Goal: Task Accomplishment & Management: Complete application form

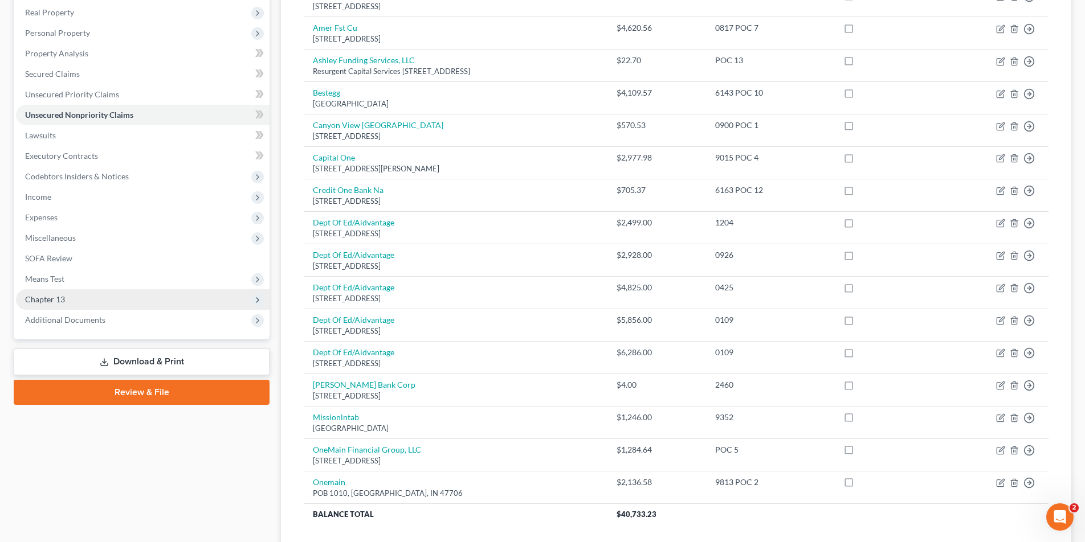
click at [67, 301] on span "Chapter 13" at bounding box center [142, 299] width 253 height 21
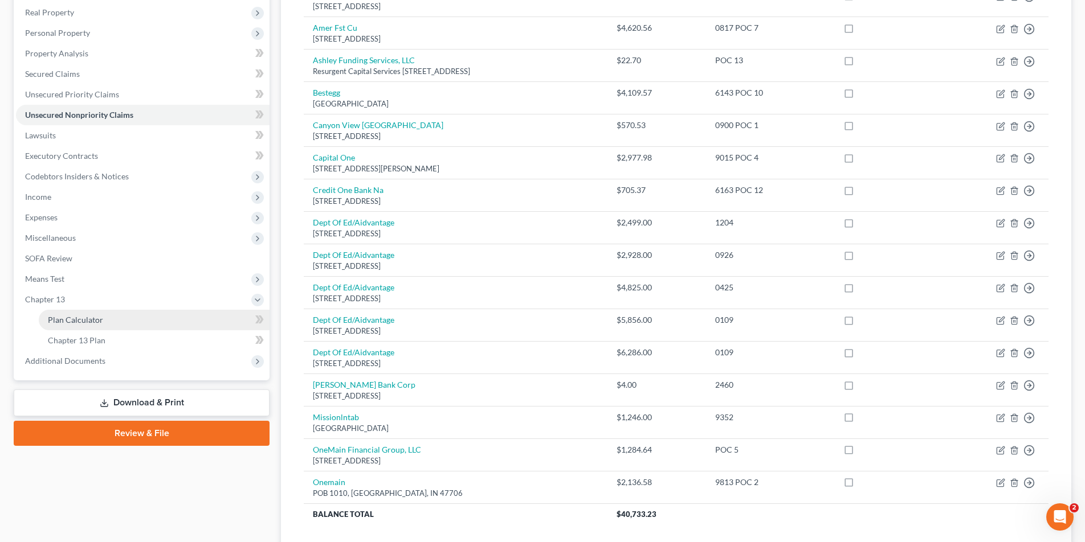
click at [76, 319] on span "Plan Calculator" at bounding box center [75, 320] width 55 height 10
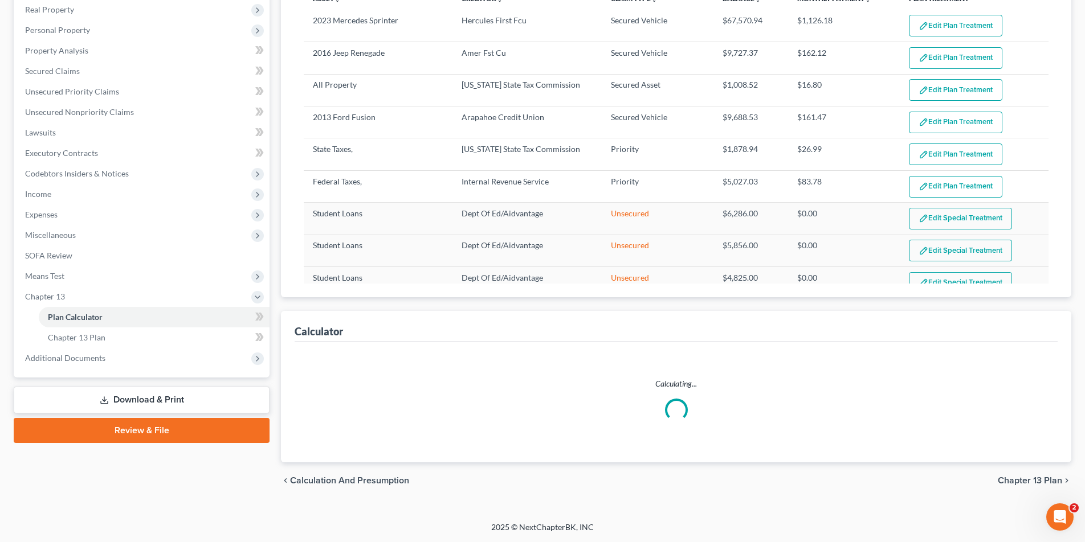
select select "59"
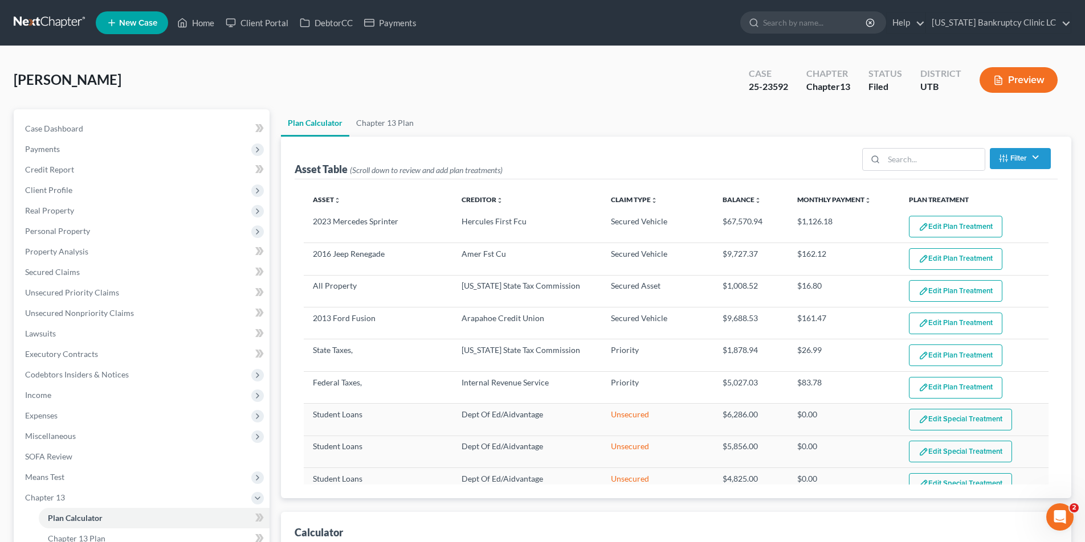
click at [45, 22] on link at bounding box center [50, 23] width 73 height 21
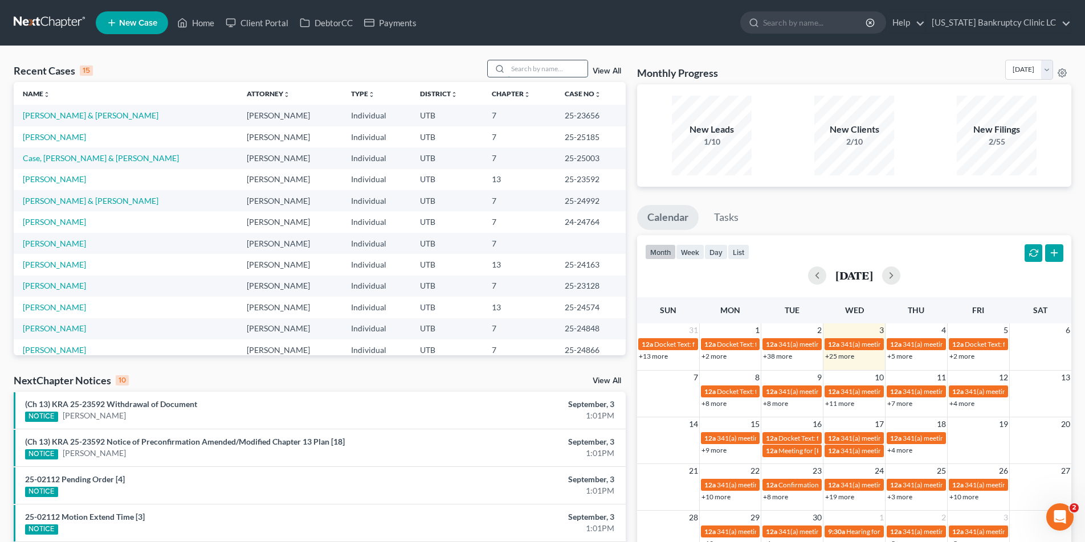
click at [560, 67] on input "search" at bounding box center [548, 68] width 80 height 17
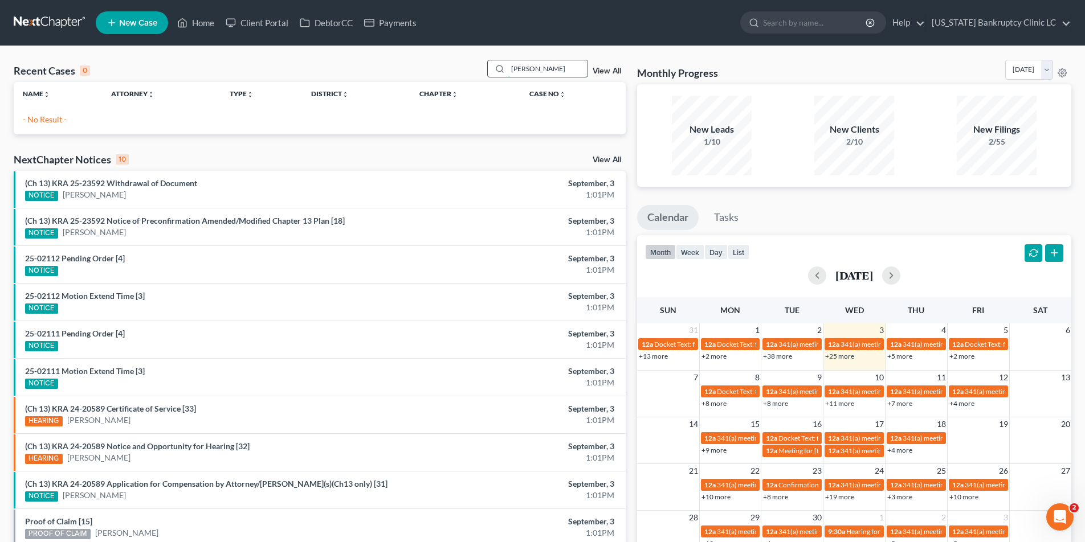
type input "[PERSON_NAME]"
click at [126, 23] on span "New Case" at bounding box center [138, 23] width 38 height 9
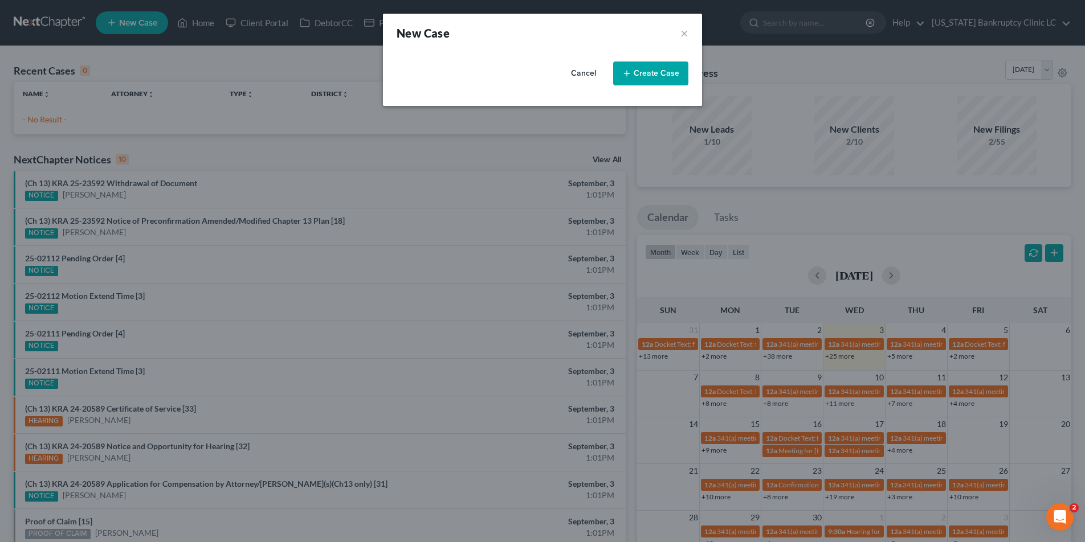
select select "81"
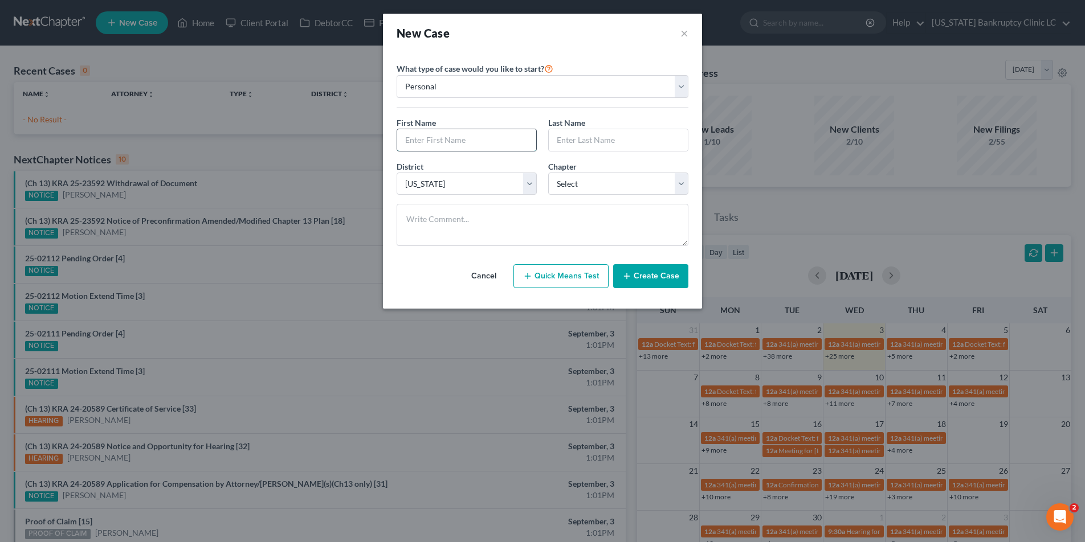
click at [429, 141] on input "text" at bounding box center [466, 140] width 139 height 22
type input "[PERSON_NAME]"
type input "Currier"
select select "3"
click at [649, 276] on button "Create Case" at bounding box center [650, 276] width 75 height 24
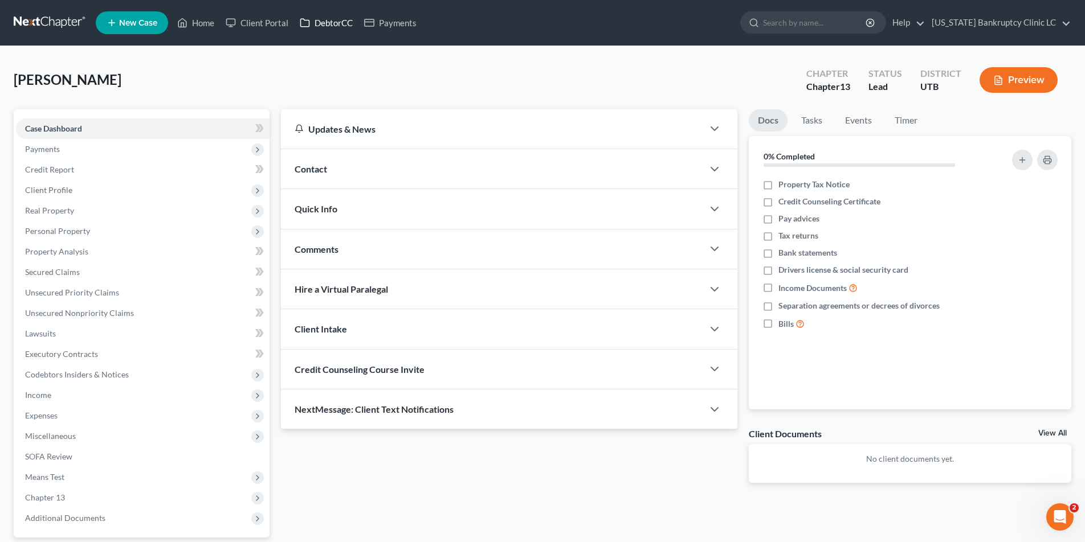
click at [329, 24] on link "DebtorCC" at bounding box center [326, 23] width 64 height 21
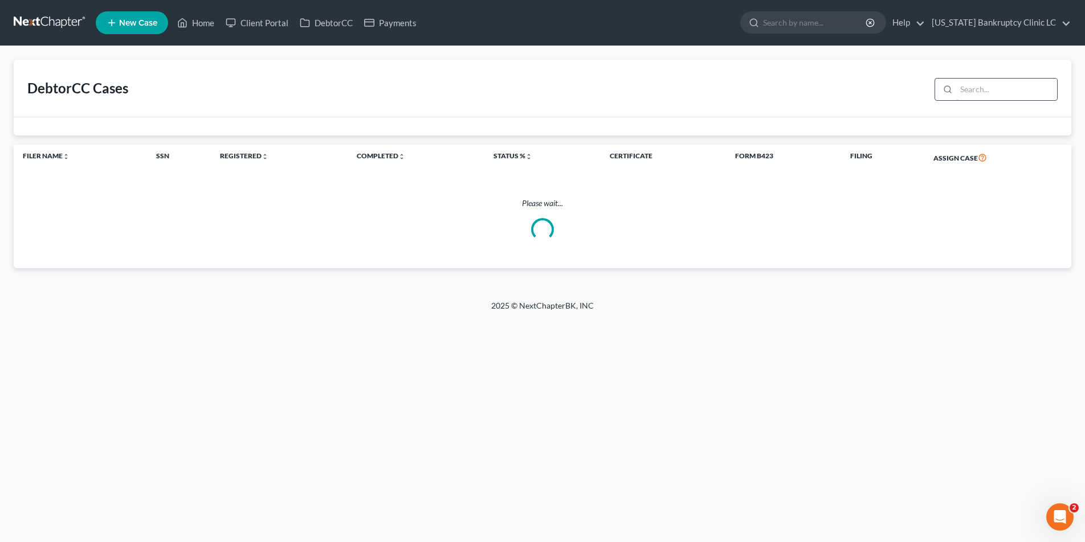
click at [983, 91] on input "search" at bounding box center [1006, 90] width 101 height 22
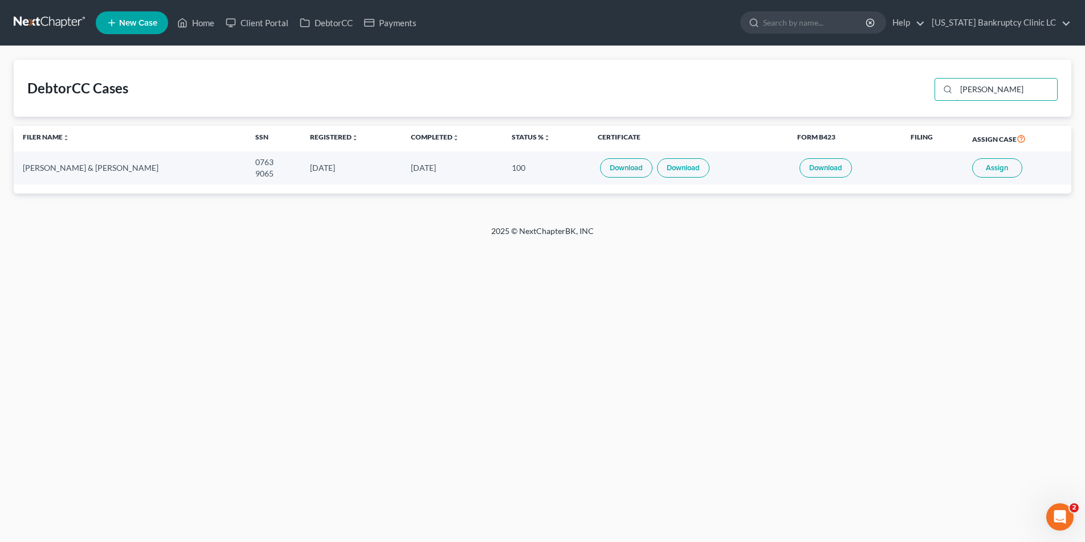
type input "currier"
click at [993, 170] on span "Assign" at bounding box center [996, 167] width 22 height 9
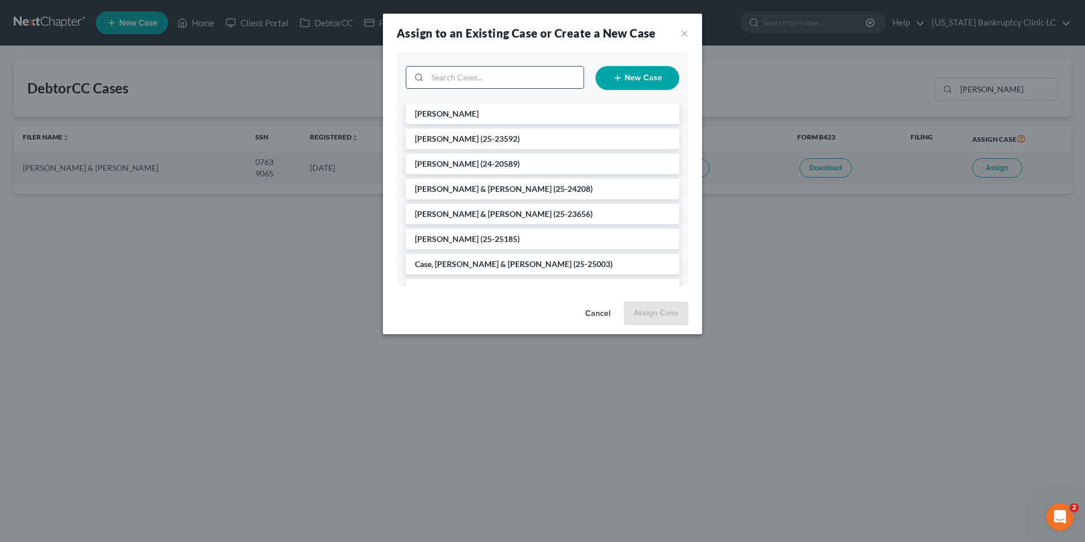
click at [445, 76] on input "search" at bounding box center [505, 78] width 156 height 22
type input "c"
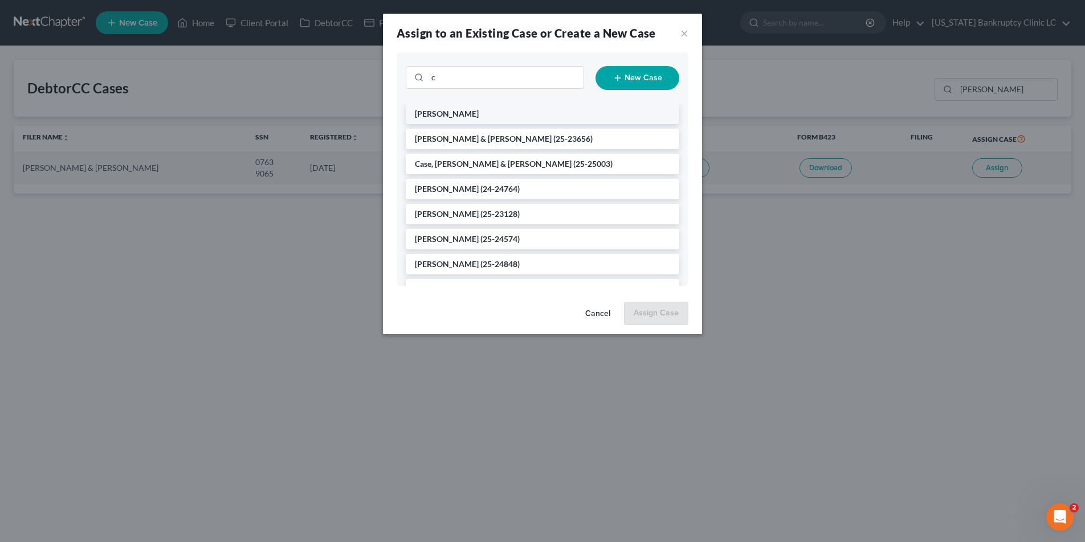
click at [456, 117] on span "Currier, Thomas" at bounding box center [447, 114] width 64 height 10
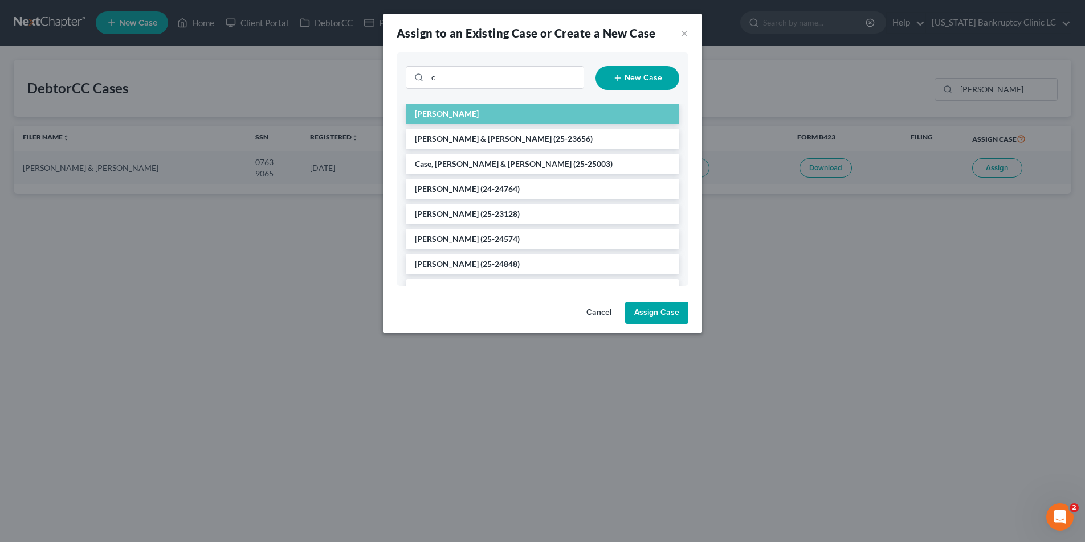
click at [653, 312] on button "Assign Case" at bounding box center [656, 313] width 63 height 23
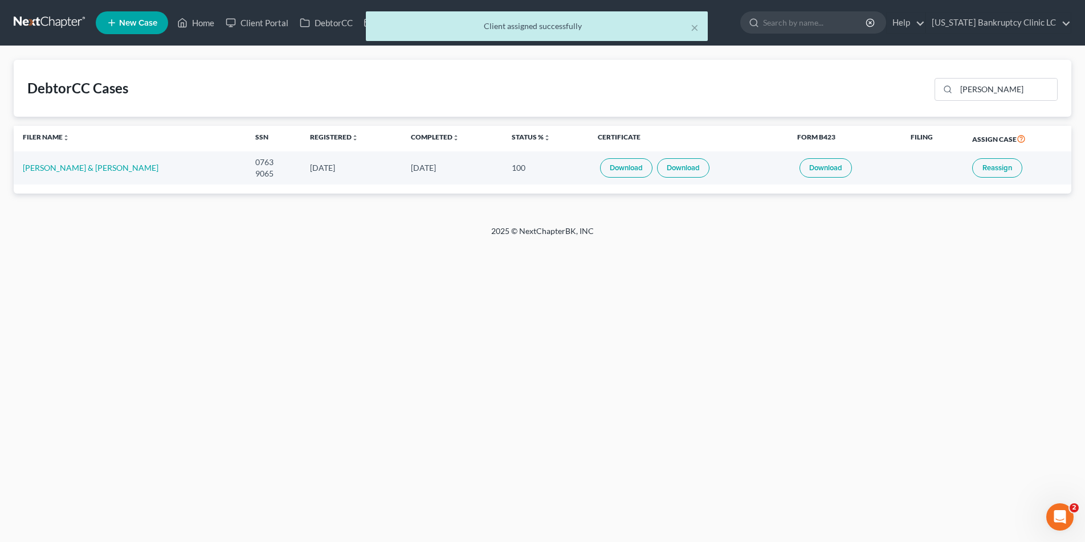
click at [47, 24] on div "× Client assigned successfully" at bounding box center [536, 28] width 1085 height 35
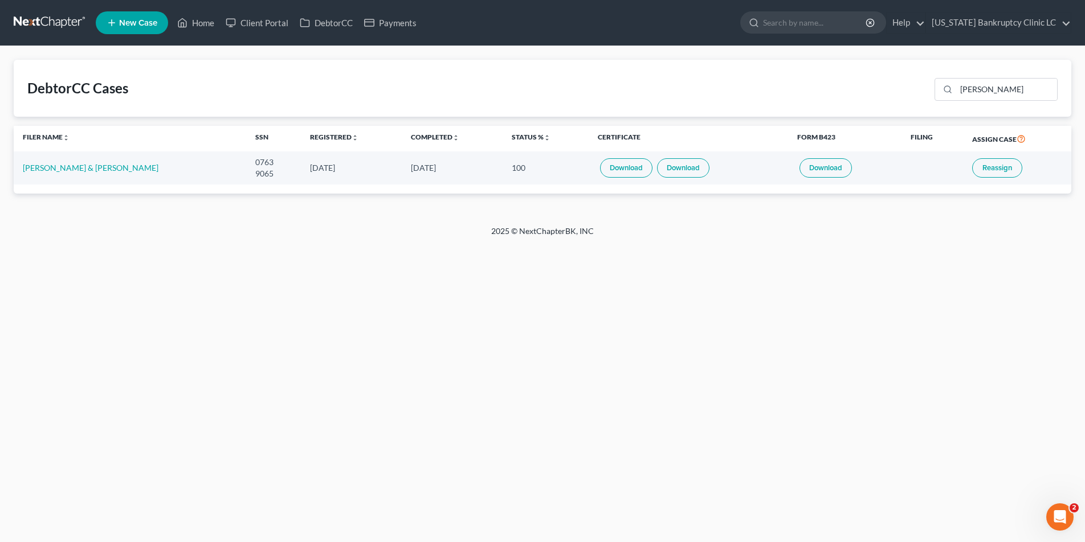
click at [31, 19] on link at bounding box center [50, 23] width 73 height 21
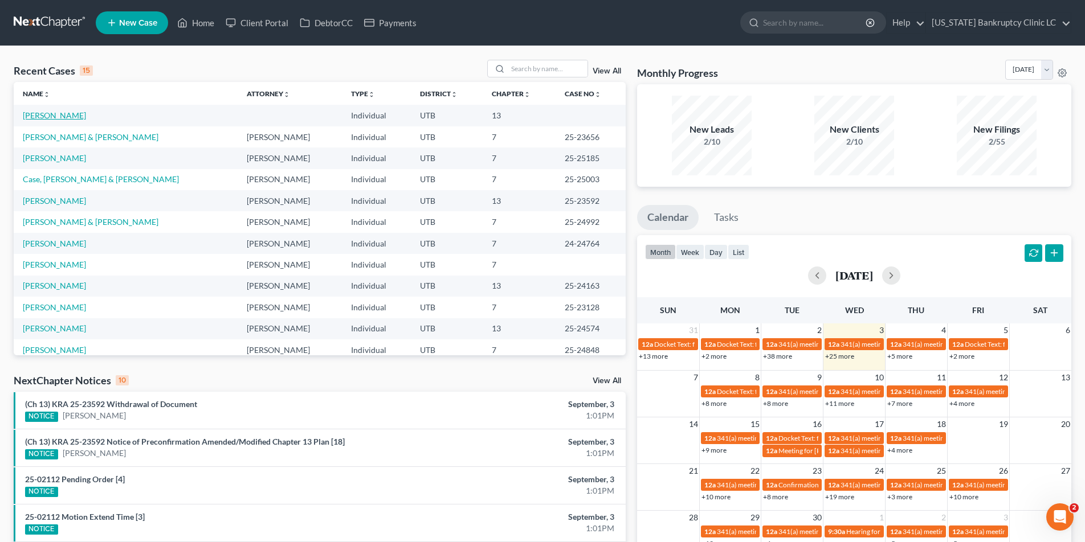
click at [69, 115] on link "Currier, Thomas" at bounding box center [54, 116] width 63 height 10
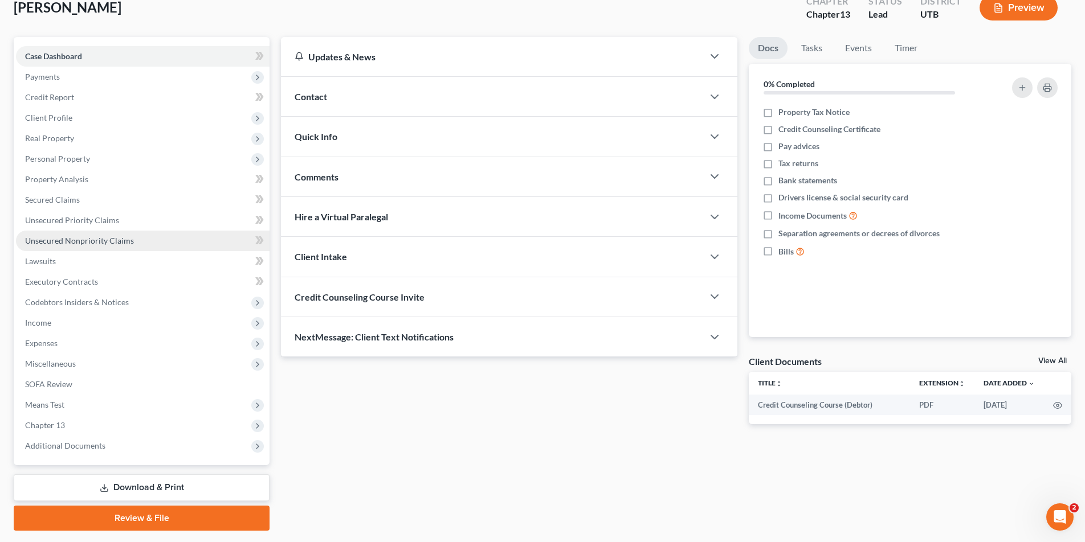
scroll to position [104, 0]
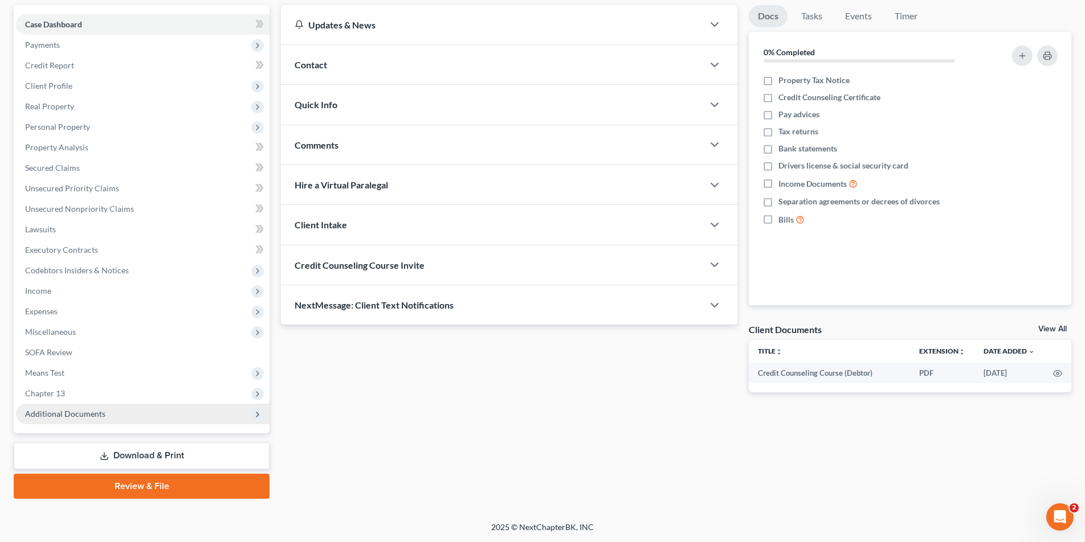
click at [62, 414] on span "Additional Documents" at bounding box center [65, 414] width 80 height 10
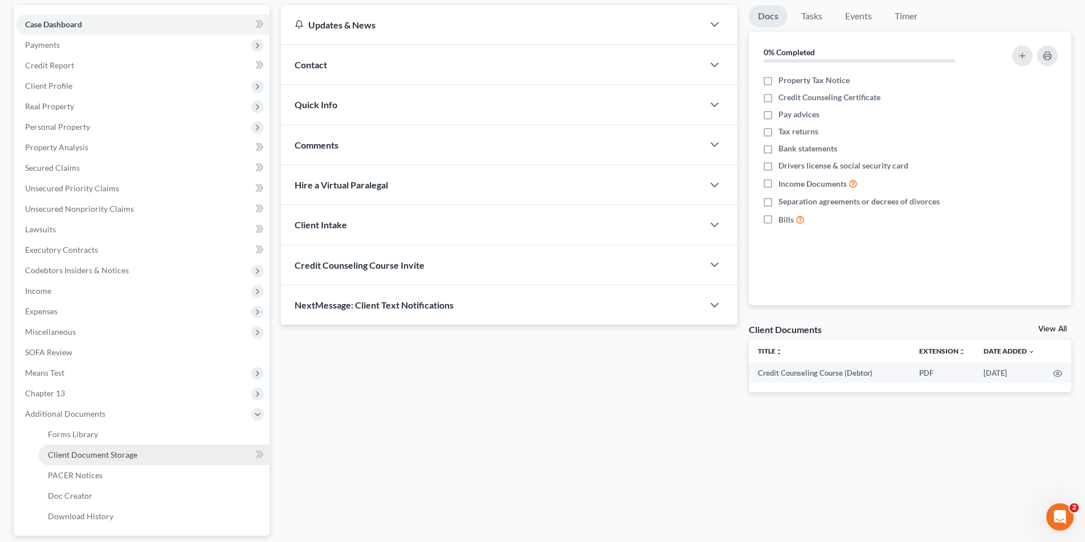
click at [71, 456] on span "Client Document Storage" at bounding box center [92, 455] width 89 height 10
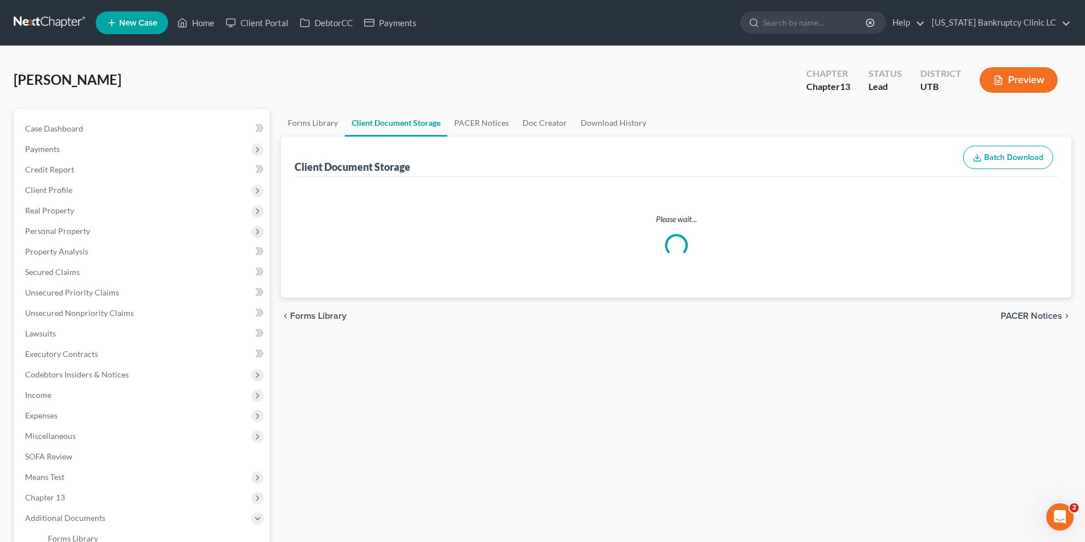
select select "30"
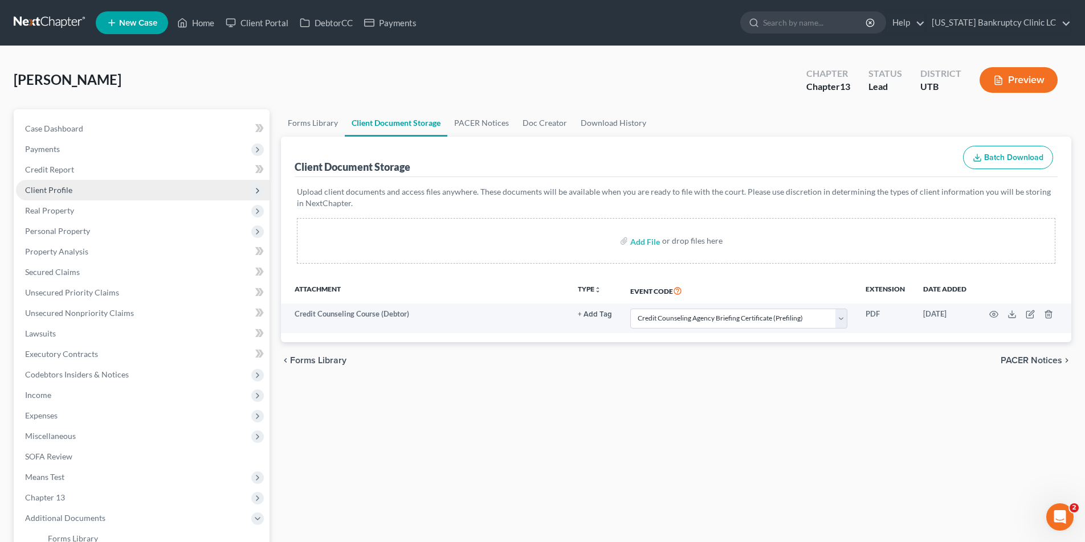
click at [34, 190] on span "Client Profile" at bounding box center [48, 190] width 47 height 10
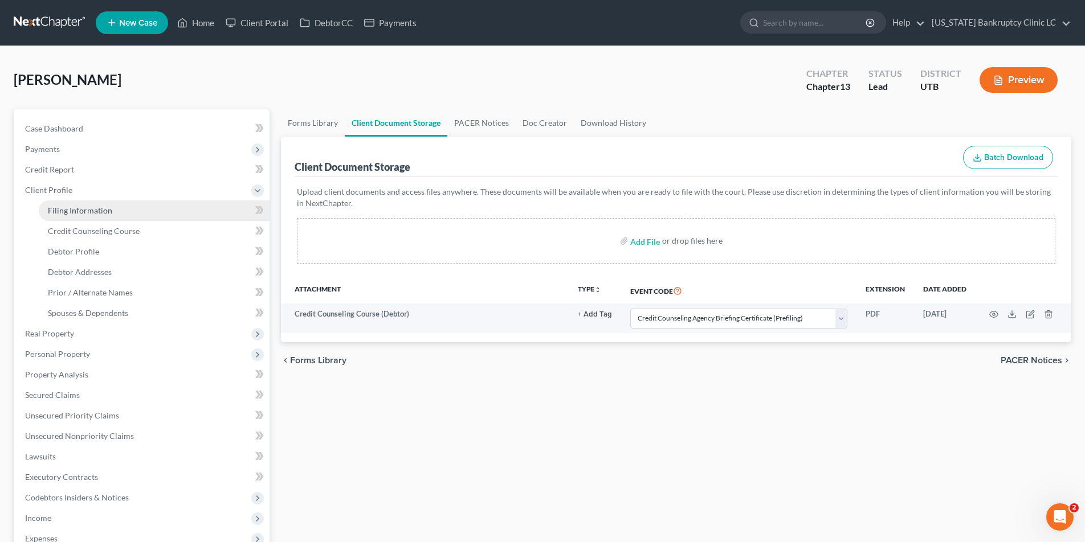
click at [68, 211] on span "Filing Information" at bounding box center [80, 211] width 64 height 10
select select "1"
select select "0"
select select "3"
select select "46"
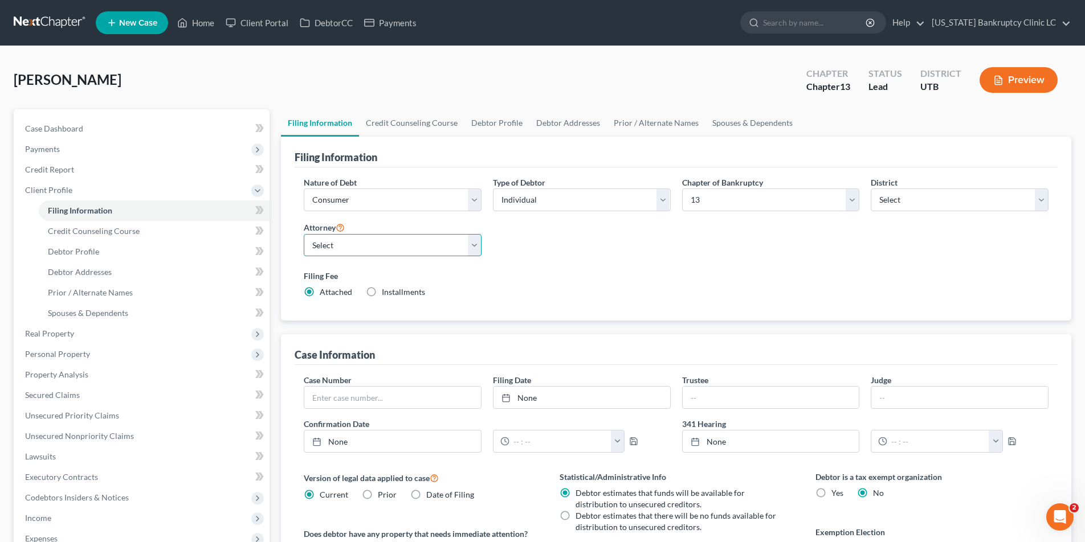
click at [474, 244] on select "Select Aaron Nilsen - UTB Evelyn Shaw - UT" at bounding box center [393, 245] width 178 height 23
select select "0"
click at [304, 234] on select "Select Aaron Nilsen - UTB Evelyn Shaw - UT" at bounding box center [393, 245] width 178 height 23
click at [427, 126] on link "Credit Counseling Course" at bounding box center [411, 122] width 105 height 27
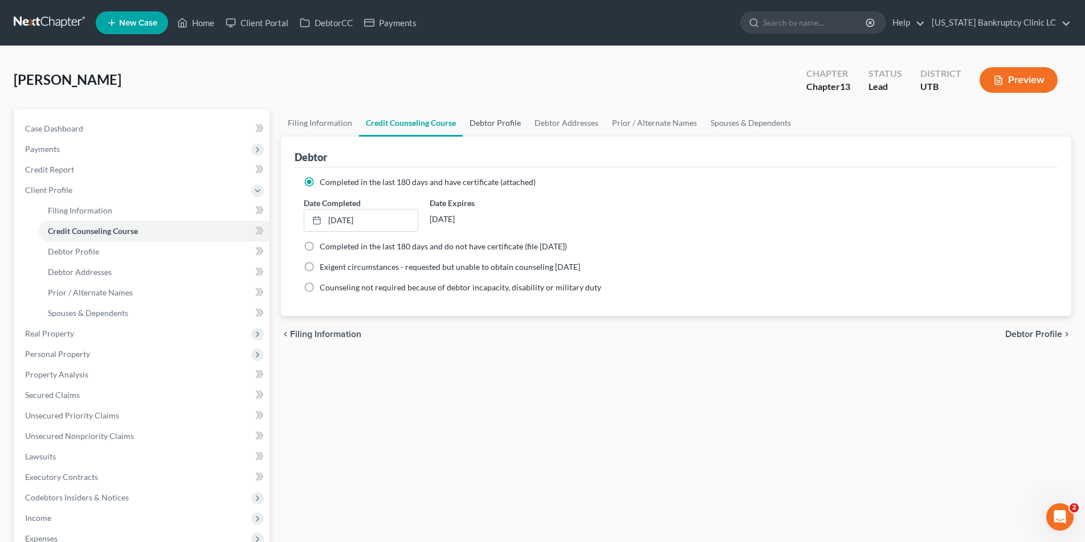
click at [486, 123] on link "Debtor Profile" at bounding box center [495, 122] width 65 height 27
select select "0"
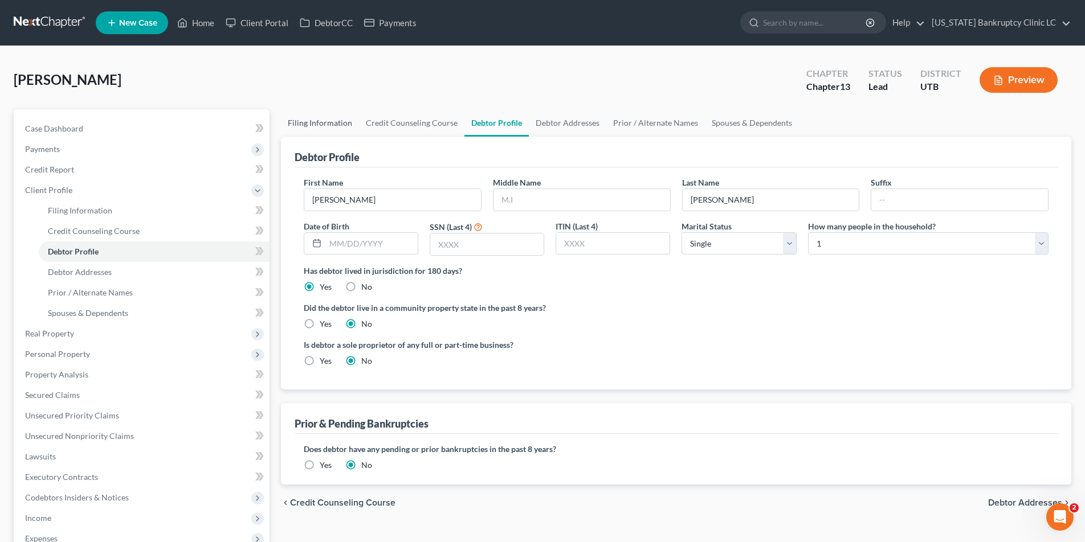
click at [305, 125] on link "Filing Information" at bounding box center [320, 122] width 78 height 27
select select "1"
select select "0"
select select "3"
select select "81"
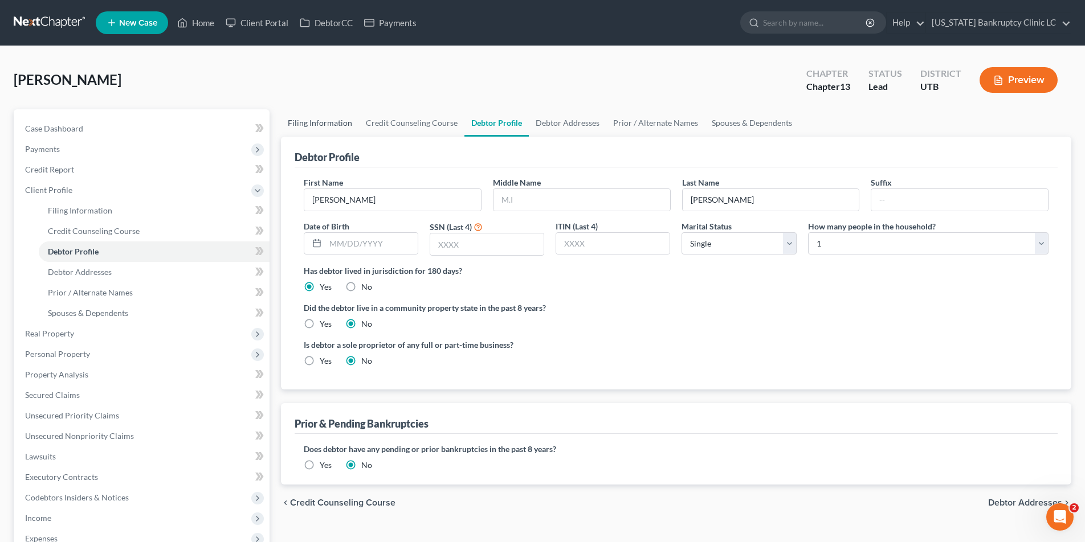
select select "0"
select select "46"
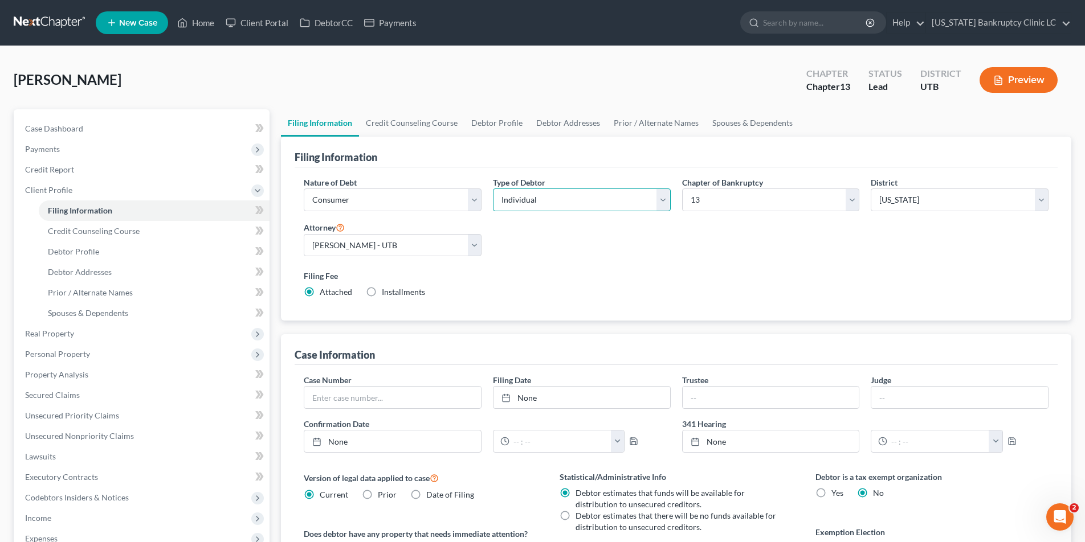
click at [665, 196] on select "Select Individual Joint" at bounding box center [582, 200] width 178 height 23
select select "1"
click at [493, 189] on select "Select Individual Joint" at bounding box center [582, 200] width 178 height 23
click at [500, 122] on link "Debtor Profile" at bounding box center [496, 122] width 65 height 27
select select "1"
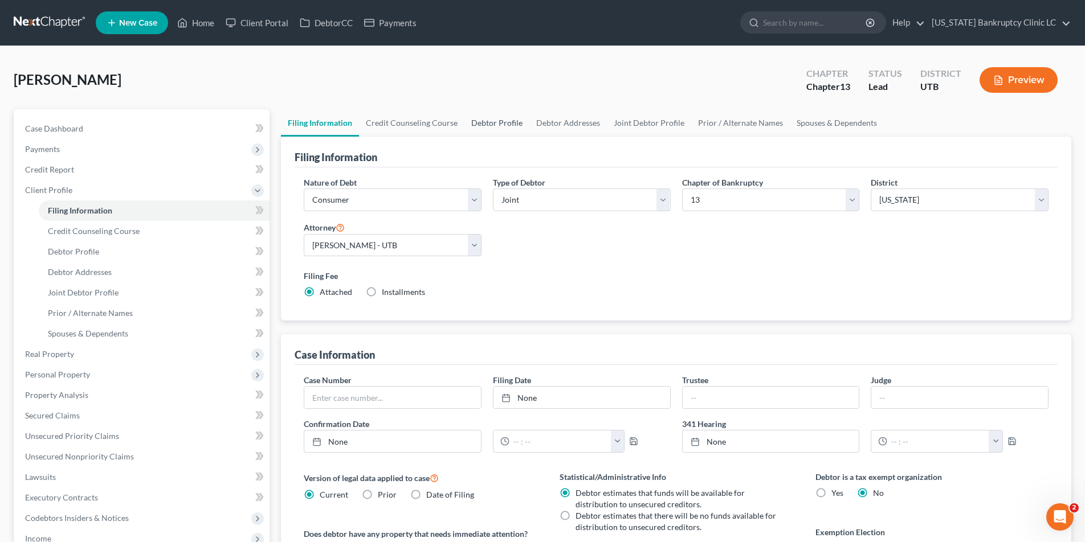
select select "0"
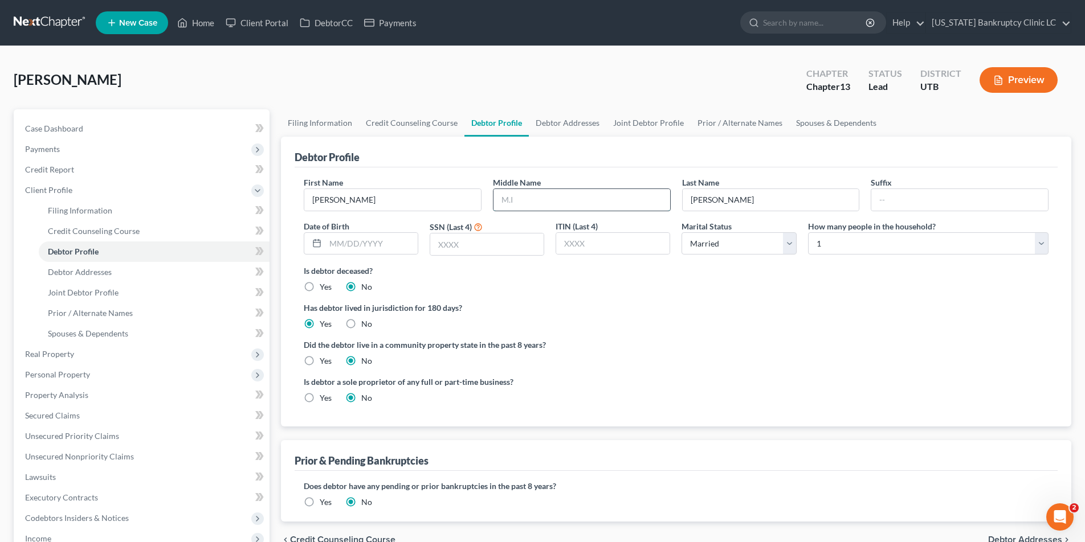
click at [523, 206] on input "text" at bounding box center [581, 200] width 177 height 22
type input "Robert"
type input "09/03/1970"
type input "0763"
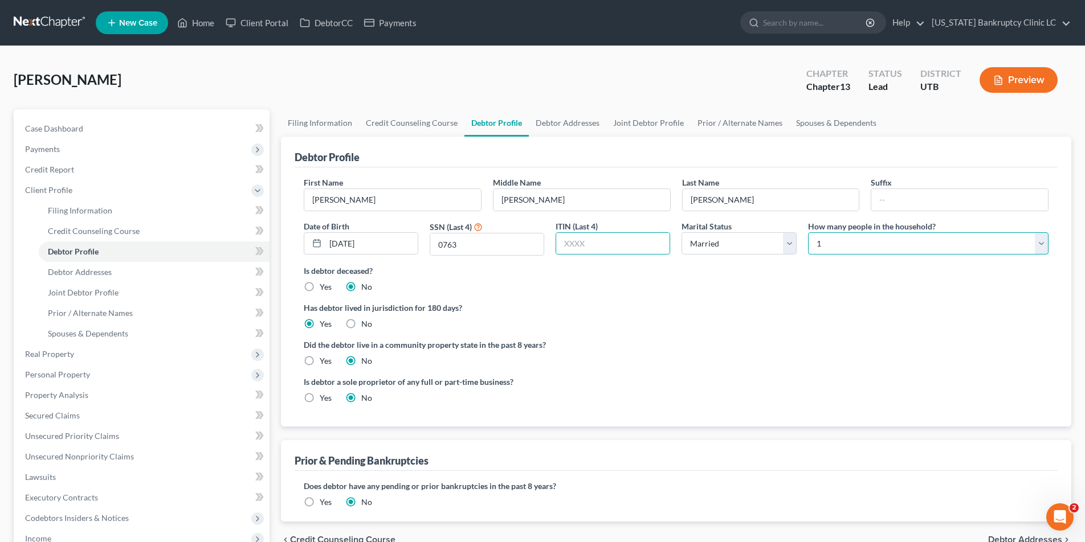
click at [1041, 241] on select "Select 1 2 3 4 5 6 7 8 9 10 11 12 13 14 15 16 17 18 19 20" at bounding box center [928, 243] width 240 height 23
select select "2"
click at [808, 232] on select "Select 1 2 3 4 5 6 7 8 9 10 11 12 13 14 15 16 17 18 19 20" at bounding box center [928, 243] width 240 height 23
click at [573, 124] on link "Debtor Addresses" at bounding box center [567, 122] width 77 height 27
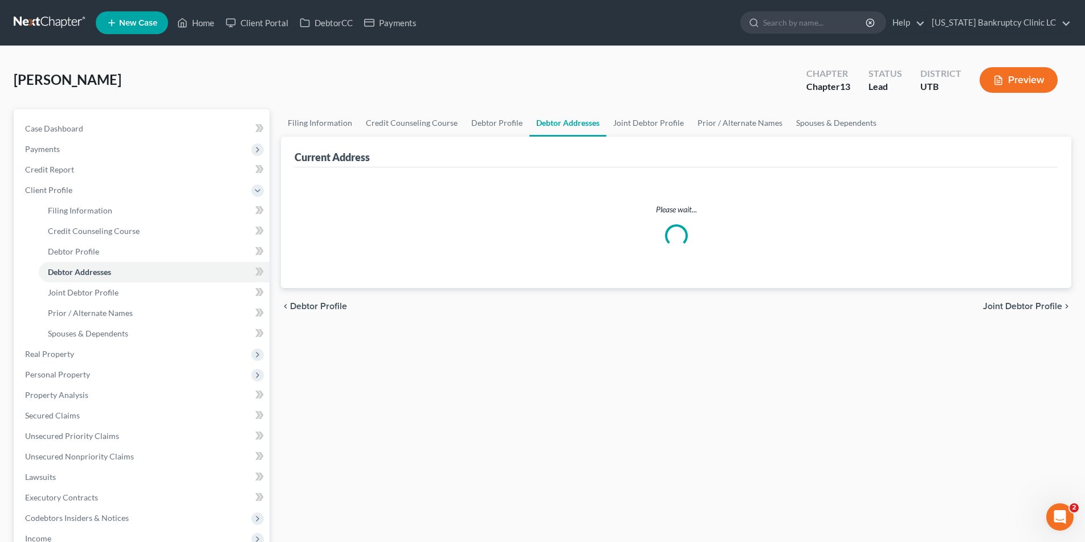
select select "0"
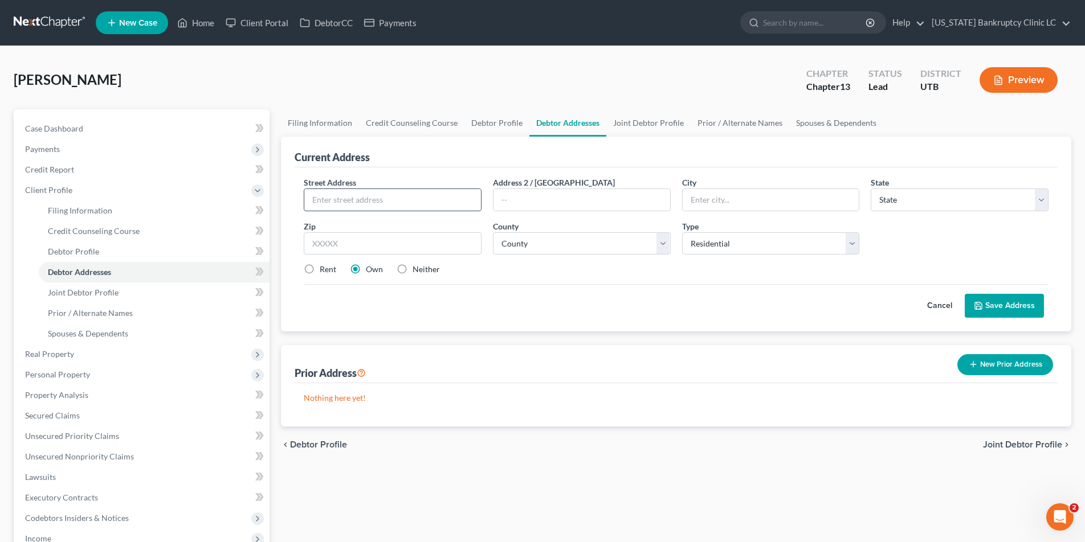
click at [384, 202] on input "text" at bounding box center [392, 200] width 177 height 22
type input "5434 S 4075 W"
type input "[PERSON_NAME]"
select select "46"
type input "84067"
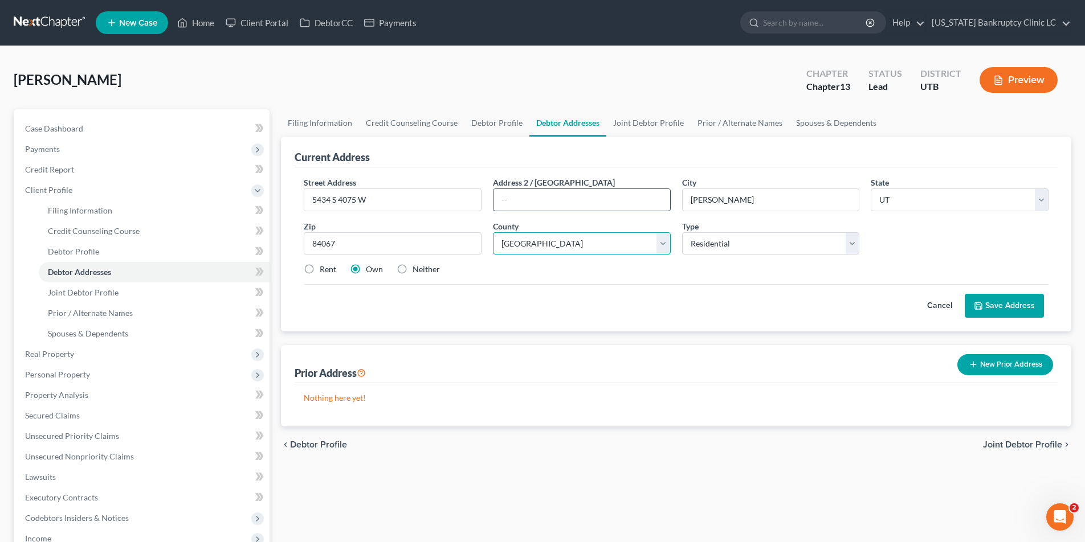
select select "28"
click at [998, 302] on button "Save Address" at bounding box center [1003, 306] width 79 height 24
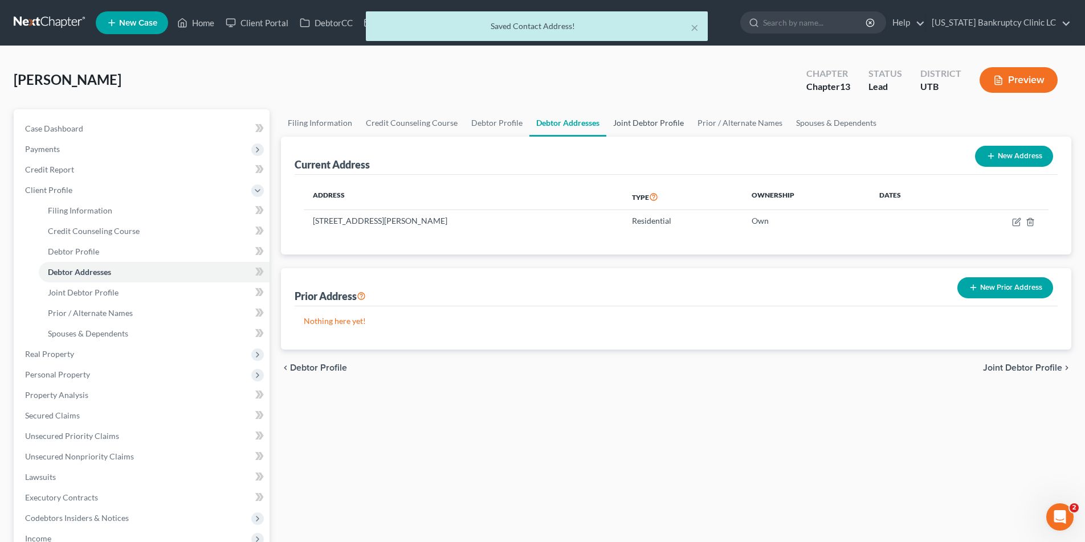
click at [639, 120] on link "Joint Debtor Profile" at bounding box center [648, 122] width 84 height 27
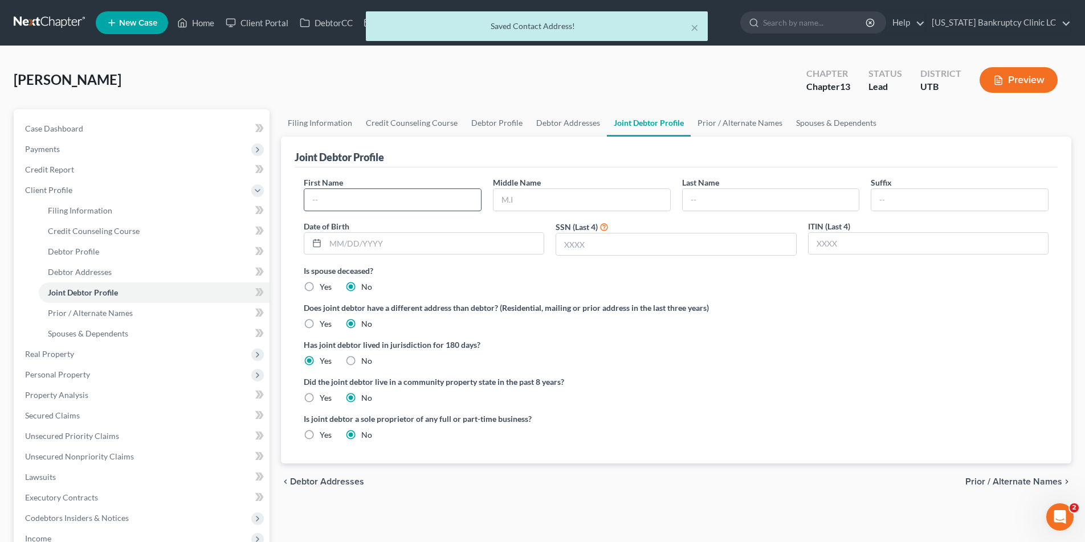
click at [376, 199] on input "text" at bounding box center [392, 200] width 177 height 22
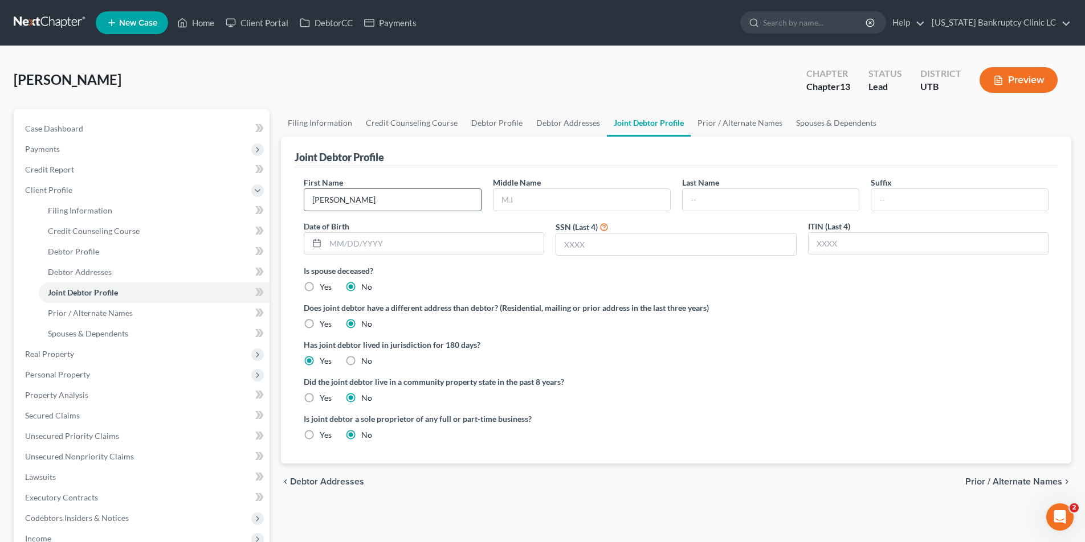
type input "Gloria"
type input "Currier"
type input "05/21/1973"
type input "9065"
click at [743, 124] on link "Prior / Alternate Names" at bounding box center [739, 122] width 99 height 27
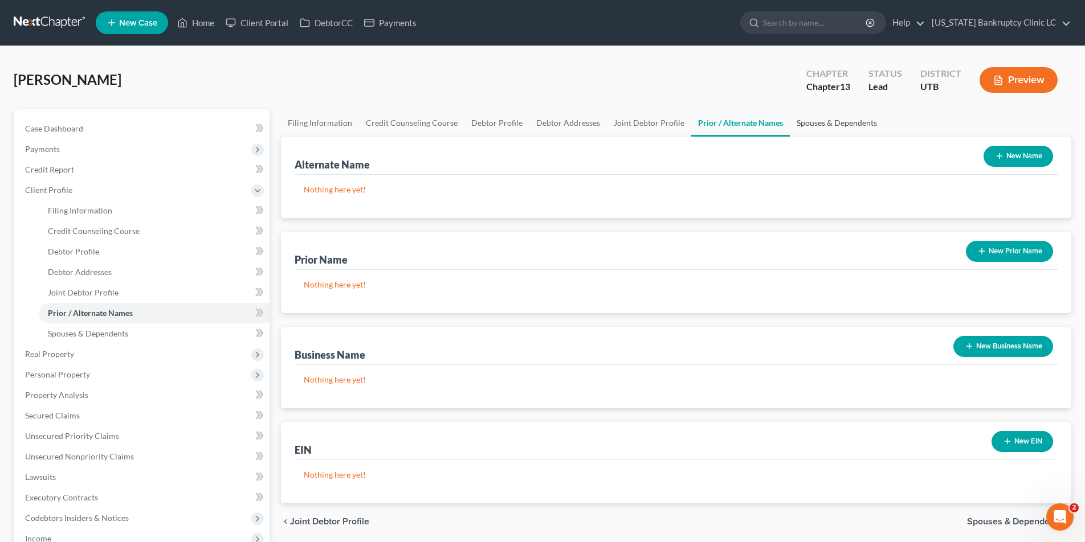
click at [834, 125] on link "Spouses & Dependents" at bounding box center [836, 122] width 94 height 27
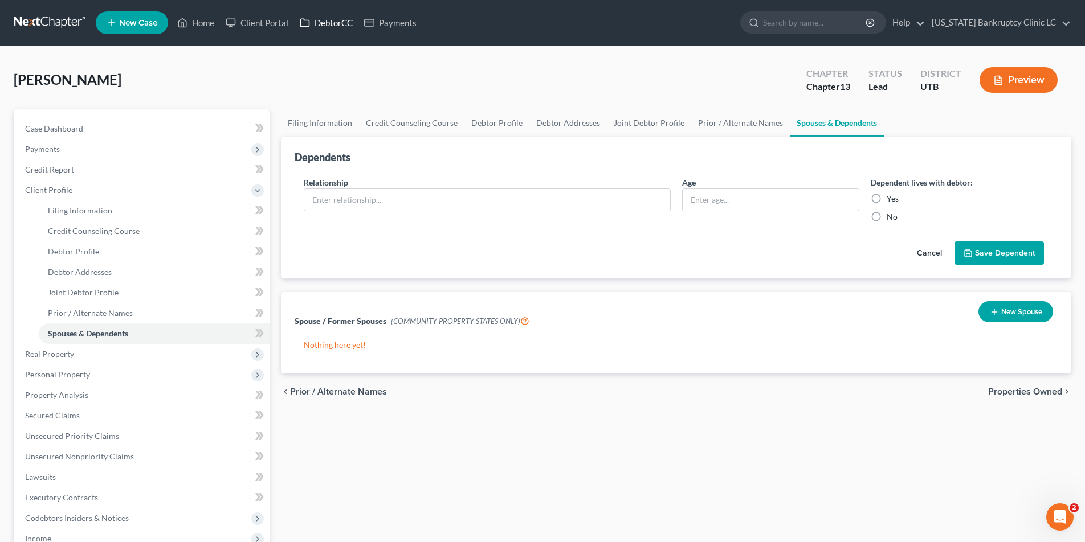
click at [334, 23] on link "DebtorCC" at bounding box center [326, 23] width 64 height 21
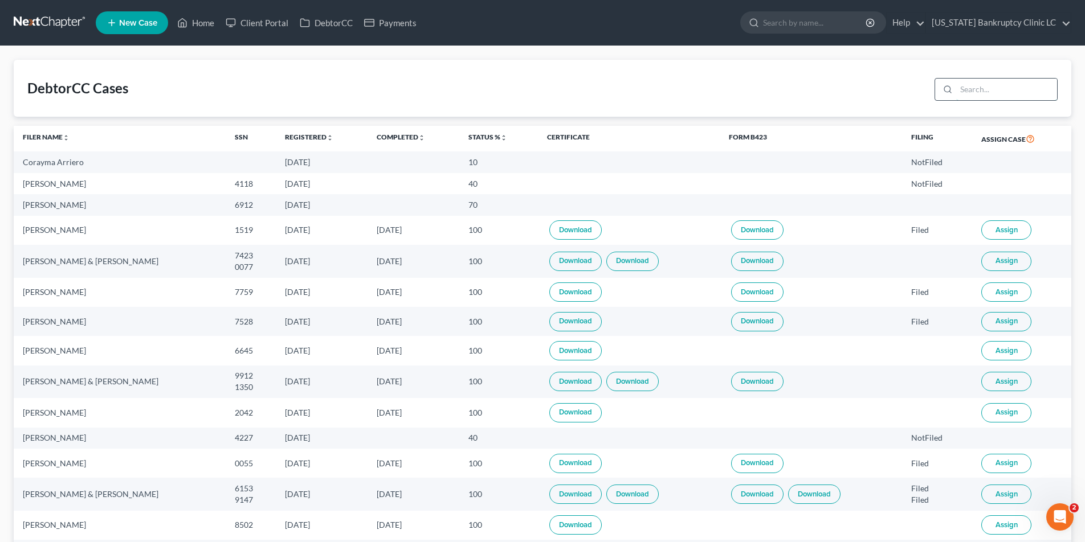
click at [987, 92] on input "search" at bounding box center [1006, 90] width 101 height 22
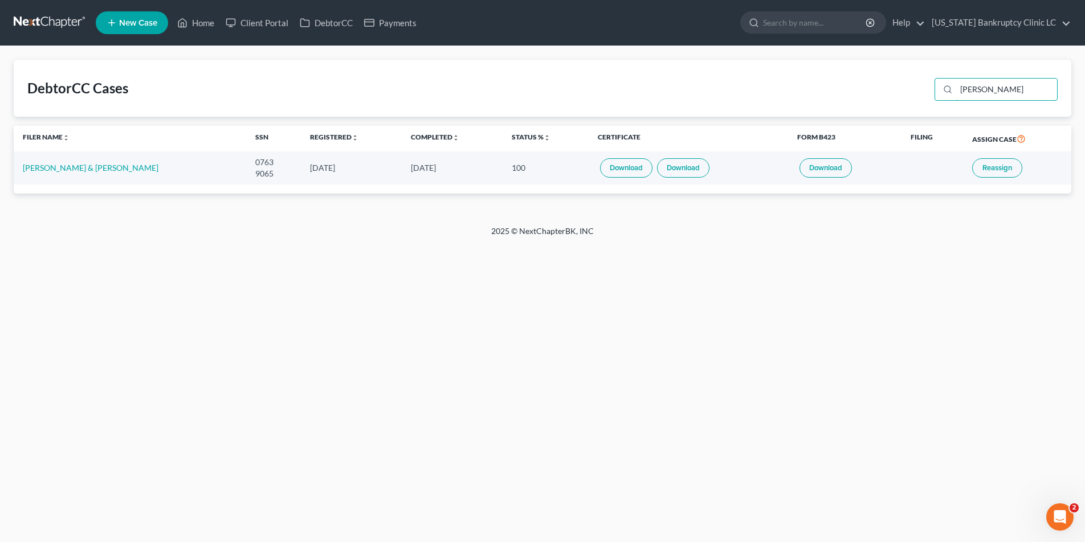
type input "currier"
click at [608, 167] on link "Download" at bounding box center [626, 167] width 52 height 19
click at [679, 167] on link "Download" at bounding box center [683, 167] width 52 height 19
click at [35, 19] on link at bounding box center [50, 23] width 73 height 21
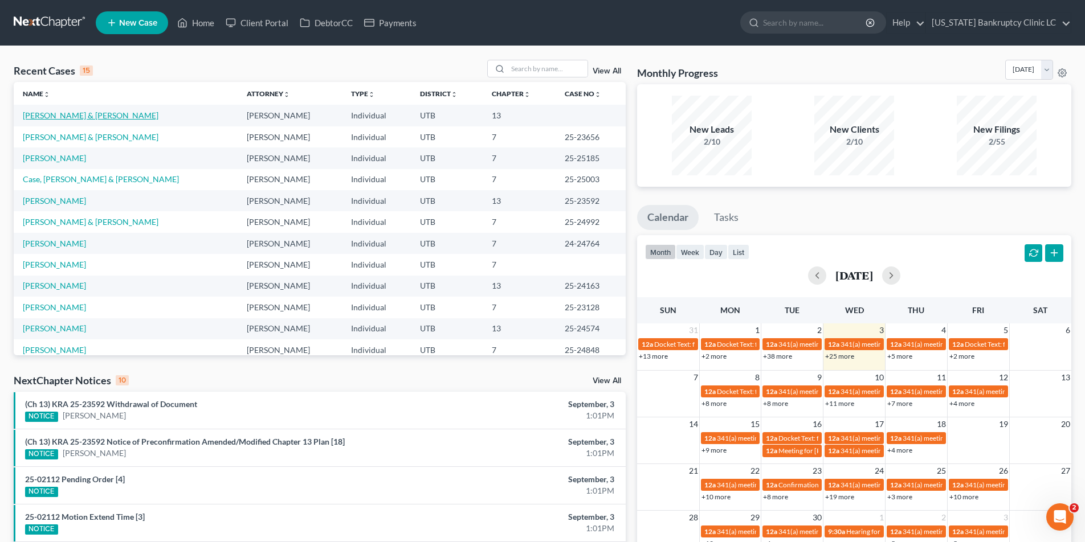
click at [82, 114] on link "[PERSON_NAME] & [PERSON_NAME]" at bounding box center [91, 116] width 136 height 10
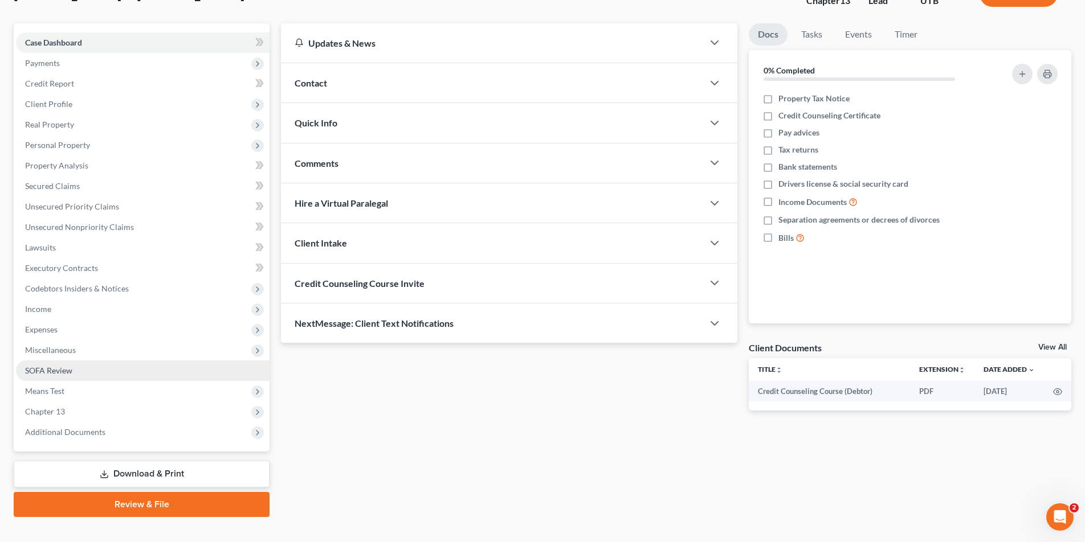
scroll to position [104, 0]
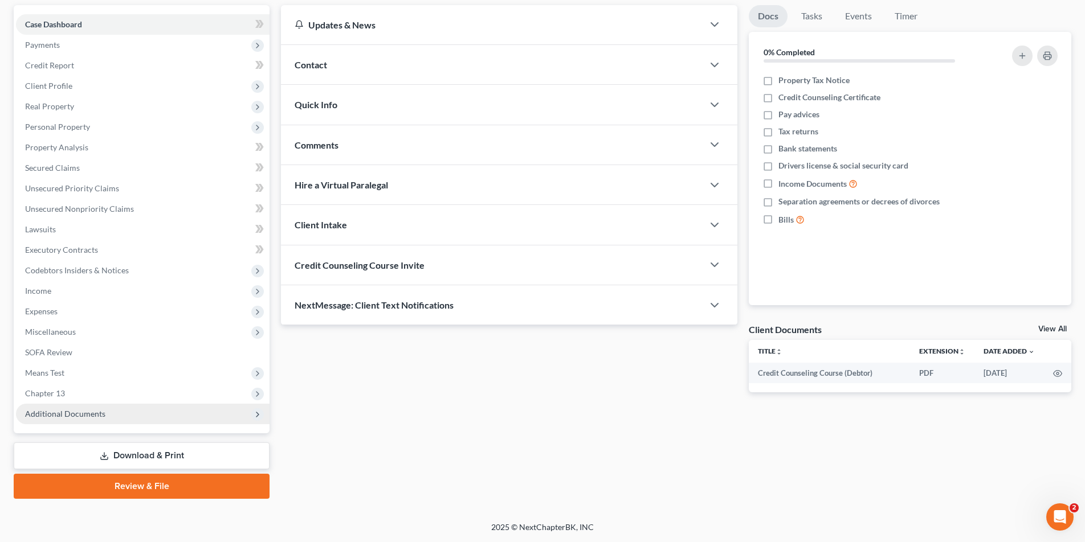
click at [79, 414] on span "Additional Documents" at bounding box center [65, 414] width 80 height 10
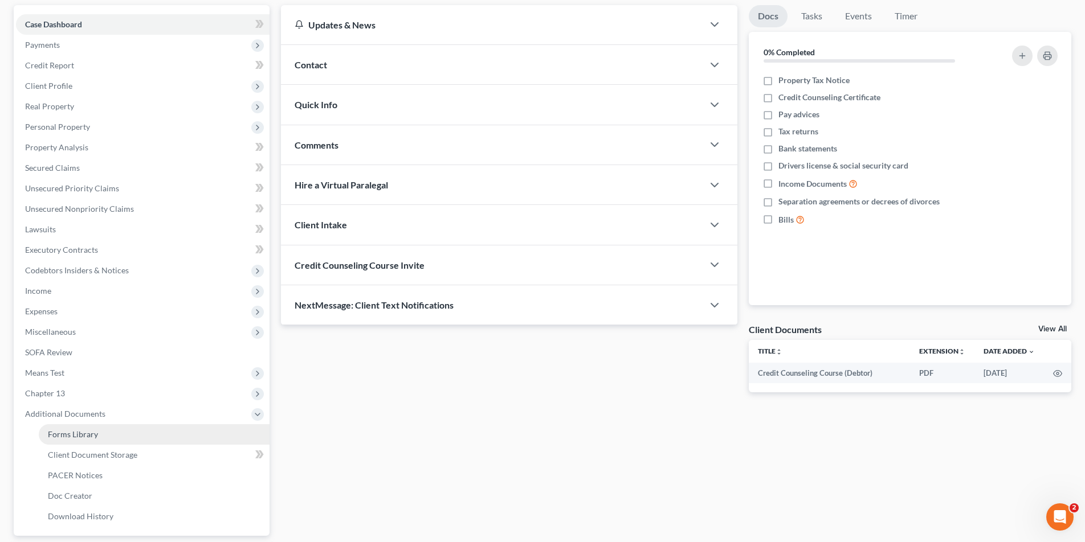
click at [76, 435] on span "Forms Library" at bounding box center [73, 434] width 50 height 10
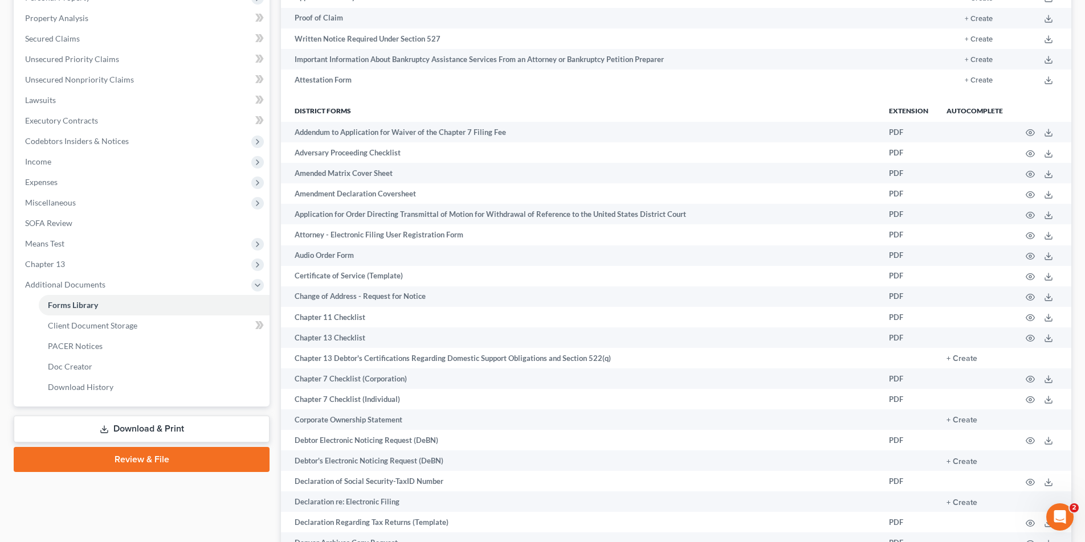
scroll to position [234, 0]
click at [97, 325] on span "Client Document Storage" at bounding box center [92, 325] width 89 height 10
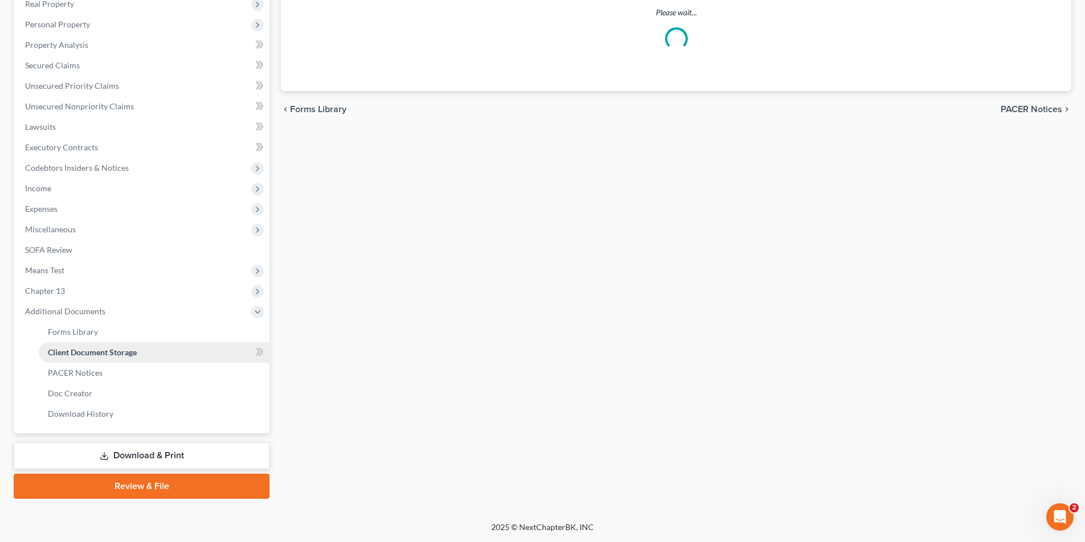
scroll to position [164, 0]
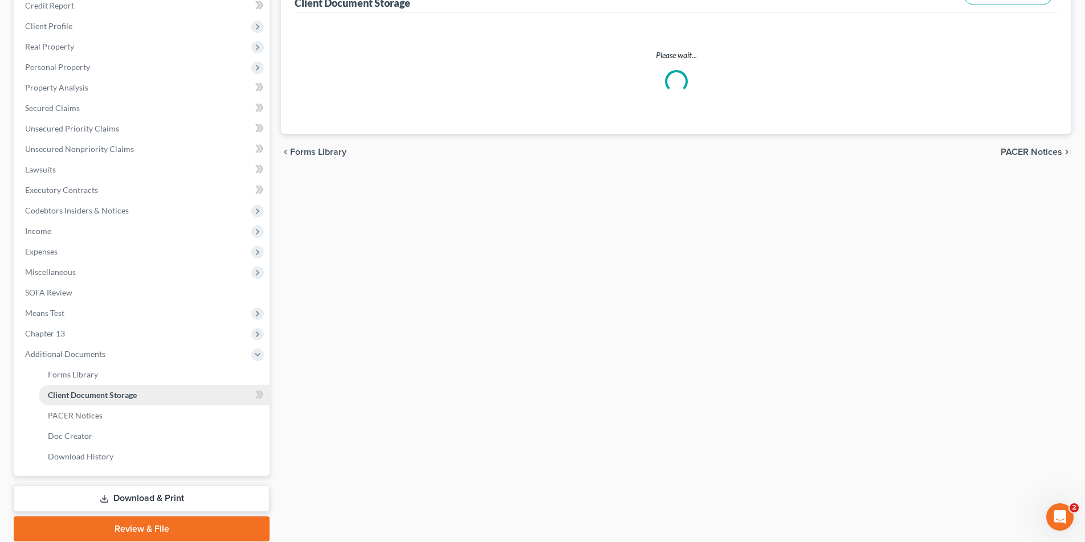
select select "30"
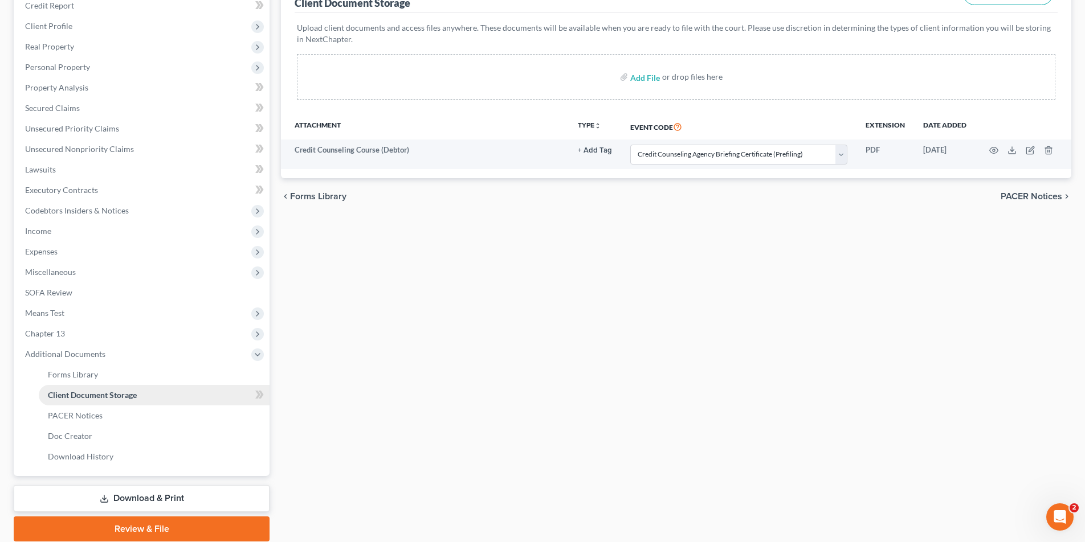
scroll to position [0, 0]
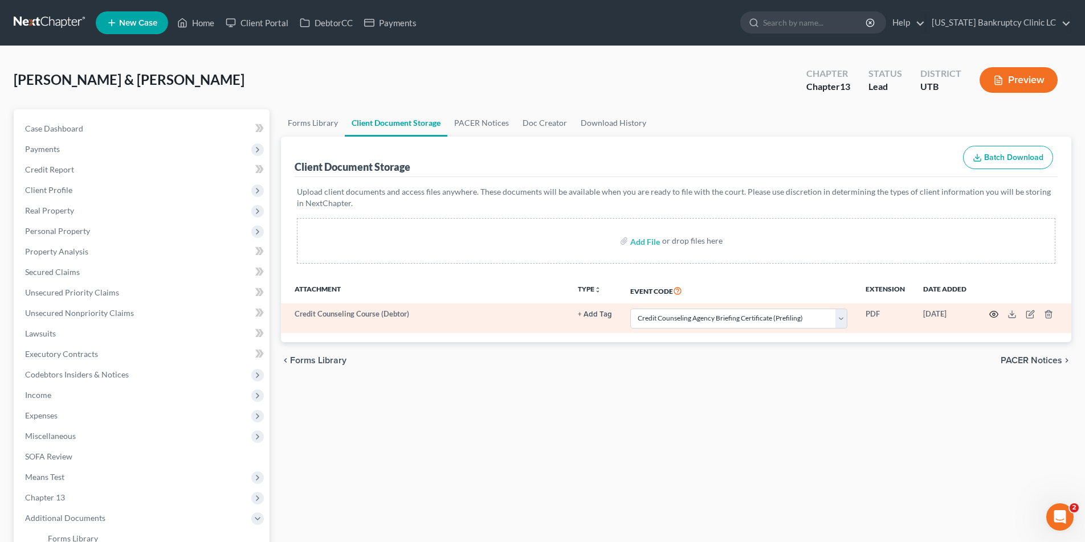
click at [992, 315] on circle "button" at bounding box center [993, 314] width 2 height 2
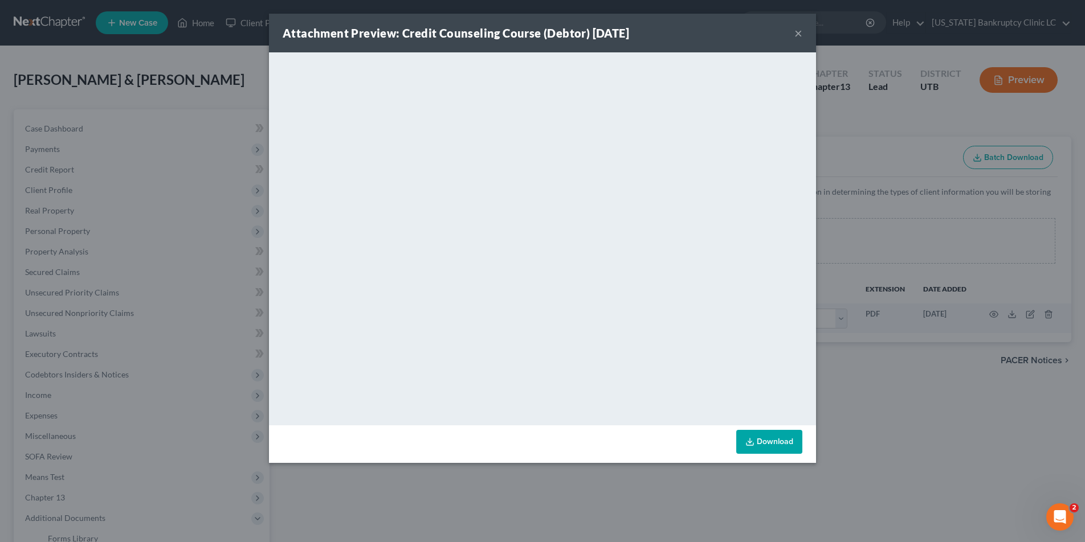
click at [795, 35] on button "×" at bounding box center [798, 33] width 8 height 14
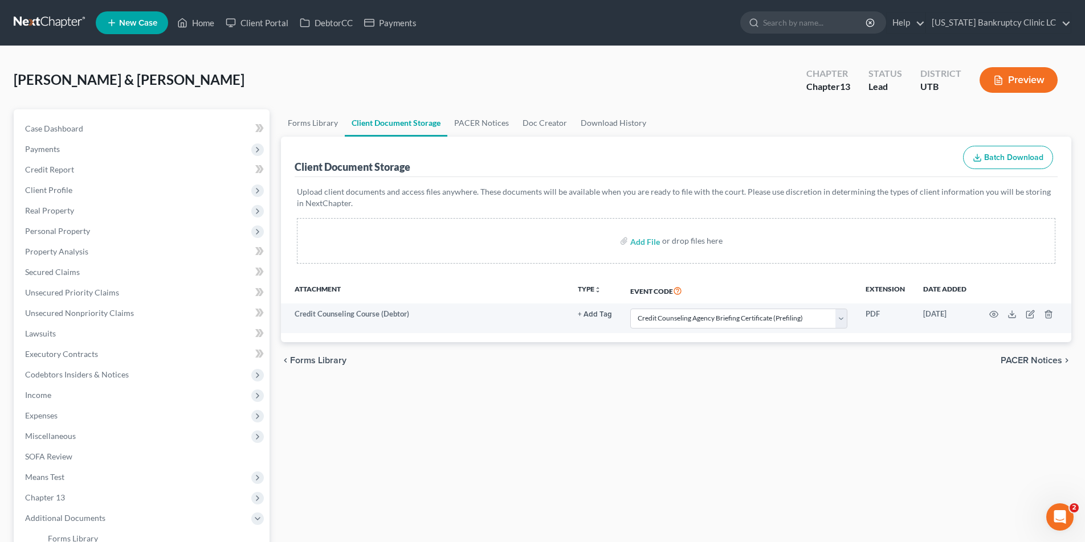
select select "30"
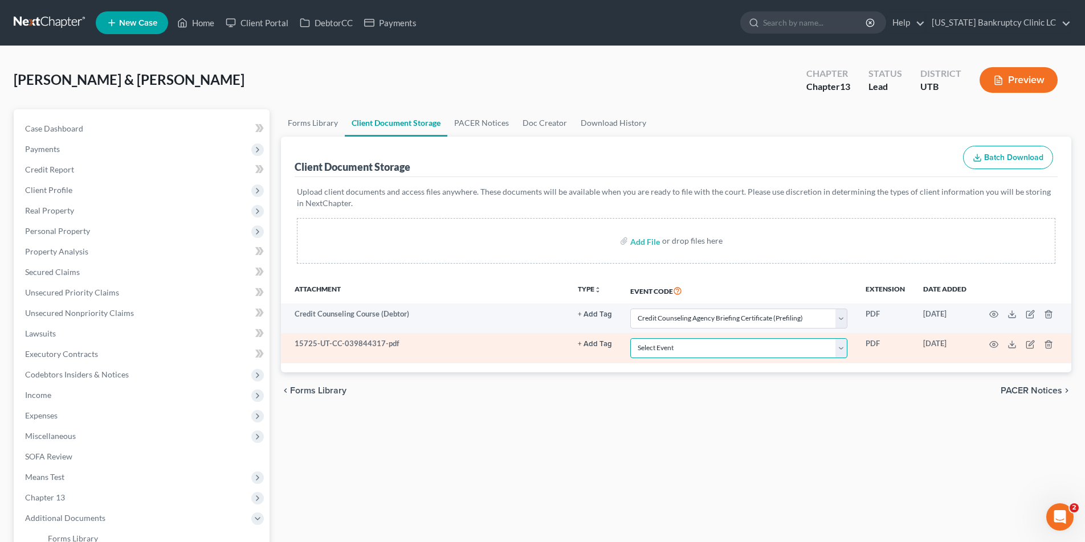
click at [842, 347] on select "Select Event Affidavit/Declaration Amended Chapter 11 Plan Amended Disclosure S…" at bounding box center [738, 348] width 217 height 20
select select "30"
click at [631, 338] on select "Select Event Affidavit/Declaration Amended Chapter 11 Plan Amended Disclosure S…" at bounding box center [738, 348] width 217 height 20
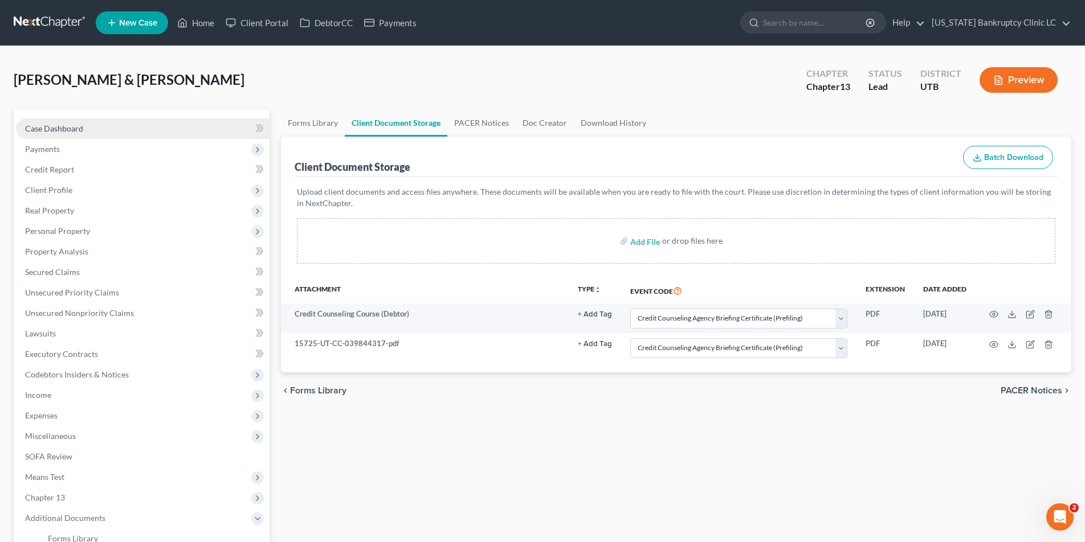
click at [77, 127] on span "Case Dashboard" at bounding box center [54, 129] width 58 height 10
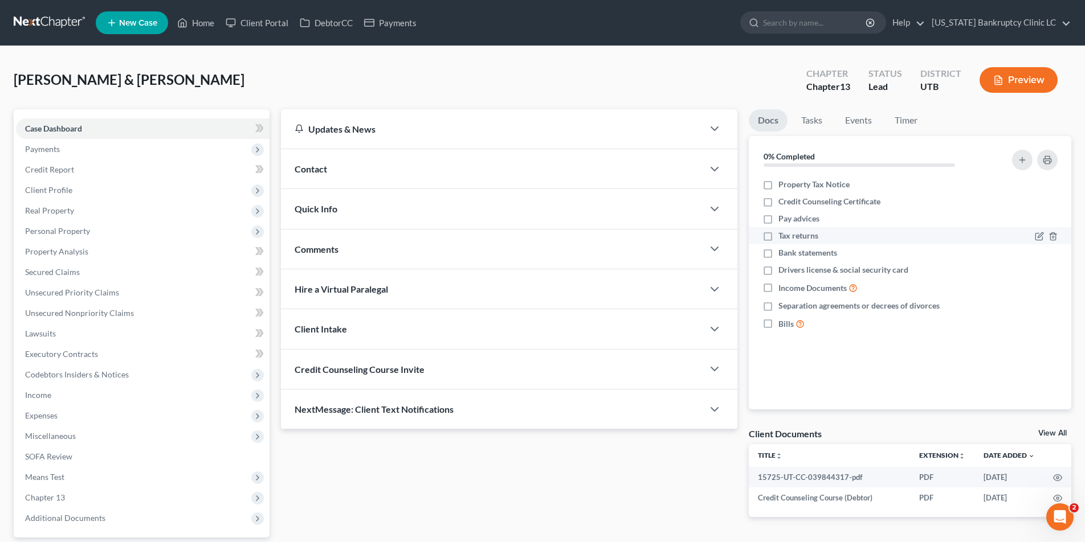
click at [778, 238] on label "Tax returns" at bounding box center [798, 235] width 40 height 11
click at [783, 238] on input "Tax returns" at bounding box center [786, 233] width 7 height 7
checkbox input "true"
click at [778, 187] on label "Property Tax Notice" at bounding box center [813, 184] width 71 height 11
click at [783, 186] on input "Property Tax Notice" at bounding box center [786, 182] width 7 height 7
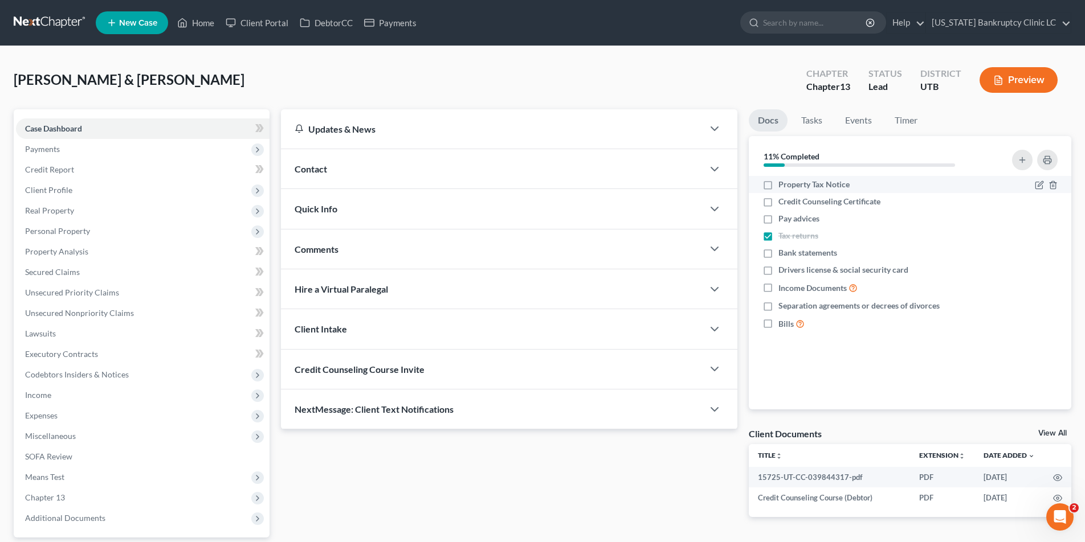
checkbox input "true"
click at [1055, 306] on icon "button" at bounding box center [1052, 306] width 5 height 7
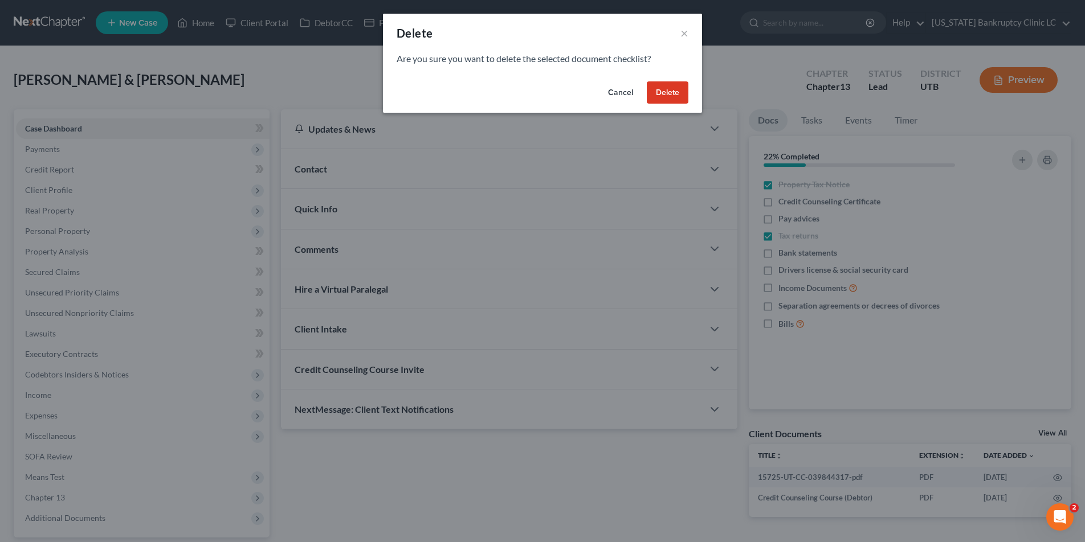
click at [664, 93] on button "Delete" at bounding box center [668, 92] width 42 height 23
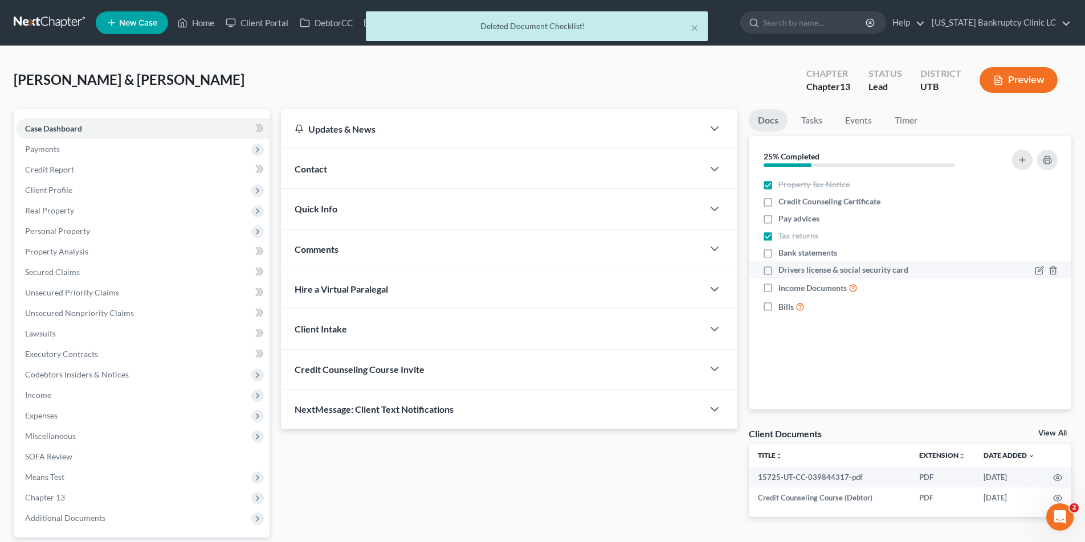
click at [778, 271] on label "Drivers license & social security card" at bounding box center [843, 269] width 130 height 11
click at [783, 271] on input "Drivers license & social security card" at bounding box center [786, 267] width 7 height 7
checkbox input "true"
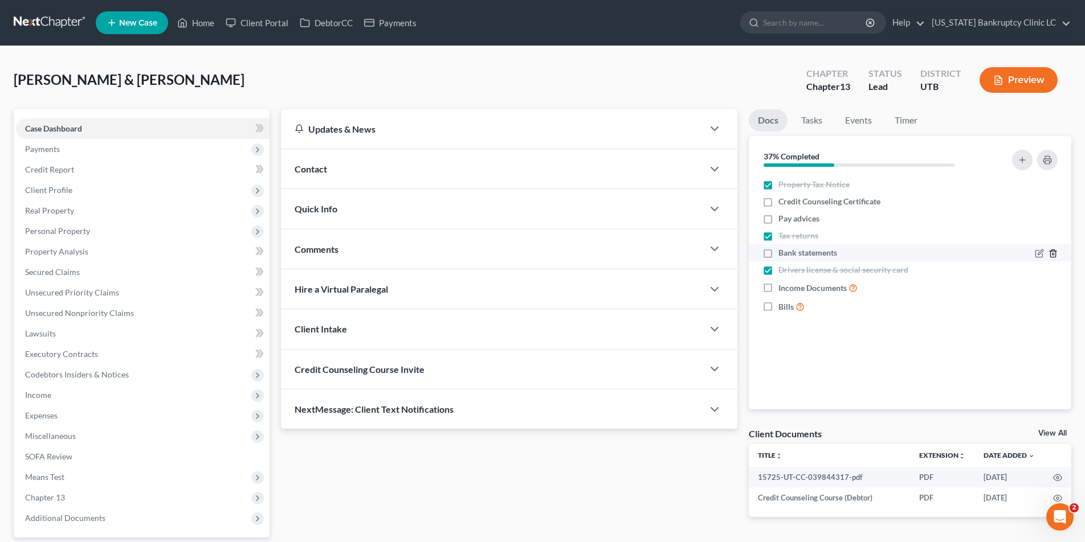
click at [1053, 253] on line "button" at bounding box center [1053, 254] width 0 height 2
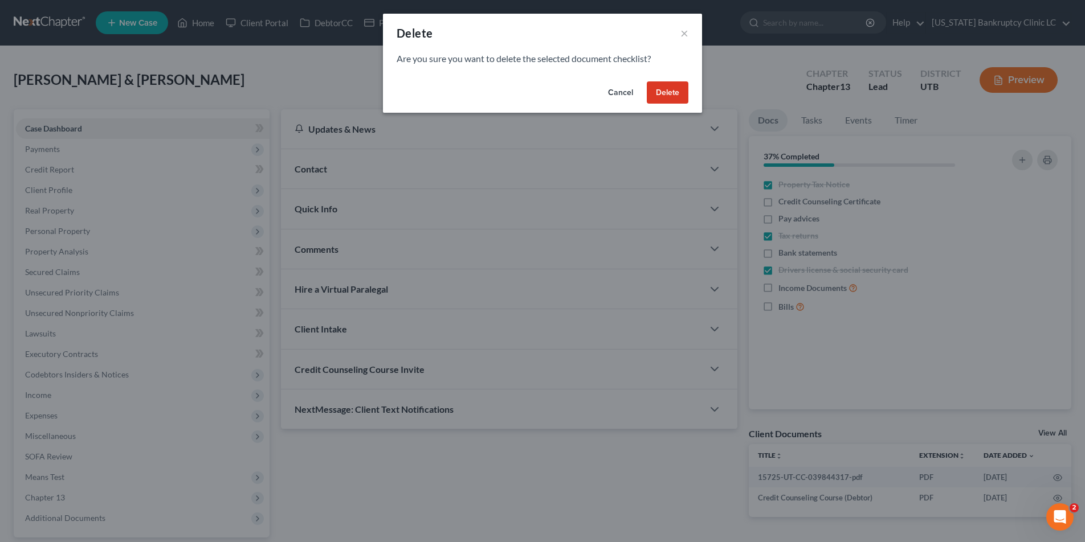
click at [674, 94] on button "Delete" at bounding box center [668, 92] width 42 height 23
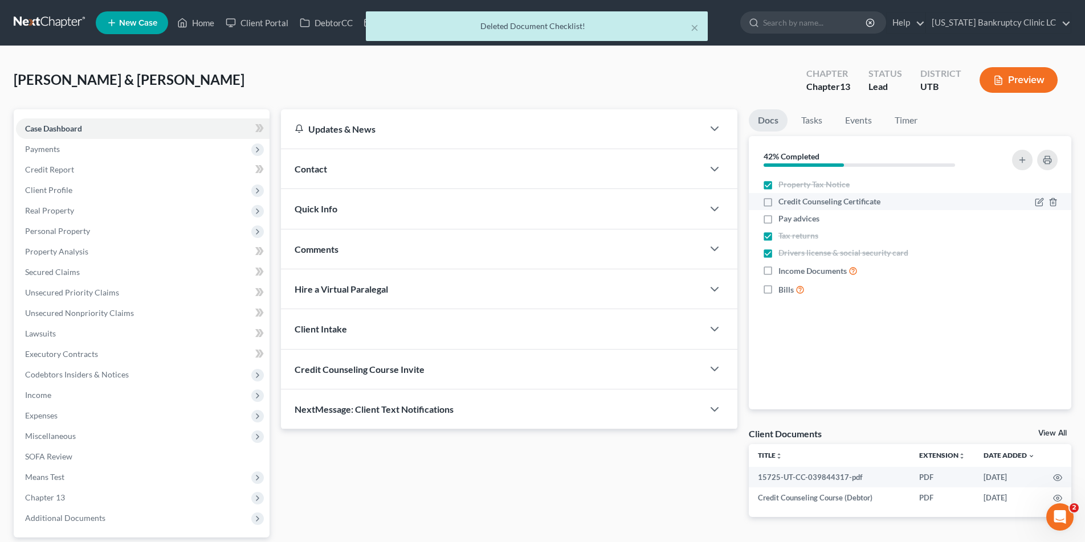
click at [778, 204] on label "Credit Counseling Certificate" at bounding box center [829, 201] width 102 height 11
click at [783, 203] on input "Credit Counseling Certificate" at bounding box center [786, 199] width 7 height 7
checkbox input "true"
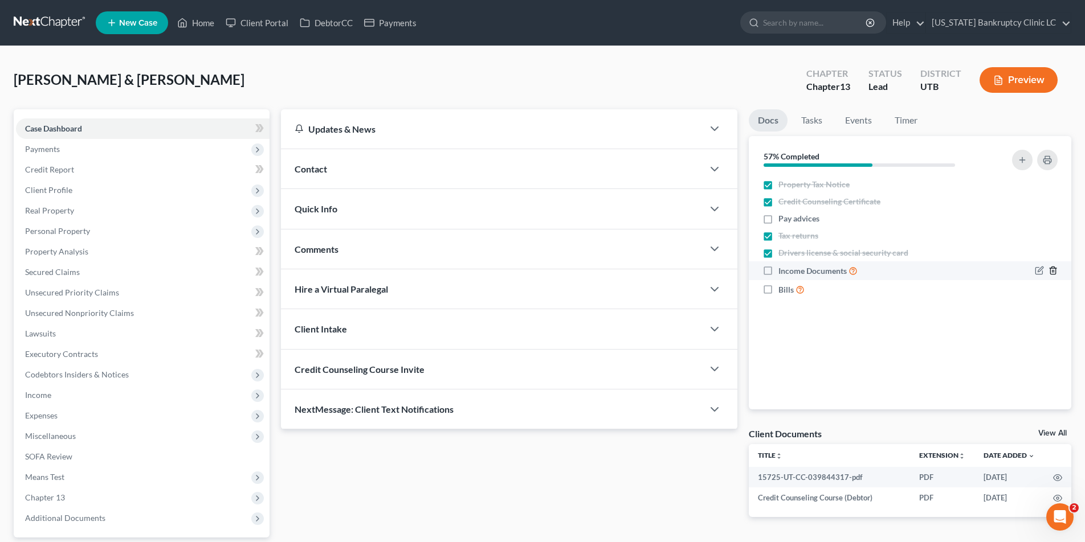
click at [1054, 272] on icon "button" at bounding box center [1052, 270] width 9 height 9
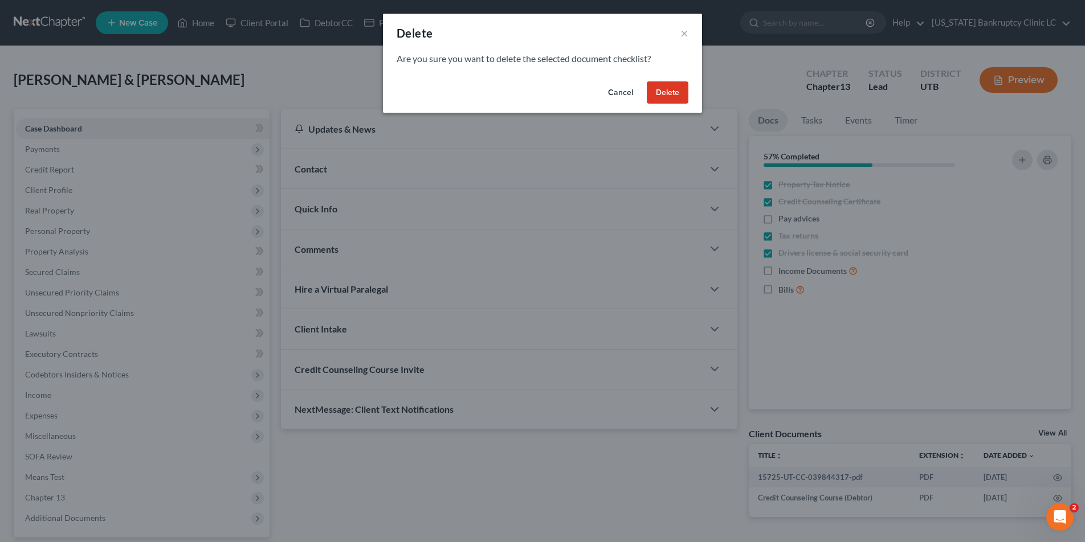
click at [675, 86] on button "Delete" at bounding box center [668, 92] width 42 height 23
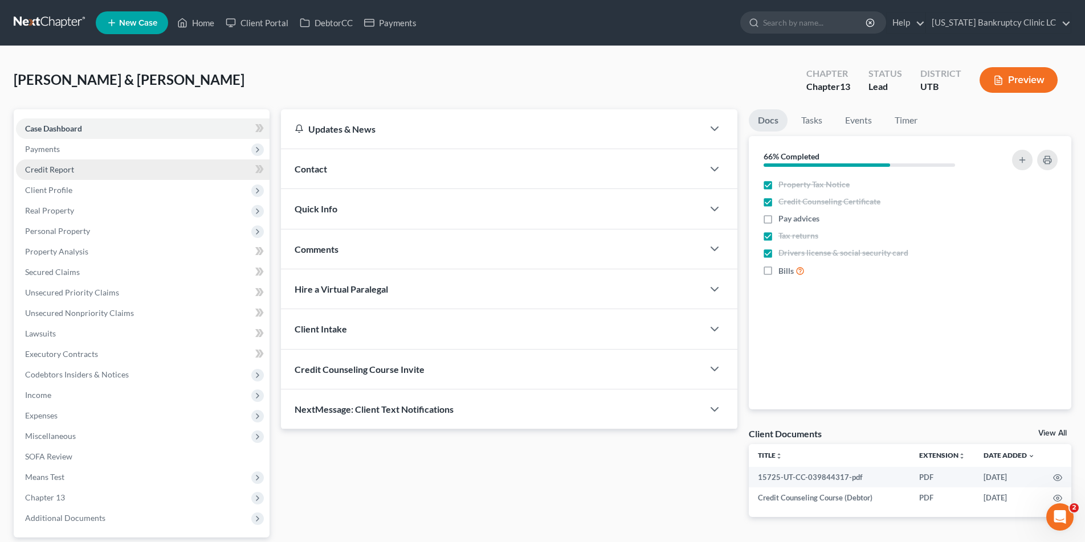
click at [42, 173] on span "Credit Report" at bounding box center [49, 170] width 49 height 10
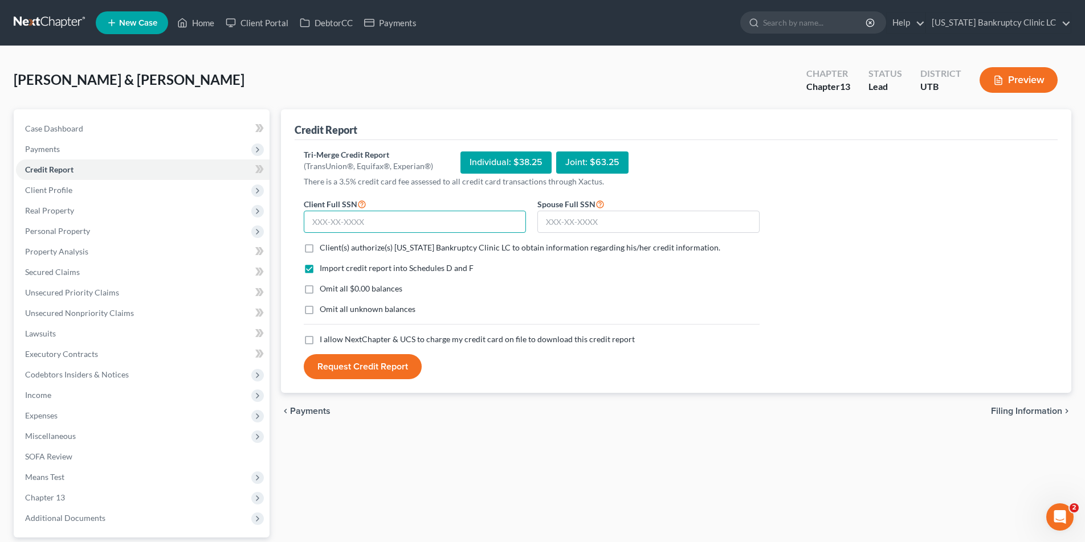
click at [370, 222] on input "text" at bounding box center [415, 222] width 222 height 23
type input "568-59-0763"
type input "568-89-9065"
click at [320, 249] on label "Client(s) authorize(s) [US_STATE] Bankruptcy Clinic LC to obtain information re…" at bounding box center [520, 247] width 400 height 11
click at [324, 249] on input "Client(s) authorize(s) [US_STATE] Bankruptcy Clinic LC to obtain information re…" at bounding box center [327, 245] width 7 height 7
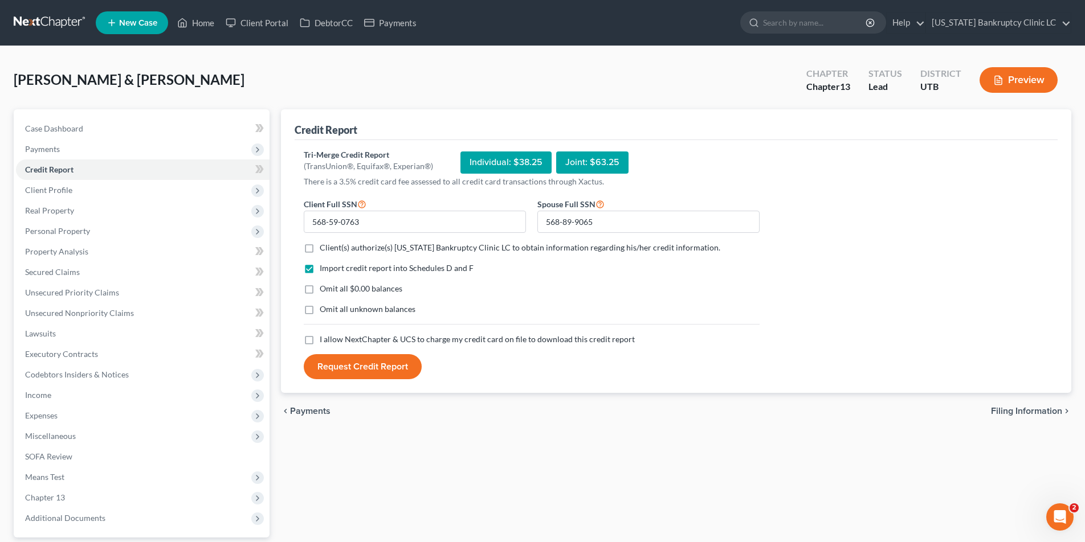
checkbox input "true"
click at [320, 290] on label "Omit all $0.00 balances" at bounding box center [361, 288] width 83 height 11
click at [324, 290] on input "Omit all $0.00 balances" at bounding box center [327, 286] width 7 height 7
checkbox input "true"
click at [320, 311] on label "Omit all unknown balances" at bounding box center [368, 309] width 96 height 11
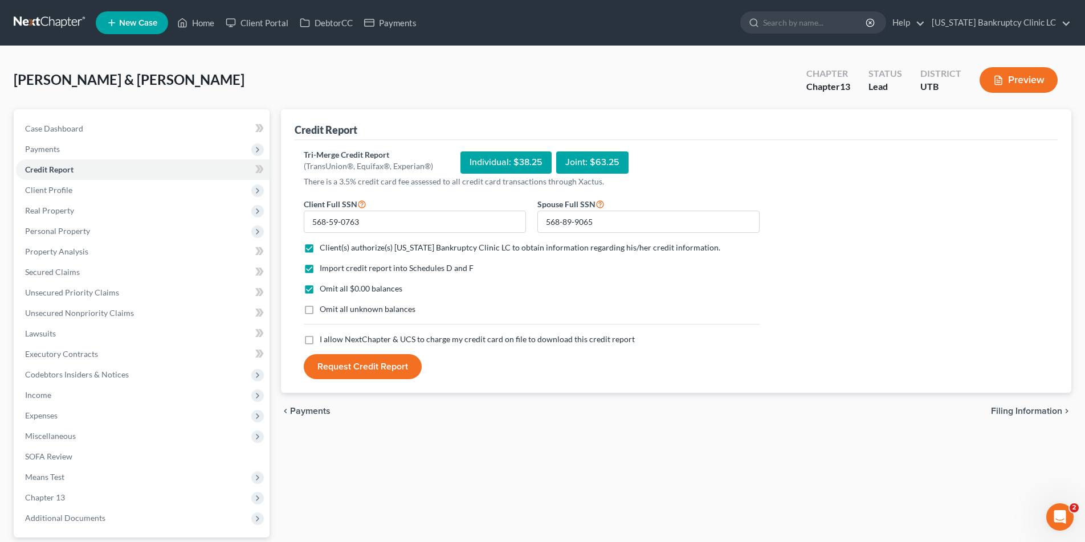
click at [324, 311] on input "Omit all unknown balances" at bounding box center [327, 307] width 7 height 7
checkbox input "true"
click at [320, 339] on label "I allow NextChapter & UCS to charge my credit card on file to download this cre…" at bounding box center [477, 339] width 315 height 11
click at [324, 339] on input "I allow NextChapter & UCS to charge my credit card on file to download this cre…" at bounding box center [327, 337] width 7 height 7
checkbox input "true"
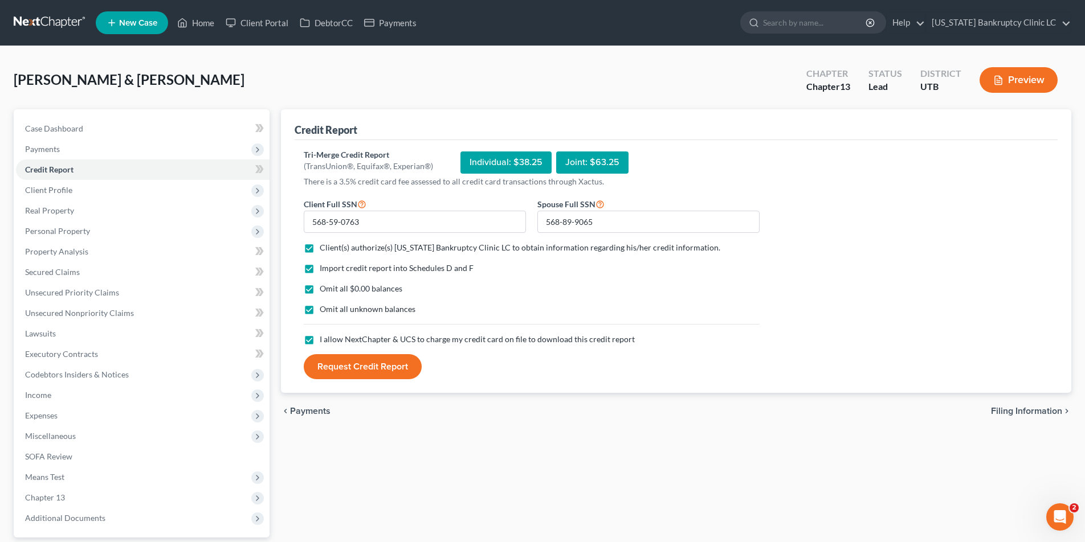
click at [333, 367] on button "Request Credit Report" at bounding box center [363, 366] width 118 height 25
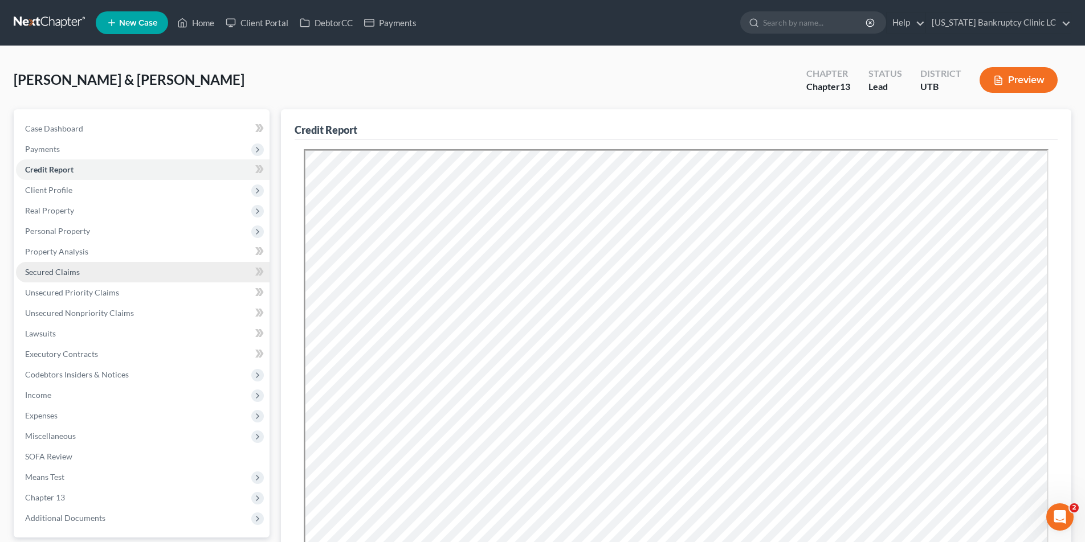
click at [60, 274] on span "Secured Claims" at bounding box center [52, 272] width 55 height 10
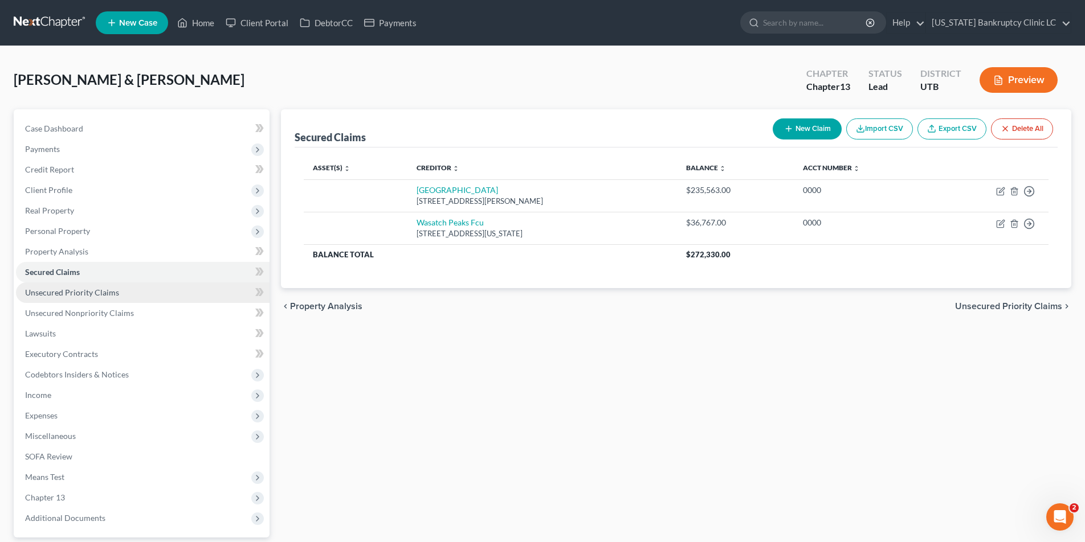
click at [54, 293] on span "Unsecured Priority Claims" at bounding box center [72, 293] width 94 height 10
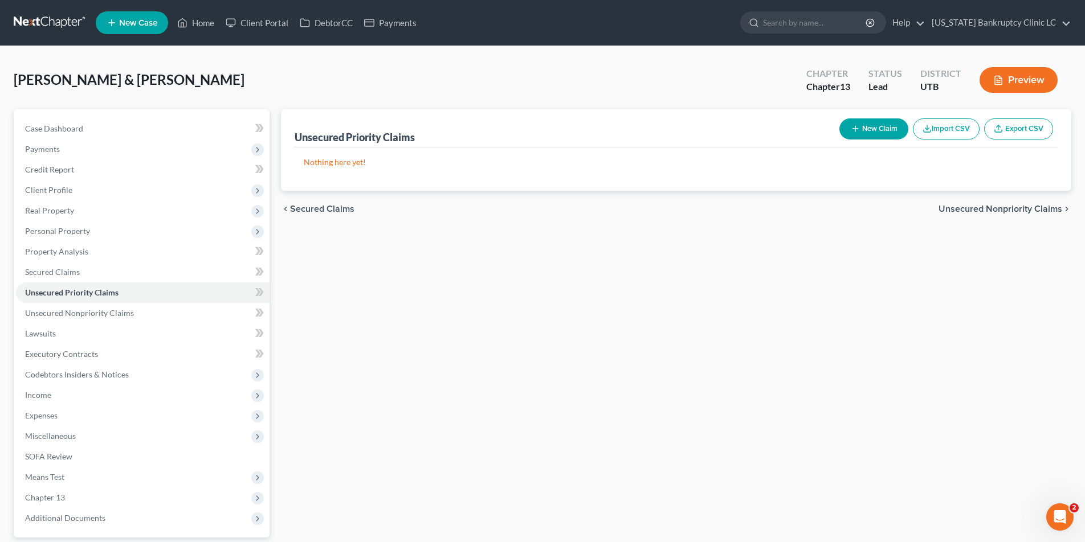
click at [865, 126] on button "New Claim" at bounding box center [873, 128] width 69 height 21
select select "2"
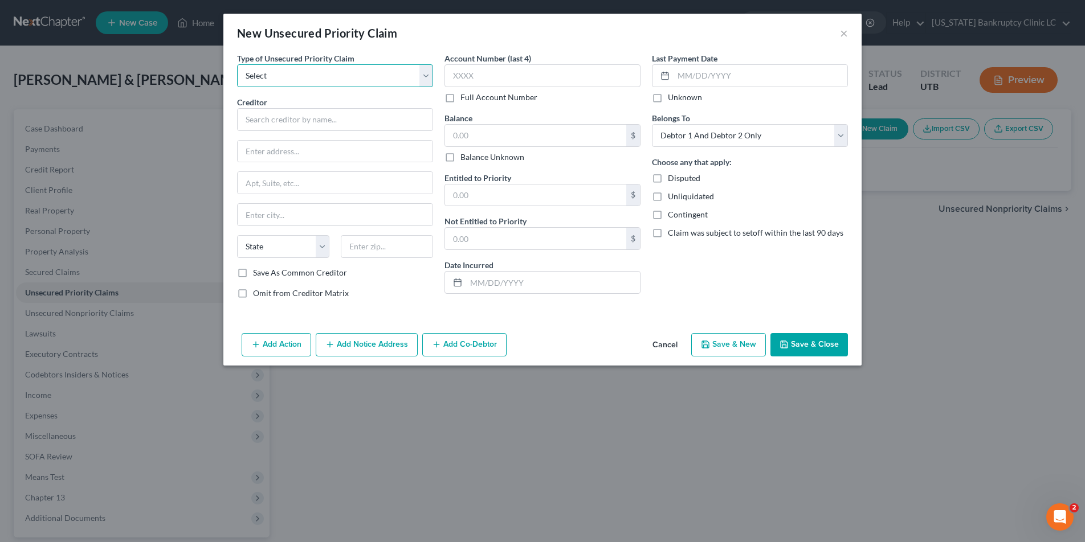
click at [326, 75] on select "Select Taxes & Other Government Units Domestic Support Obligations Extensions o…" at bounding box center [335, 75] width 196 height 23
select select "0"
click at [237, 64] on select "Select Taxes & Other Government Units Domestic Support Obligations Extensions o…" at bounding box center [335, 75] width 196 height 23
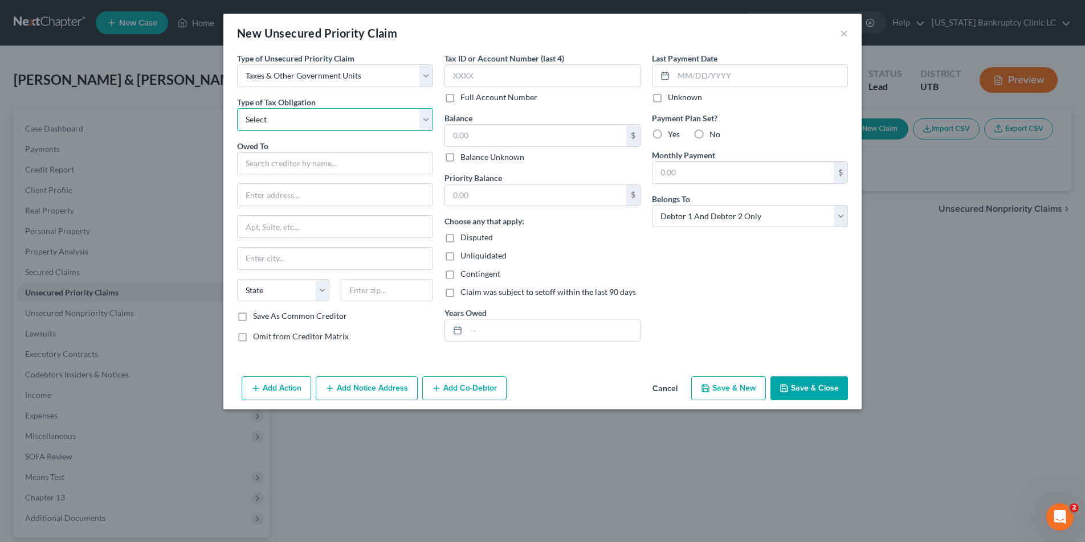
click at [296, 120] on select "Select Federal City State Franchise Tax Board Other" at bounding box center [335, 119] width 196 height 23
select select "0"
click at [237, 108] on select "Select Federal City State Franchise Tax Board Other" at bounding box center [335, 119] width 196 height 23
click at [281, 168] on input "text" at bounding box center [335, 163] width 196 height 23
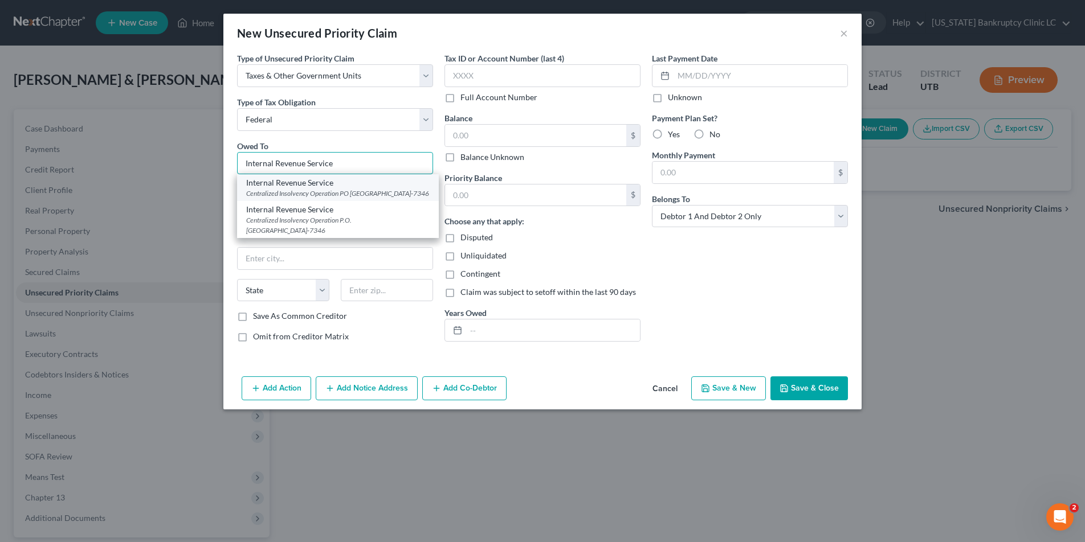
type input "Internal Revenue Service"
click at [280, 189] on div "Centralized Insolvency Operation PO [GEOGRAPHIC_DATA]-7346" at bounding box center [337, 194] width 183 height 10
type input "Centralized Insolvency Operation"
type input "PO Box 7346"
type input "[GEOGRAPHIC_DATA]"
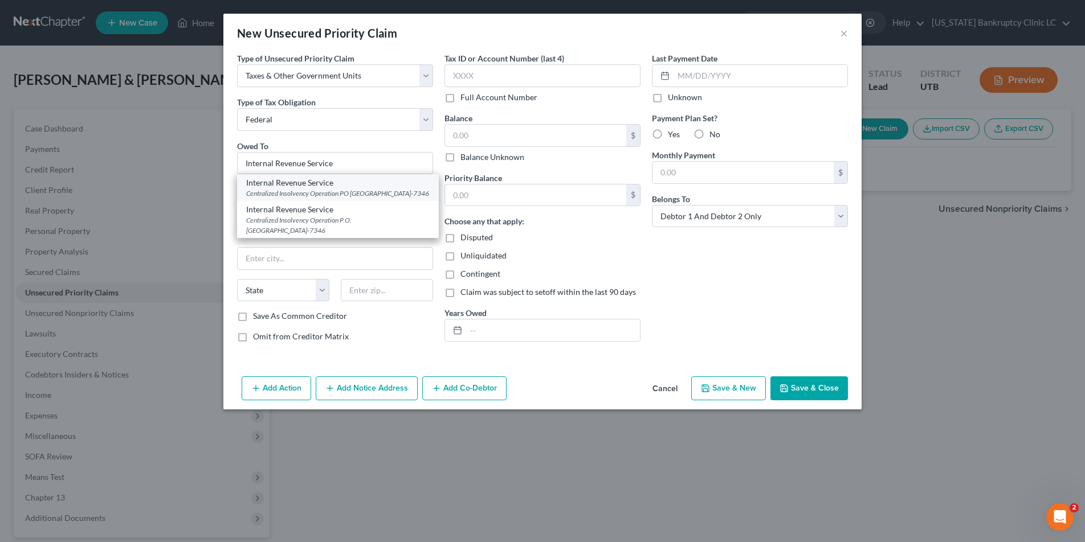
select select "39"
type input "19101-7346"
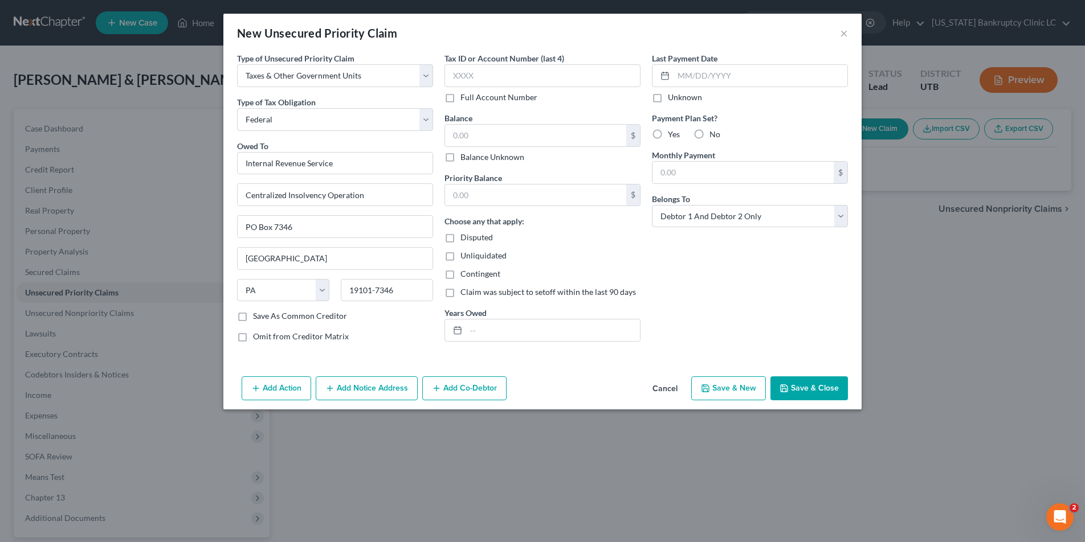
click at [727, 392] on button "Save & New" at bounding box center [728, 389] width 75 height 24
select select "2"
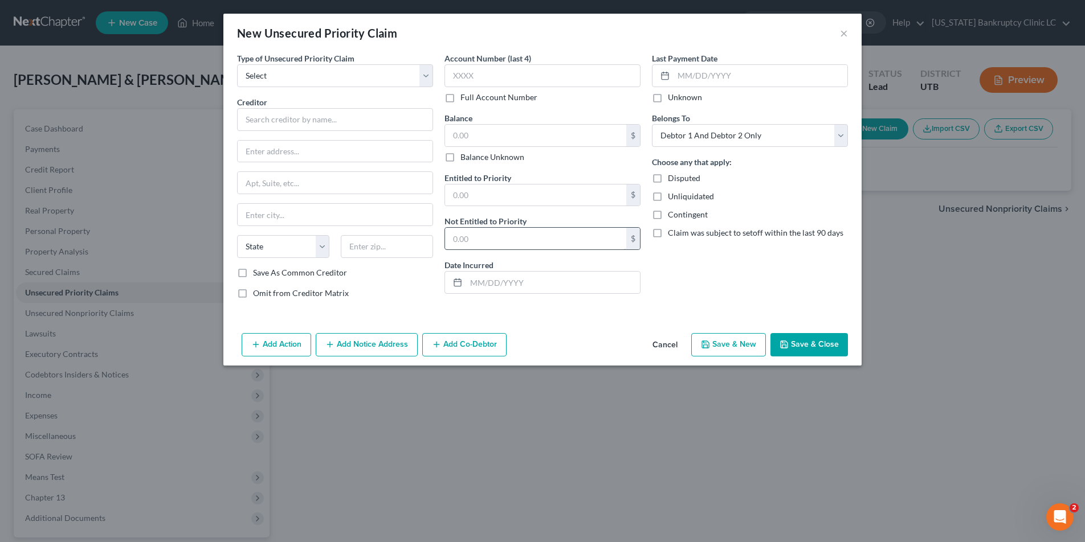
type input "0.00"
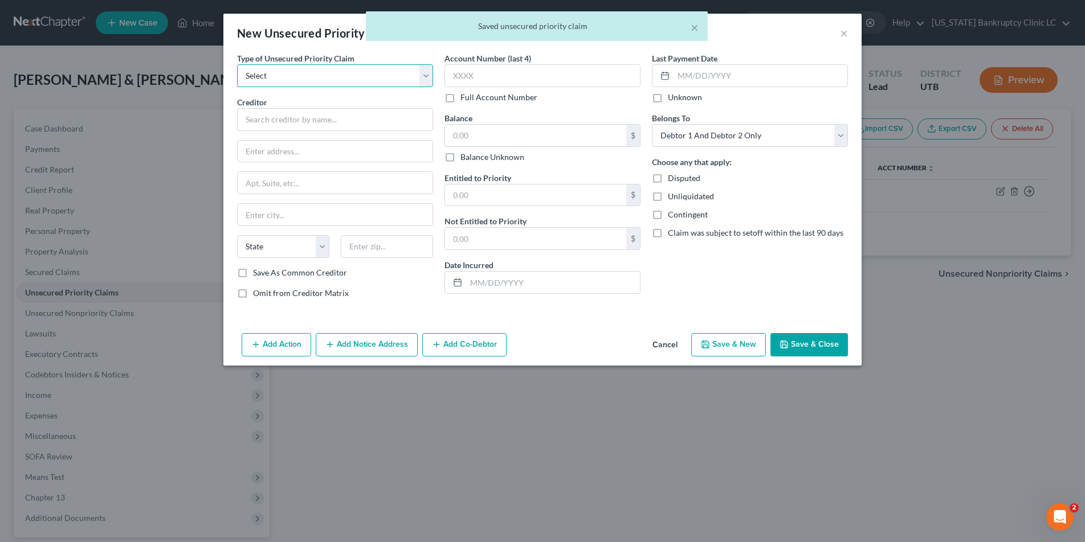
click at [425, 75] on select "Select Taxes & Other Government Units Domestic Support Obligations Extensions o…" at bounding box center [335, 75] width 196 height 23
select select "0"
click at [237, 64] on select "Select Taxes & Other Government Units Domestic Support Obligations Extensions o…" at bounding box center [335, 75] width 196 height 23
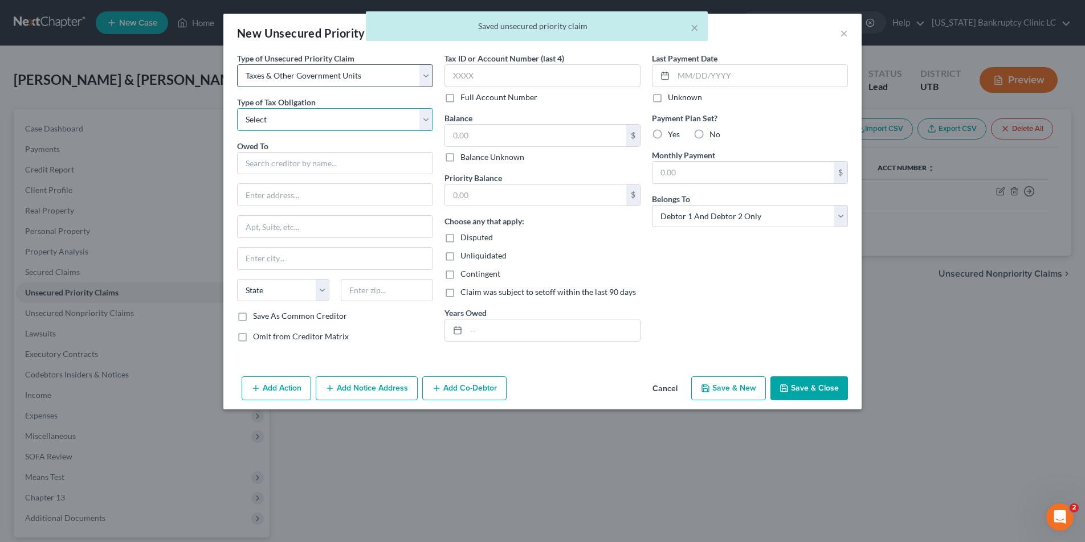
click at [350, 121] on select "Select Federal City State Franchise Tax Board Other" at bounding box center [335, 119] width 196 height 23
select select "2"
click at [237, 108] on select "Select Federal City State Franchise Tax Board Other" at bounding box center [335, 119] width 196 height 23
click at [305, 173] on input "text" at bounding box center [335, 163] width 196 height 23
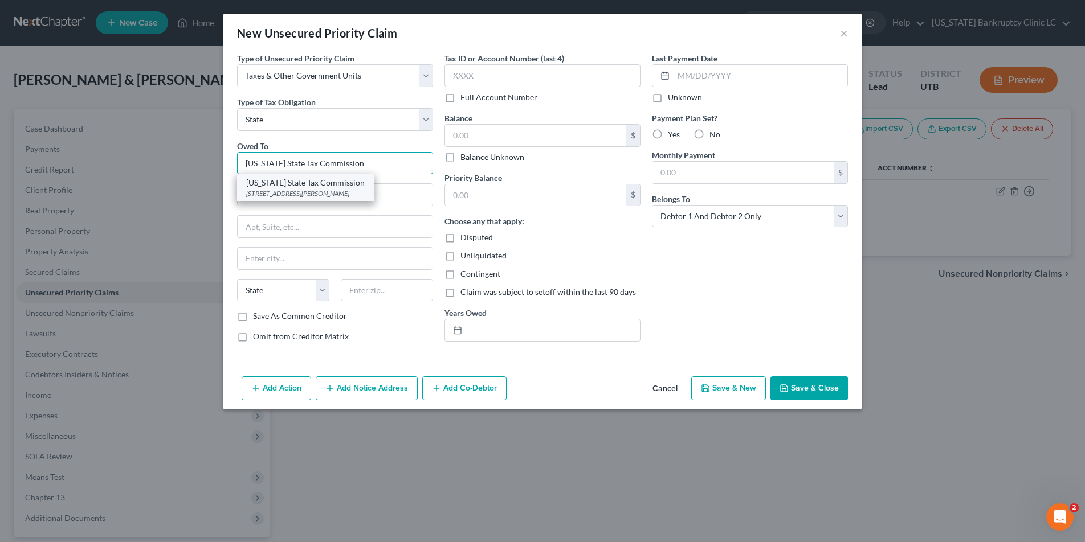
type input "[US_STATE] State Tax Commission"
click at [301, 191] on div "[STREET_ADDRESS][PERSON_NAME]" at bounding box center [305, 194] width 118 height 10
type input "[STREET_ADDRESS]"
type input "Special Services Division, [PERSON_NAME]"
type input "[GEOGRAPHIC_DATA]"
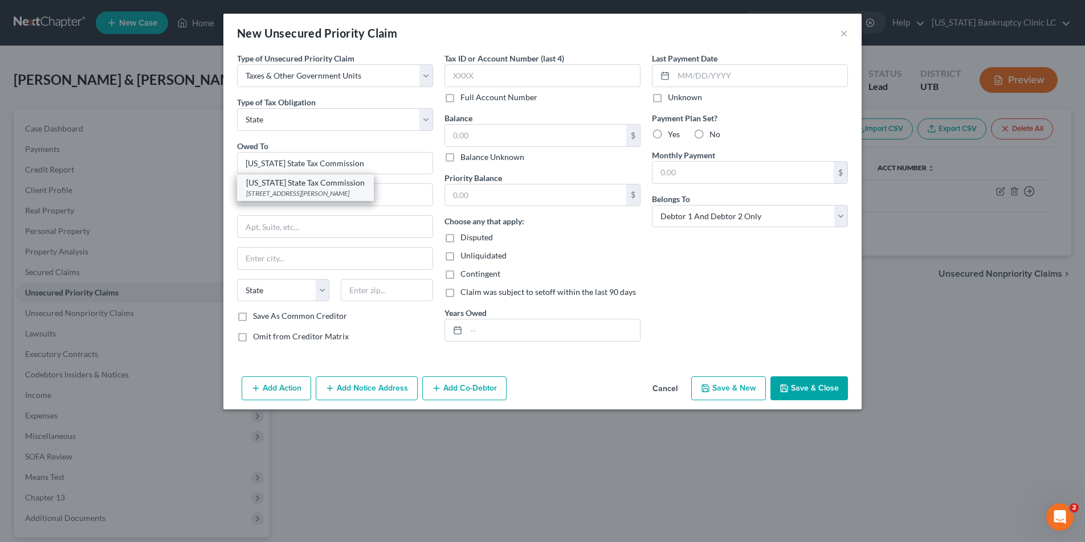
select select "46"
type input "84134"
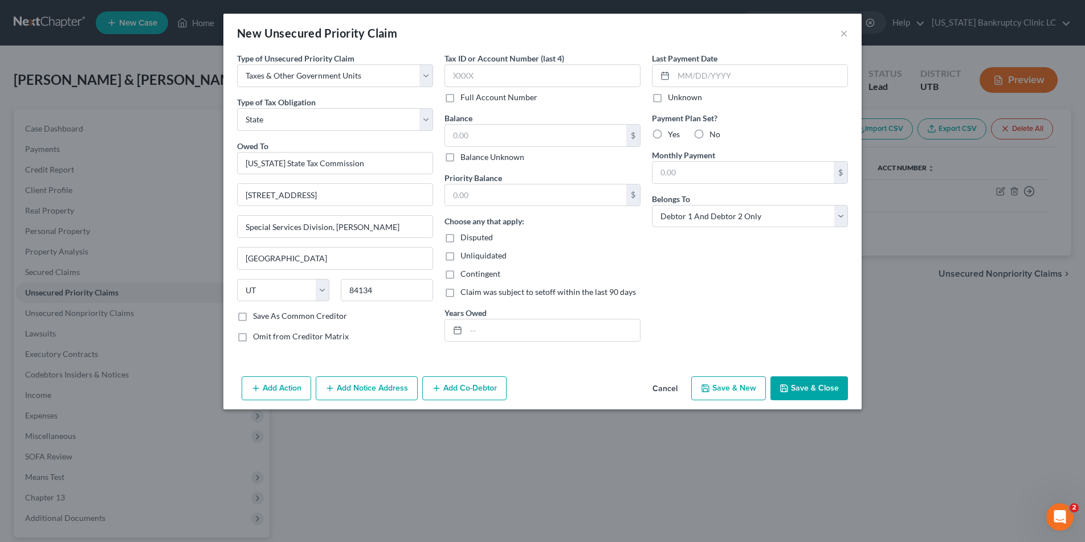
drag, startPoint x: 812, startPoint y: 384, endPoint x: 794, endPoint y: 375, distance: 20.4
click at [812, 384] on button "Save & Close" at bounding box center [808, 389] width 77 height 24
type input "0.00"
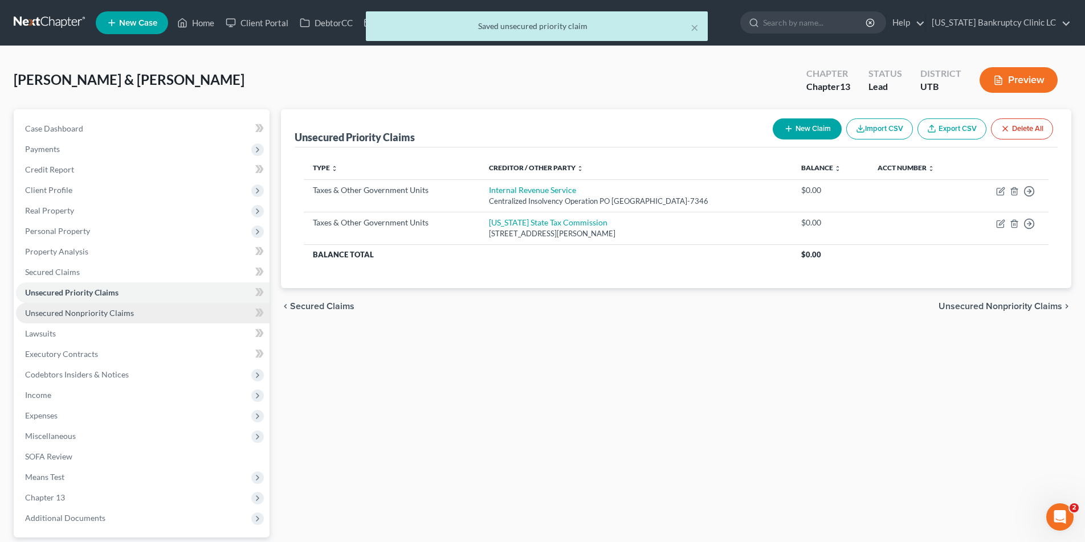
click at [115, 314] on span "Unsecured Nonpriority Claims" at bounding box center [79, 313] width 109 height 10
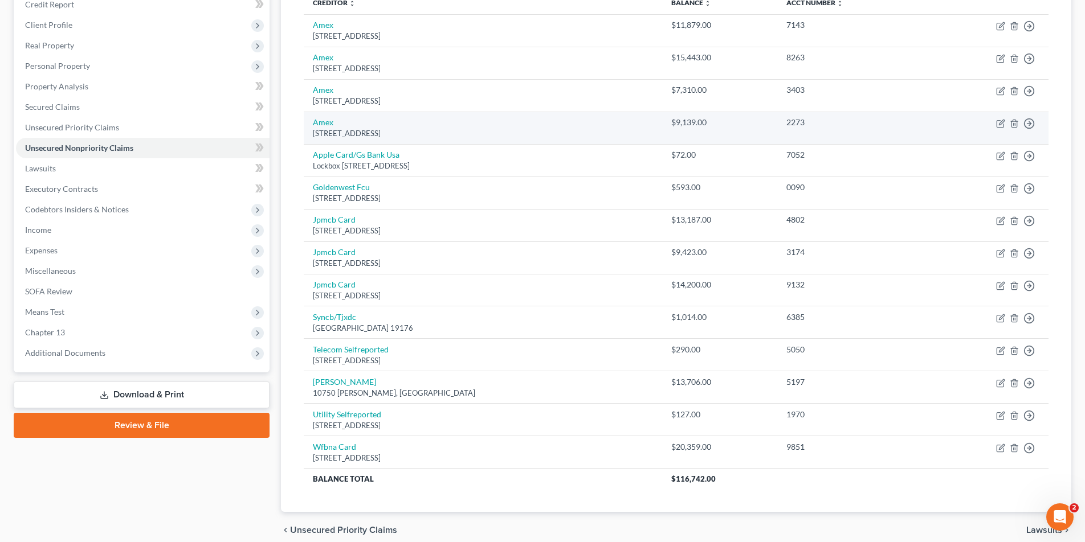
scroll to position [215, 0]
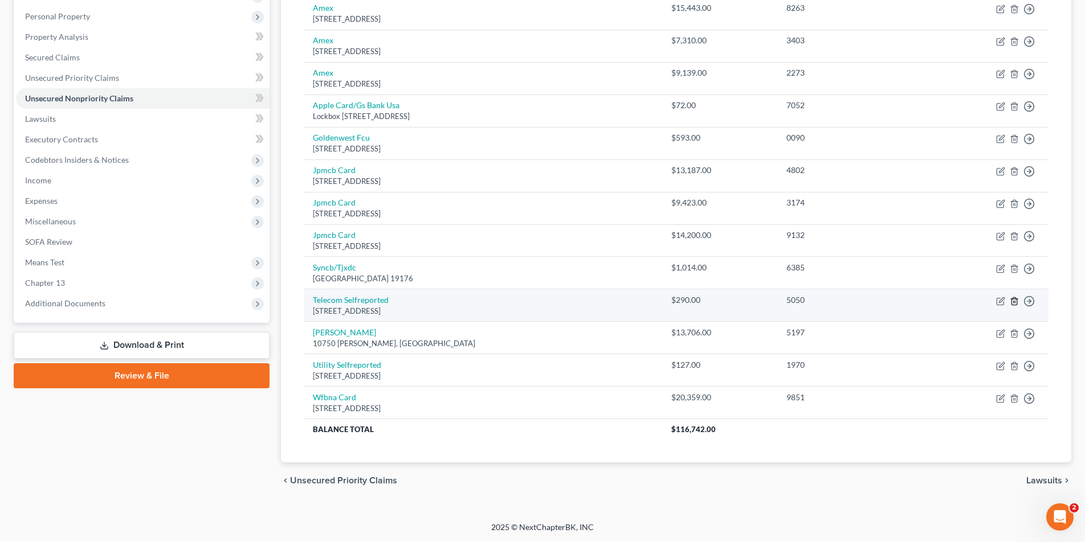
click at [1013, 303] on icon "button" at bounding box center [1013, 301] width 9 height 9
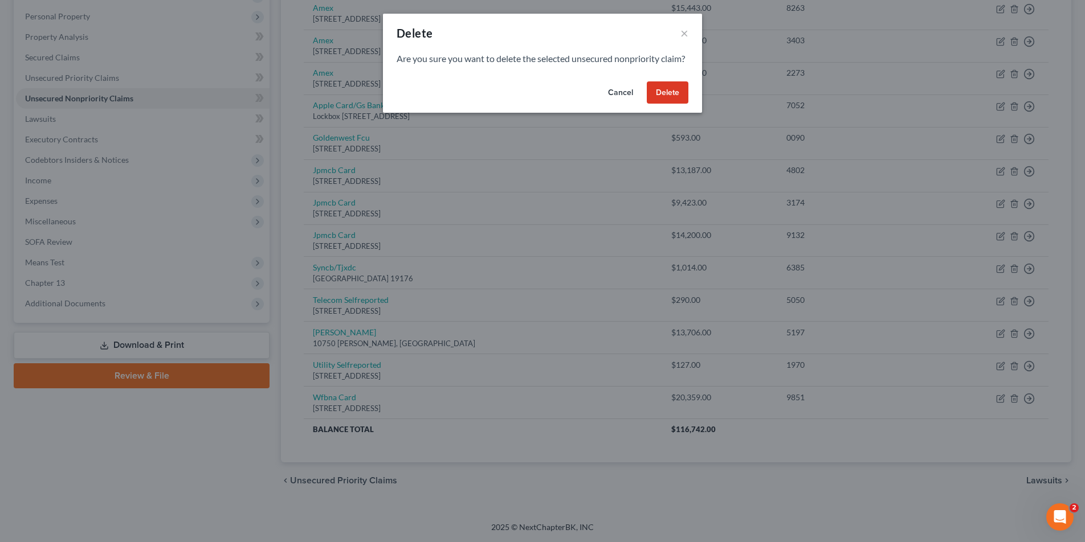
click at [677, 104] on button "Delete" at bounding box center [668, 92] width 42 height 23
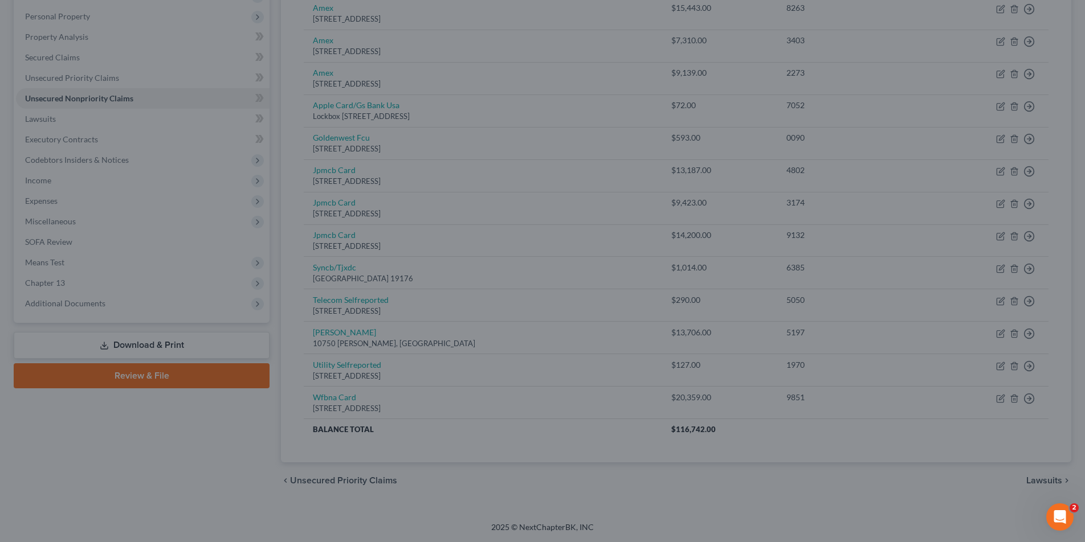
scroll to position [182, 0]
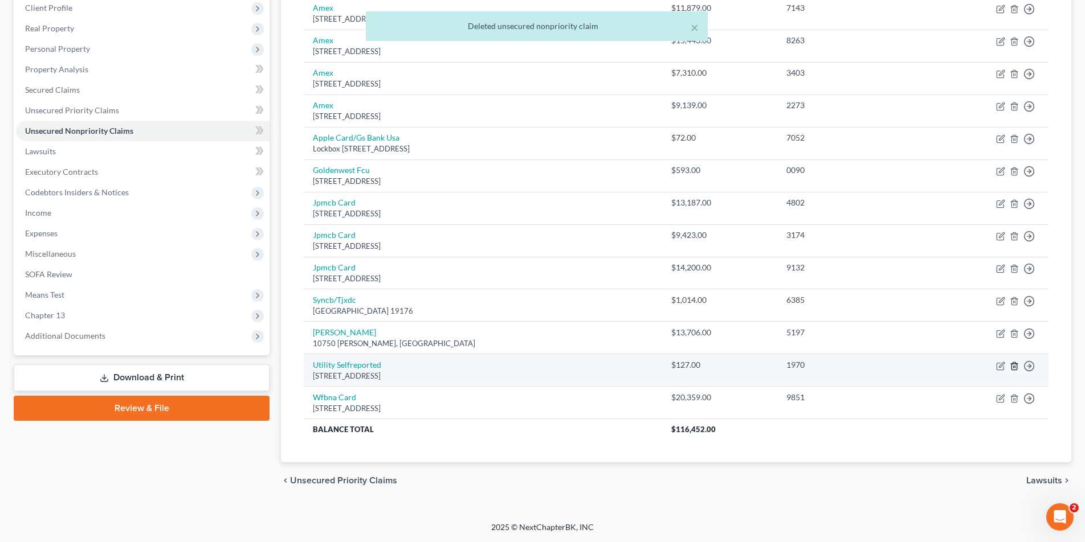
click at [1012, 366] on icon "button" at bounding box center [1013, 366] width 9 height 9
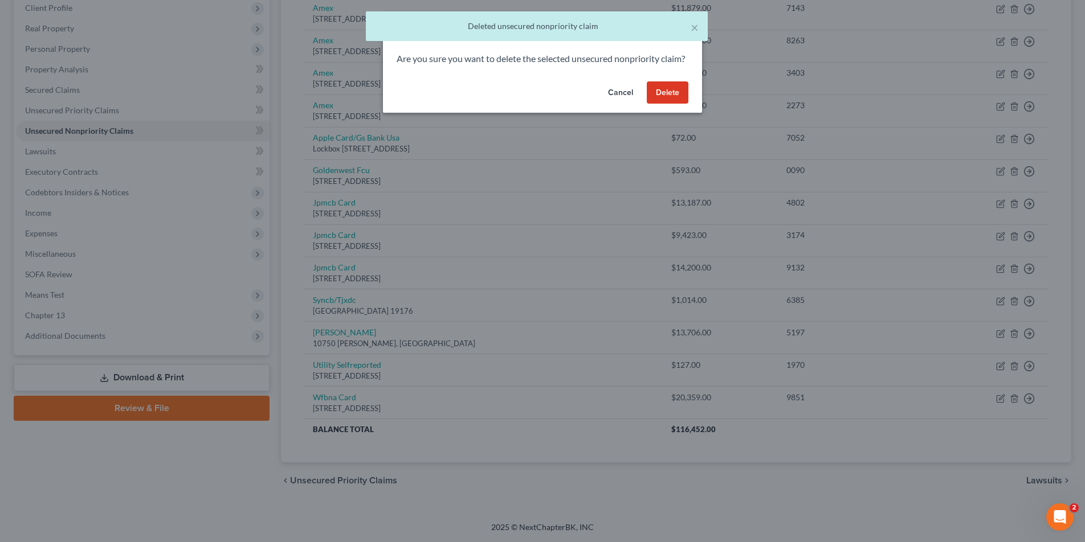
click at [662, 102] on button "Delete" at bounding box center [668, 92] width 42 height 23
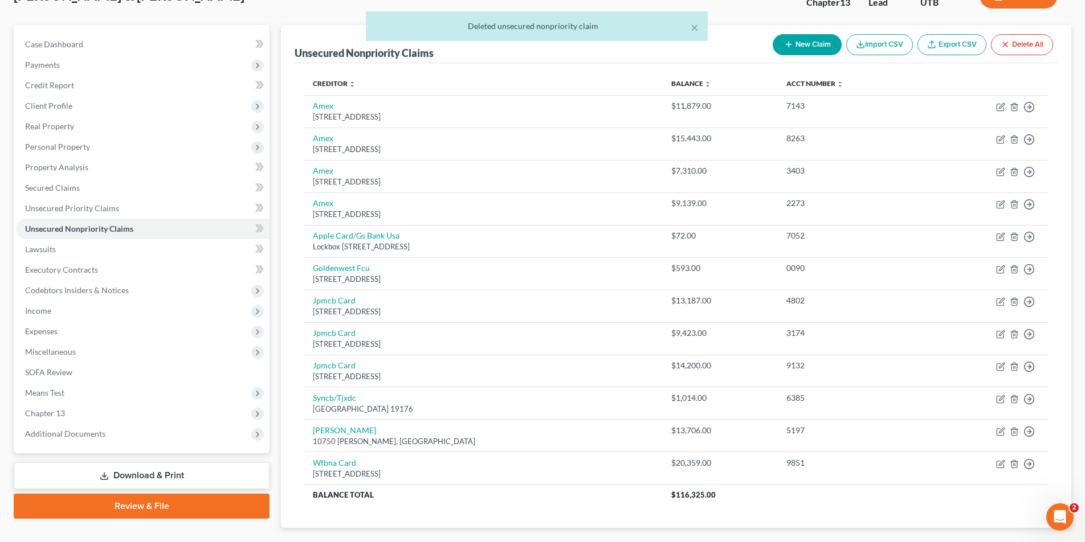
scroll to position [150, 0]
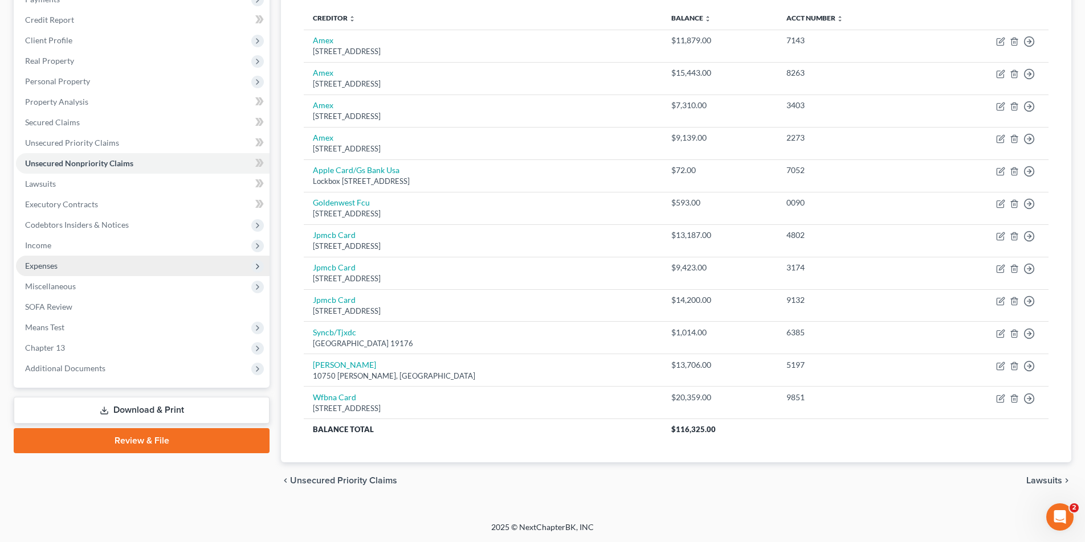
click at [53, 266] on span "Expenses" at bounding box center [41, 266] width 32 height 10
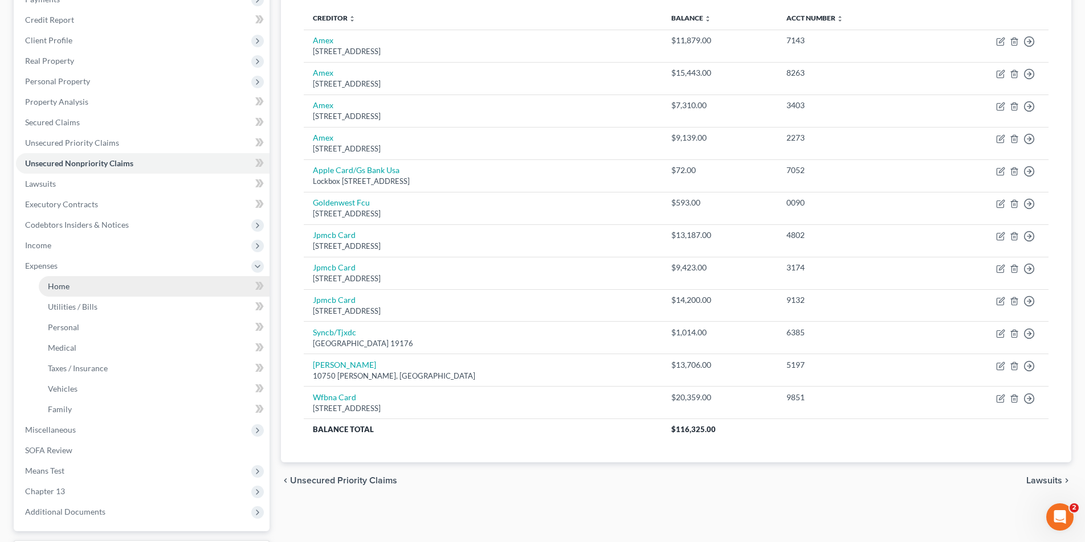
click at [72, 287] on link "Home" at bounding box center [154, 286] width 231 height 21
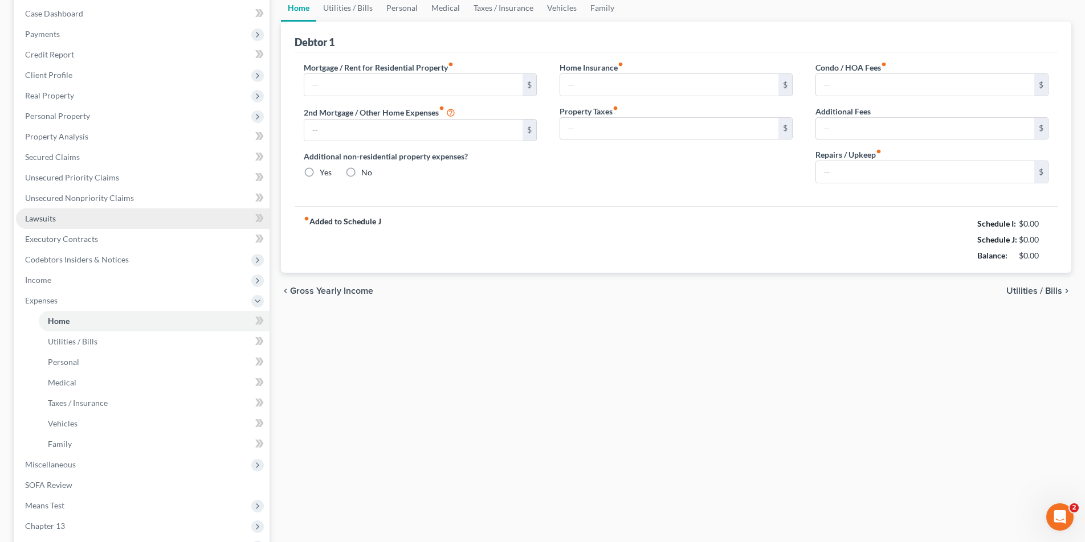
type input "0.00"
radio input "true"
type input "0.00"
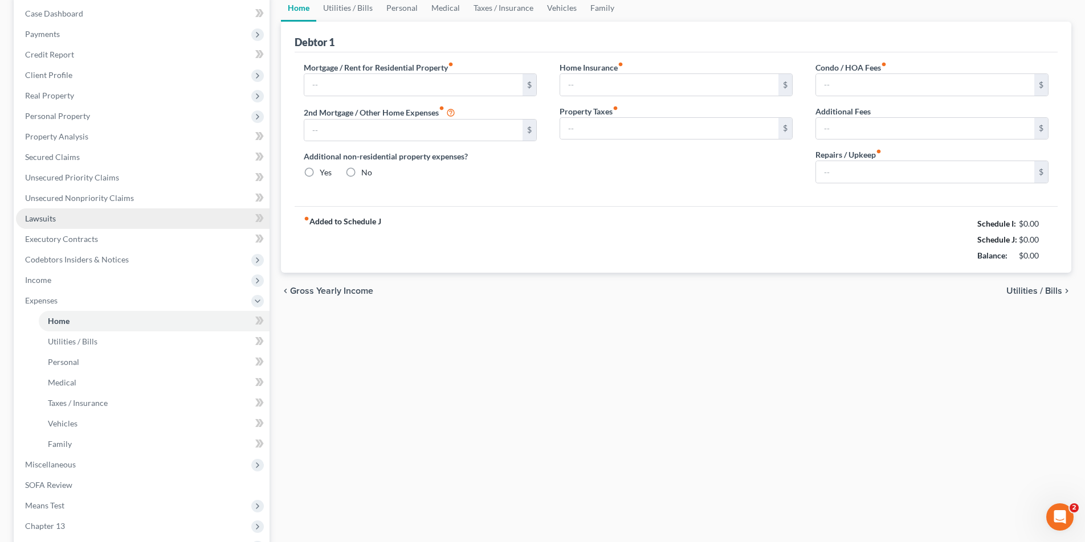
type input "0.00"
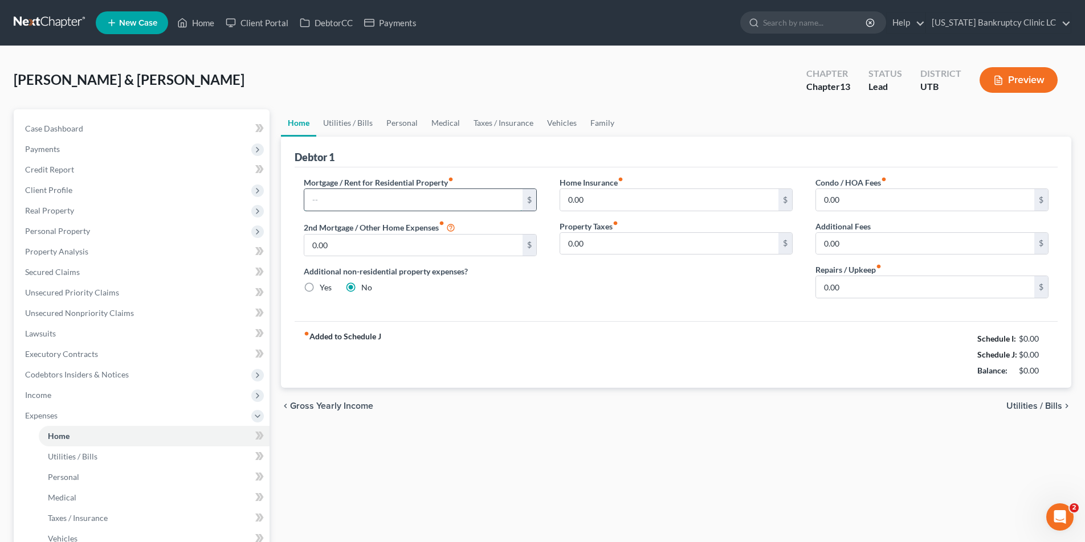
click at [353, 194] on input "text" at bounding box center [413, 200] width 218 height 22
type input "1,200.00"
type input "351.00"
click at [598, 244] on input "0.00" at bounding box center [669, 244] width 218 height 22
type input "234.83"
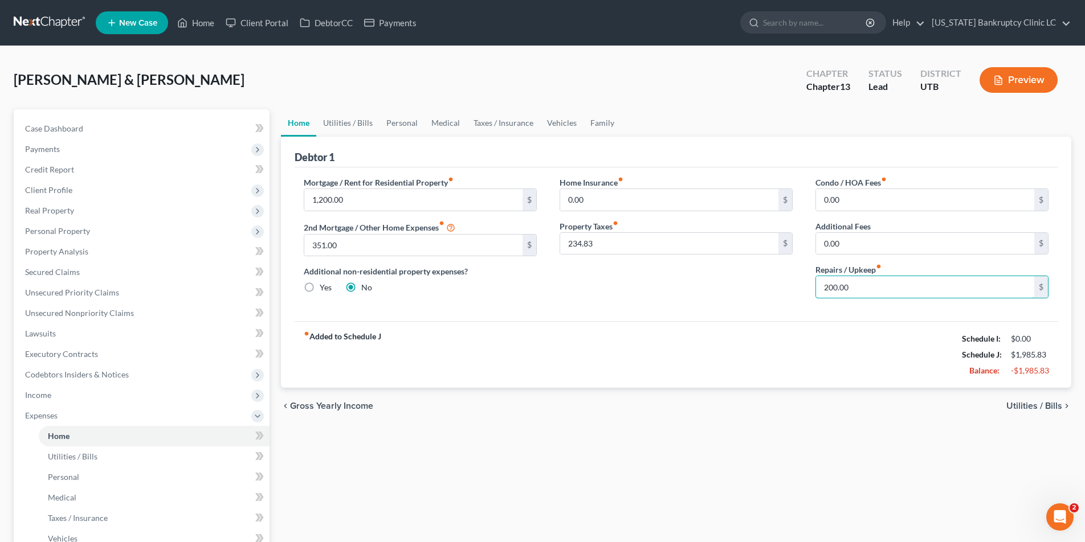
type input "200.00"
click at [398, 124] on link "Personal" at bounding box center [401, 122] width 45 height 27
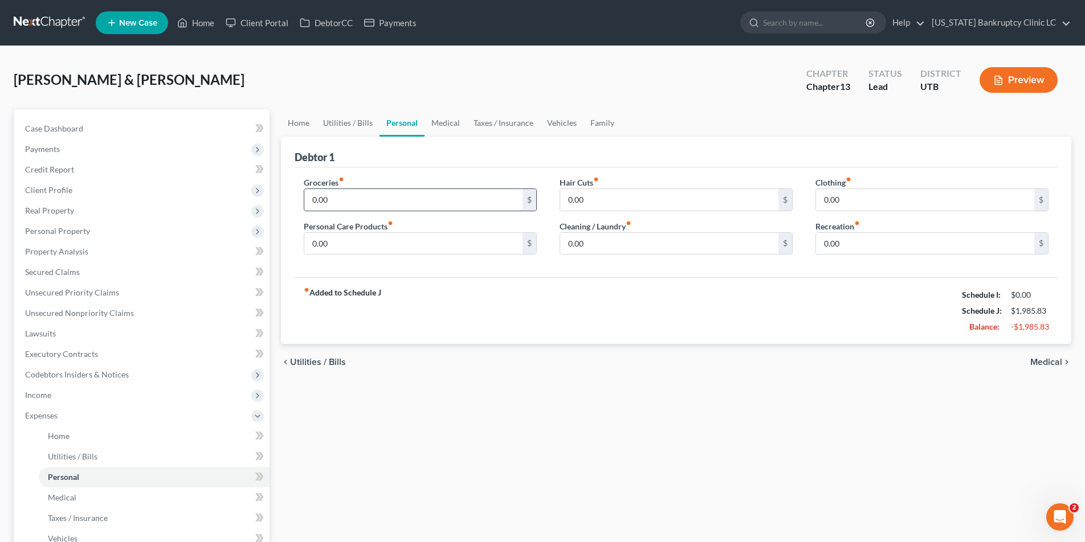
click at [363, 205] on input "0.00" at bounding box center [413, 200] width 218 height 22
type input "800.00"
type input "80.00"
type input "75.00"
type input "157.00"
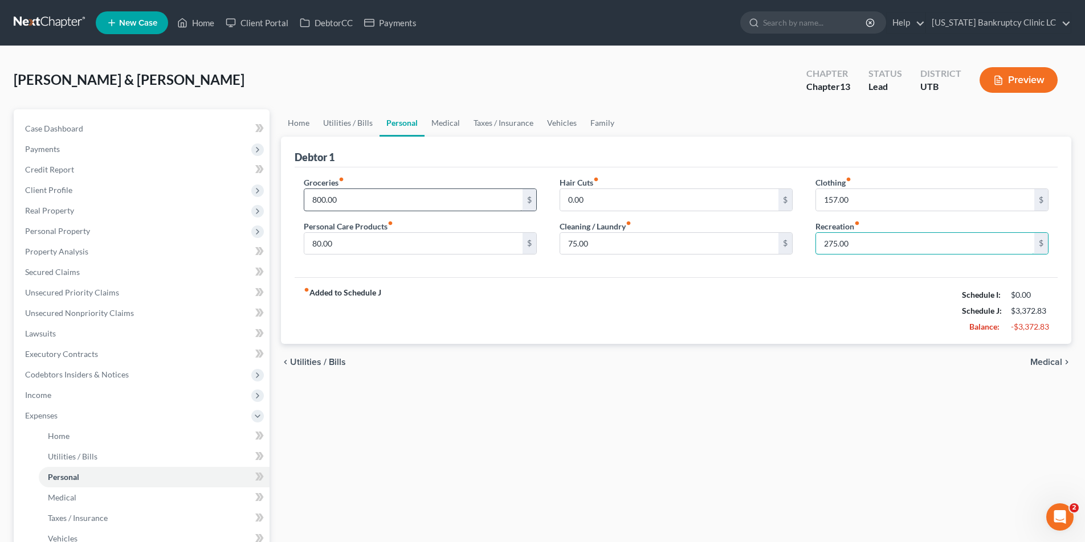
type input "275.00"
click at [436, 122] on link "Medical" at bounding box center [445, 122] width 42 height 27
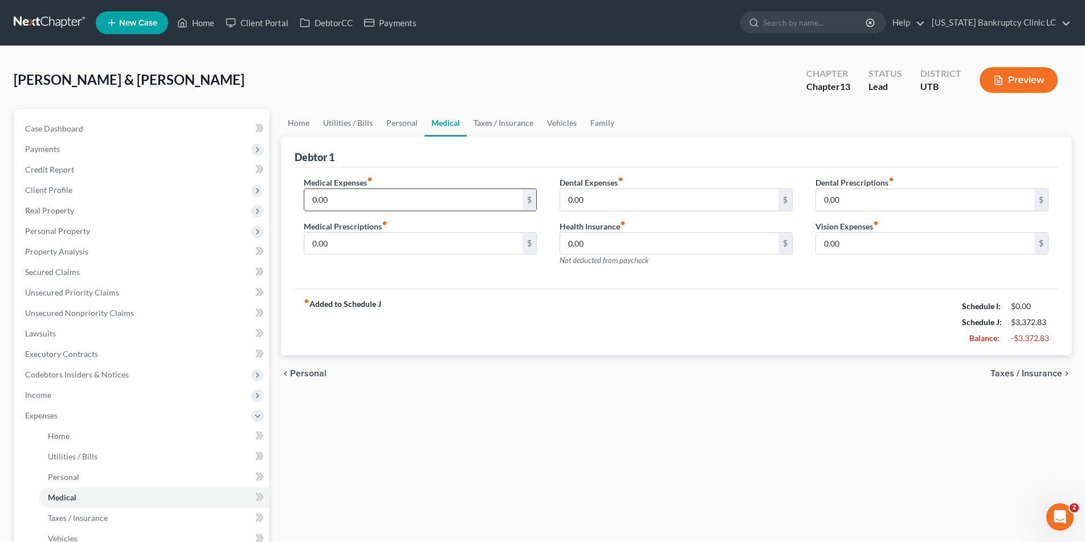
click at [346, 200] on input "0.00" at bounding box center [413, 200] width 218 height 22
type input "166.00"
click at [550, 125] on link "Vehicles" at bounding box center [561, 122] width 43 height 27
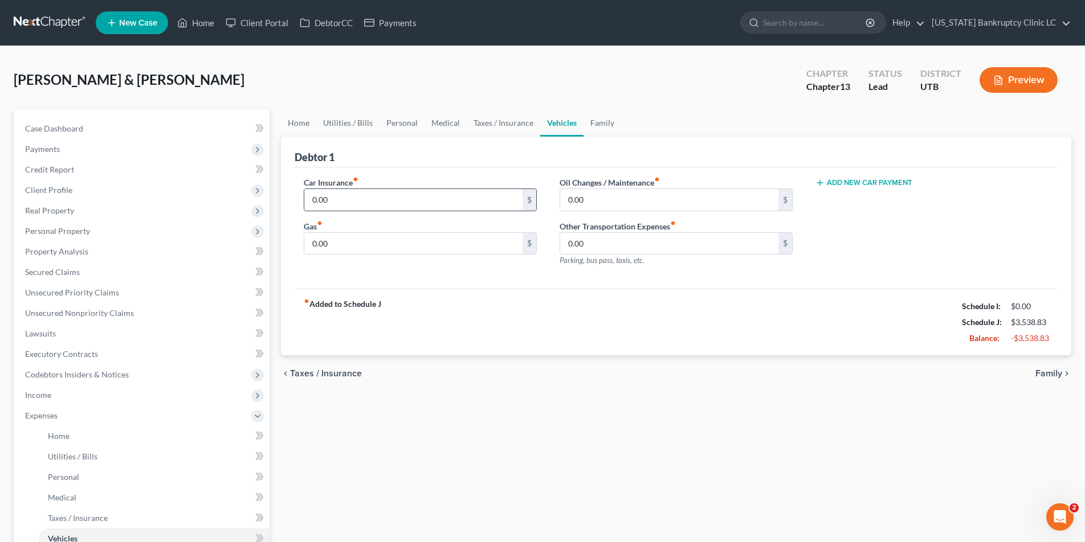
click at [369, 202] on input "0.00" at bounding box center [413, 200] width 218 height 22
type input "315.00"
type input "500.00"
type input "200.00"
click at [600, 125] on link "Family" at bounding box center [602, 122] width 38 height 27
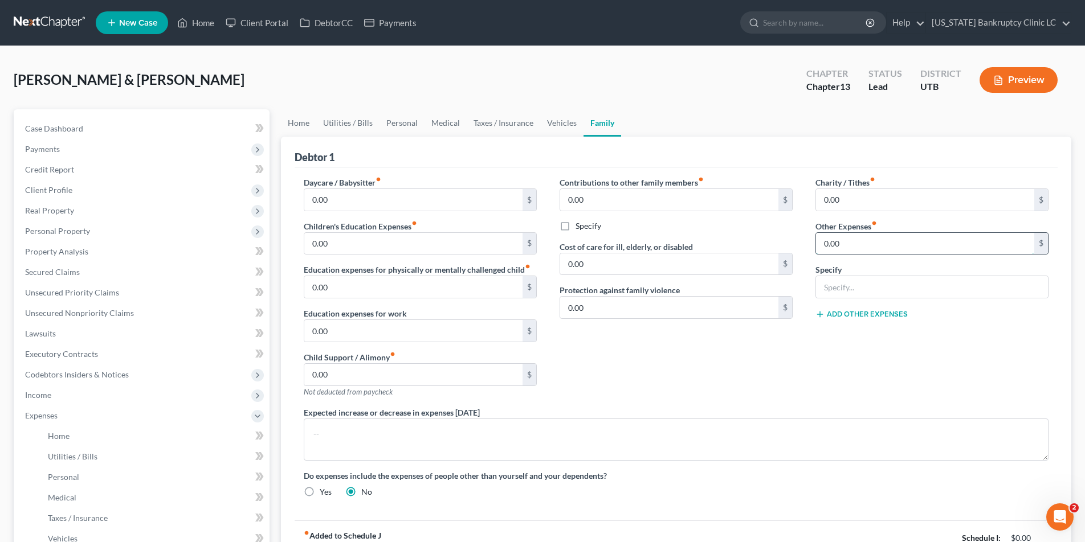
click at [876, 244] on input "0.00" at bounding box center [925, 244] width 218 height 22
type input "220"
type input "Pet Expenses"
click at [352, 124] on link "Utilities / Bills" at bounding box center [347, 122] width 63 height 27
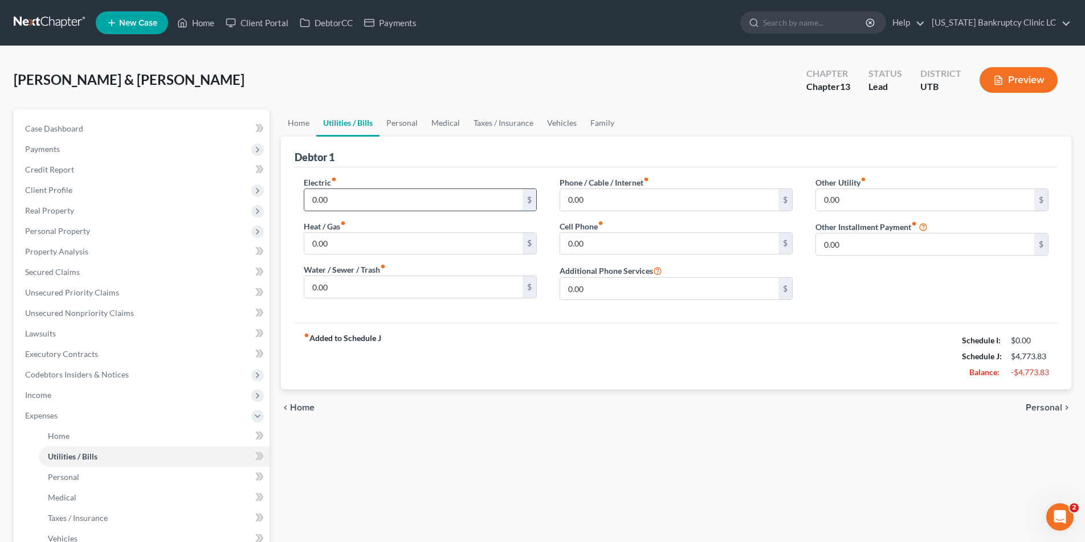
click at [343, 198] on input "0.00" at bounding box center [413, 200] width 218 height 22
type input "185.00"
type input "4"
type input "50.00"
type input "91.30"
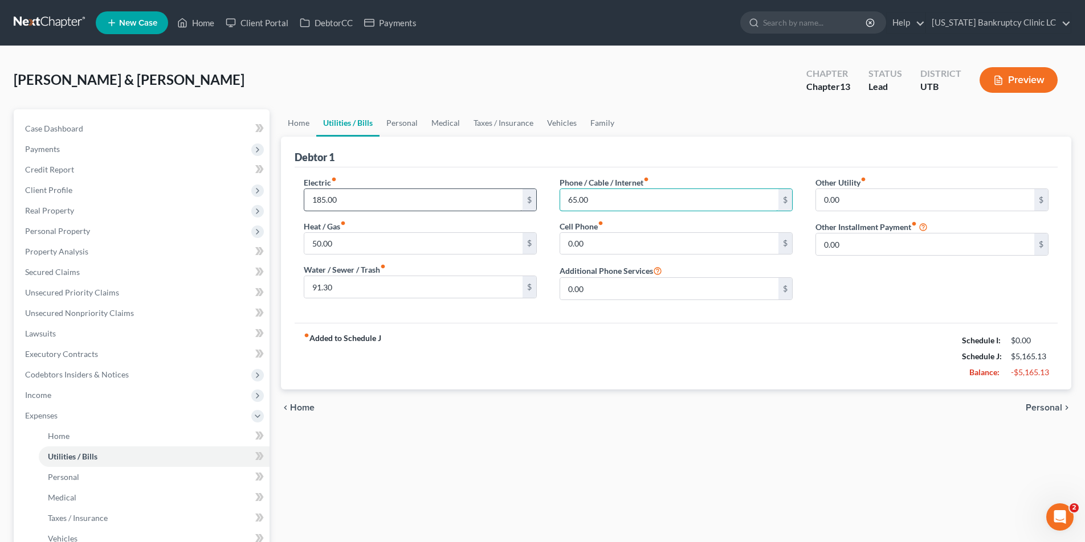
type input "65.00"
type input "289.66"
click at [296, 124] on link "Home" at bounding box center [298, 122] width 35 height 27
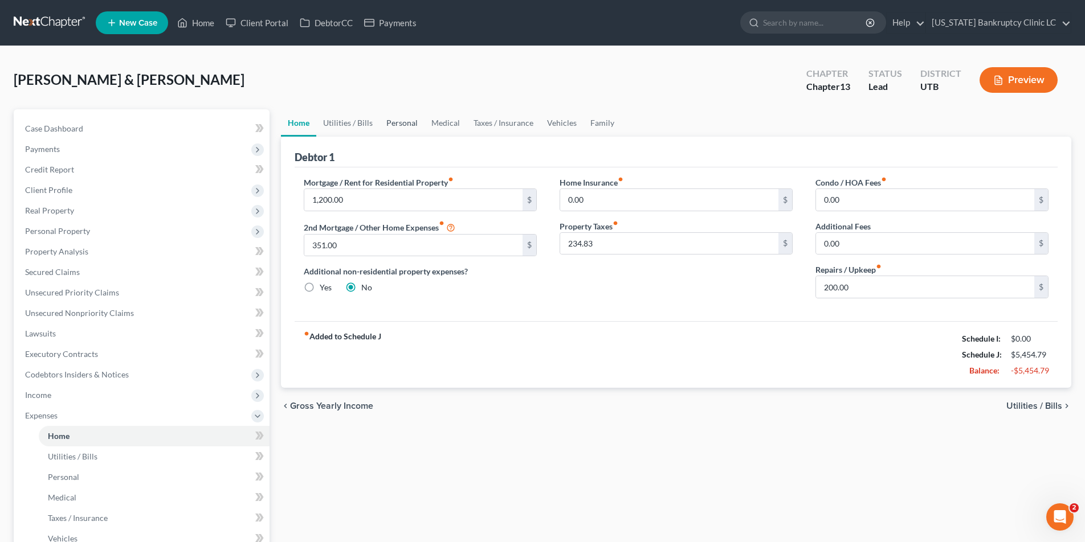
click at [411, 123] on link "Personal" at bounding box center [401, 122] width 45 height 27
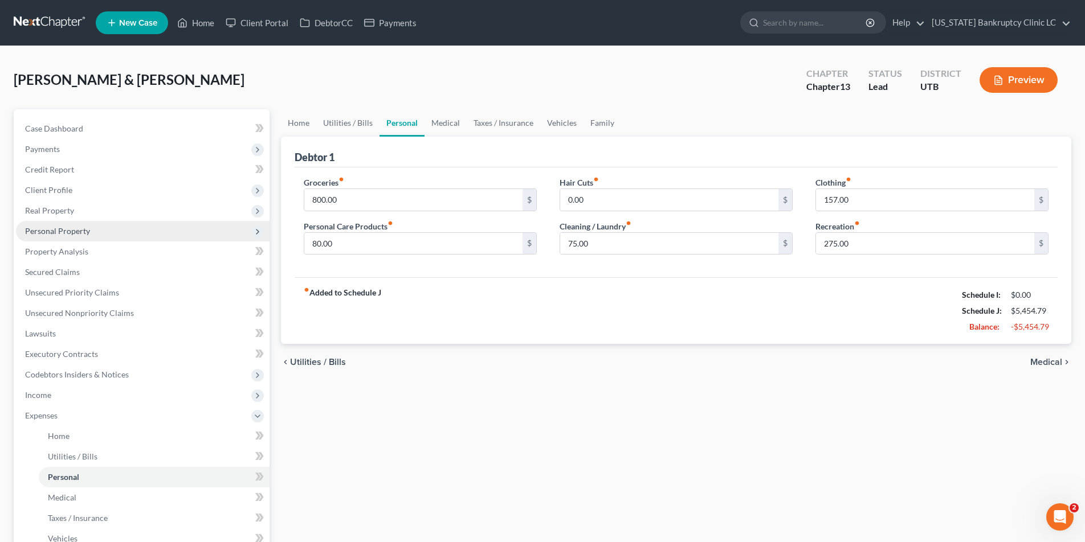
click at [47, 234] on span "Personal Property" at bounding box center [57, 231] width 65 height 10
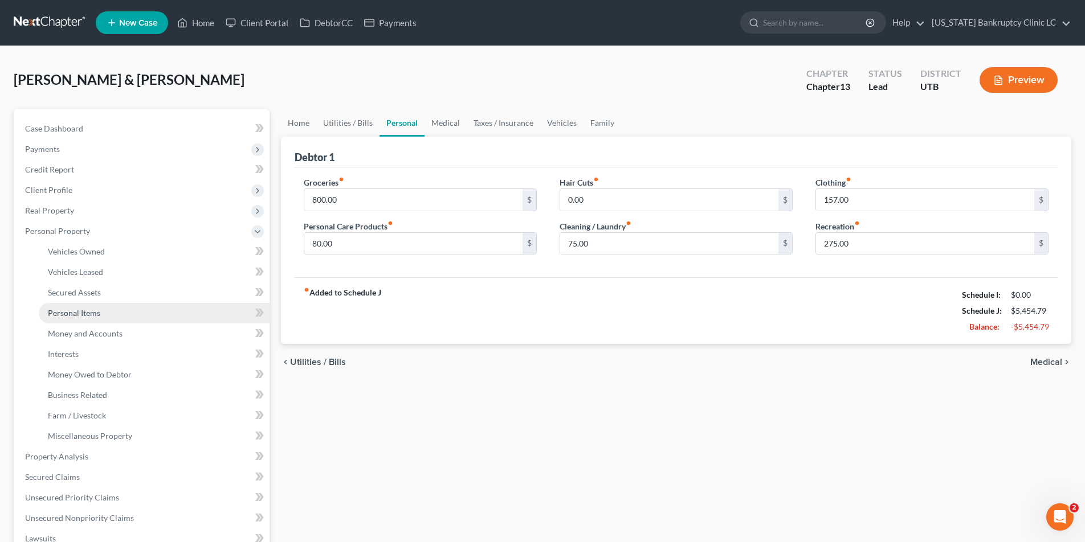
click at [66, 316] on span "Personal Items" at bounding box center [74, 313] width 52 height 10
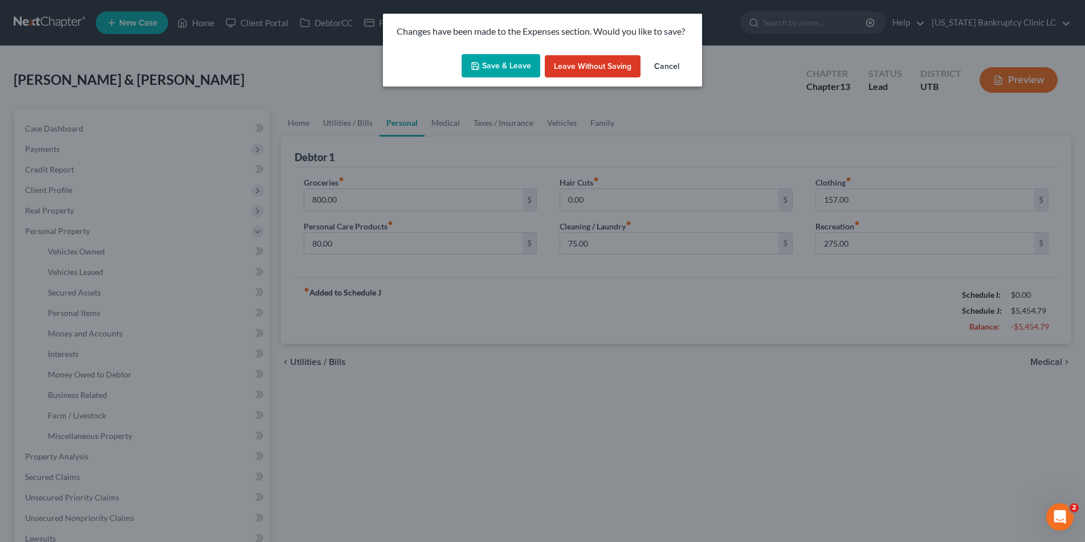
click at [513, 67] on button "Save & Leave" at bounding box center [500, 66] width 79 height 24
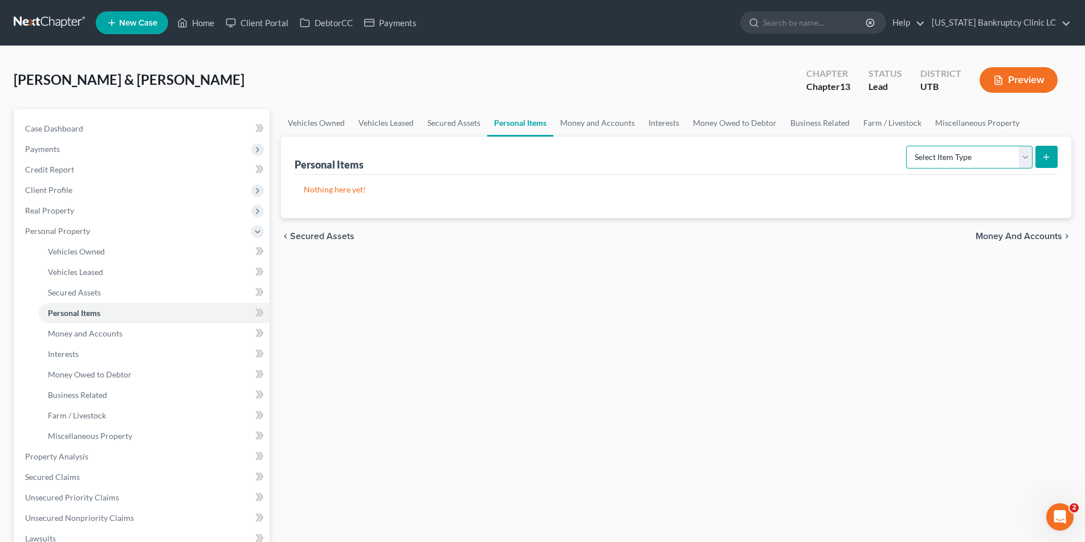
click at [1025, 154] on select "Select Item Type Clothing Collectibles Of Value Electronics Firearms Household …" at bounding box center [969, 157] width 126 height 23
select select "jewelry"
click at [907, 146] on select "Select Item Type Clothing Collectibles Of Value Electronics Firearms Household …" at bounding box center [969, 157] width 126 height 23
click at [1048, 157] on icon "submit" at bounding box center [1045, 157] width 9 height 9
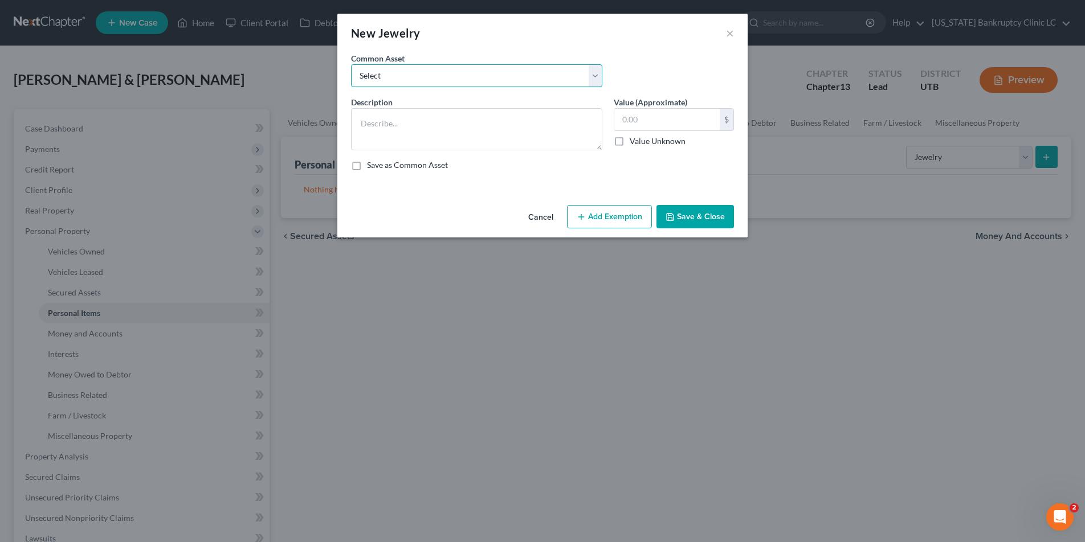
click at [598, 72] on select "Select Jewelry, Watches & Accessories Jewelry, Watches & Accessories Wedding Ri…" at bounding box center [476, 75] width 251 height 23
select select "2"
click at [351, 64] on select "Select Jewelry, Watches & Accessories Jewelry, Watches & Accessories Wedding Ri…" at bounding box center [476, 75] width 251 height 23
type textarea "Wedding Rings"
click at [641, 122] on input "300.00" at bounding box center [666, 120] width 105 height 22
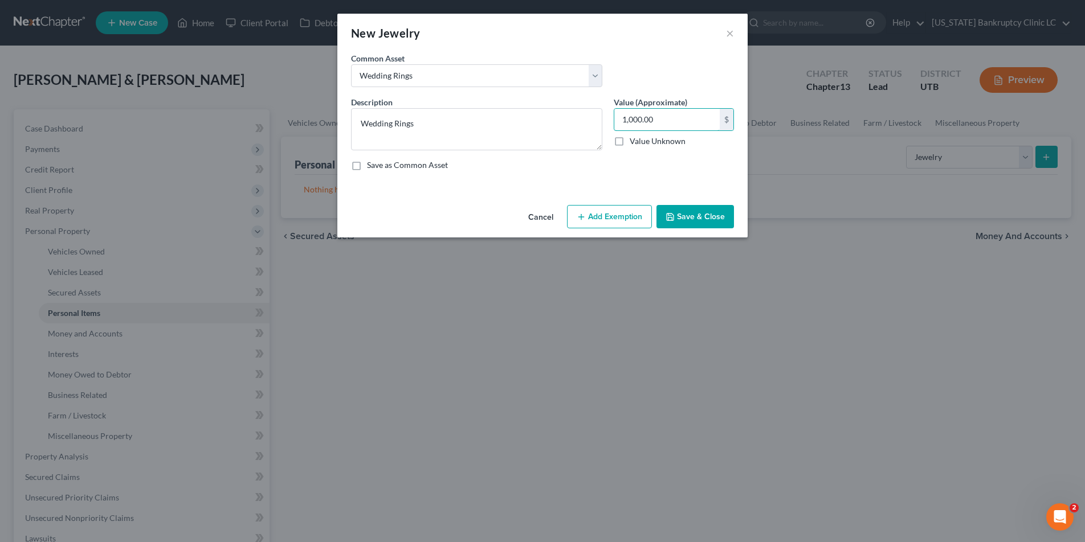
type input "1,000.00"
click at [617, 212] on button "Add Exemption" at bounding box center [609, 217] width 85 height 24
select select "2"
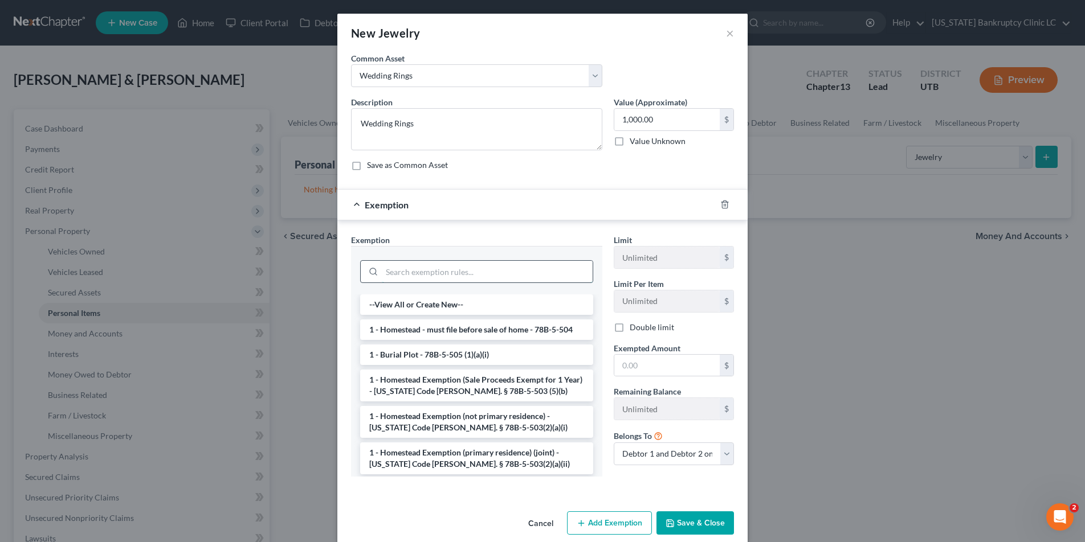
click at [421, 267] on input "search" at bounding box center [487, 272] width 211 height 22
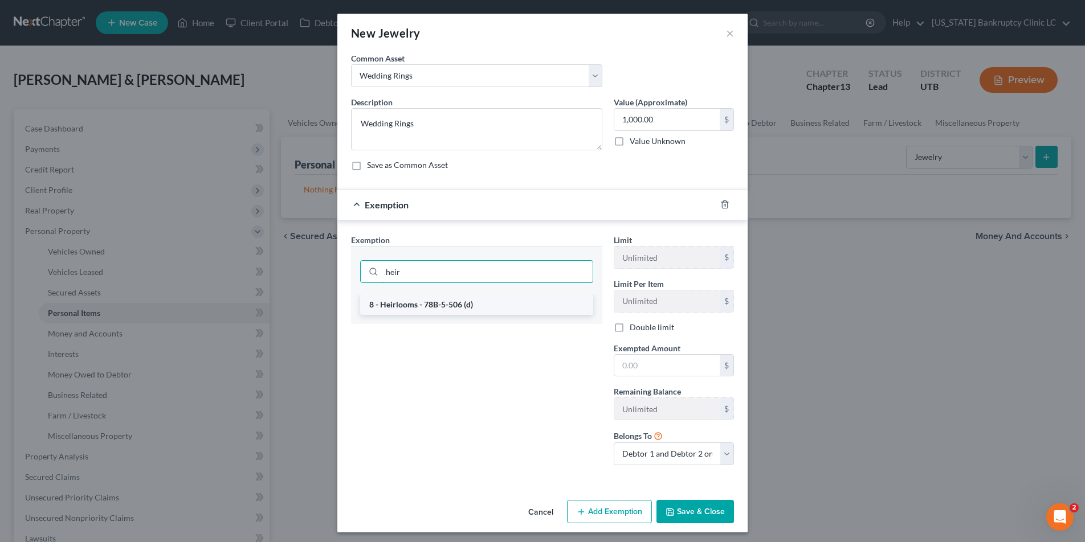
type input "heir"
click at [394, 305] on li "8 - Heirlooms - 78B-5-506 (d)" at bounding box center [476, 304] width 233 height 21
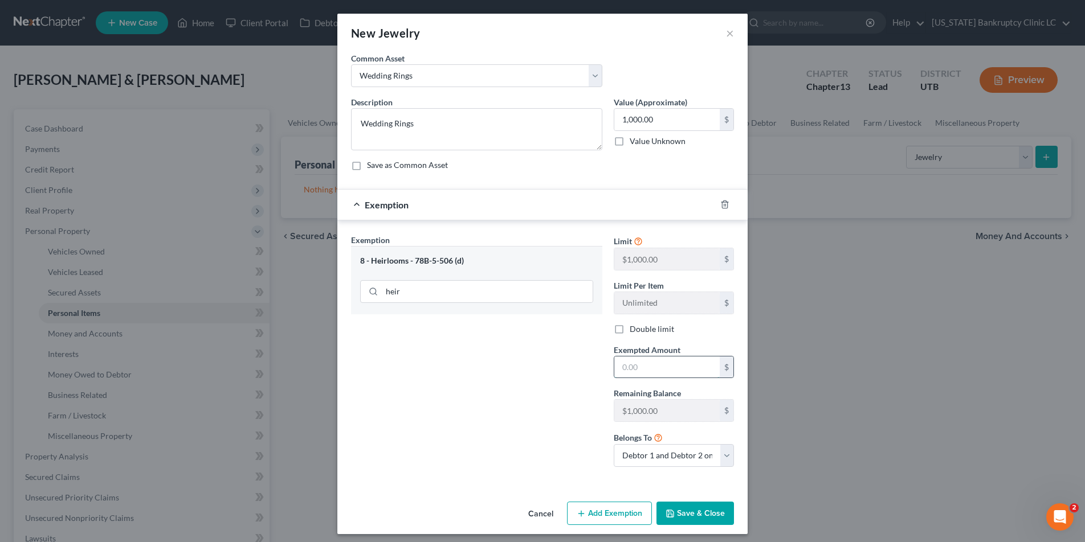
click at [633, 370] on input "text" at bounding box center [666, 368] width 105 height 22
type input "1,000.00"
click at [696, 514] on button "Save & Close" at bounding box center [694, 514] width 77 height 24
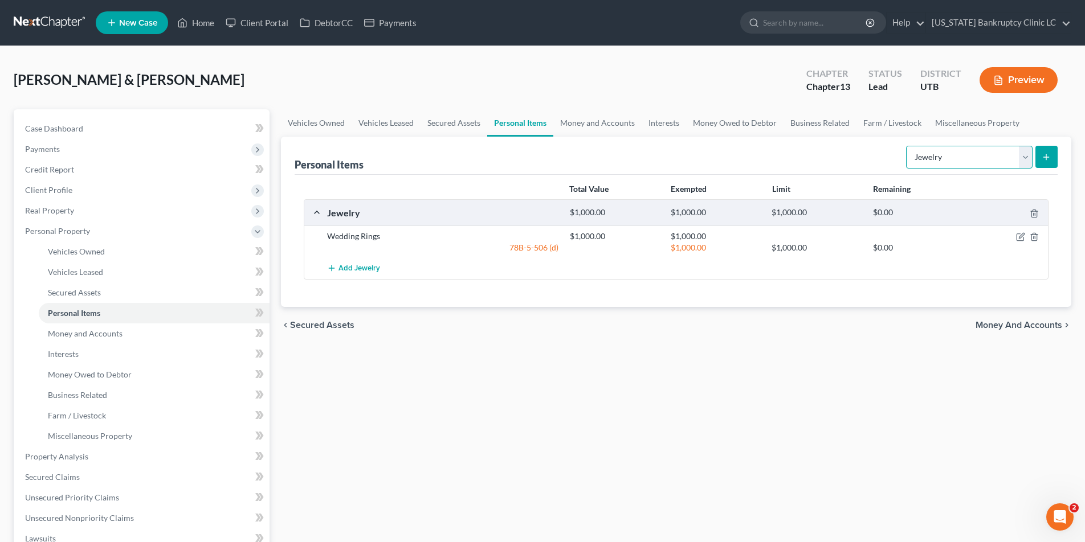
click at [1025, 150] on select "Select Item Type Clothing Collectibles Of Value Electronics Firearms Household …" at bounding box center [969, 157] width 126 height 23
select select "sports_and_hobby_equipment"
click at [907, 146] on select "Select Item Type Clothing Collectibles Of Value Electronics Firearms Household …" at bounding box center [969, 157] width 126 height 23
click at [1049, 157] on line "submit" at bounding box center [1046, 157] width 5 height 0
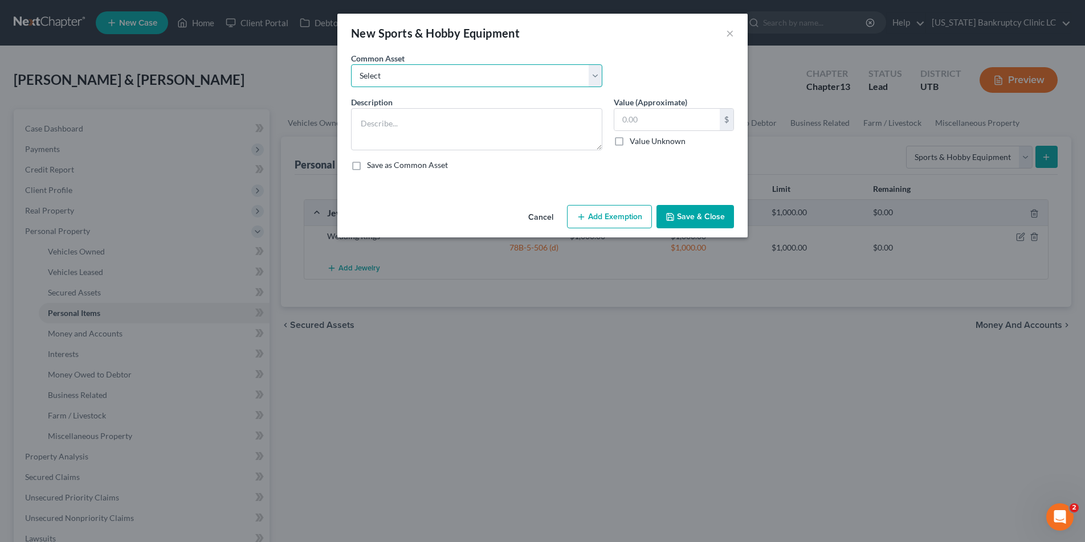
click at [597, 72] on select "Select Snowboard Golf Clubs Fishing Poles and tac Camera Sports/Hobby Equipment…" at bounding box center [476, 75] width 251 height 23
select select "3"
click at [351, 64] on select "Select Snowboard Golf Clubs Fishing Poles and tac Camera Sports/Hobby Equipment…" at bounding box center [476, 75] width 251 height 23
type textarea "Camera"
click at [657, 122] on input "40.00" at bounding box center [666, 120] width 105 height 22
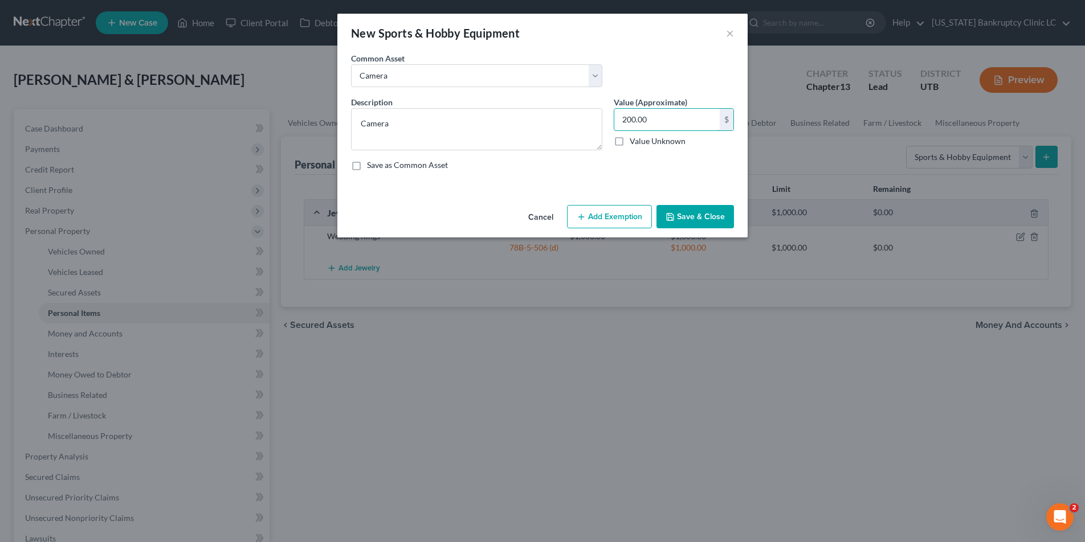
type input "200.00"
click at [696, 216] on button "Save & Close" at bounding box center [694, 217] width 77 height 24
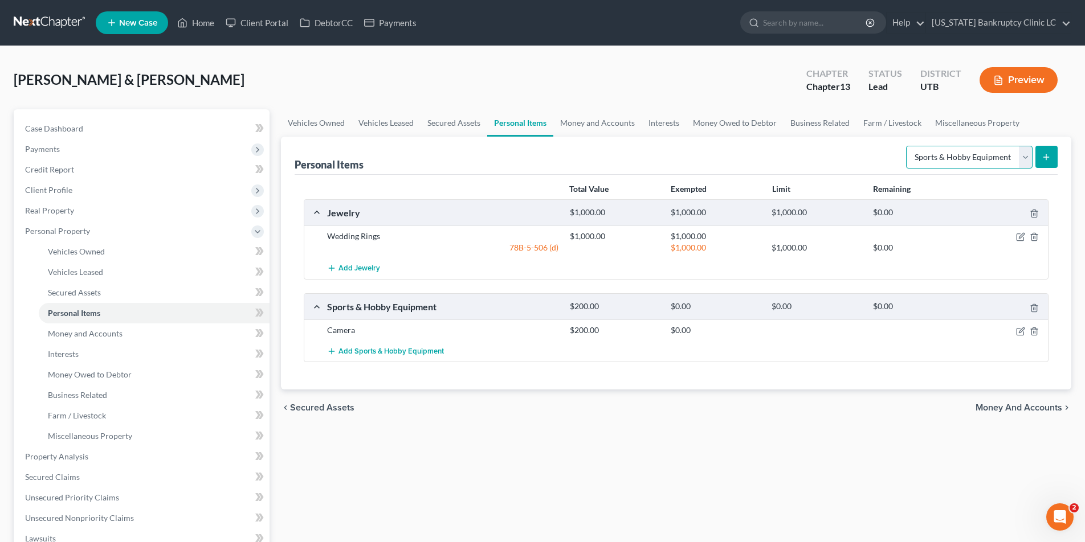
click at [1026, 154] on select "Select Item Type Clothing Collectibles Of Value Electronics Firearms Household …" at bounding box center [969, 157] width 126 height 23
select select "firearms"
click at [907, 146] on select "Select Item Type Clothing Collectibles Of Value Electronics Firearms Household …" at bounding box center [969, 157] width 126 height 23
click at [1048, 156] on icon "submit" at bounding box center [1045, 157] width 9 height 9
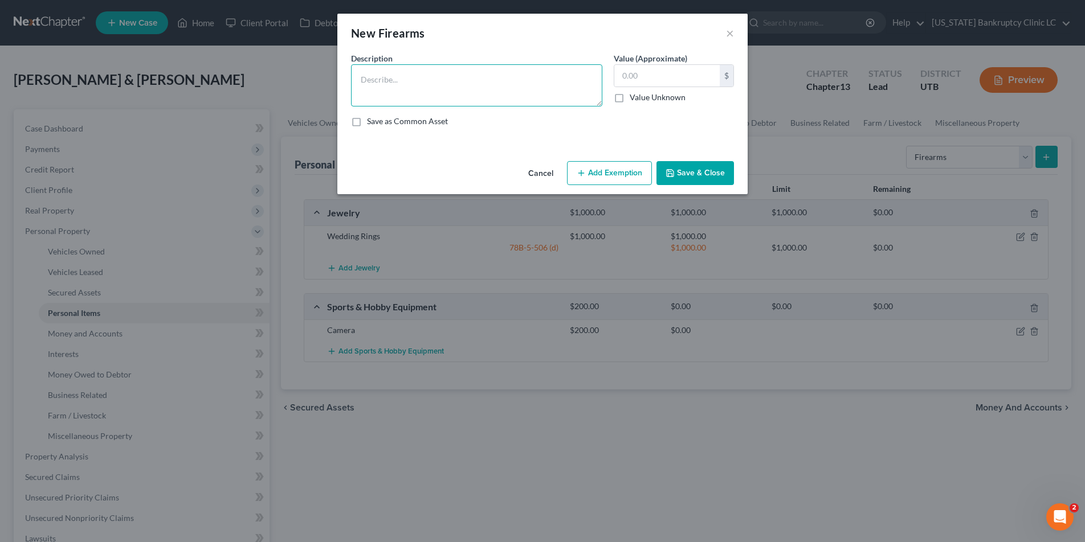
click at [504, 76] on textarea at bounding box center [476, 85] width 251 height 42
type textarea "S/W 9mm"
type input "200.00"
click at [602, 169] on button "Add Exemption" at bounding box center [609, 173] width 85 height 24
select select "2"
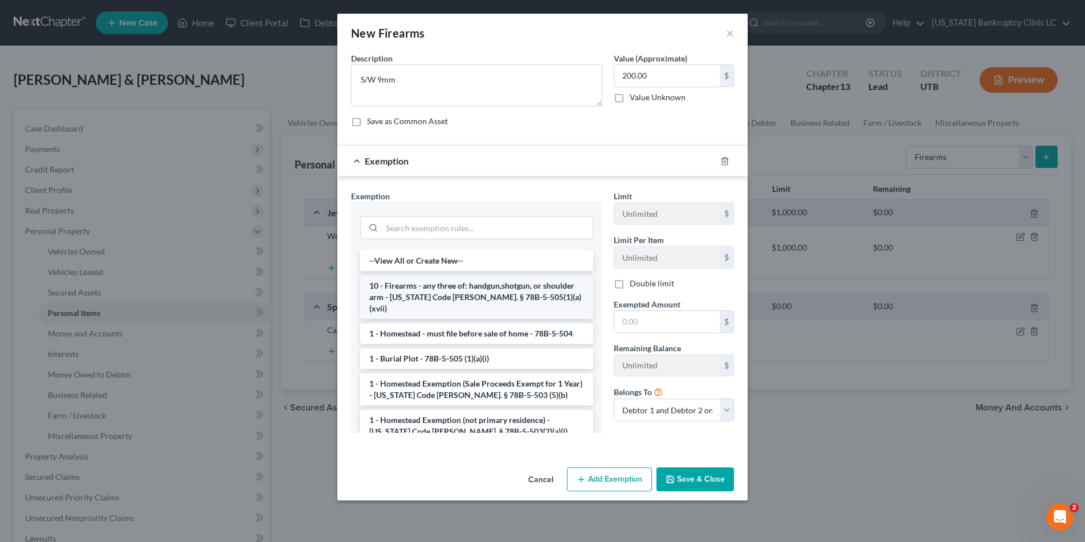
click at [531, 294] on li "10 - Firearms - any three of: handgun,shotgun, or shoulder arm - [US_STATE] Cod…" at bounding box center [476, 297] width 233 height 43
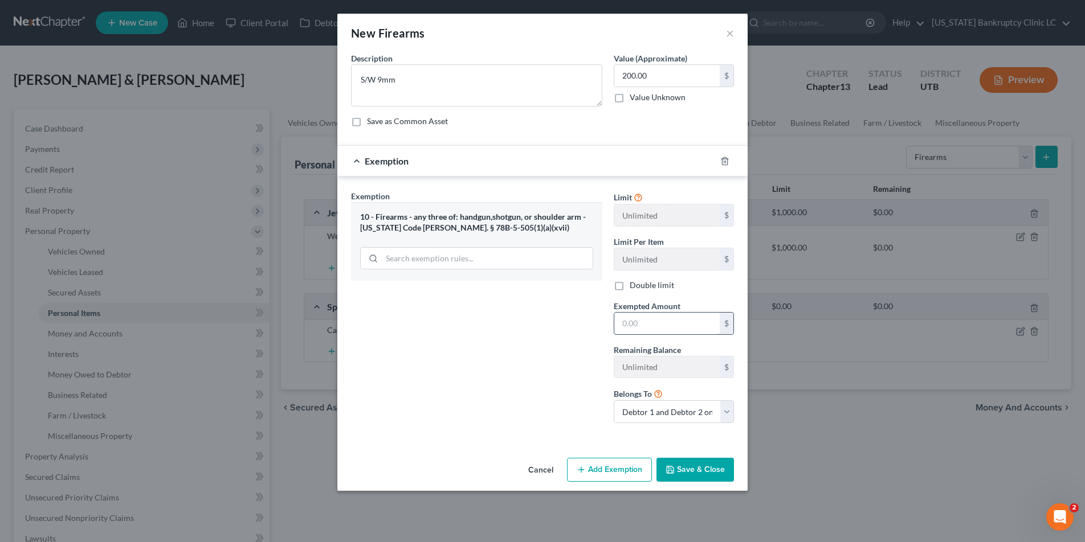
click at [655, 323] on input "text" at bounding box center [666, 324] width 105 height 22
type input "200.00"
click at [693, 465] on button "Save & Close" at bounding box center [694, 470] width 77 height 24
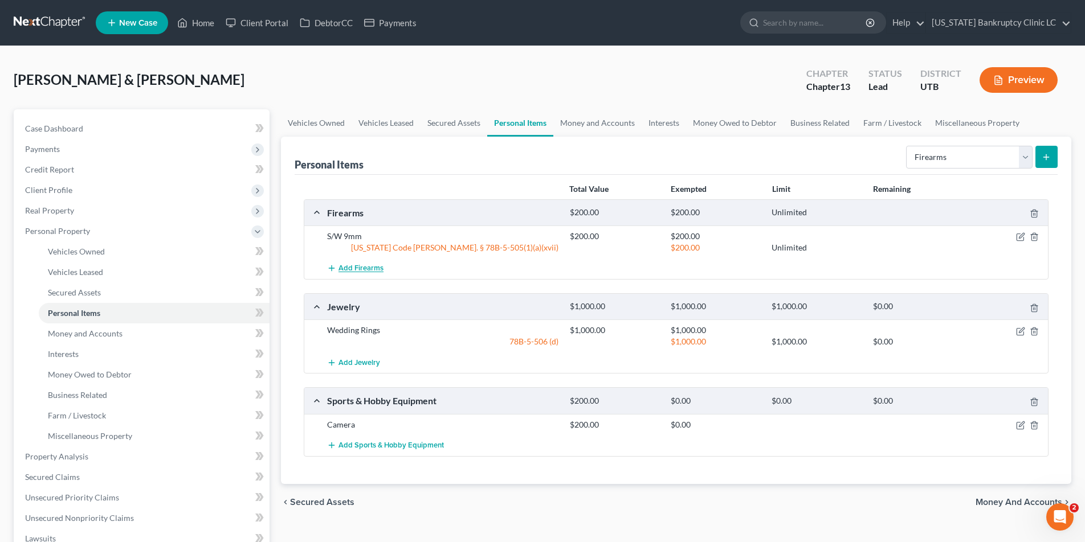
click at [357, 268] on span "Add Firearms" at bounding box center [360, 268] width 45 height 9
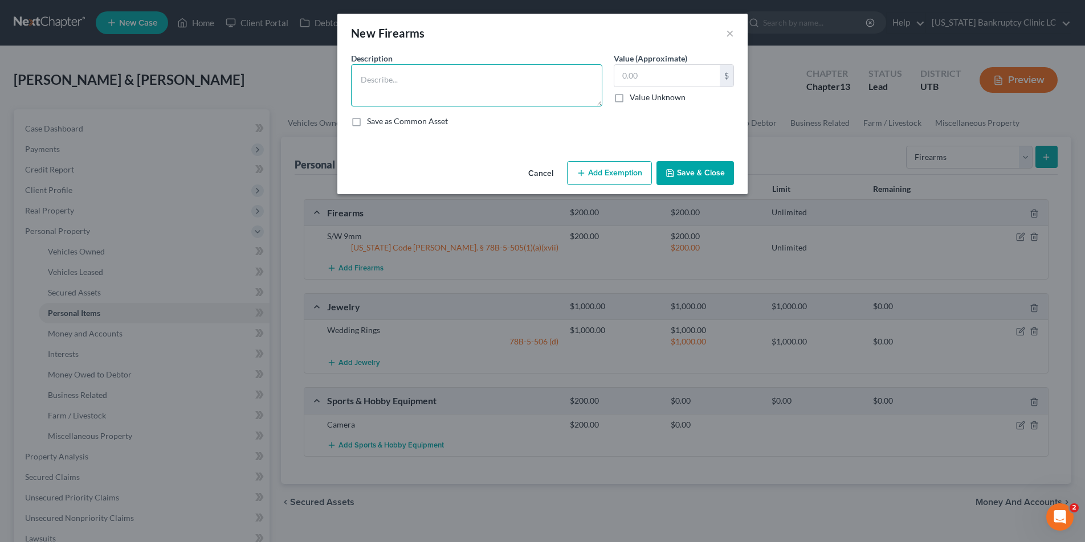
click at [449, 77] on textarea at bounding box center [476, 85] width 251 height 42
type textarea "Sig [PERSON_NAME] 556 rifle"
type input "500.00"
click at [621, 173] on button "Add Exemption" at bounding box center [609, 173] width 85 height 24
select select "2"
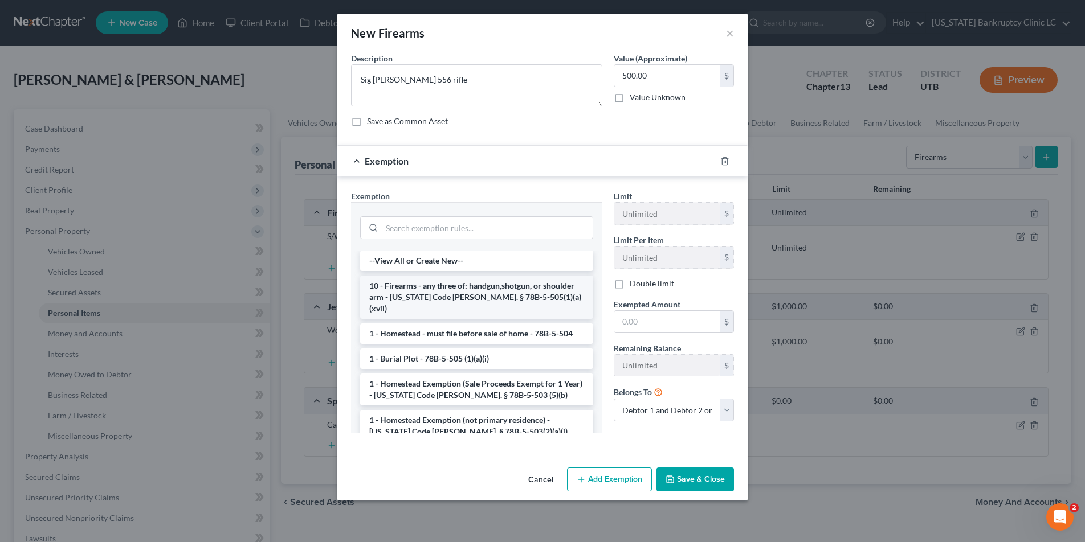
click at [432, 290] on li "10 - Firearms - any three of: handgun,shotgun, or shoulder arm - [US_STATE] Cod…" at bounding box center [476, 297] width 233 height 43
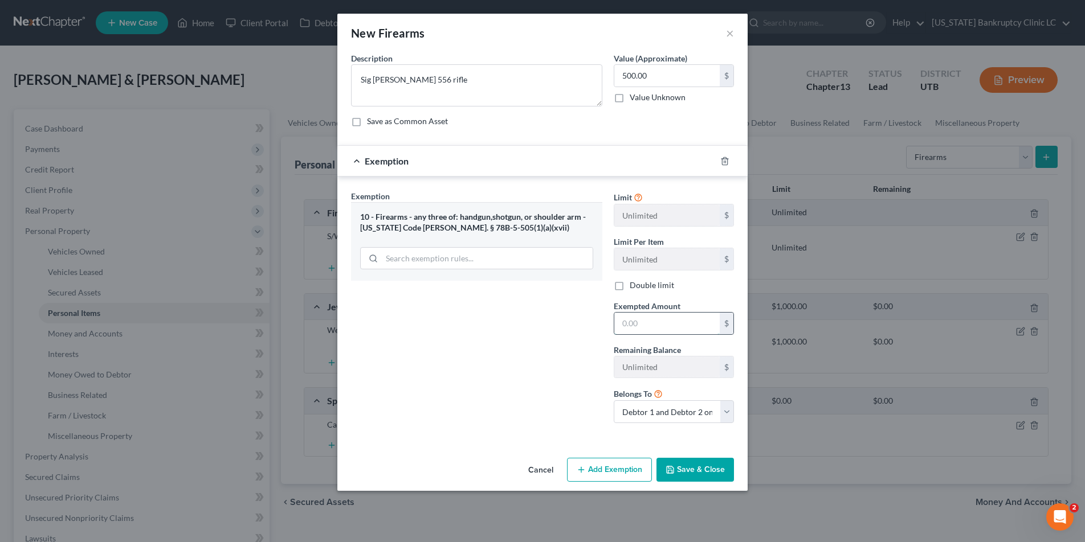
click at [670, 328] on input "text" at bounding box center [666, 324] width 105 height 22
type input "500.00"
click at [708, 476] on button "Save & Close" at bounding box center [694, 470] width 77 height 24
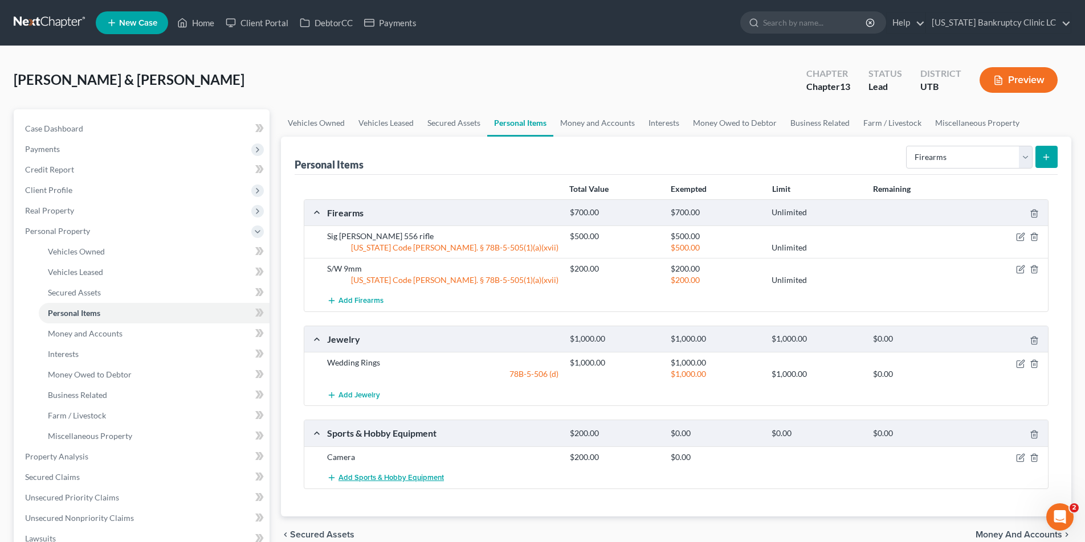
click at [371, 474] on span "Add Sports & Hobby Equipment" at bounding box center [390, 477] width 105 height 9
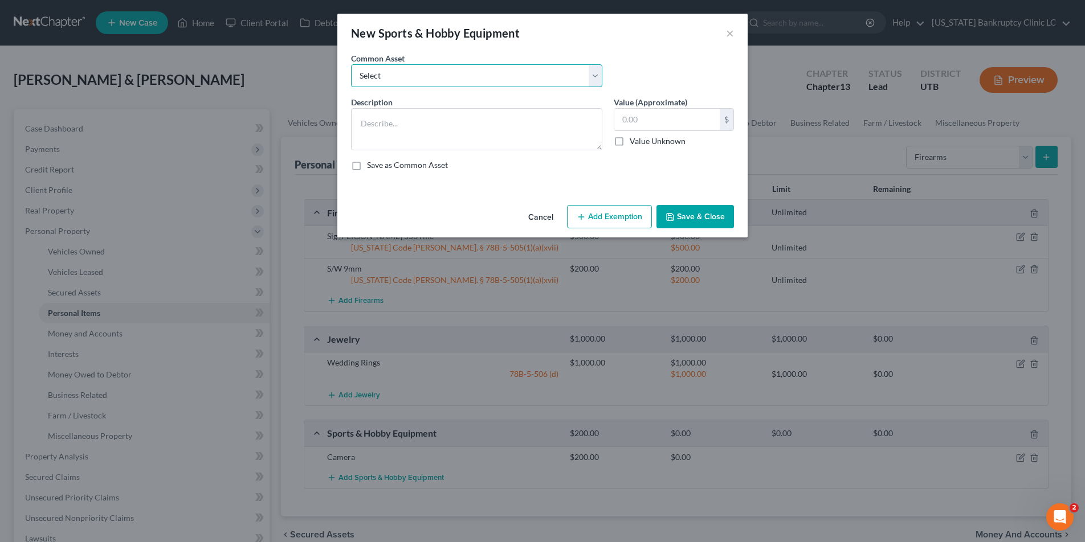
click at [599, 73] on select "Select Snowboard Golf Clubs Fishing Poles and tac Camera Sports/Hobby Equipment…" at bounding box center [476, 75] width 251 height 23
select select "6"
click at [351, 64] on select "Select Snowboard Golf Clubs Fishing Poles and tac Camera Sports/Hobby Equipment…" at bounding box center [476, 75] width 251 height 23
type textarea "Camping Equipment"
click at [692, 124] on input "300.00" at bounding box center [666, 120] width 105 height 22
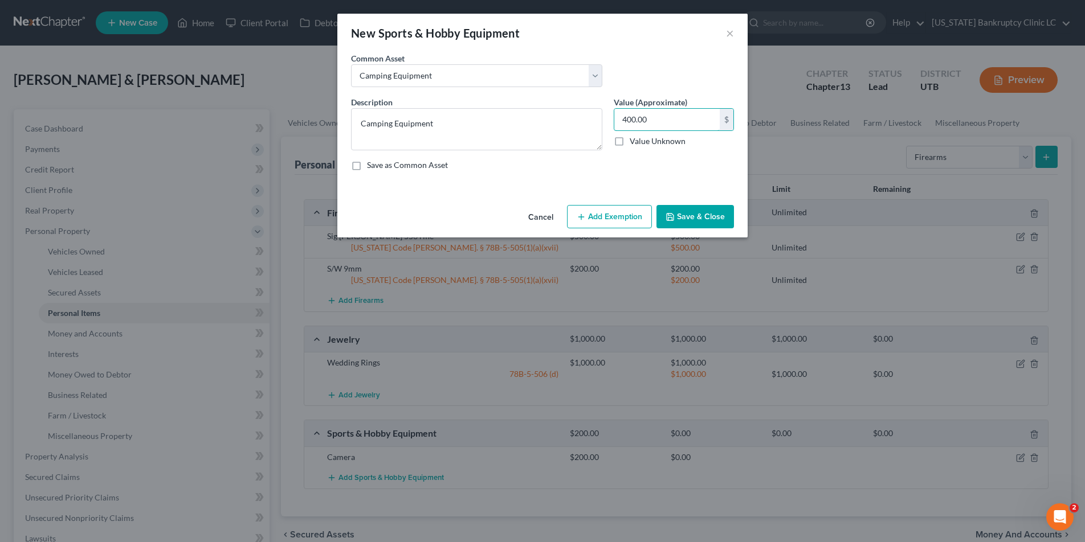
type input "400.00"
click at [697, 220] on button "Save & Close" at bounding box center [694, 217] width 77 height 24
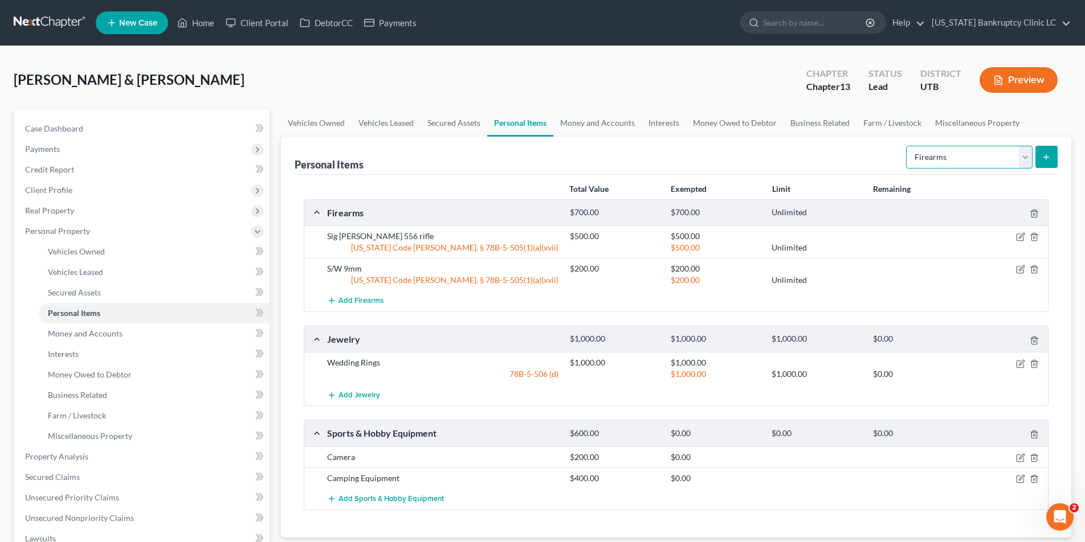
click at [1027, 155] on select "Select Item Type Clothing Collectibles Of Value Electronics Firearms Household …" at bounding box center [969, 157] width 126 height 23
select select "household_goods"
click at [907, 146] on select "Select Item Type Clothing Collectibles Of Value Electronics Firearms Household …" at bounding box center [969, 157] width 126 height 23
click at [1042, 159] on icon "submit" at bounding box center [1045, 157] width 9 height 9
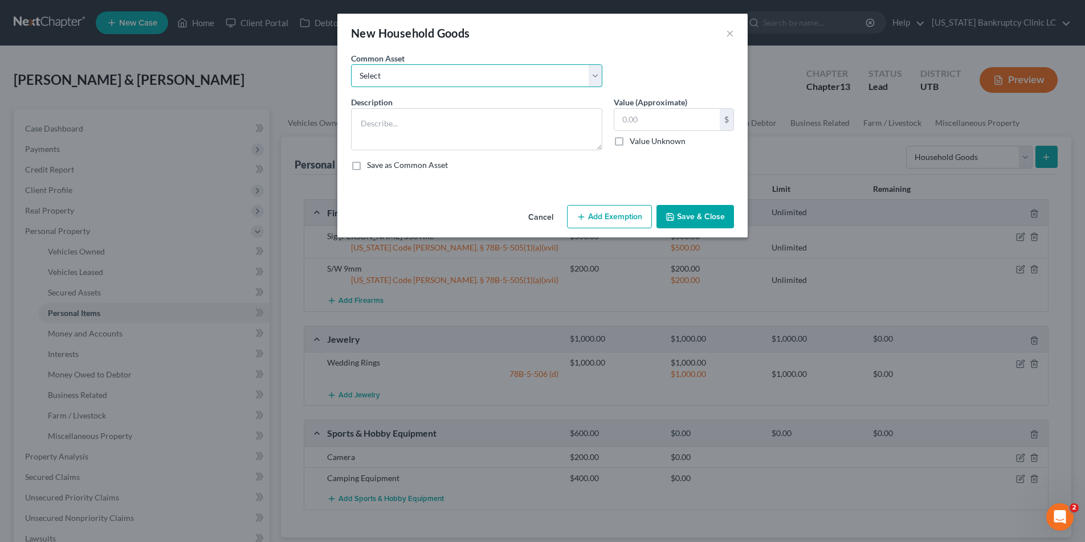
click at [595, 68] on select "Select Couch Chair Entertainment Center End/Coffee Table Stove/Cooking unit Sof…" at bounding box center [476, 75] width 251 height 23
select select "7"
click at [351, 64] on select "Select Couch Chair Entertainment Center End/Coffee Table Stove/Cooking unit Sof…" at bounding box center [476, 75] width 251 height 23
type textarea "Lawnmower Yard Tools/Equipment Snow Blower Household Tools"
click at [664, 119] on input "345.00" at bounding box center [666, 120] width 105 height 22
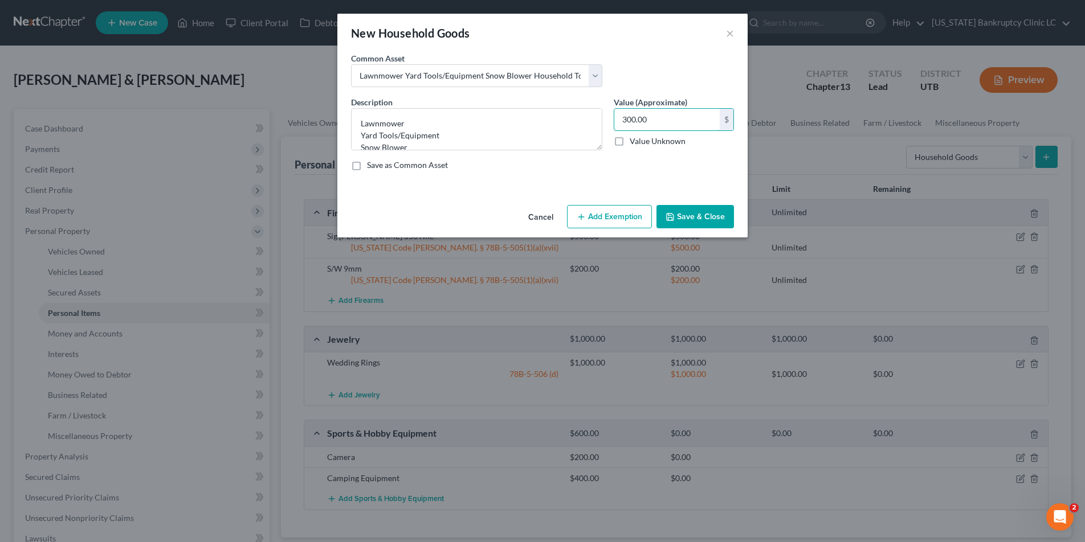
type input "300.00"
click at [701, 214] on button "Save & Close" at bounding box center [694, 217] width 77 height 24
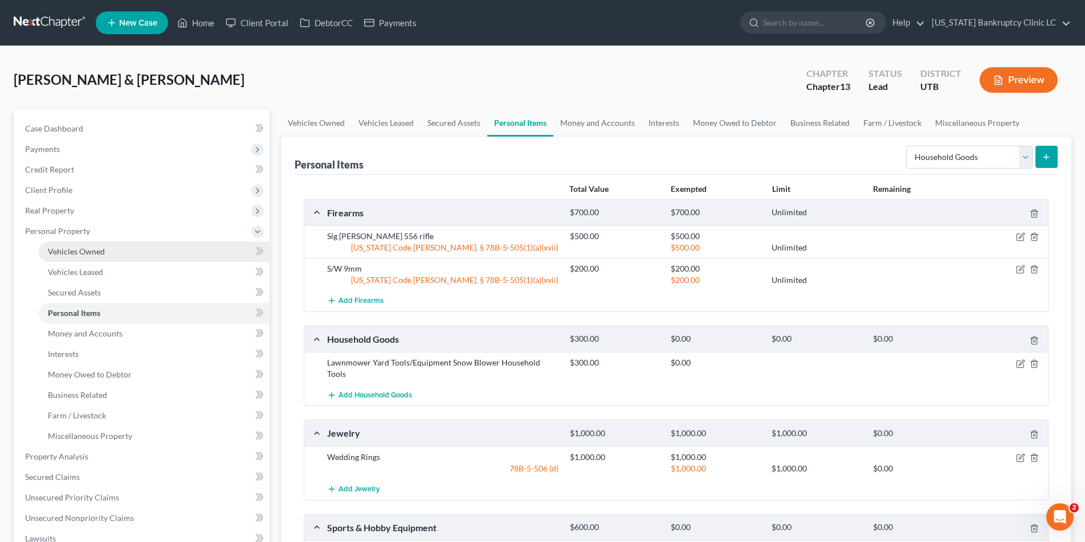
click at [79, 251] on span "Vehicles Owned" at bounding box center [76, 252] width 57 height 10
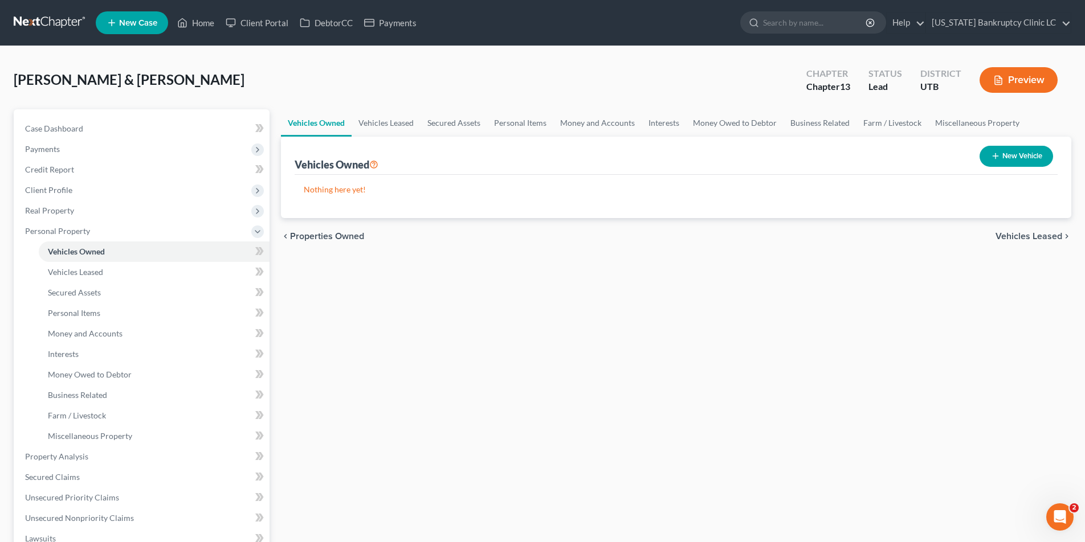
click at [1020, 156] on button "New Vehicle" at bounding box center [1015, 156] width 73 height 21
select select "0"
select select "2"
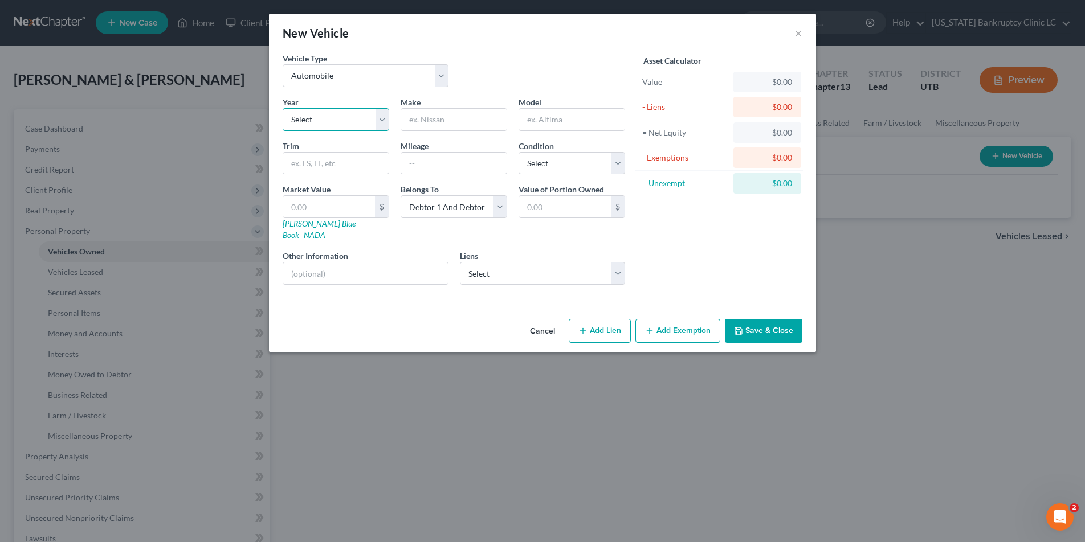
click at [385, 118] on select "Select 2026 2025 2024 2023 2022 2021 2020 2019 2018 2017 2016 2015 2014 2013 20…" at bounding box center [336, 119] width 107 height 23
select select "11"
click at [283, 108] on select "Select 2026 2025 2024 2023 2022 2021 2020 2019 2018 2017 2016 2015 2014 2013 20…" at bounding box center [336, 119] width 107 height 23
click at [443, 115] on input "text" at bounding box center [453, 120] width 105 height 22
type input "Toyota"
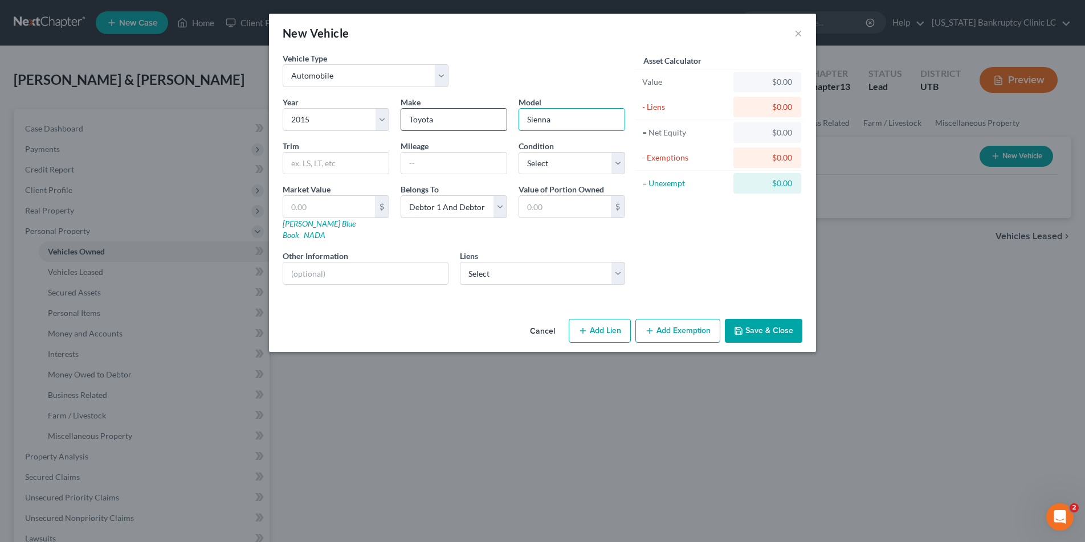
type input "Sienna"
type input "XLT"
type input "130000"
click at [616, 161] on select "Select Excellent Very Good Good Fair Poor" at bounding box center [571, 163] width 107 height 23
select select "3"
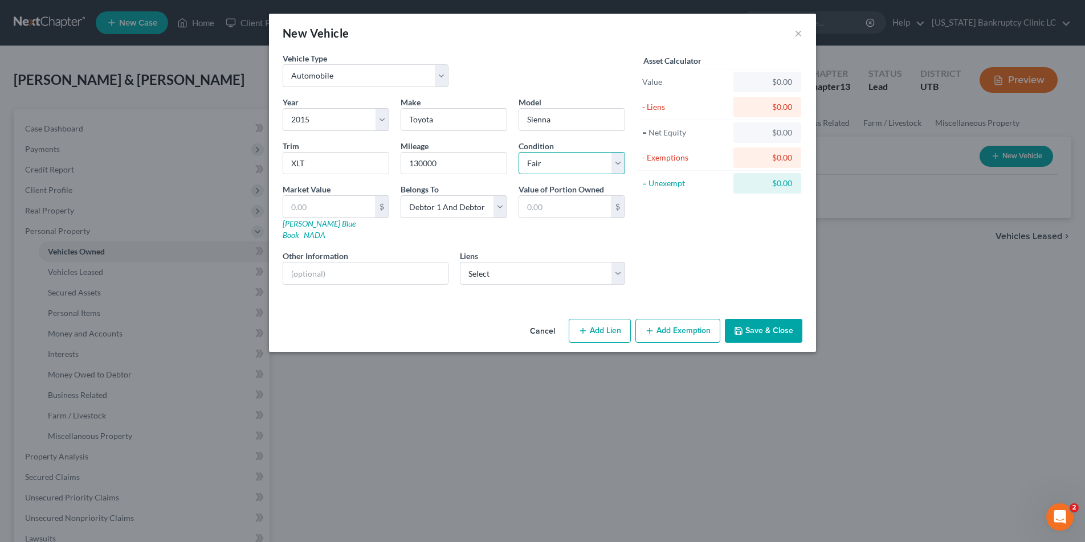
click at [518, 152] on select "Select Excellent Very Good Good Fair Poor" at bounding box center [571, 163] width 107 height 23
click at [325, 230] on link "NADA" at bounding box center [315, 235] width 22 height 10
click at [320, 210] on input "text" at bounding box center [329, 207] width 92 height 22
type input "9"
type input "9.00"
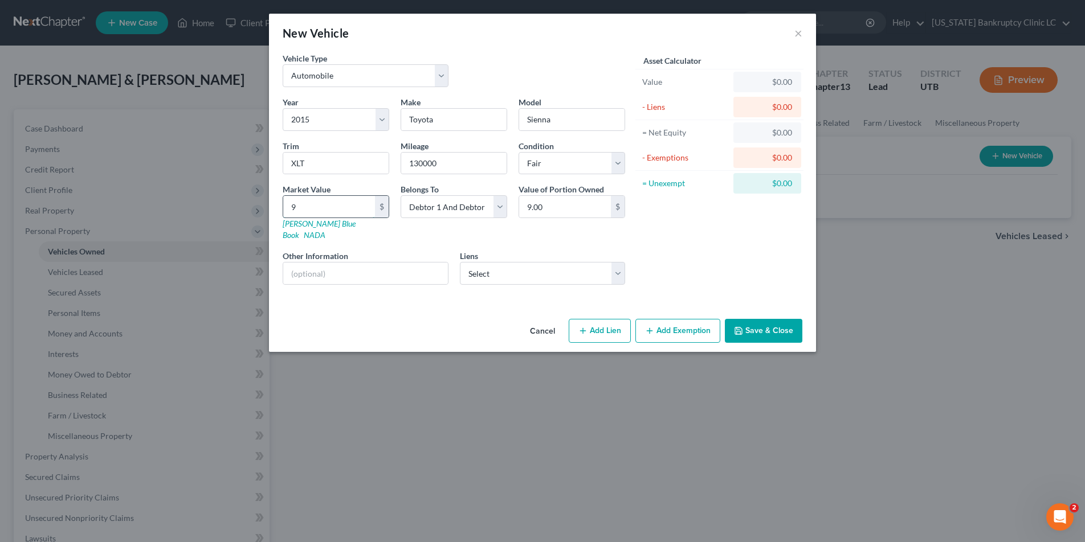
type input "98"
type input "98.00"
type input "987"
type input "987.00"
type input "9875"
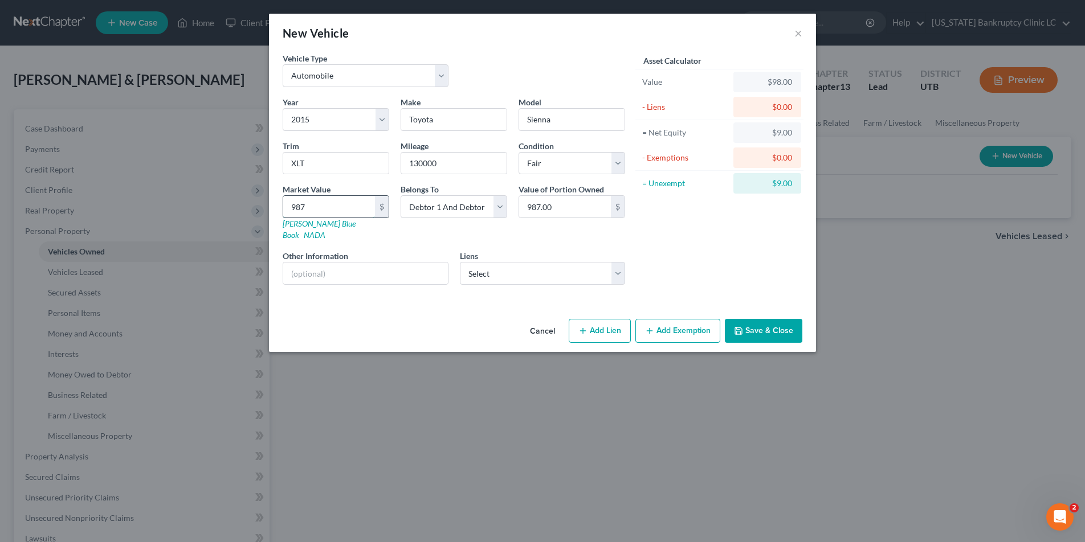
type input "9,875.00"
click at [677, 319] on button "Add Exemption" at bounding box center [677, 331] width 85 height 24
select select "2"
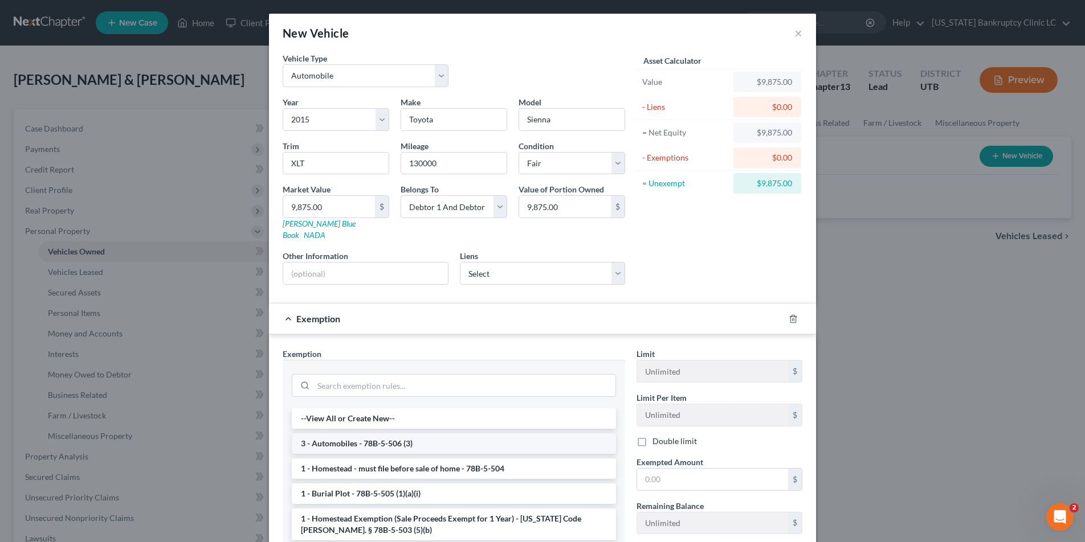
click at [448, 433] on li "3 - Automobiles - 78B-5-506 (3)" at bounding box center [454, 443] width 324 height 21
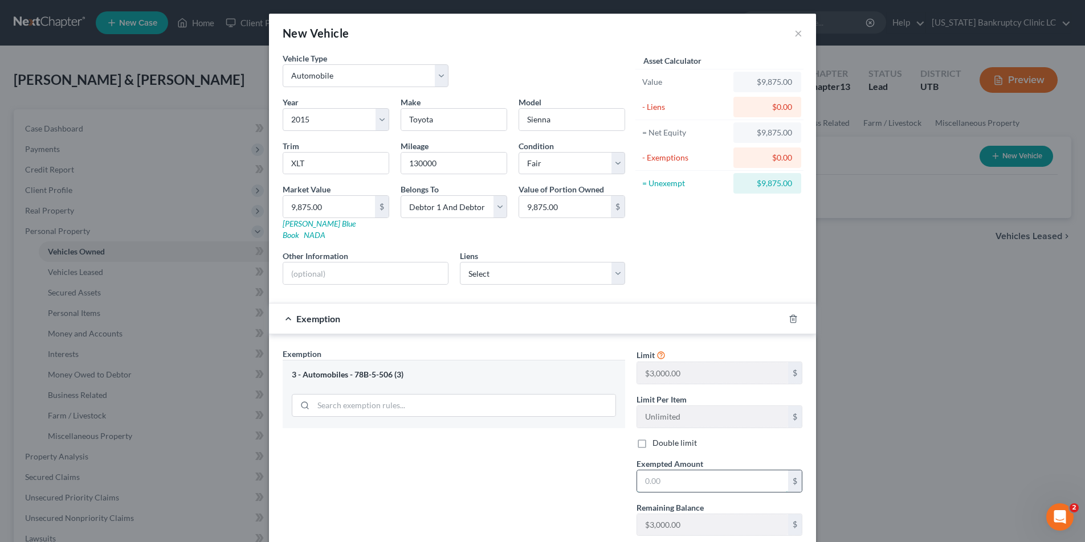
click at [655, 473] on input "text" at bounding box center [712, 482] width 151 height 22
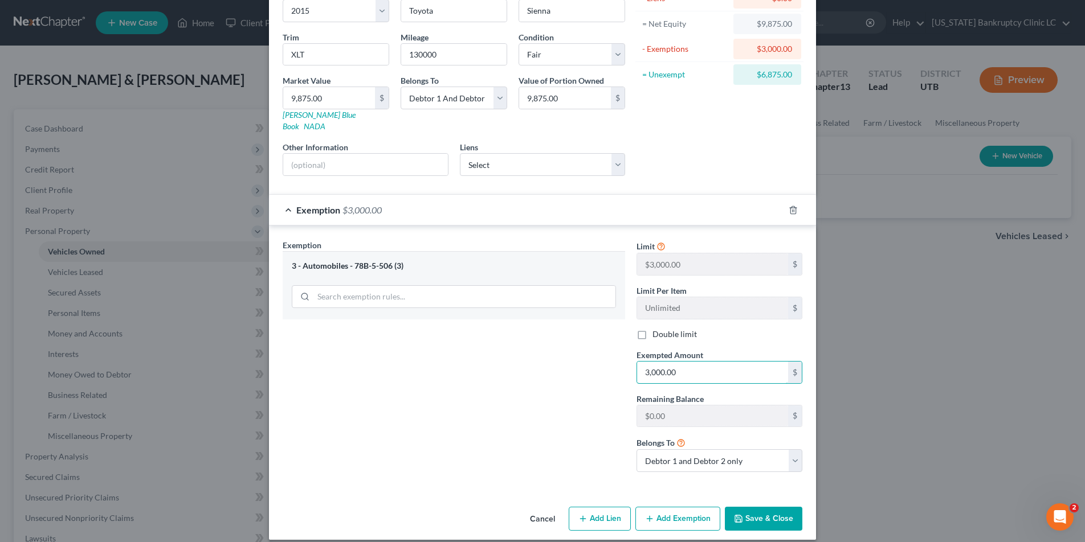
type input "3,000.00"
click at [755, 507] on button "Save & Close" at bounding box center [763, 519] width 77 height 24
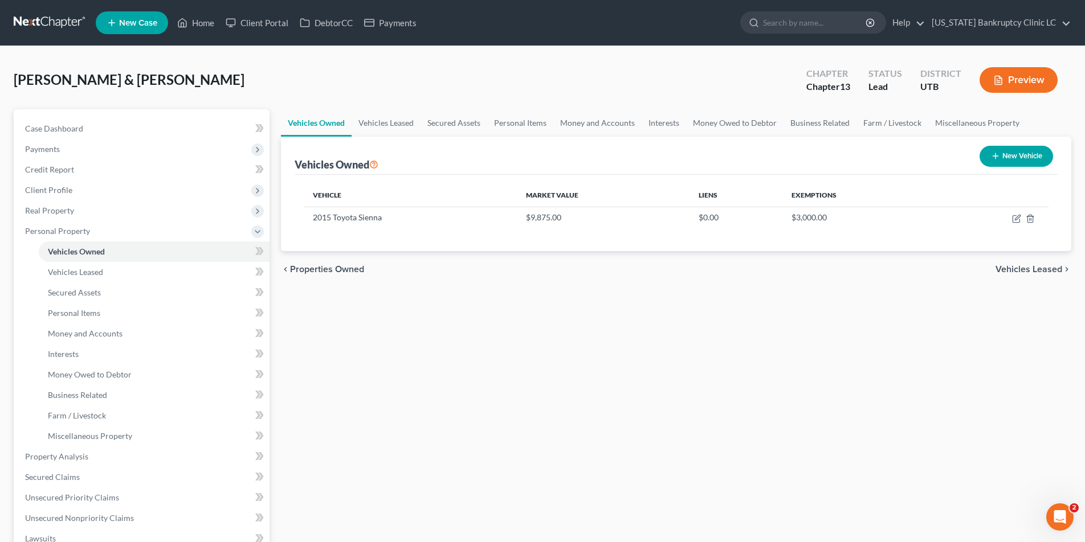
click at [1008, 157] on button "New Vehicle" at bounding box center [1015, 156] width 73 height 21
select select "0"
select select "2"
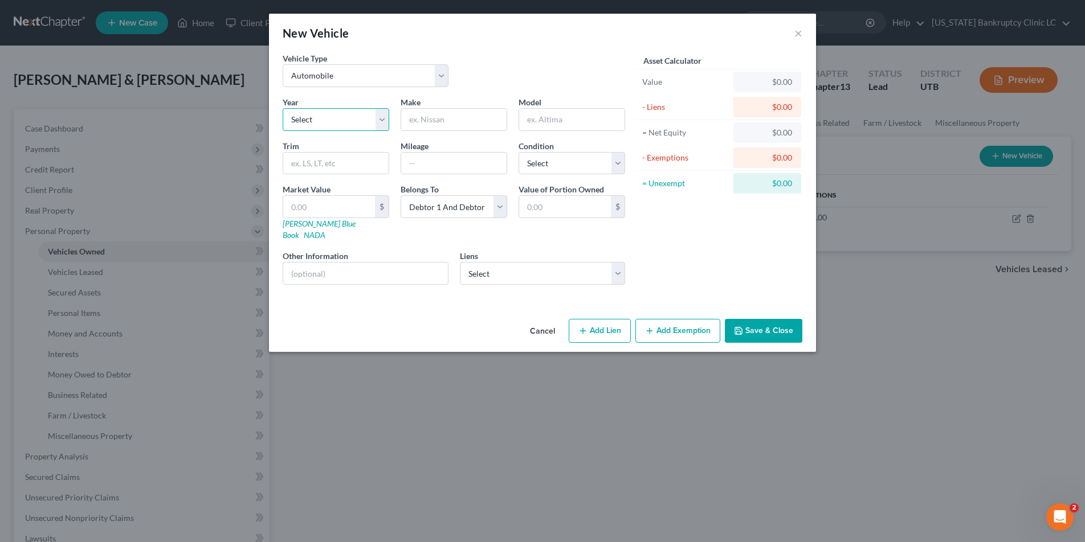
click at [382, 117] on select "Select 2026 2025 2024 2023 2022 2021 2020 2019 2018 2017 2016 2015 2014 2013 20…" at bounding box center [336, 119] width 107 height 23
select select "11"
click at [283, 108] on select "Select 2026 2025 2024 2023 2022 2021 2020 2019 2018 2017 2016 2015 2014 2013 20…" at bounding box center [336, 119] width 107 height 23
click at [460, 125] on input "text" at bounding box center [453, 120] width 105 height 22
type input "Acura"
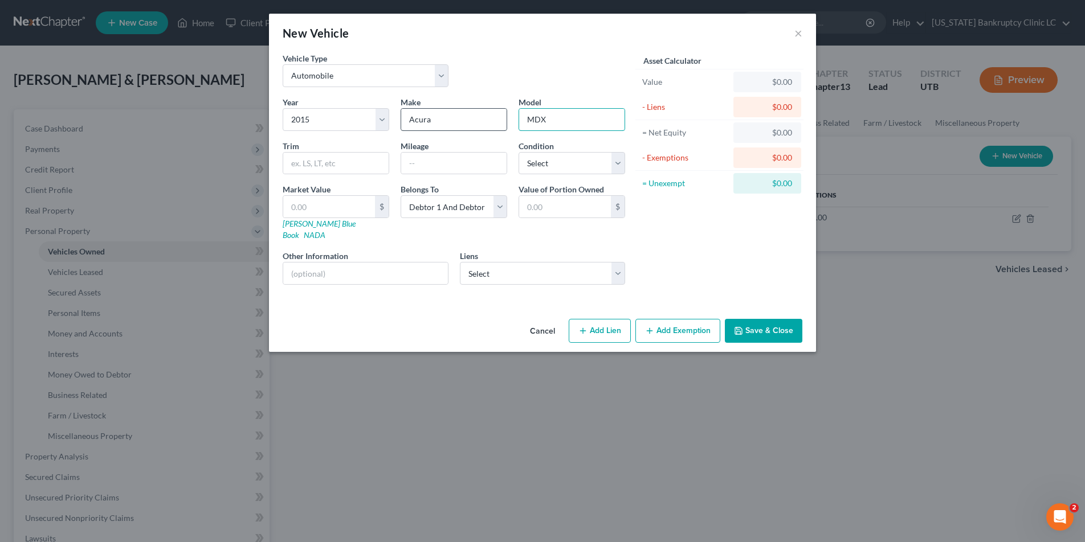
type input "MDX"
type input "107000"
click at [619, 161] on select "Select Excellent Very Good Good Fair Poor" at bounding box center [571, 163] width 107 height 23
select select "3"
click at [518, 152] on select "Select Excellent Very Good Good Fair Poor" at bounding box center [571, 163] width 107 height 23
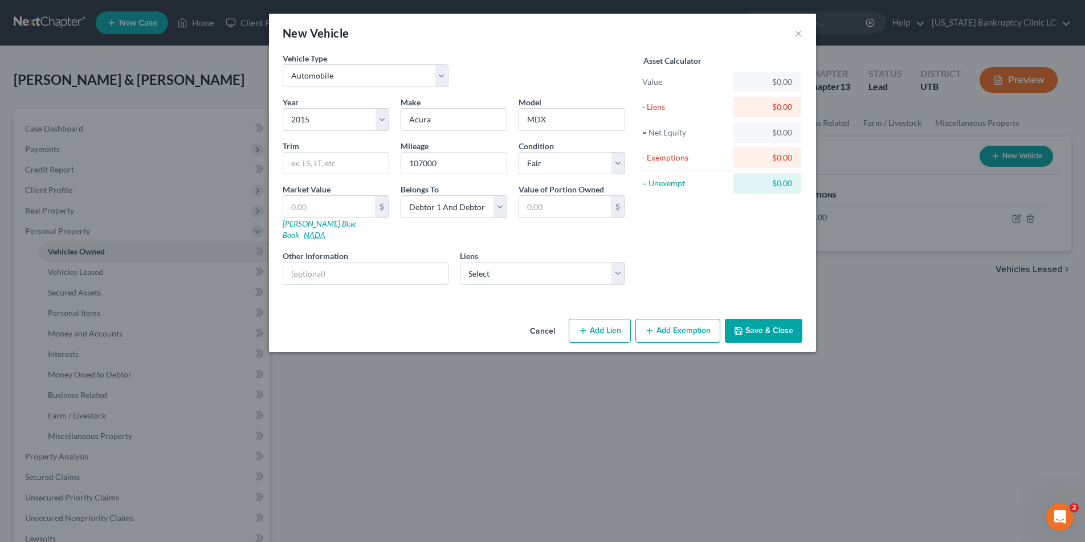
click at [325, 230] on link "NADA" at bounding box center [315, 235] width 22 height 10
click at [305, 210] on input "text" at bounding box center [329, 207] width 92 height 22
type input "9"
type input "9.00"
type input "93"
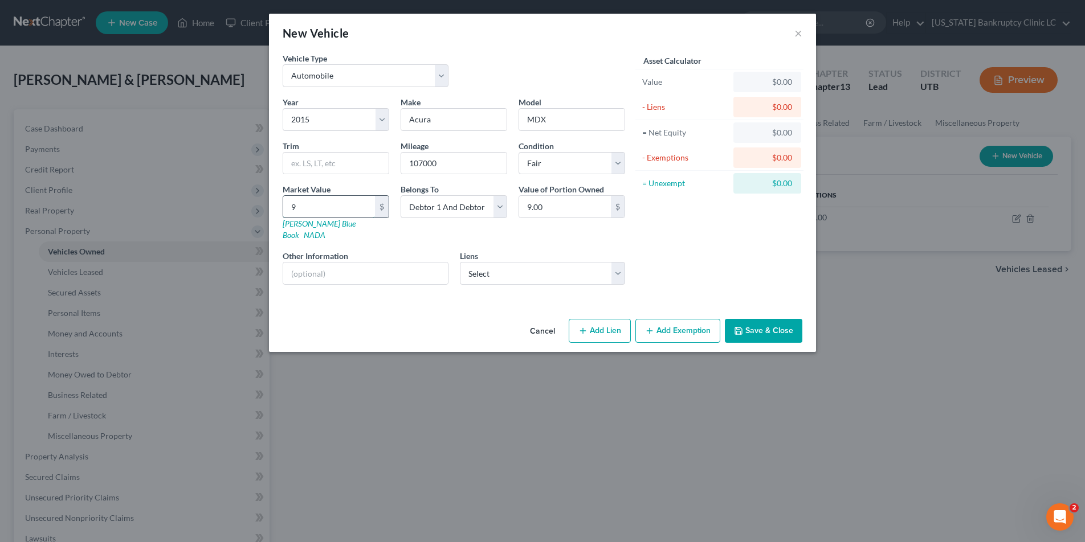
type input "93.00"
type input "930"
type input "930.00"
type input "9300"
type input "9,300.00"
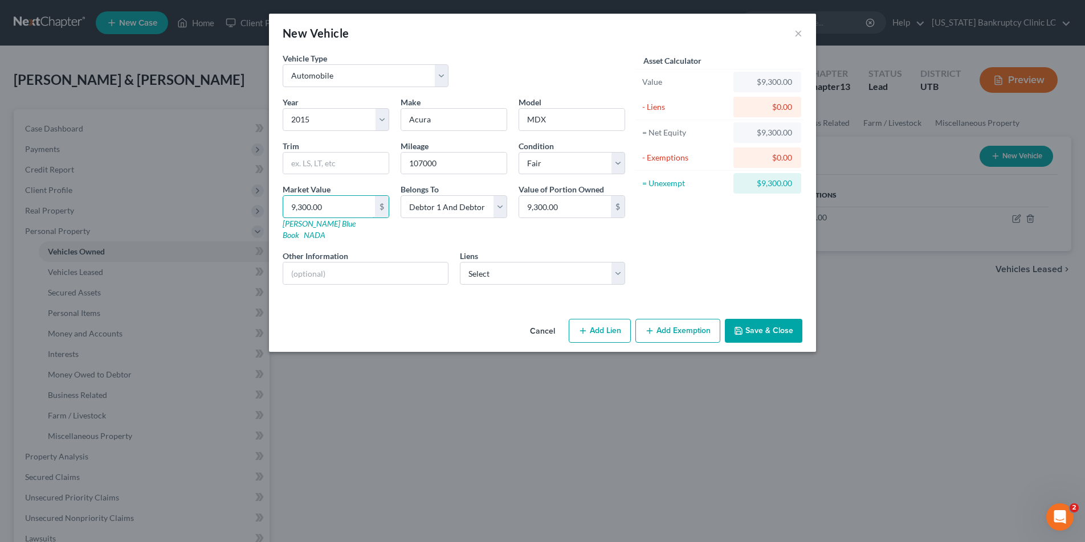
type input "9,300.00"
click at [686, 322] on button "Add Exemption" at bounding box center [677, 331] width 85 height 24
select select "2"
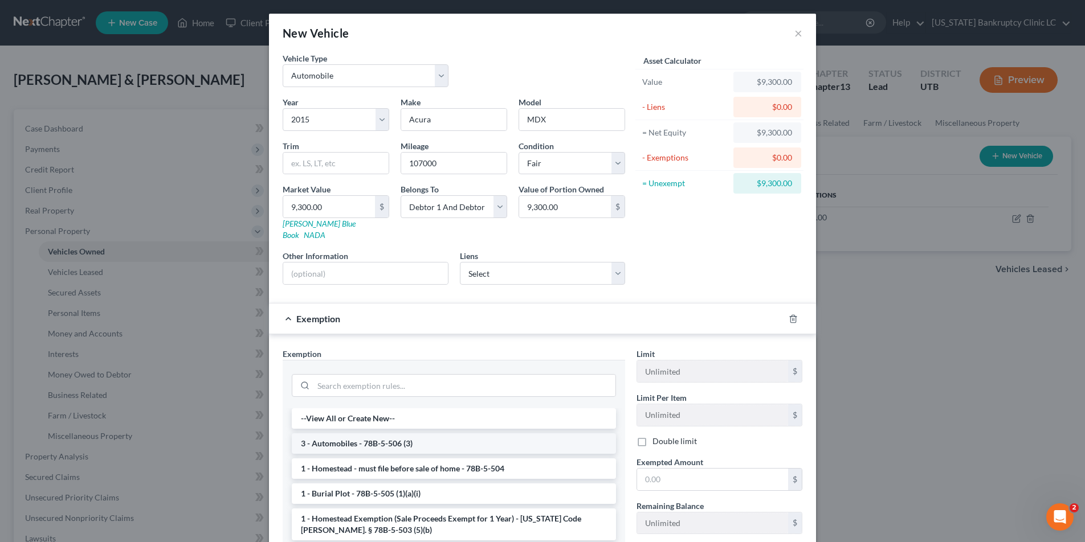
click at [367, 433] on li "3 - Automobiles - 78B-5-506 (3)" at bounding box center [454, 443] width 324 height 21
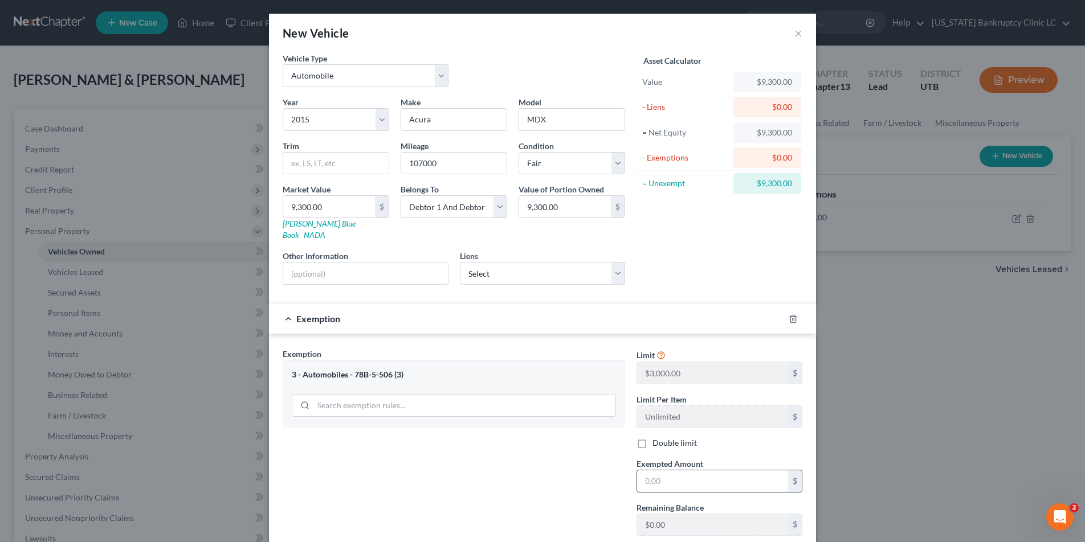
click at [674, 471] on input "text" at bounding box center [712, 482] width 151 height 22
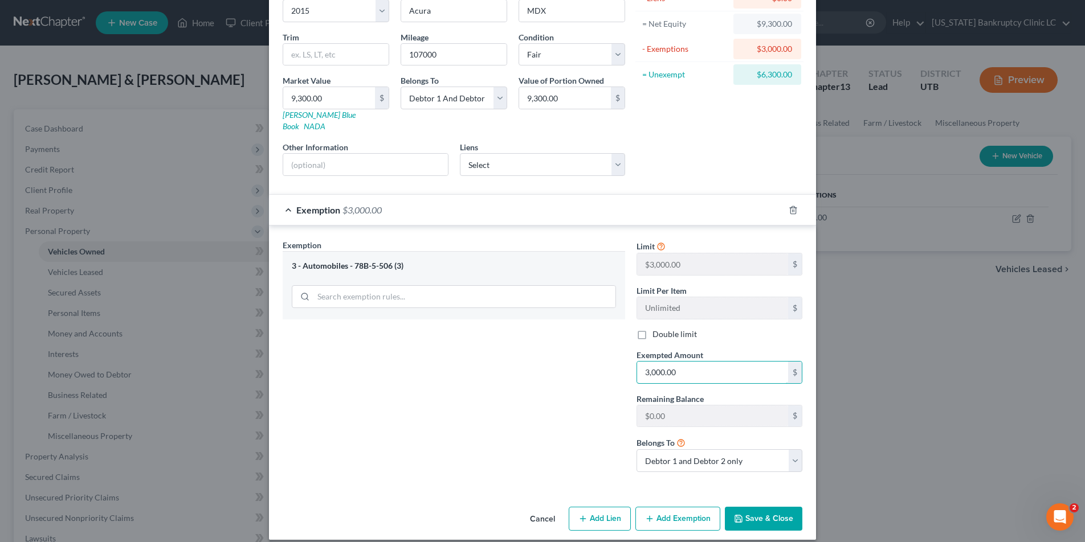
type input "3,000.00"
click at [768, 507] on button "Save & Close" at bounding box center [763, 519] width 77 height 24
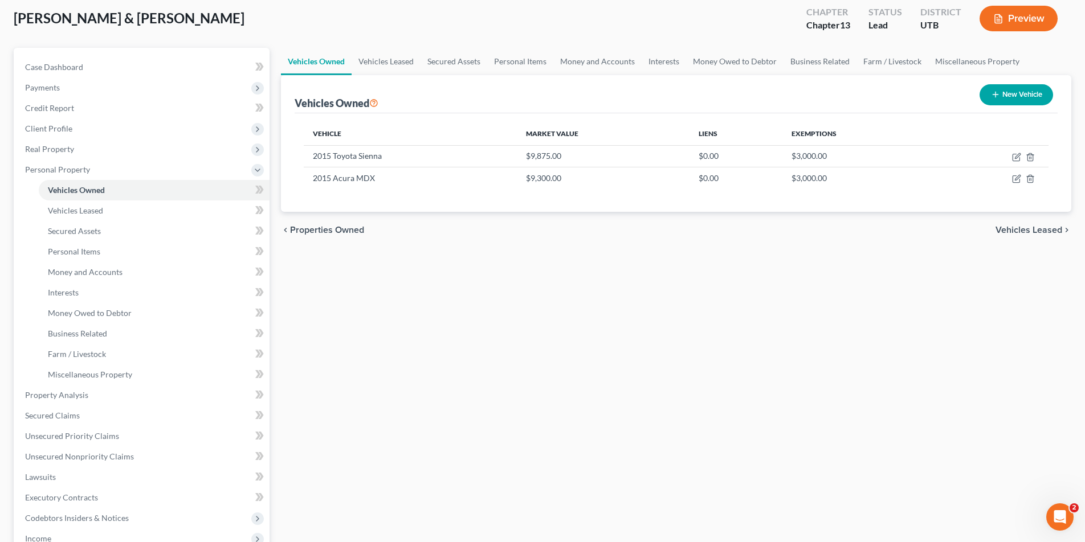
scroll to position [69, 0]
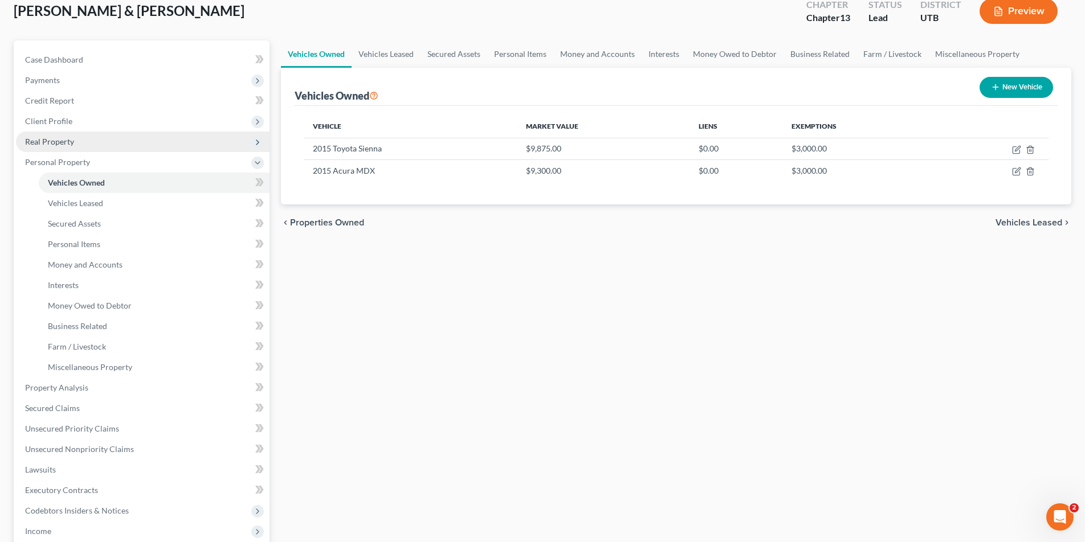
click at [39, 141] on span "Real Property" at bounding box center [49, 142] width 49 height 10
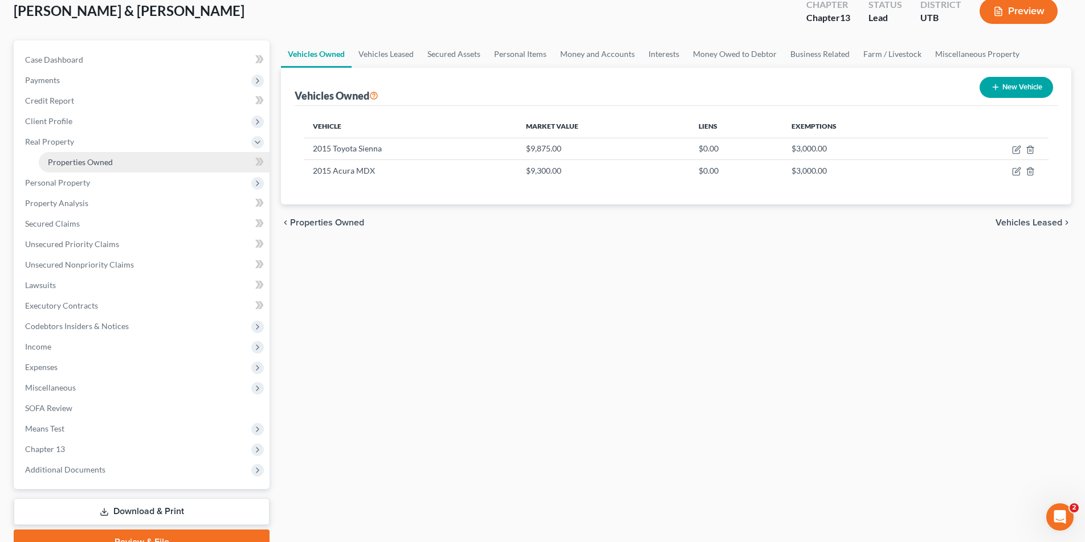
click at [81, 166] on span "Properties Owned" at bounding box center [80, 162] width 65 height 10
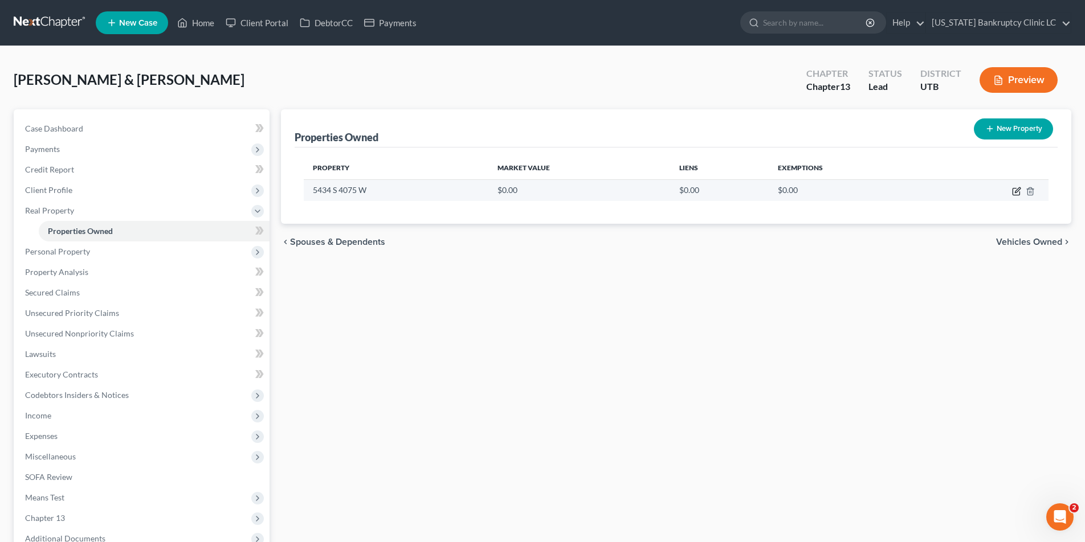
click at [1015, 189] on icon "button" at bounding box center [1016, 191] width 9 height 9
select select "46"
select select "28"
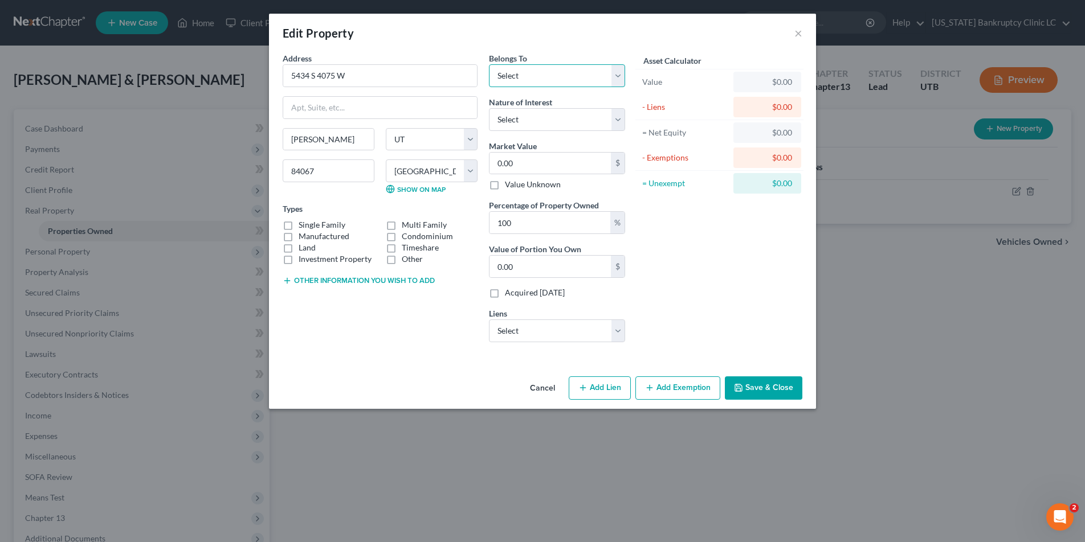
click at [619, 73] on select "Select Debtor 1 Only Debtor 2 Only Debtor 1 And Debtor 2 Only At Least One Of T…" at bounding box center [557, 75] width 136 height 23
select select "2"
click at [489, 64] on select "Select Debtor 1 Only Debtor 2 Only Debtor 1 And Debtor 2 Only At Least One Of T…" at bounding box center [557, 75] width 136 height 23
click at [619, 118] on select "Select Fee Simple Joint Tenant Life Estate Equitable Interest Future Interest T…" at bounding box center [557, 119] width 136 height 23
select select "0"
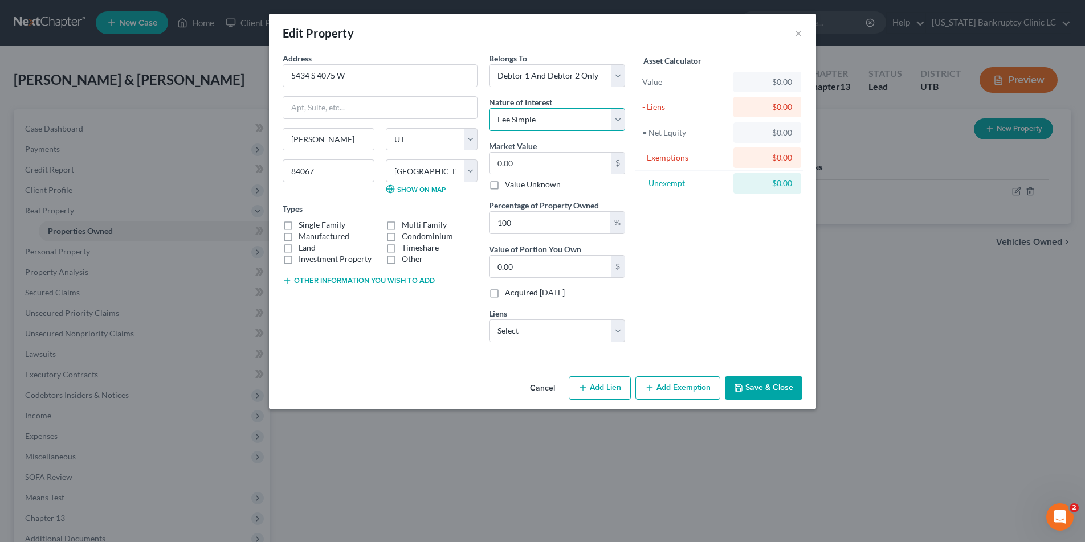
click at [489, 108] on select "Select Fee Simple Joint Tenant Life Estate Equitable Interest Future Interest T…" at bounding box center [557, 119] width 136 height 23
click at [298, 226] on label "Single Family" at bounding box center [321, 224] width 47 height 11
click at [303, 226] on input "Single Family" at bounding box center [306, 222] width 7 height 7
checkbox input "true"
click at [561, 167] on input "0.00" at bounding box center [549, 164] width 121 height 22
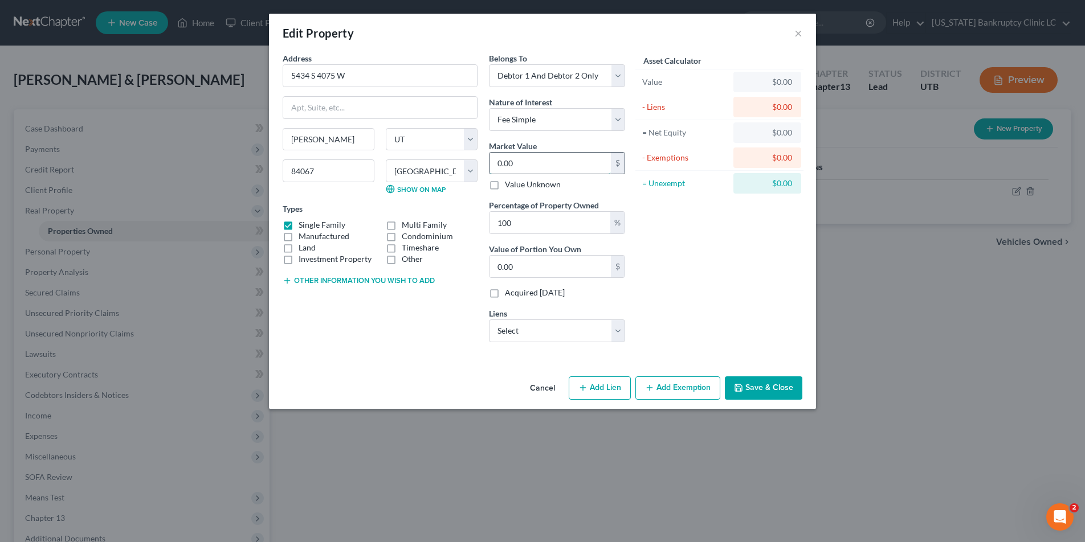
type input "4"
type input "4.00"
type input "42"
type input "42.00"
type input "423"
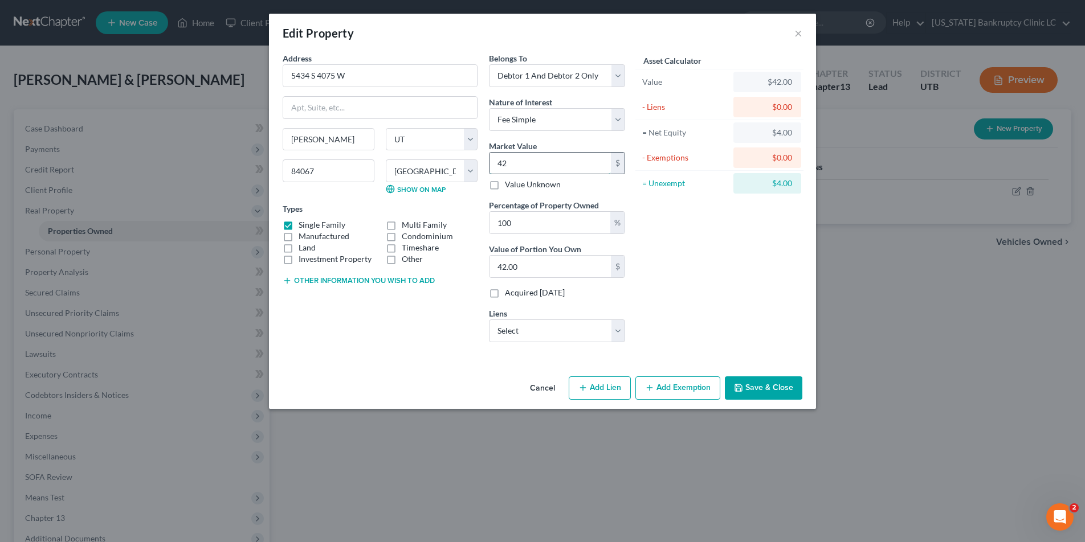
type input "423.00"
type input "4232"
type input "4,232.00"
type input "4,2327"
type input "42,327.00"
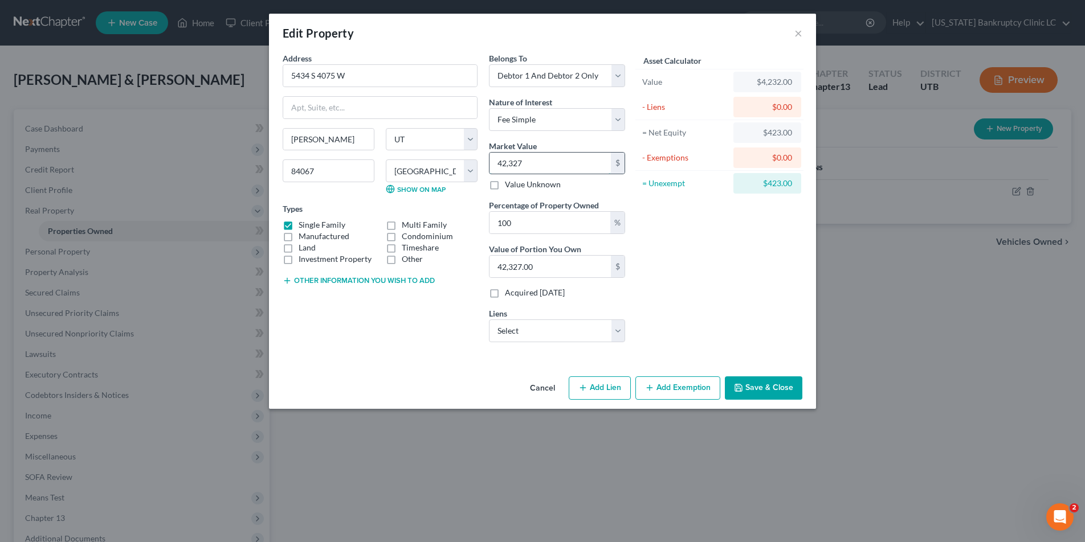
type input "42,3277"
type input "423,277.00"
click at [615, 330] on select "Select Wasatch Peak - $235,563.00 Wasatch Peaks Fcu - $36,767.00" at bounding box center [557, 331] width 136 height 23
select select "0"
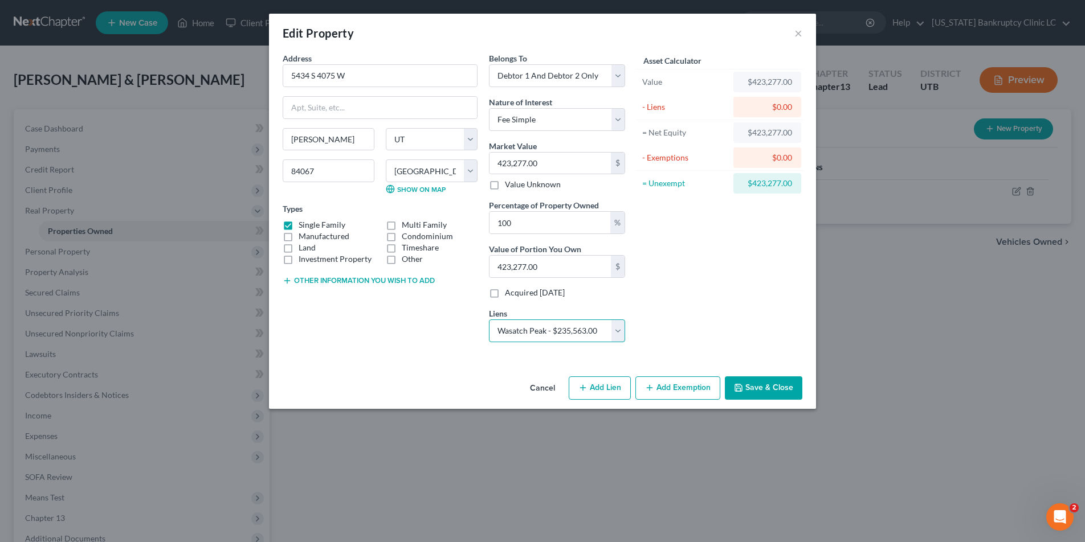
click at [489, 320] on select "Select Wasatch Peak - $235,563.00 Wasatch Peaks Fcu - $36,767.00" at bounding box center [557, 331] width 136 height 23
select select
select select "46"
select select "1"
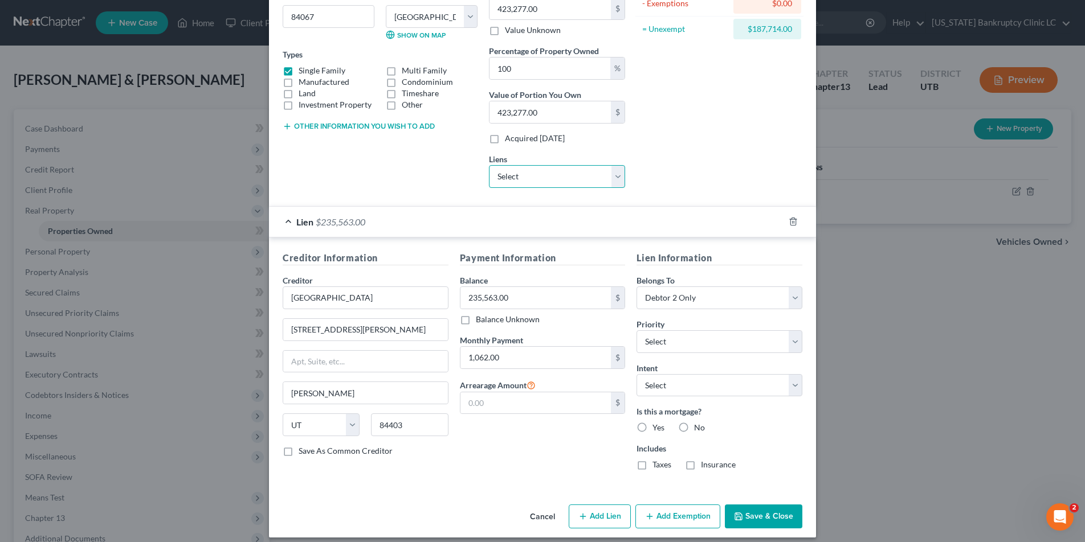
scroll to position [163, 0]
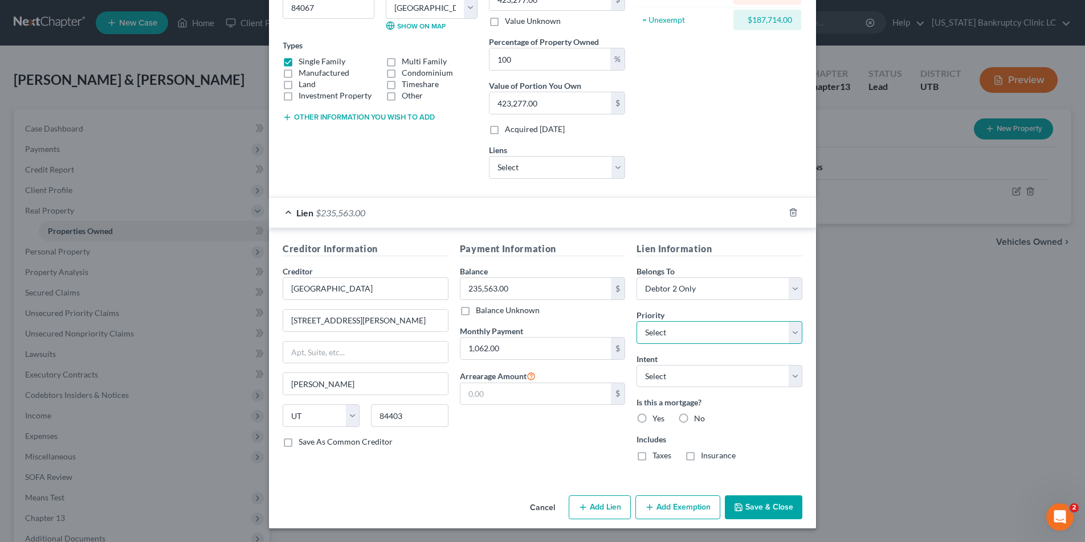
click at [797, 330] on select "Select 1st 2nd 3rd 4th 5th 6th 7th 8th 9th 10th 11th 12th 13th 14th 15th 16th 1…" at bounding box center [719, 332] width 166 height 23
select select "0"
click at [636, 321] on select "Select 1st 2nd 3rd 4th 5th 6th 7th 8th 9th 10th 11th 12th 13th 14th 15th 16th 1…" at bounding box center [719, 332] width 166 height 23
click at [652, 418] on label "Yes" at bounding box center [658, 418] width 12 height 11
click at [657, 418] on input "Yes" at bounding box center [660, 416] width 7 height 7
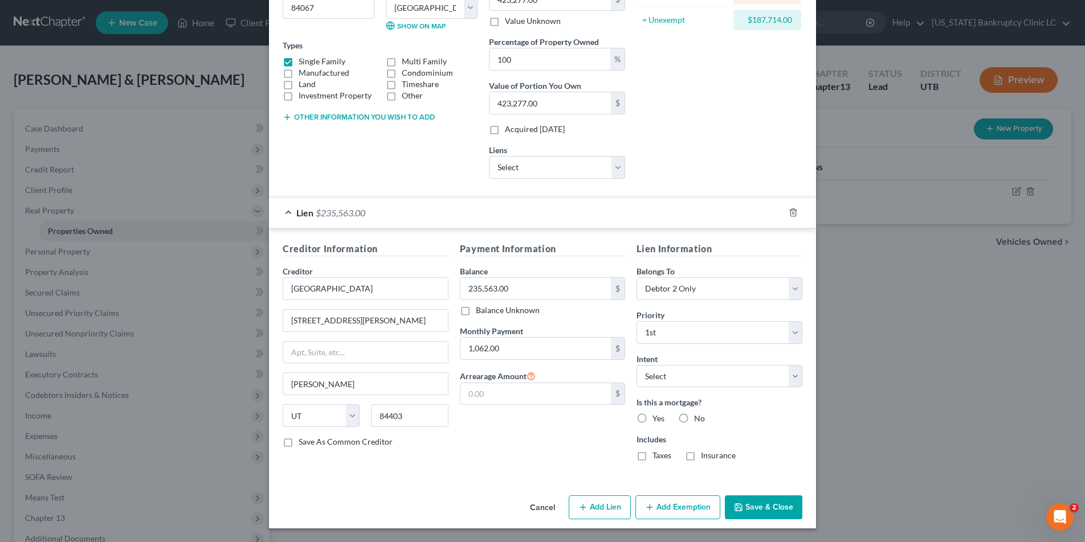
radio input "true"
click at [701, 455] on label "Insurance" at bounding box center [718, 455] width 35 height 11
click at [705, 455] on input "Insurance" at bounding box center [708, 453] width 7 height 7
checkbox input "true"
click at [622, 163] on select "Select Wasatch Peaks Fcu - $36,767.00" at bounding box center [557, 167] width 136 height 23
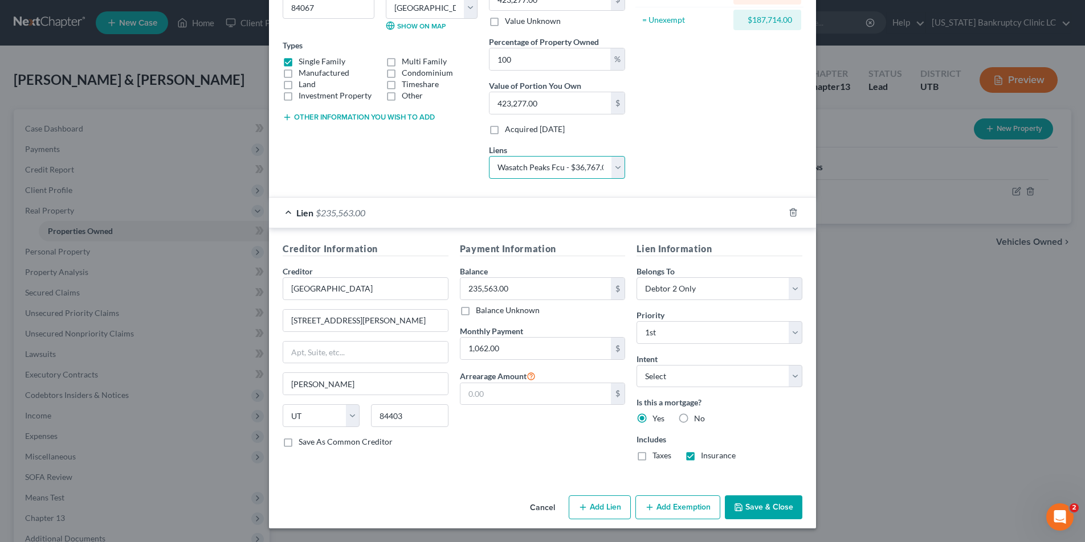
click select "Select Wasatch Peaks Fcu - $36,767.00" at bounding box center [557, 167] width 136 height 23
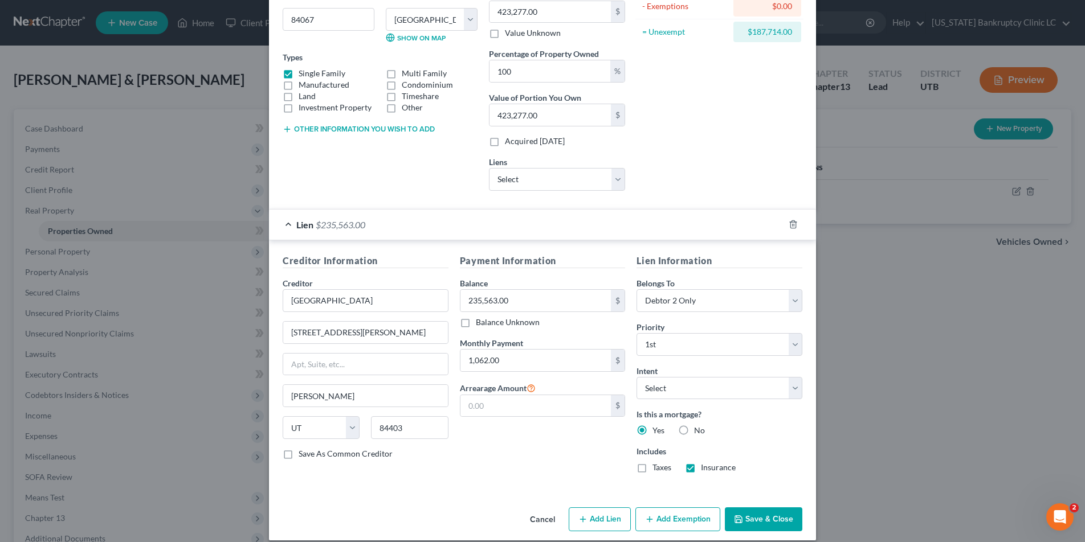
select select "46"
select select "0"
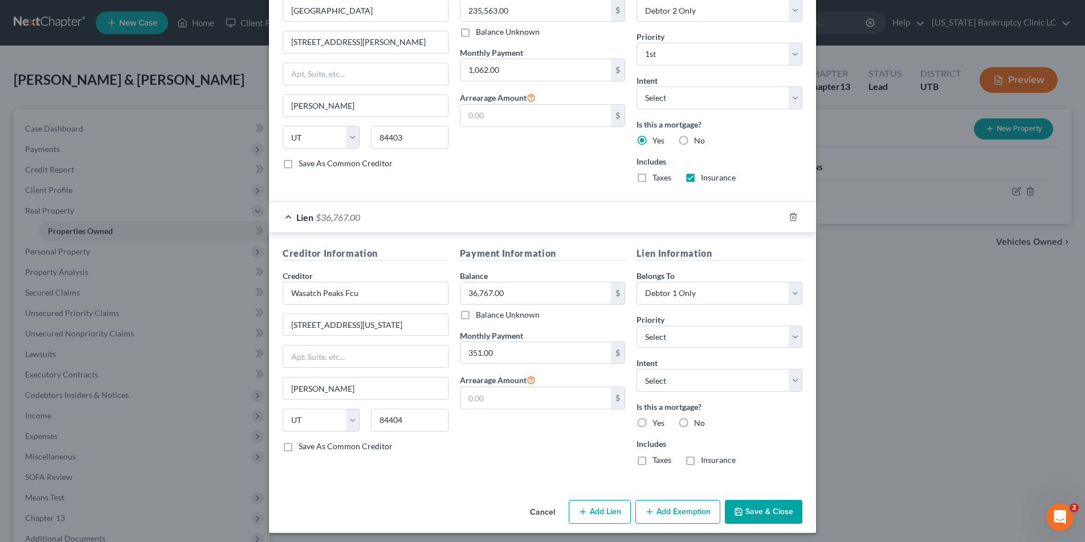
scroll to position [403, 0]
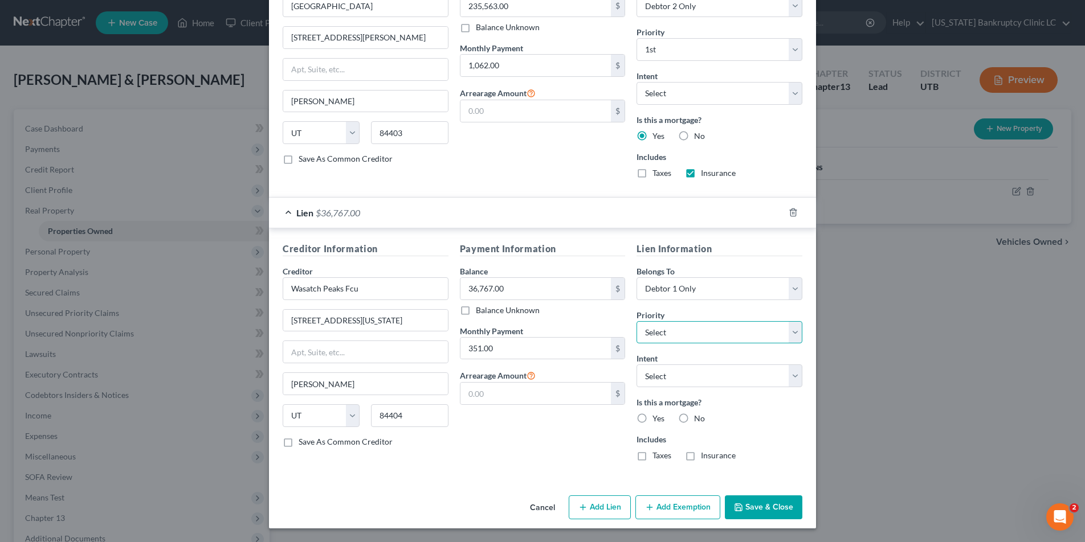
click at [796, 332] on select "Select 2nd 3rd 4th 5th 6th 7th 8th 9th 10th 11th 12th 13th 14th 15th 16th 17th …" at bounding box center [719, 332] width 166 height 23
select select "0"
click at [636, 321] on select "Select 2nd 3rd 4th 5th 6th 7th 8th 9th 10th 11th 12th 13th 14th 15th 16th 17th …" at bounding box center [719, 332] width 166 height 23
click at [797, 374] on select "Select Surrender Redeem Reaffirm Avoid Other" at bounding box center [719, 376] width 166 height 23
click at [636, 365] on select "Select Surrender Redeem Reaffirm Avoid Other" at bounding box center [719, 376] width 166 height 23
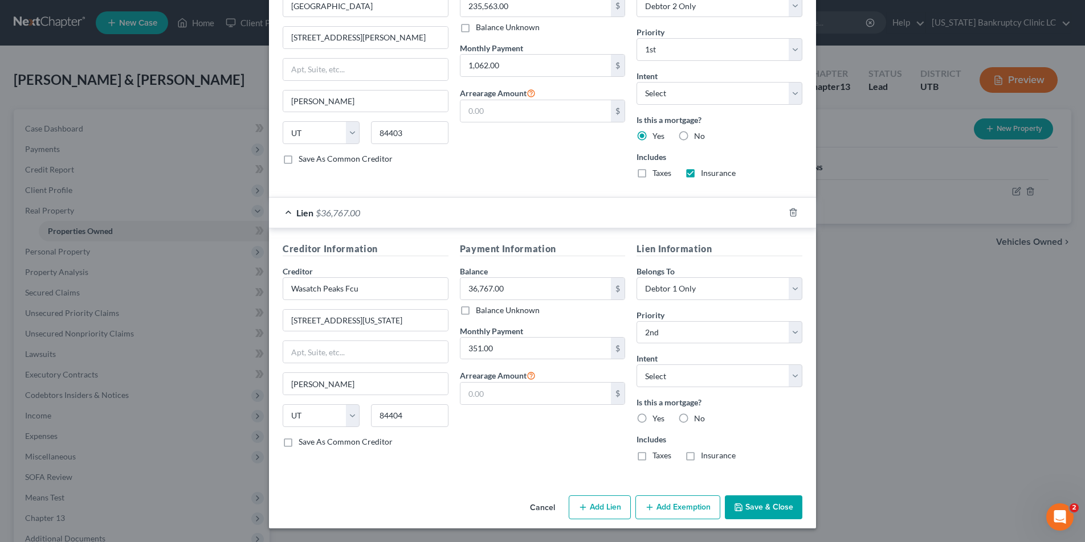
click at [652, 418] on label "Yes" at bounding box center [658, 418] width 12 height 11
click at [657, 418] on input "Yes" at bounding box center [660, 416] width 7 height 7
radio input "true"
click at [652, 457] on label "Taxes" at bounding box center [661, 456] width 19 height 11
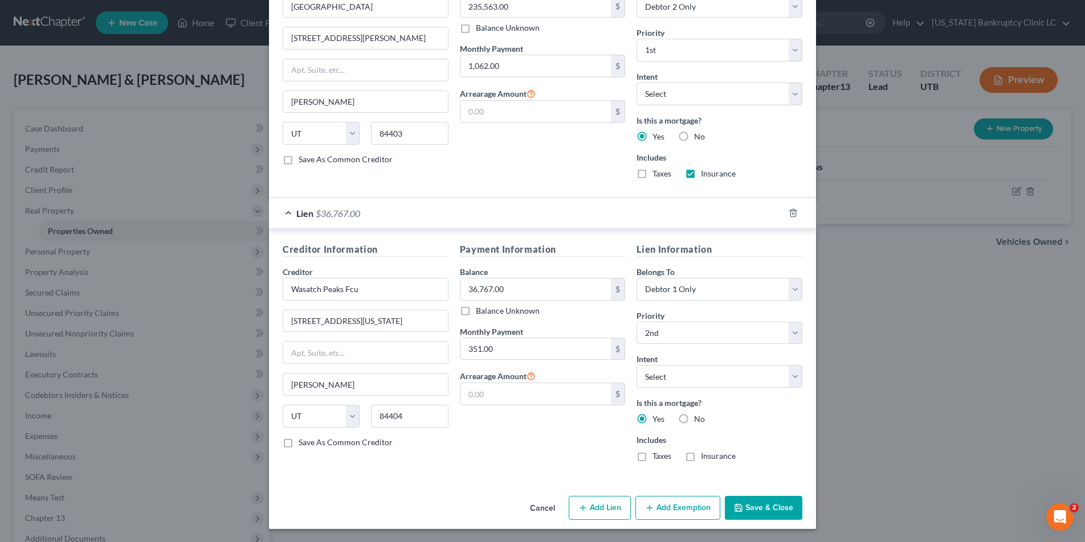
click at [657, 457] on input "Taxes" at bounding box center [660, 454] width 7 height 7
checkbox input "true"
click at [701, 457] on label "Insurance" at bounding box center [718, 456] width 35 height 11
click at [705, 457] on input "Insurance" at bounding box center [708, 454] width 7 height 7
checkbox input "true"
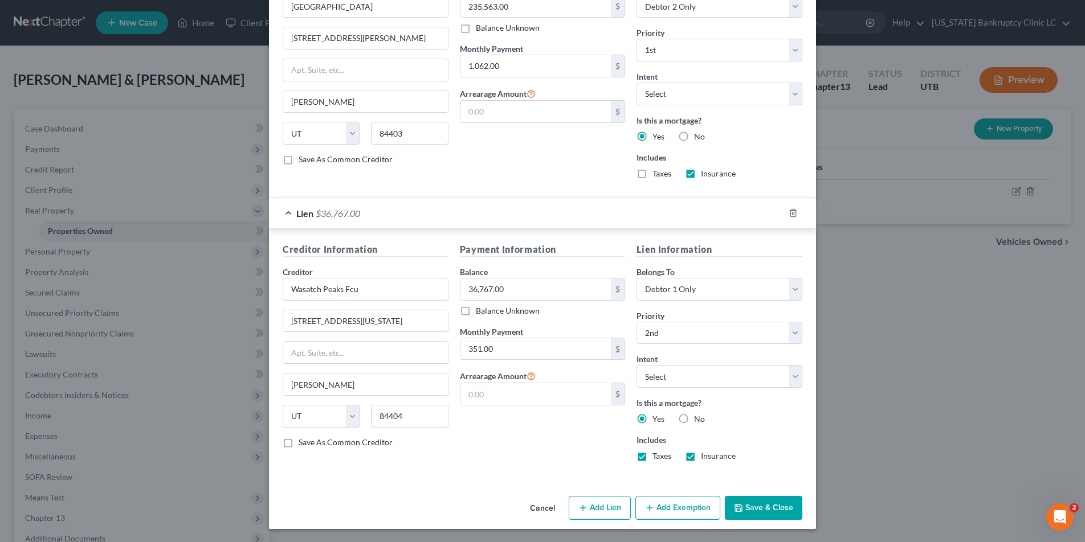
click at [669, 508] on button "Add Exemption" at bounding box center [677, 508] width 85 height 24
select select "2"
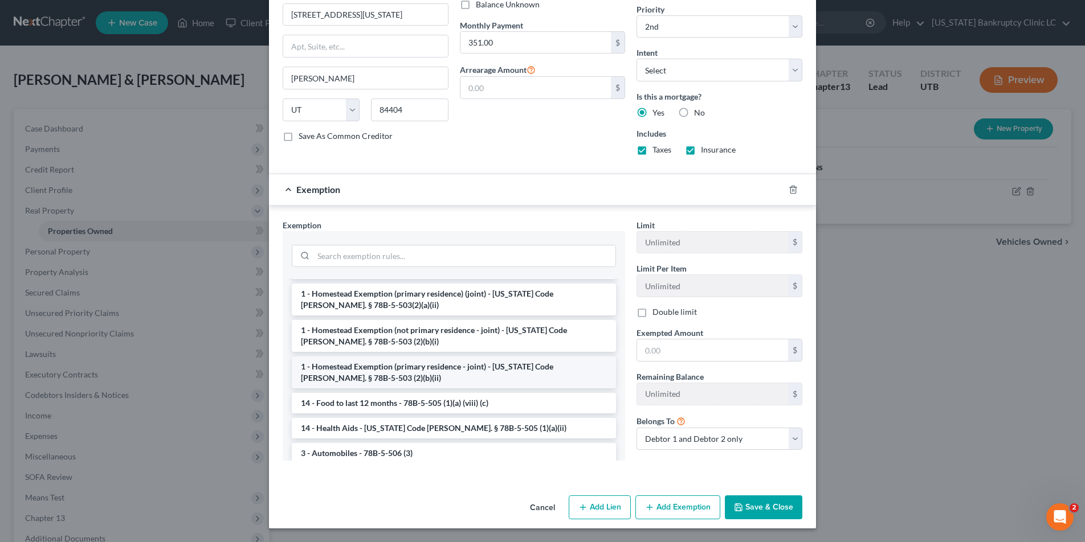
scroll to position [145, 0]
click at [423, 373] on li "1 - Homestead Exemption (primary residence - joint) - [US_STATE] Code [PERSON_N…" at bounding box center [454, 371] width 324 height 32
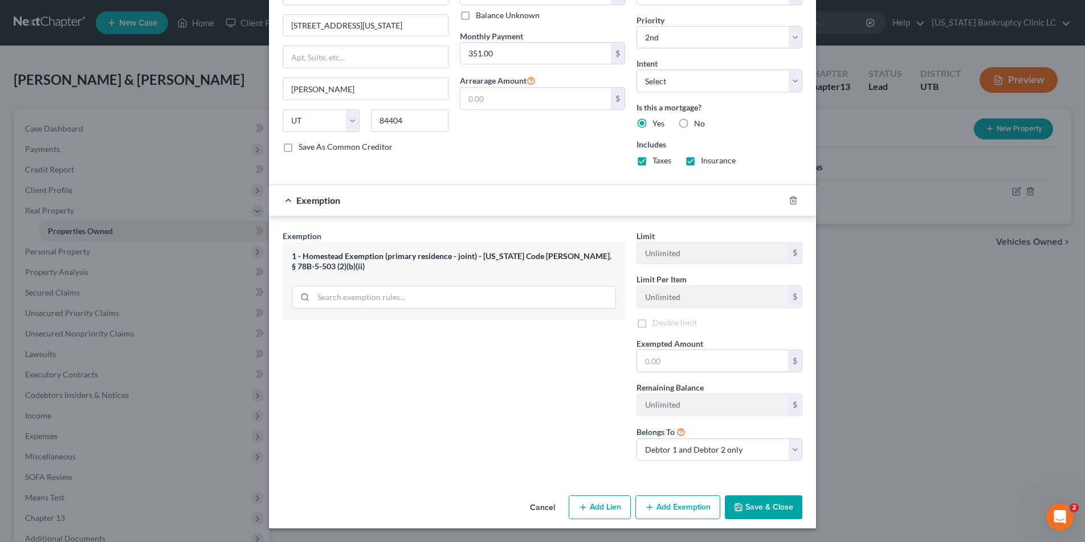
scroll to position [699, 0]
click at [682, 361] on input "text" at bounding box center [712, 361] width 151 height 22
type input "104,700.00"
click at [755, 509] on button "Save & Close" at bounding box center [763, 508] width 77 height 24
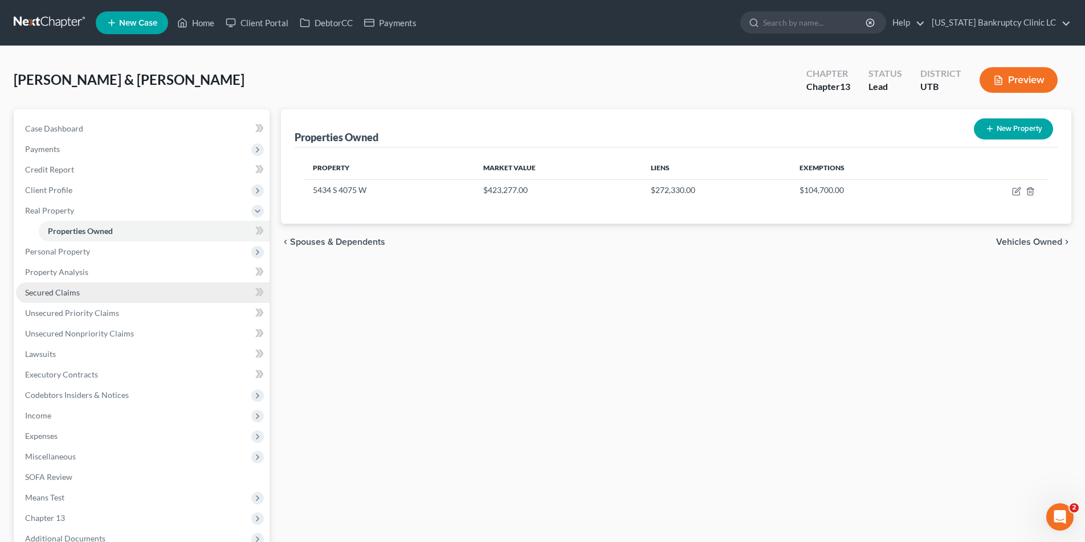
click at [51, 297] on span "Secured Claims" at bounding box center [52, 293] width 55 height 10
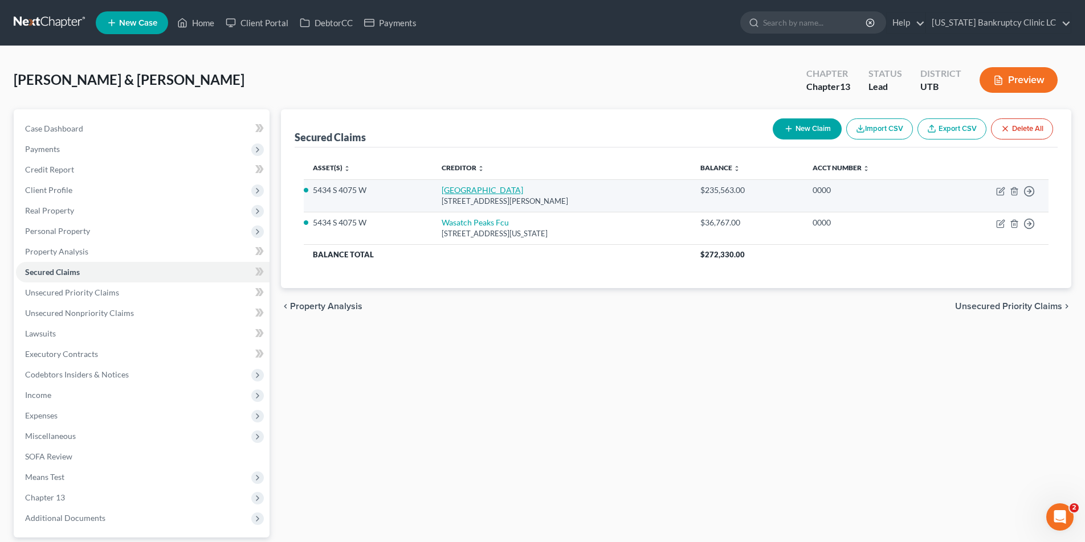
click at [472, 190] on link "[GEOGRAPHIC_DATA]" at bounding box center [481, 190] width 81 height 10
select select "46"
select select "1"
select select "0"
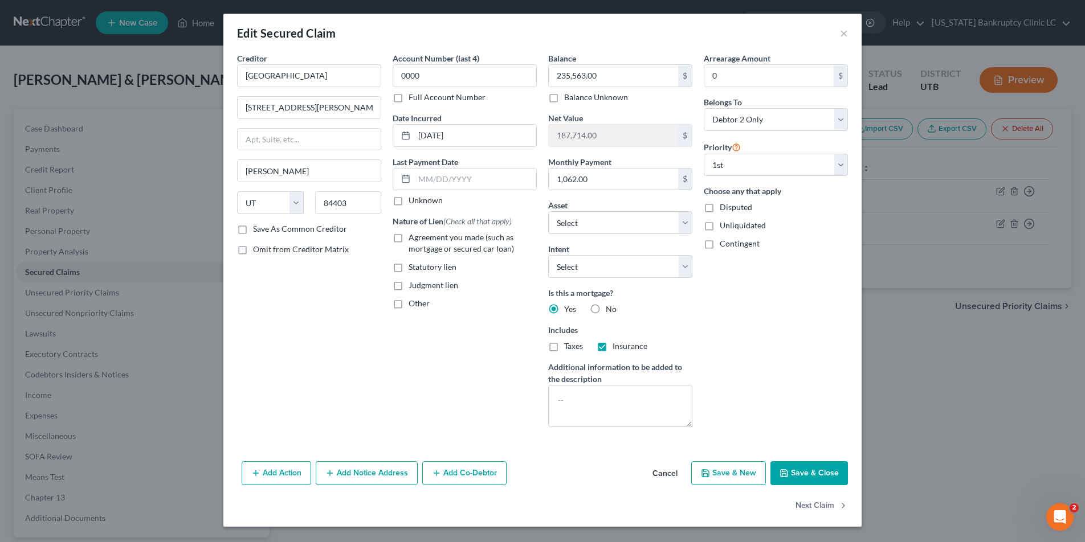
click at [796, 475] on button "Save & Close" at bounding box center [808, 473] width 77 height 24
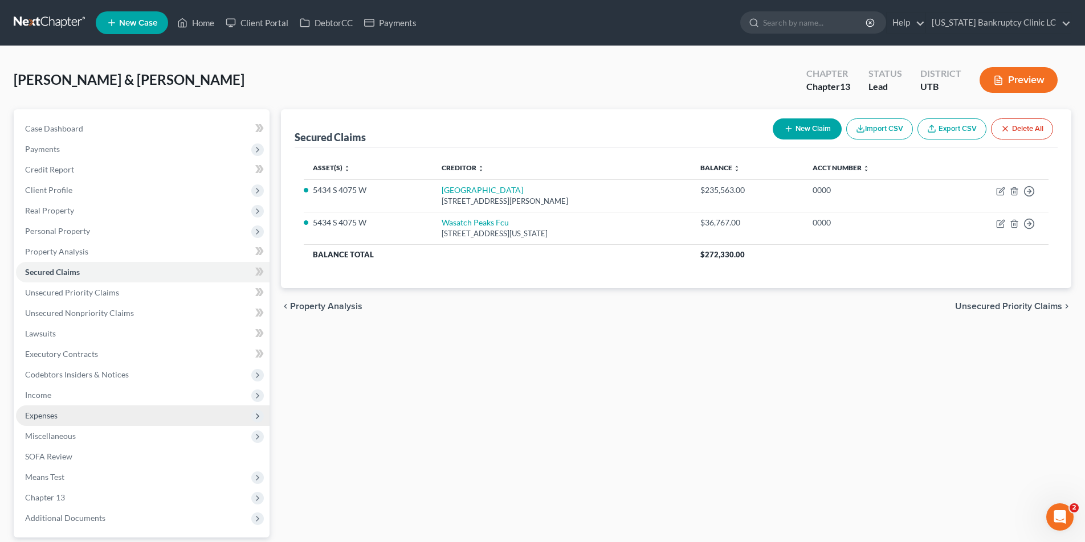
click at [36, 414] on span "Expenses" at bounding box center [41, 416] width 32 height 10
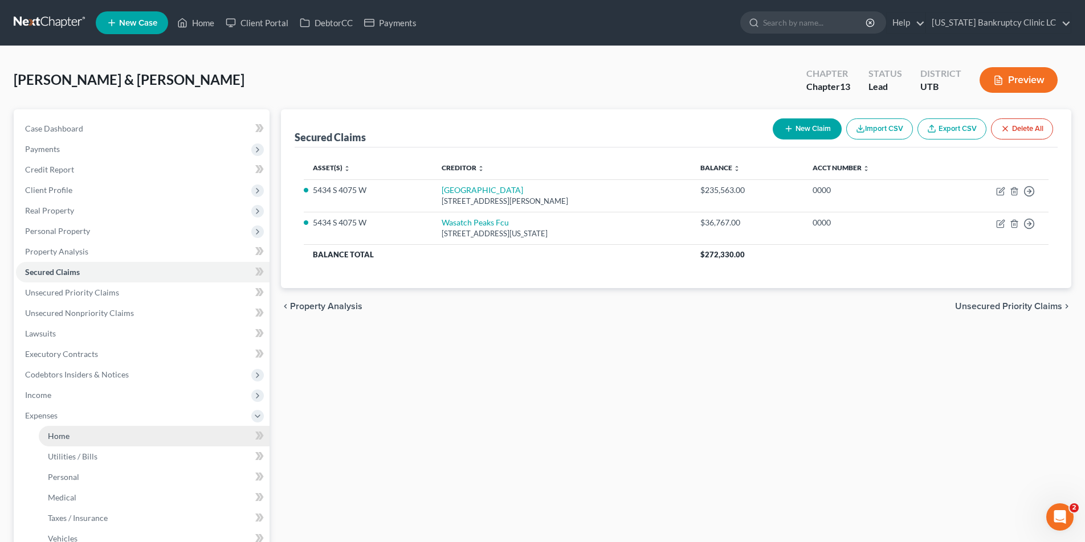
click at [72, 439] on link "Home" at bounding box center [154, 436] width 231 height 21
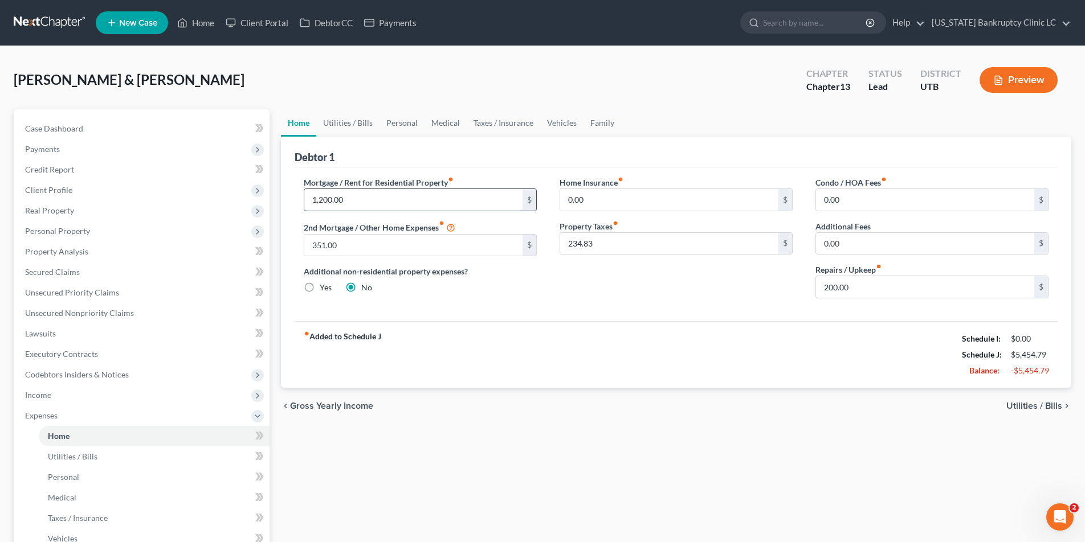
click at [357, 197] on input "1,200.00" at bounding box center [413, 200] width 218 height 22
type input "1,062.00"
click at [47, 274] on span "Secured Claims" at bounding box center [52, 272] width 55 height 10
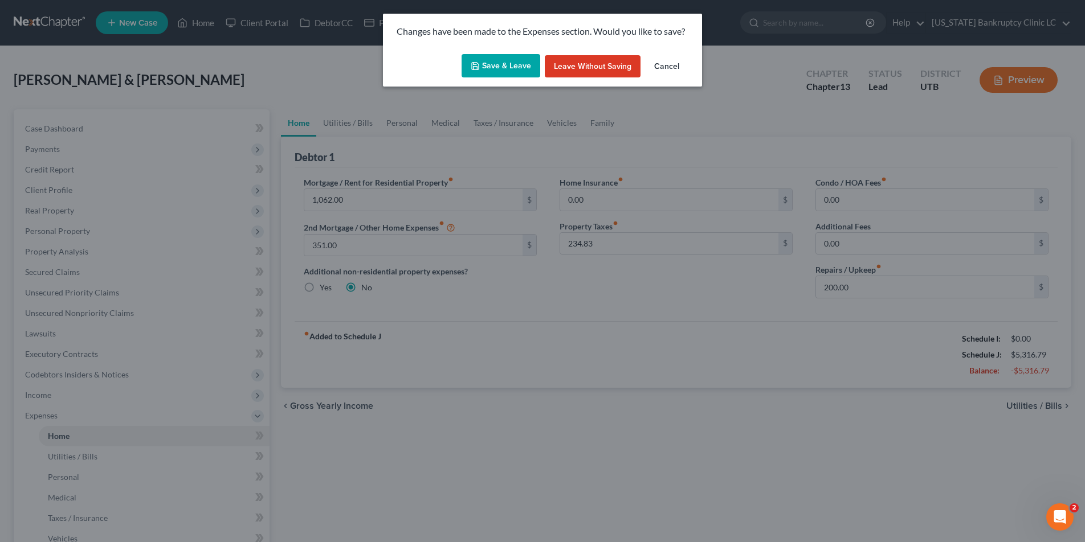
click at [503, 69] on button "Save & Leave" at bounding box center [500, 66] width 79 height 24
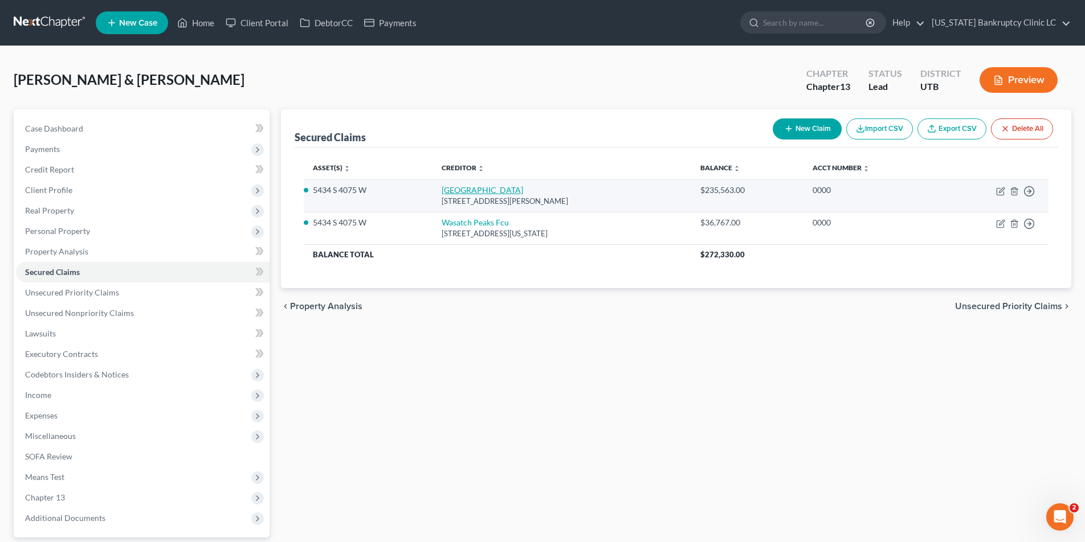
click at [451, 188] on link "[GEOGRAPHIC_DATA]" at bounding box center [481, 190] width 81 height 10
select select "46"
select select "1"
select select "0"
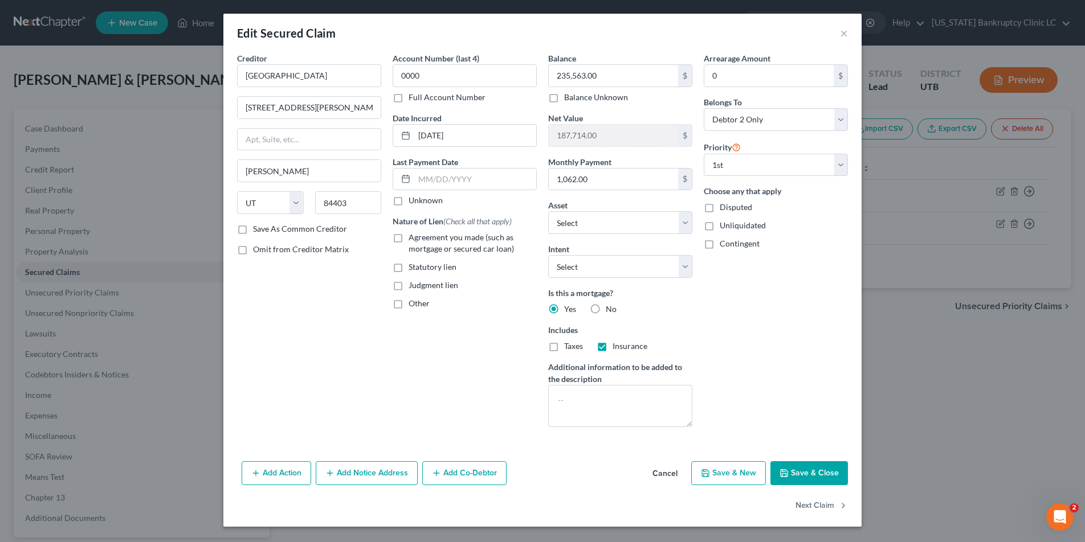
click at [408, 239] on label "Agreement you made (such as mortgage or secured car loan)" at bounding box center [472, 243] width 128 height 23
click at [413, 239] on input "Agreement you made (such as mortgage or secured car loan)" at bounding box center [416, 235] width 7 height 7
checkbox input "true"
click at [796, 471] on button "Save & Close" at bounding box center [808, 473] width 77 height 24
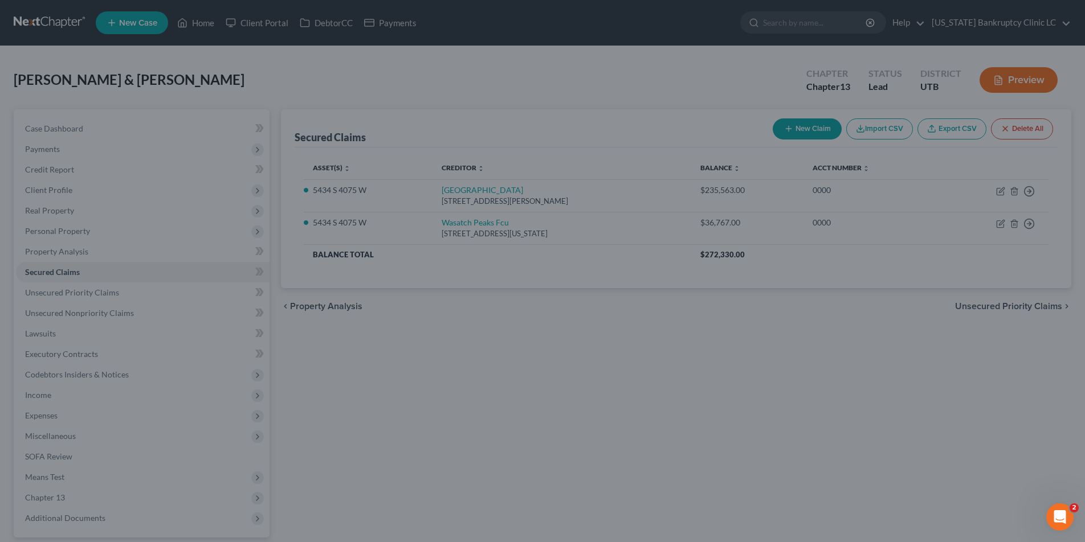
select select "5"
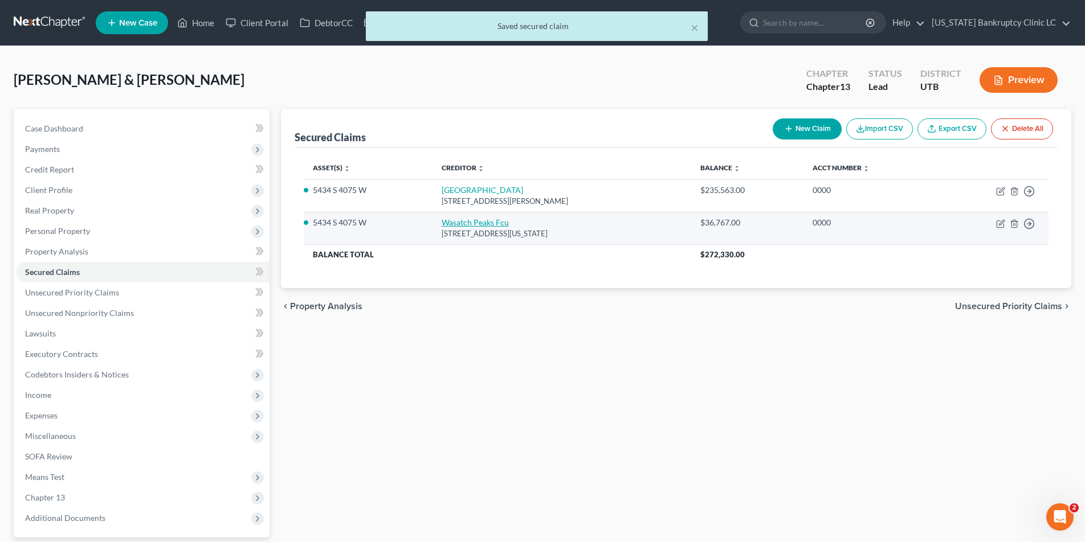
click at [486, 224] on link "Wasatch Peaks Fcu" at bounding box center [474, 223] width 67 height 10
select select "46"
select select "0"
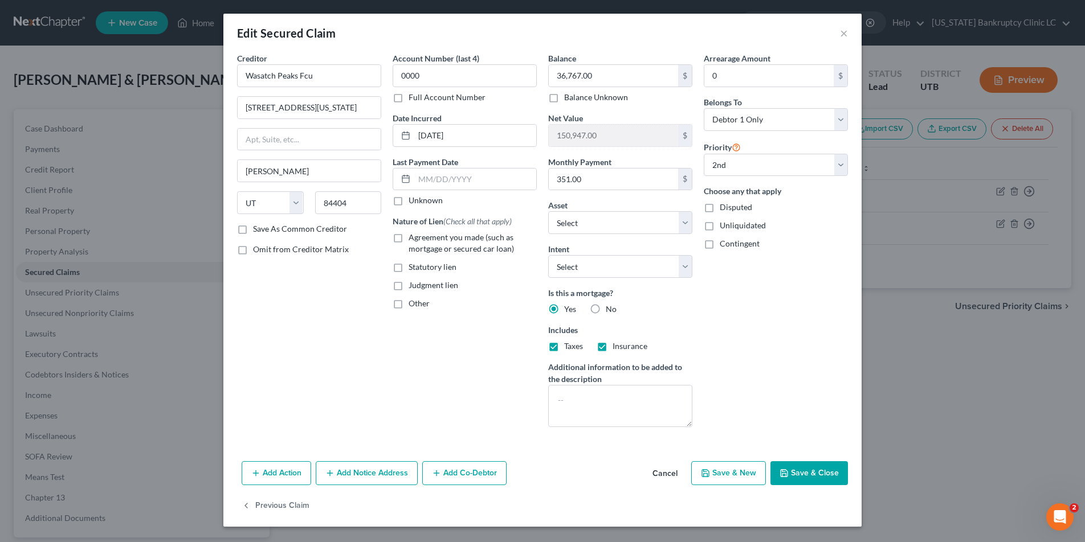
click at [408, 238] on label "Agreement you made (such as mortgage or secured car loan)" at bounding box center [472, 243] width 128 height 23
click at [413, 238] on input "Agreement you made (such as mortgage or secured car loan)" at bounding box center [416, 235] width 7 height 7
checkbox input "true"
click at [816, 476] on button "Save & Close" at bounding box center [808, 473] width 77 height 24
select select "1"
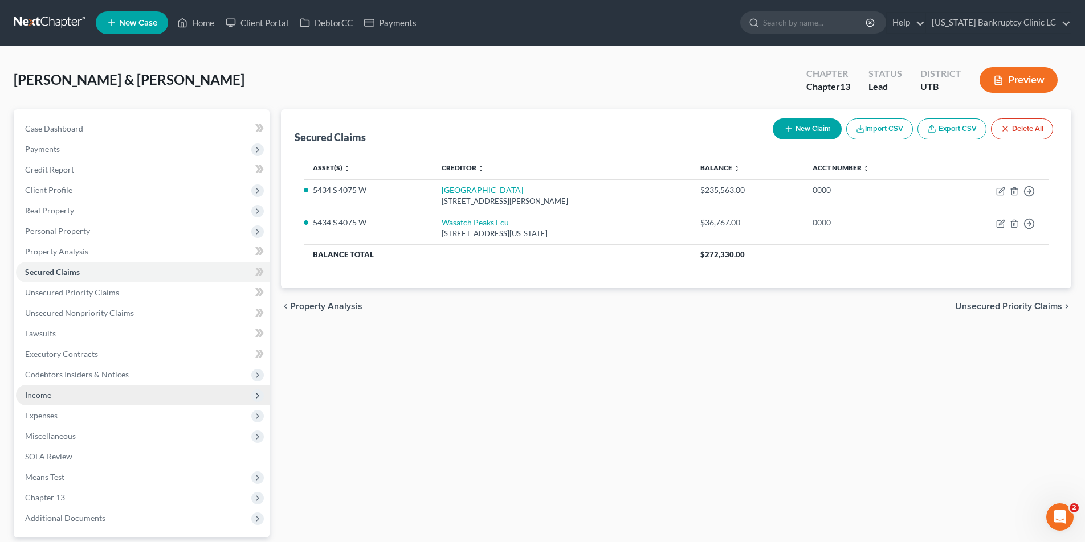
click at [44, 399] on span "Income" at bounding box center [38, 395] width 26 height 10
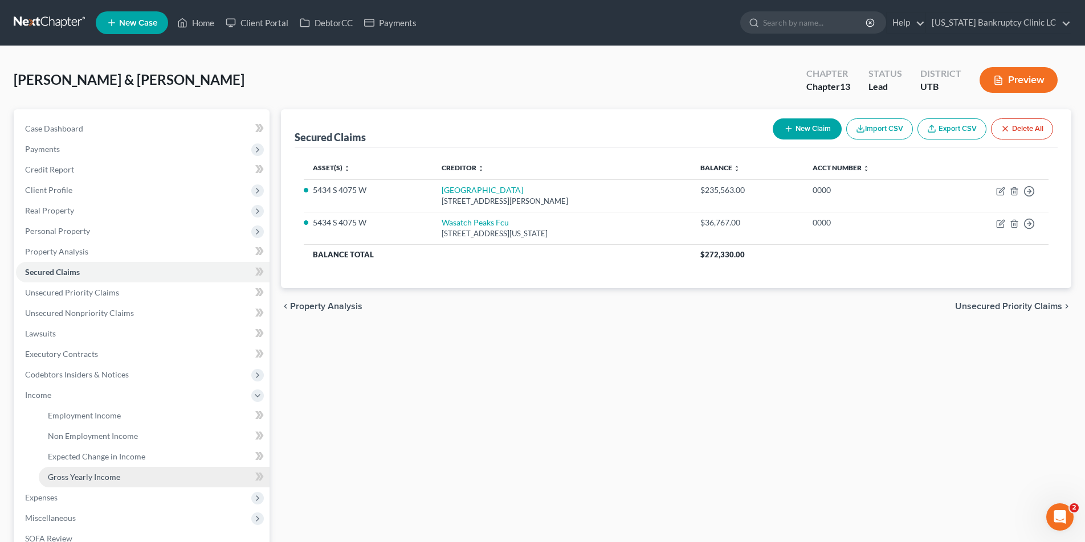
click at [63, 477] on span "Gross Yearly Income" at bounding box center [84, 477] width 72 height 10
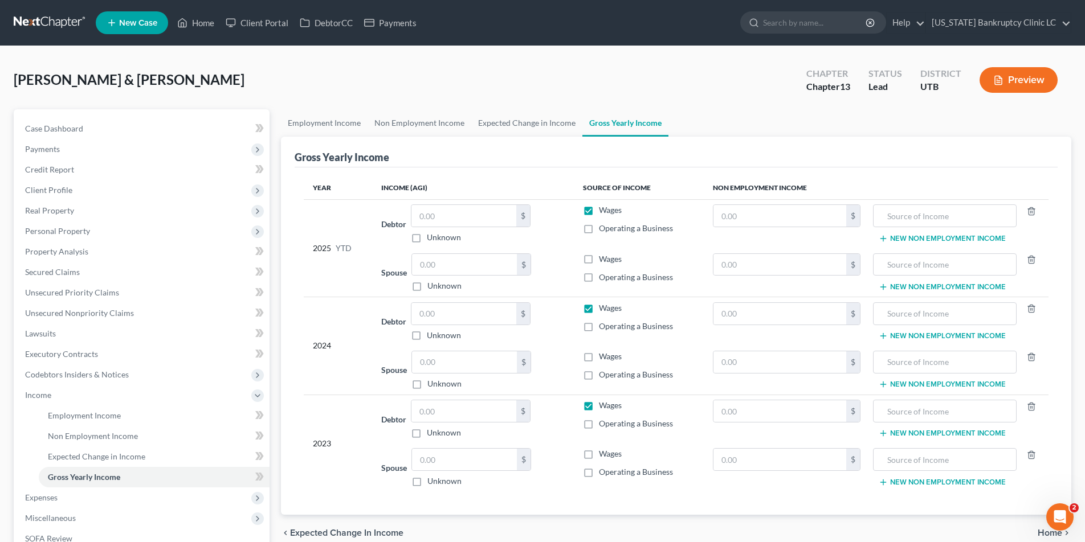
click at [599, 457] on label "Wages" at bounding box center [610, 453] width 23 height 11
click at [603, 456] on input "Wages" at bounding box center [606, 451] width 7 height 7
checkbox input "true"
click at [759, 414] on input "text" at bounding box center [779, 411] width 132 height 22
click at [716, 408] on input "0" at bounding box center [779, 411] width 132 height 22
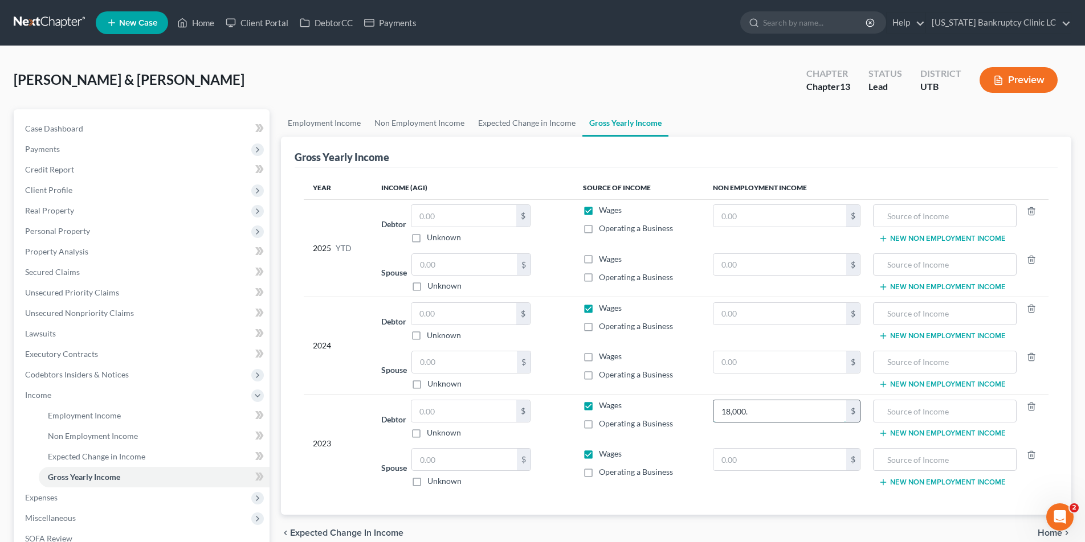
type input "18,000."
type input "Unemployment Compensation"
click at [894, 433] on button "New Non Employment Income" at bounding box center [941, 433] width 127 height 9
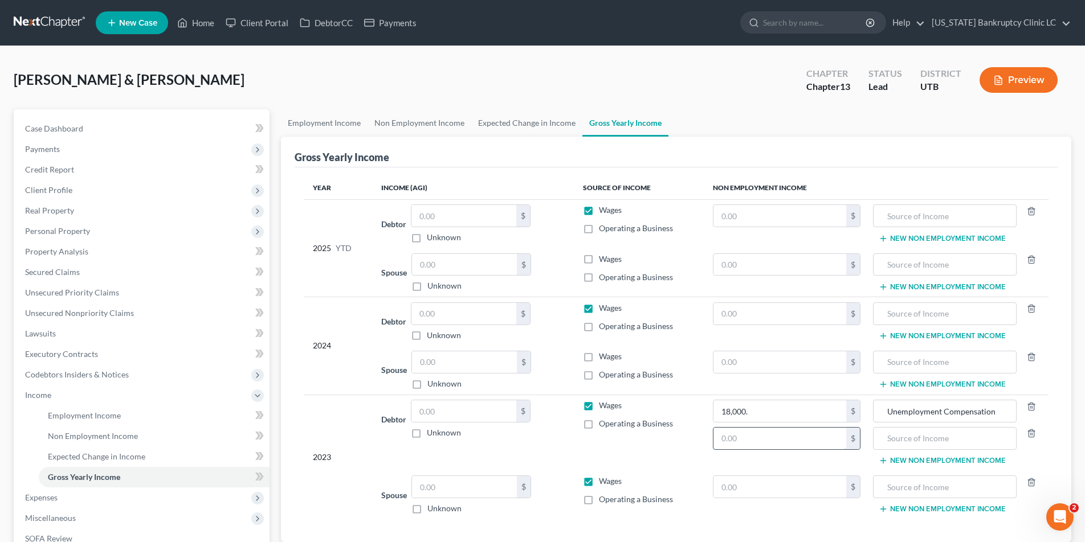
click at [771, 440] on input "text" at bounding box center [779, 439] width 132 height 22
type input "10,000"
type input "Workers' Comp Settlement"
click at [437, 411] on input "text" at bounding box center [463, 411] width 105 height 22
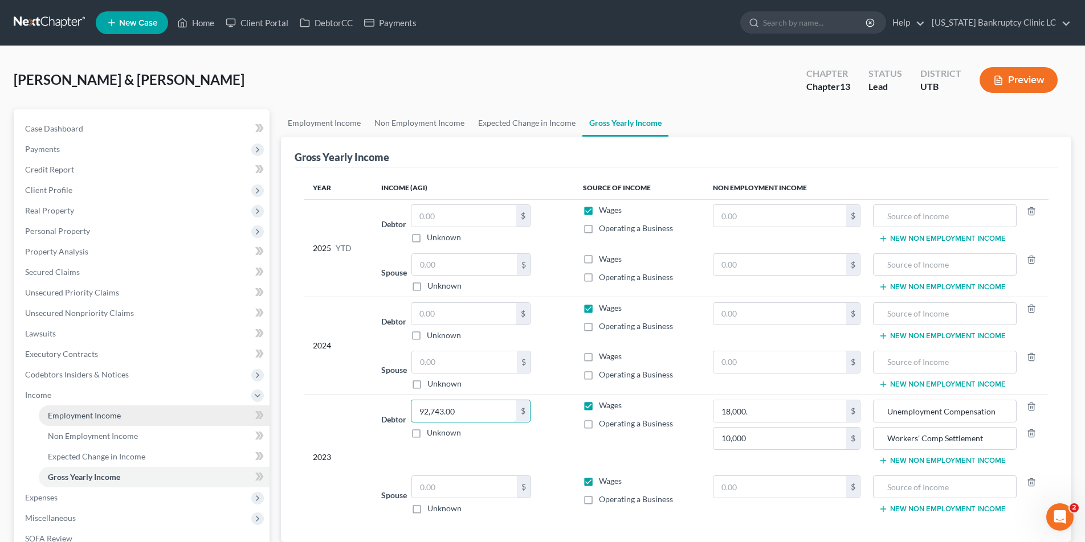
type input "92,743.00"
click at [454, 318] on input "text" at bounding box center [463, 314] width 105 height 22
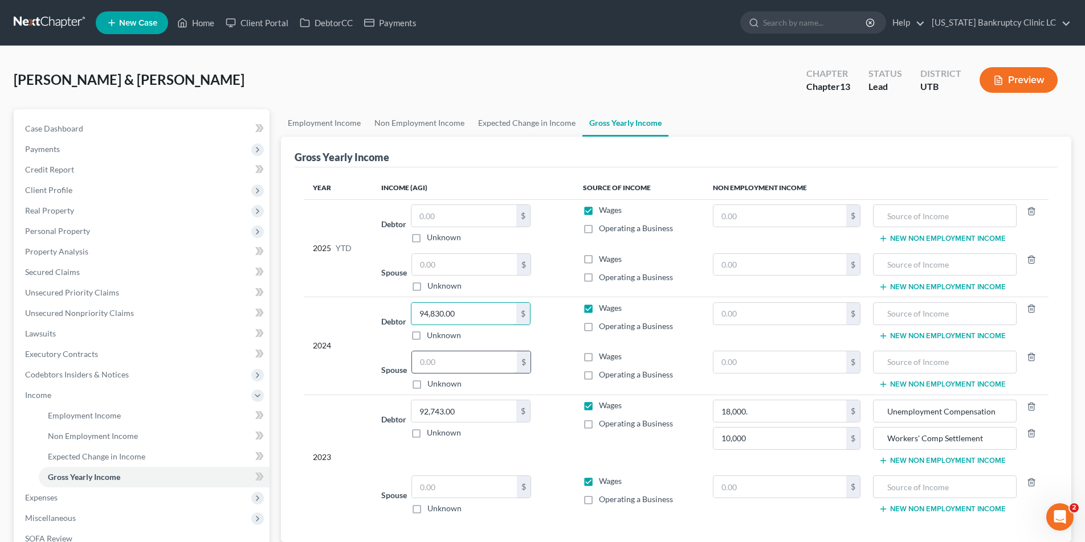
type input "94,830.00"
click at [441, 366] on input "text" at bounding box center [464, 362] width 105 height 22
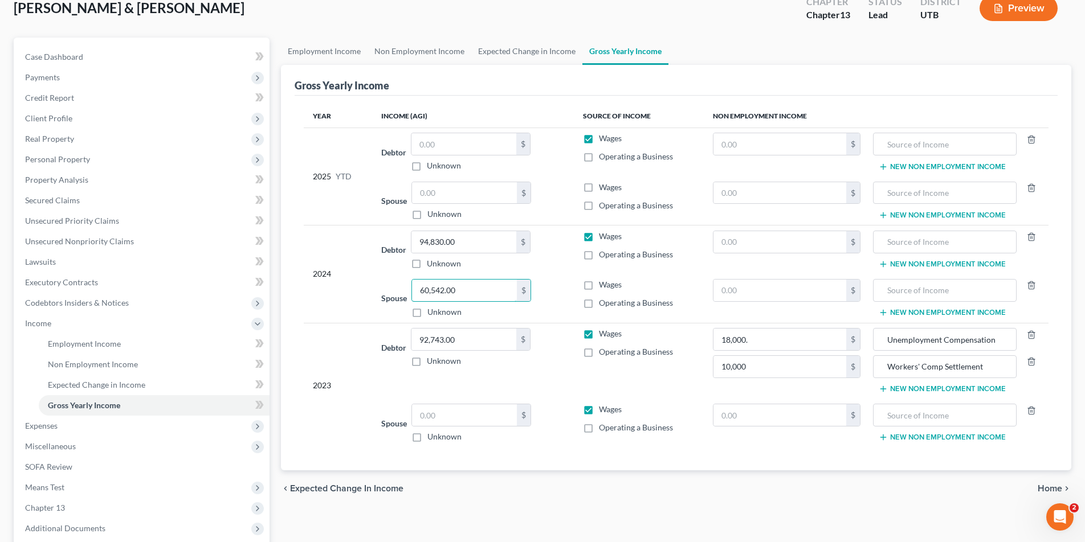
scroll to position [73, 0]
type input "60,542.00"
click at [599, 283] on label "Wages" at bounding box center [610, 282] width 23 height 11
click at [603, 283] on input "Wages" at bounding box center [606, 280] width 7 height 7
checkbox input "true"
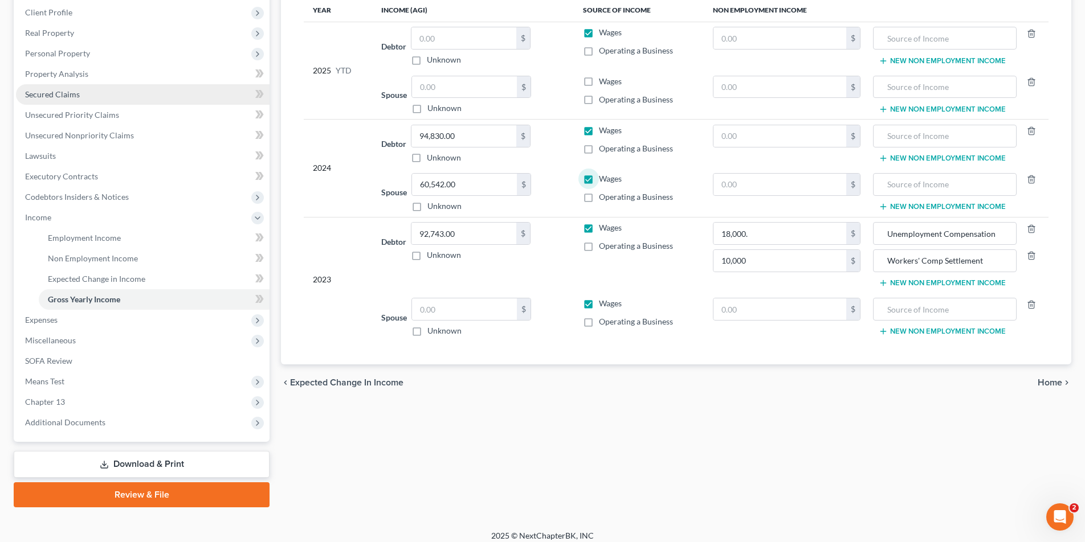
scroll to position [186, 0]
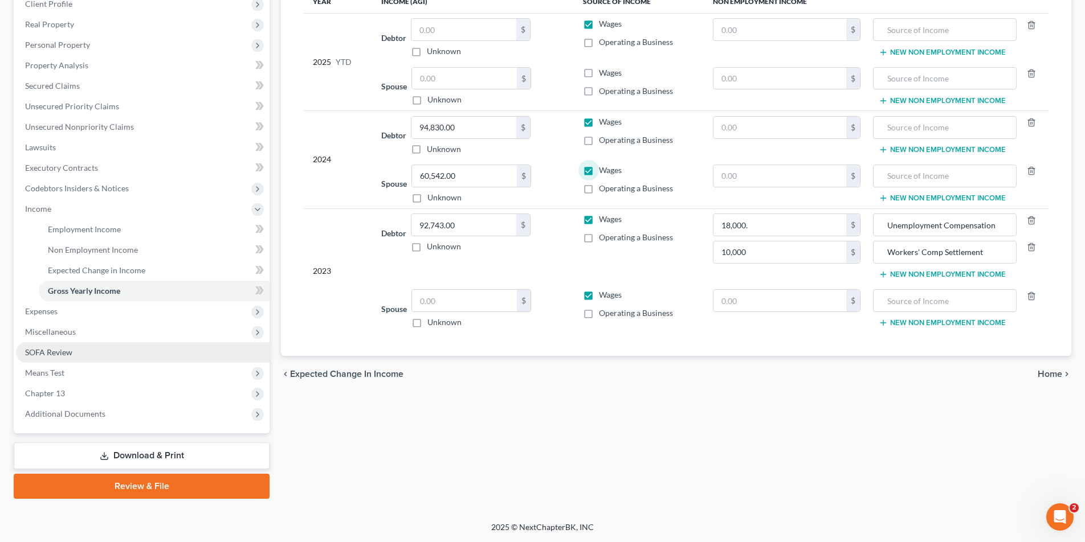
click at [47, 351] on span "SOFA Review" at bounding box center [48, 352] width 47 height 10
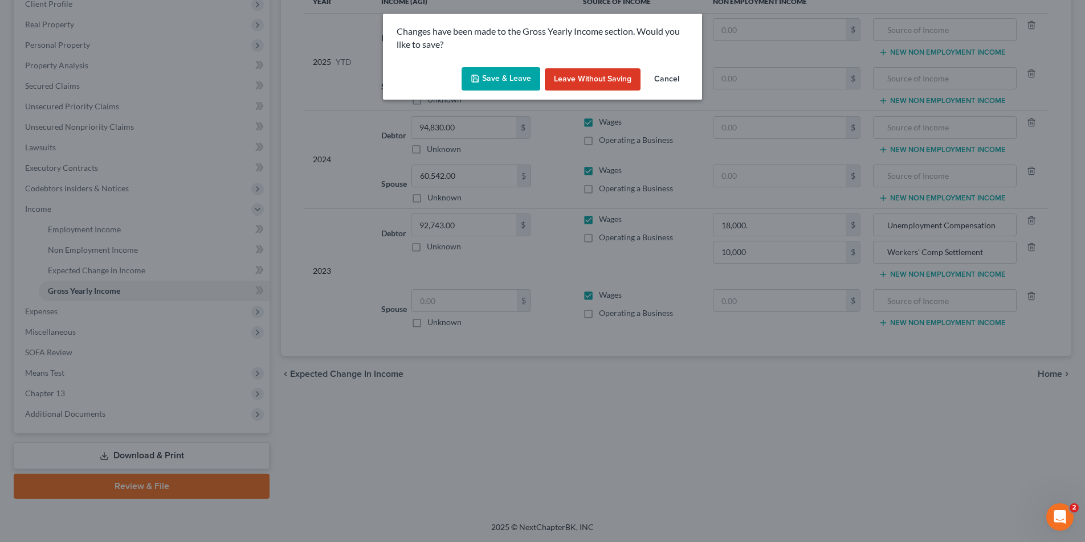
click at [506, 79] on button "Save & Leave" at bounding box center [500, 79] width 79 height 24
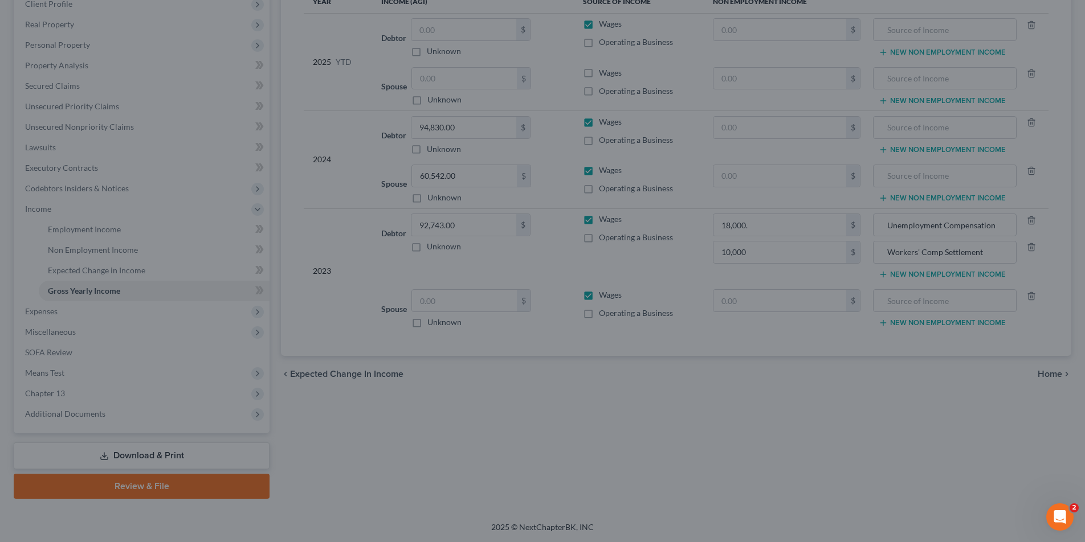
type input "10,000.00"
type input "Workers' Comp Settlement"
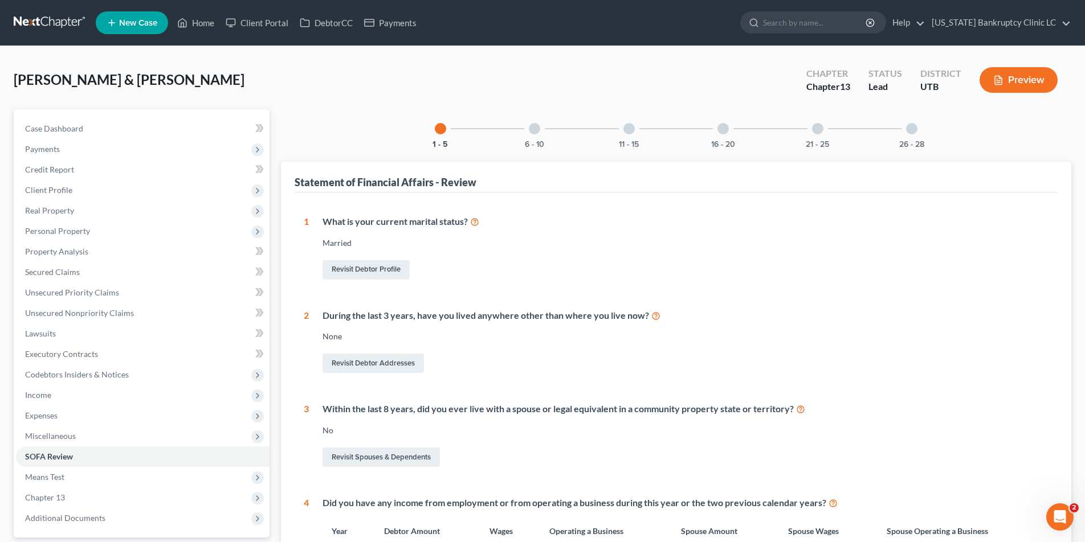
click at [628, 128] on div at bounding box center [628, 128] width 11 height 11
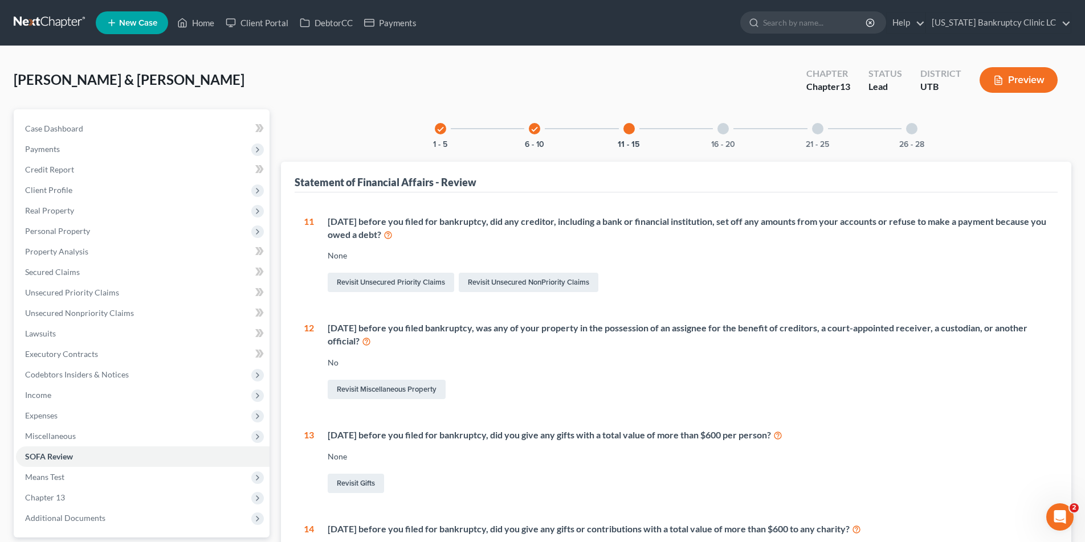
scroll to position [262, 0]
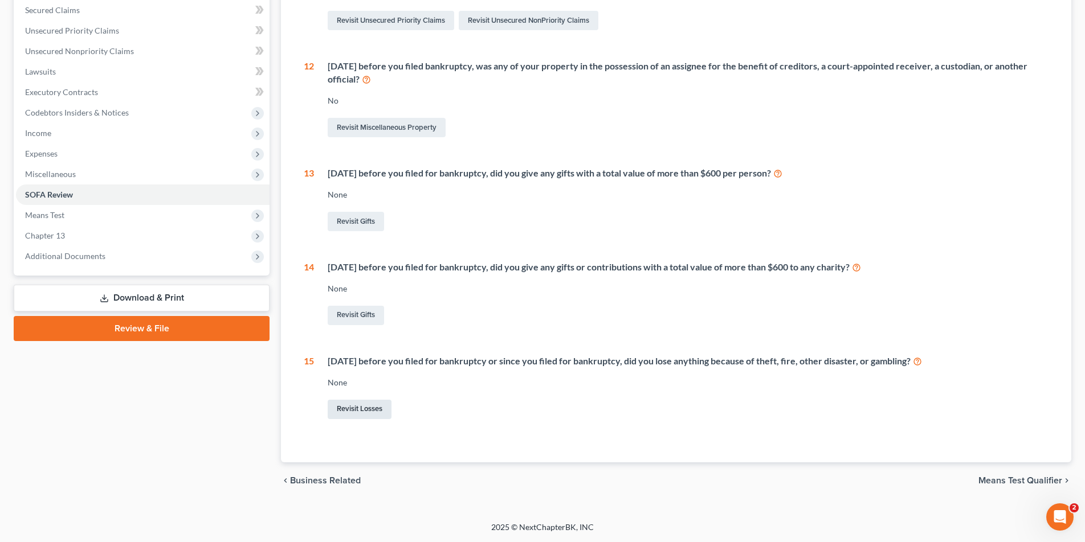
click at [361, 407] on link "Revisit Losses" at bounding box center [360, 409] width 64 height 19
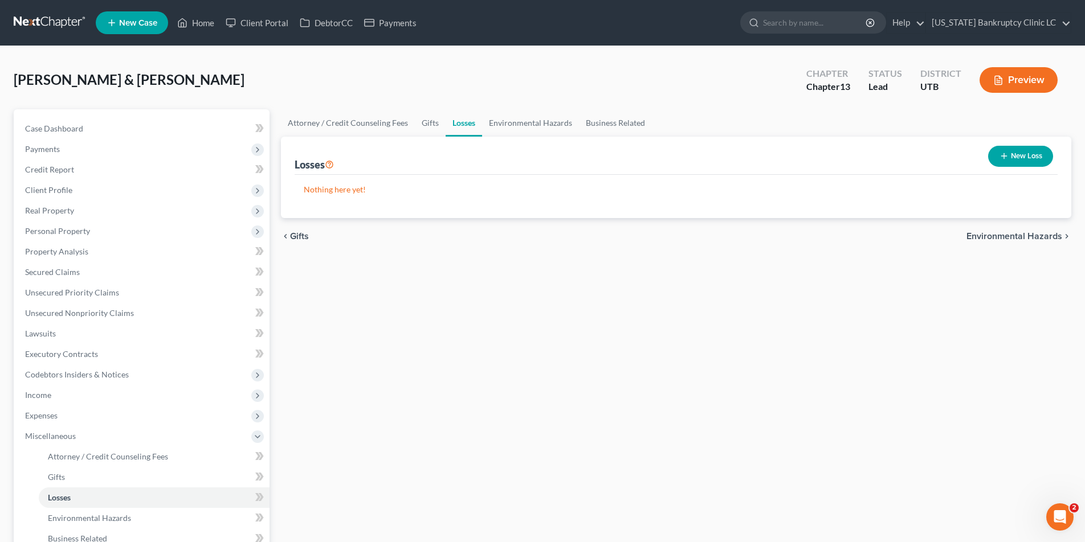
click at [1034, 153] on button "New Loss" at bounding box center [1020, 156] width 65 height 21
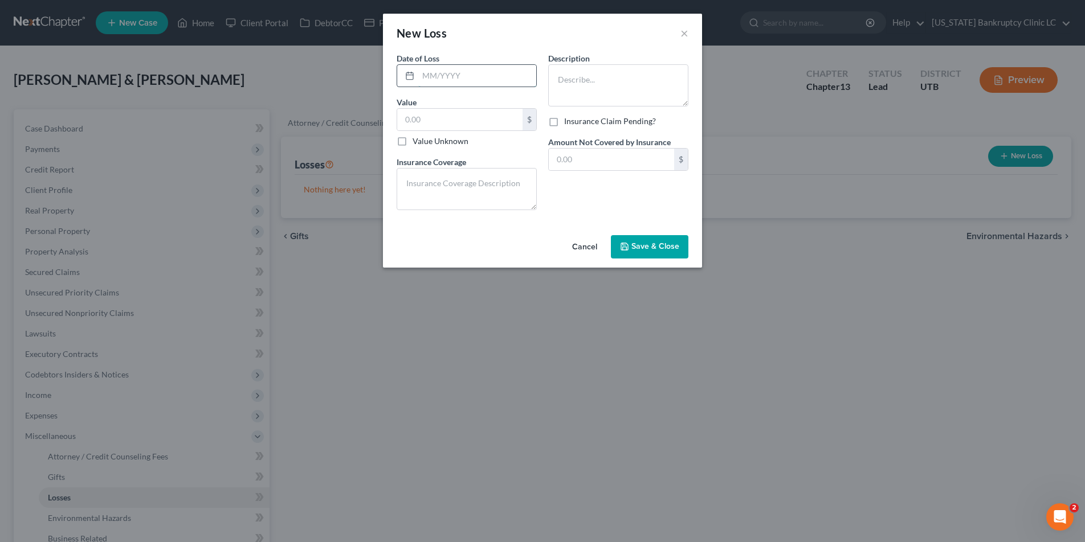
click at [470, 73] on input "text" at bounding box center [477, 76] width 118 height 22
type input "[DATE]"
type input "2,000.00"
type textarea "none"
type textarea "gambling losses"
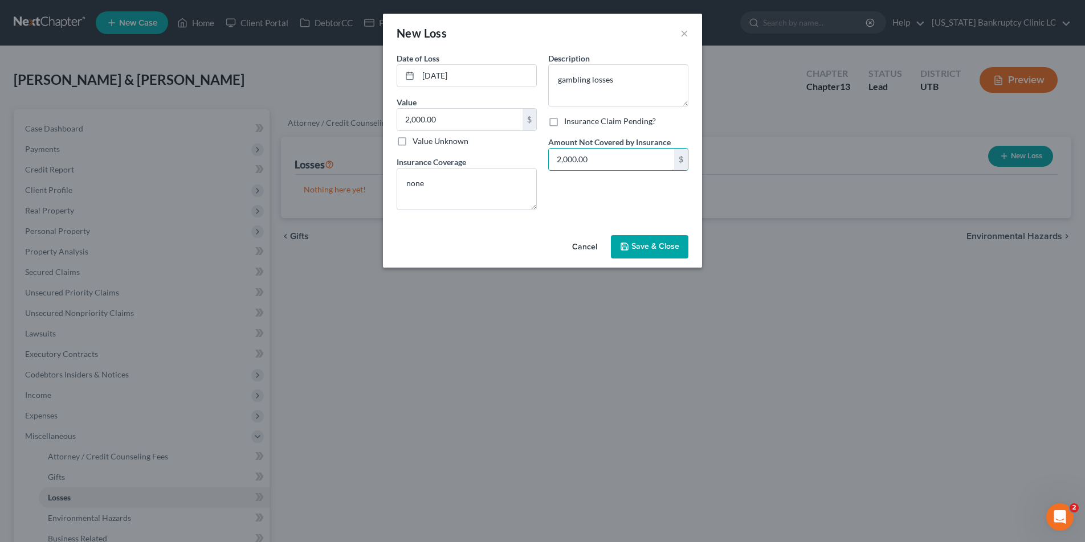
type input "2,000.00"
click at [664, 248] on span "Save & Close" at bounding box center [655, 247] width 48 height 10
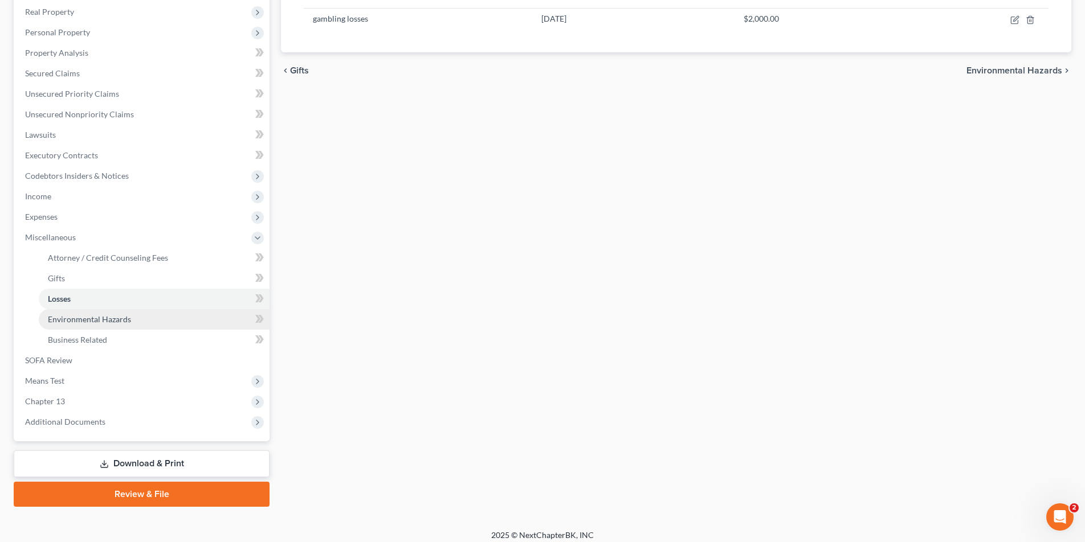
scroll to position [207, 0]
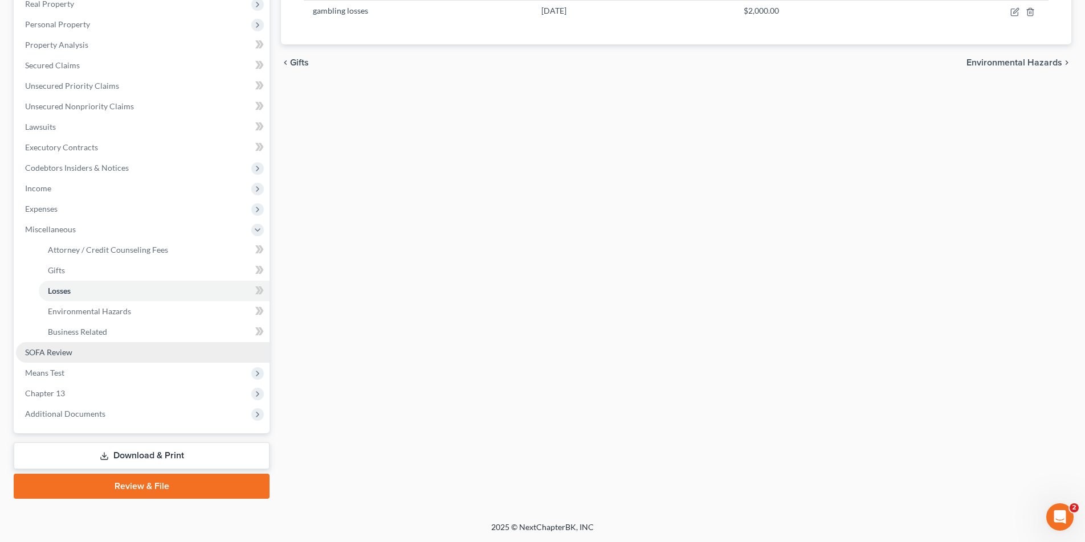
click at [59, 357] on link "SOFA Review" at bounding box center [142, 352] width 253 height 21
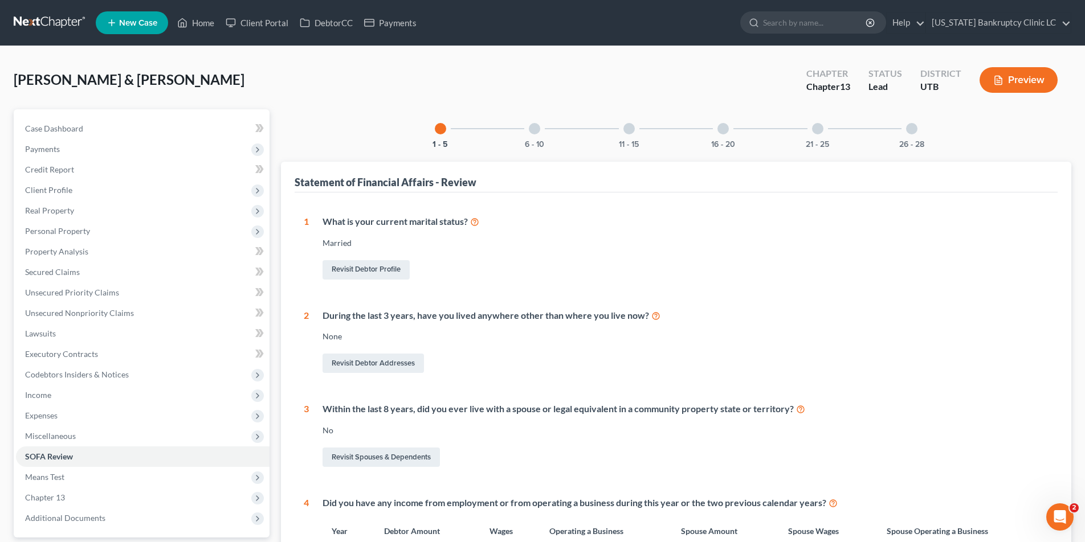
click at [816, 131] on div at bounding box center [817, 128] width 11 height 11
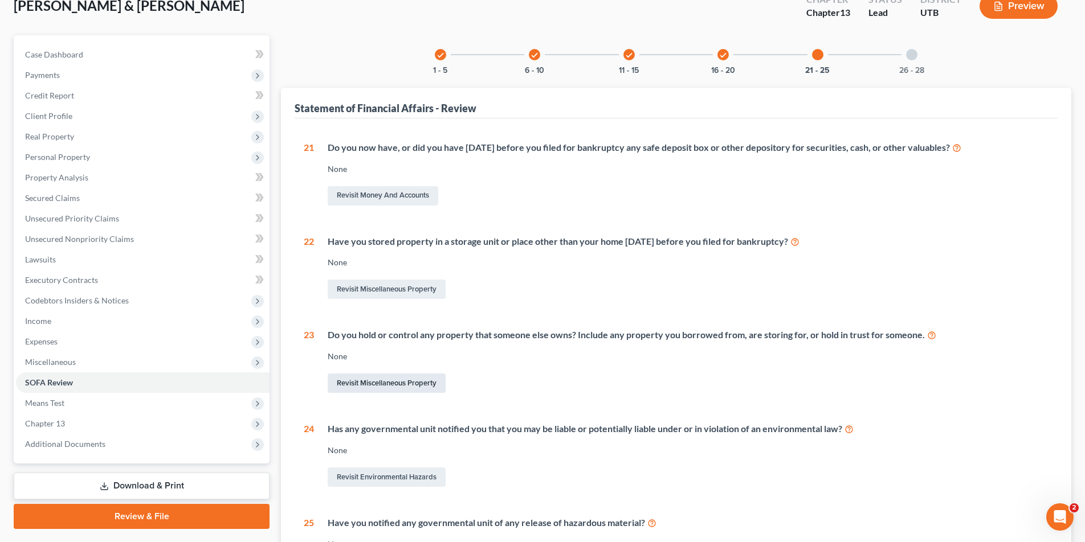
scroll to position [77, 0]
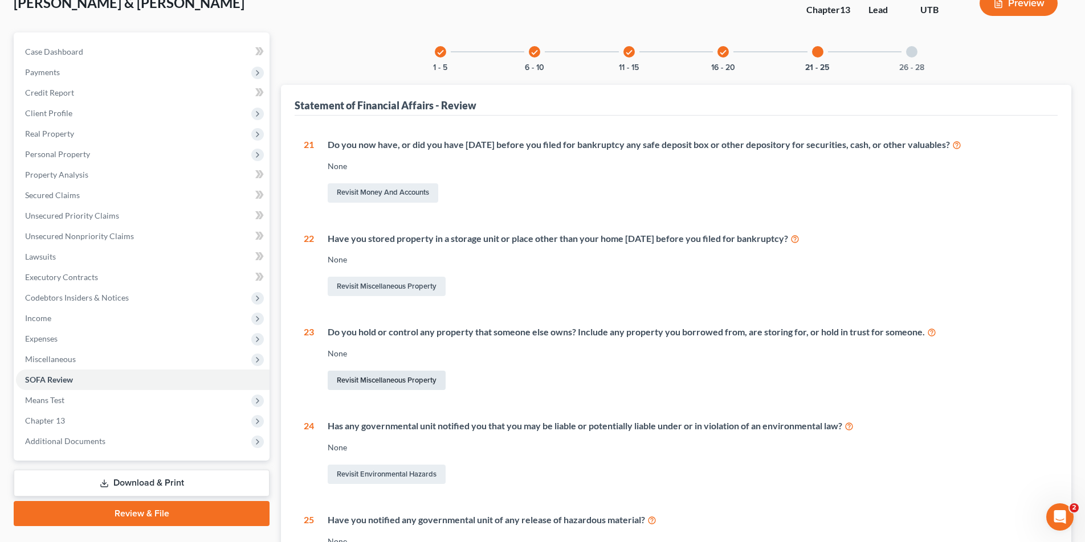
click at [374, 381] on link "Revisit Miscellaneous Property" at bounding box center [387, 380] width 118 height 19
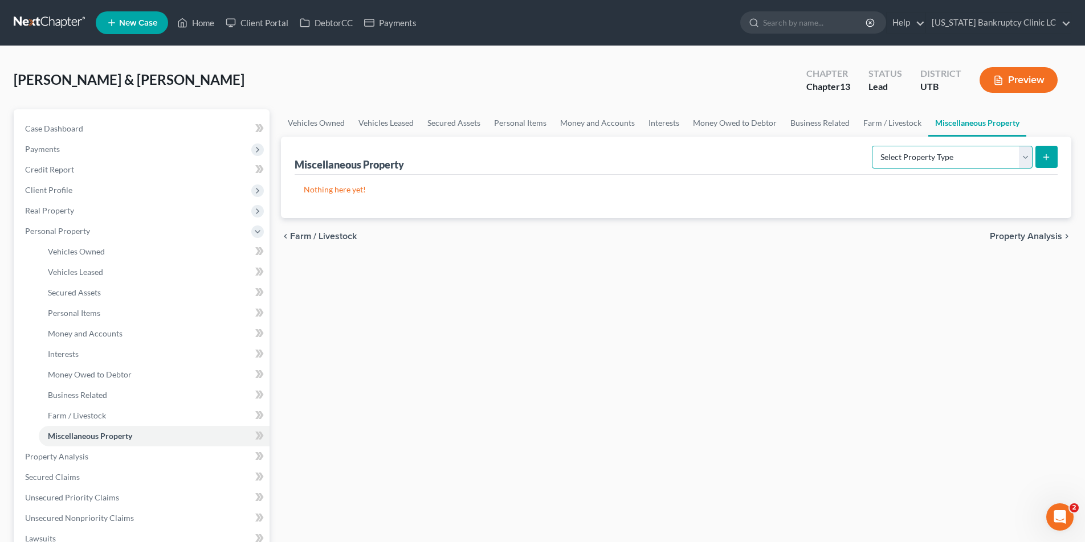
click at [1027, 154] on select "Select Property Type Assigned for Creditor Benefit [DATE] Holding for Another N…" at bounding box center [952, 157] width 161 height 23
select select "holding_for_another"
click at [872, 146] on select "Select Property Type Assigned for Creditor Benefit [DATE] Holding for Another N…" at bounding box center [952, 157] width 161 height 23
click at [1044, 153] on icon "submit" at bounding box center [1045, 157] width 9 height 9
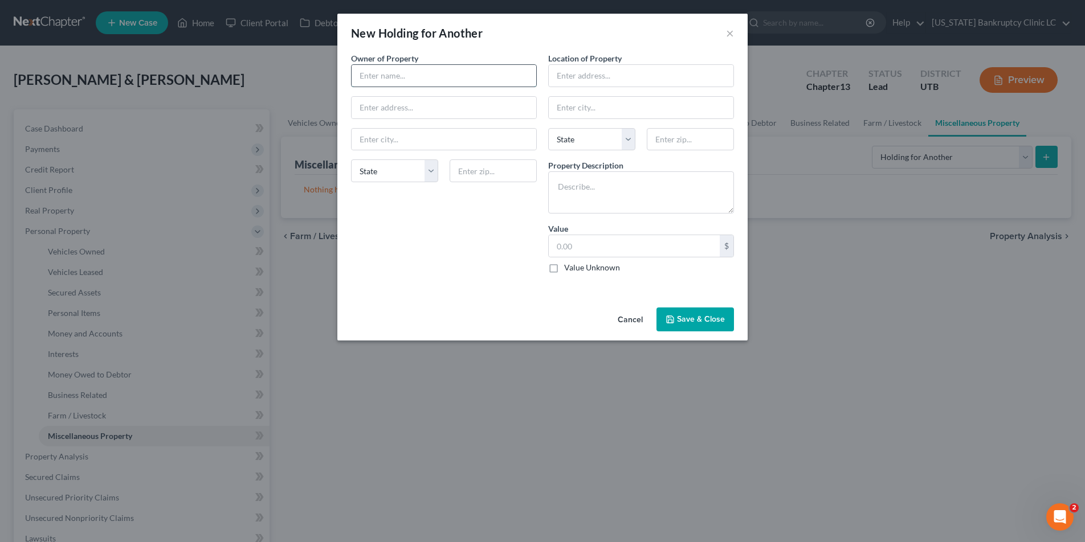
click at [486, 79] on input "text" at bounding box center [443, 76] width 185 height 22
type input "Debtors Son"
click at [608, 74] on input "text" at bounding box center [641, 76] width 185 height 22
type input "r"
click at [604, 74] on input "text" at bounding box center [641, 76] width 185 height 22
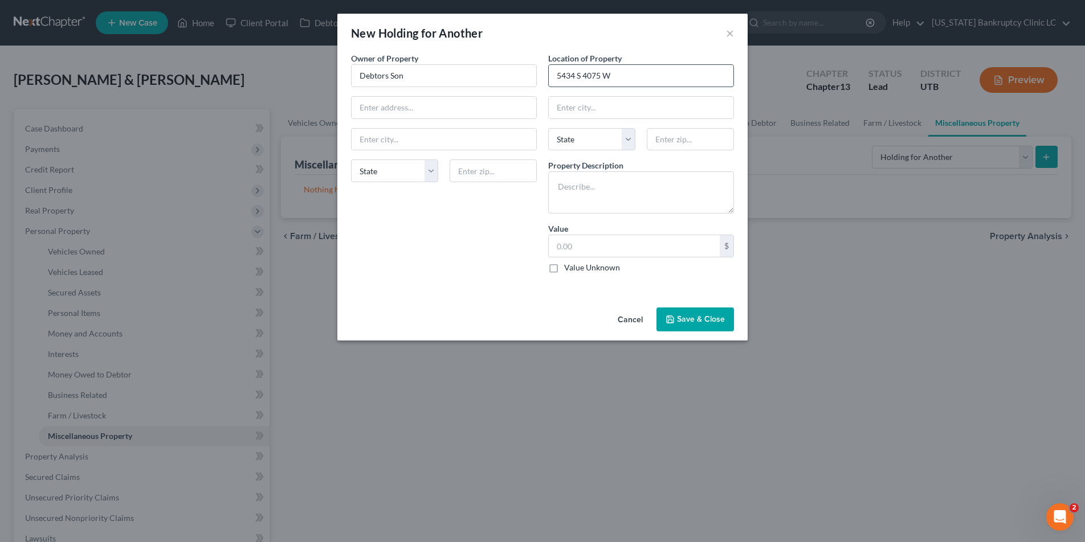
type input "5434 S 4075 W"
click at [575, 108] on input "text" at bounding box center [641, 108] width 185 height 22
type input "[PERSON_NAME]"
select select "46"
type input "84067"
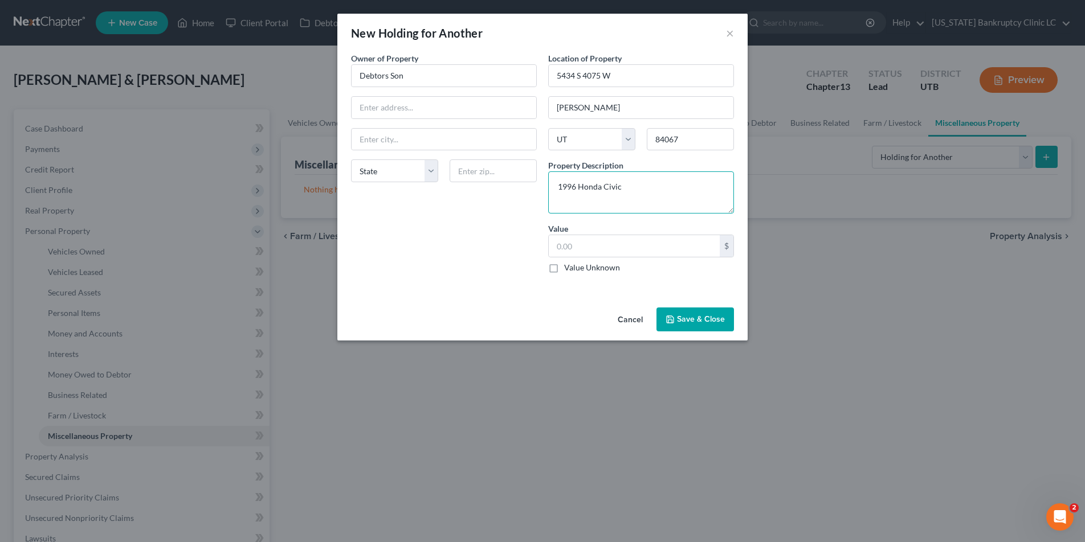
type textarea "1996 Honda Civic"
click at [564, 268] on label "Value Unknown" at bounding box center [592, 267] width 56 height 11
click at [568, 268] on input "Value Unknown" at bounding box center [571, 265] width 7 height 7
click at [697, 321] on button "Save & Close" at bounding box center [694, 320] width 77 height 24
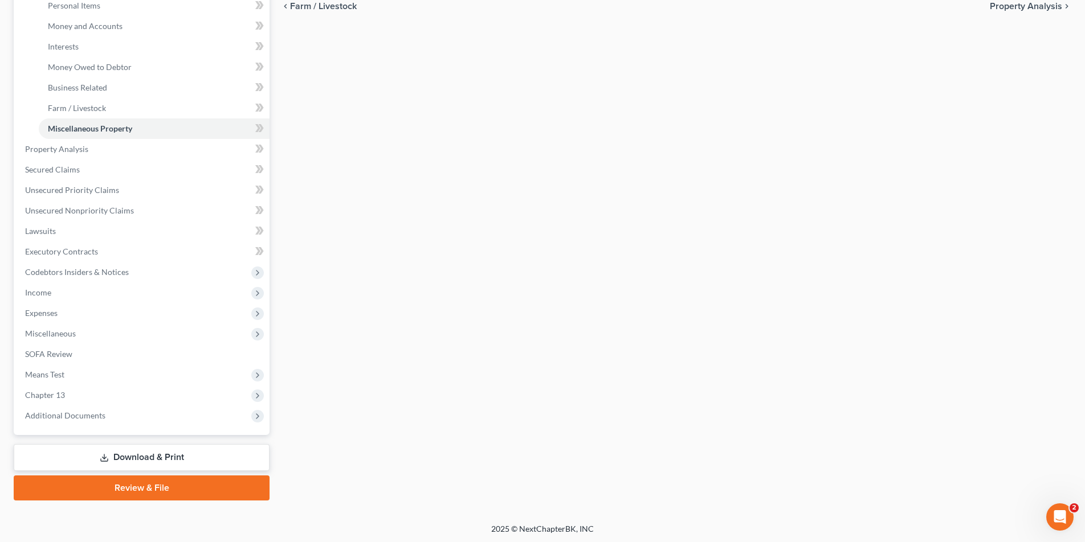
scroll to position [309, 0]
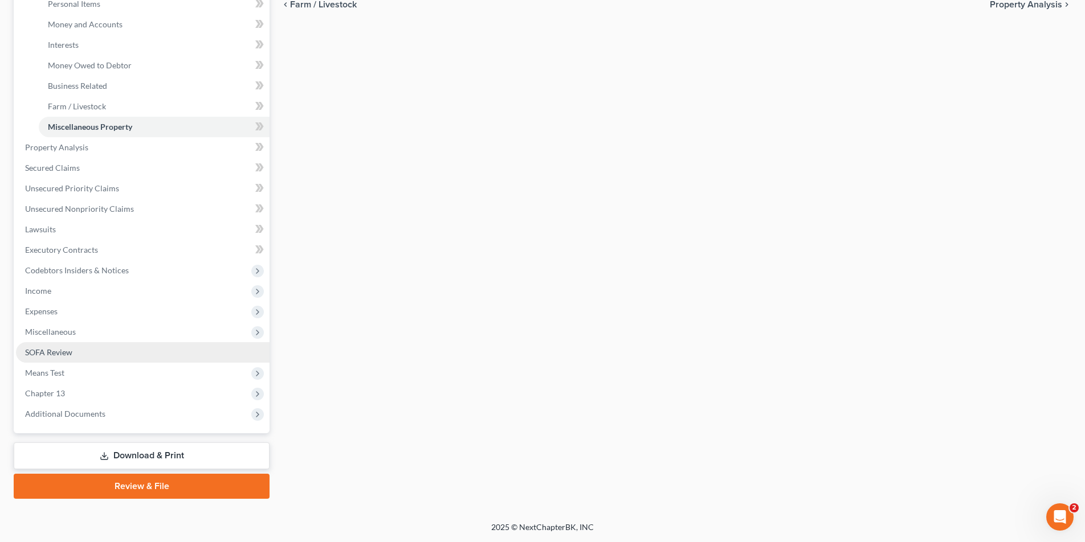
click at [51, 356] on span "SOFA Review" at bounding box center [48, 352] width 47 height 10
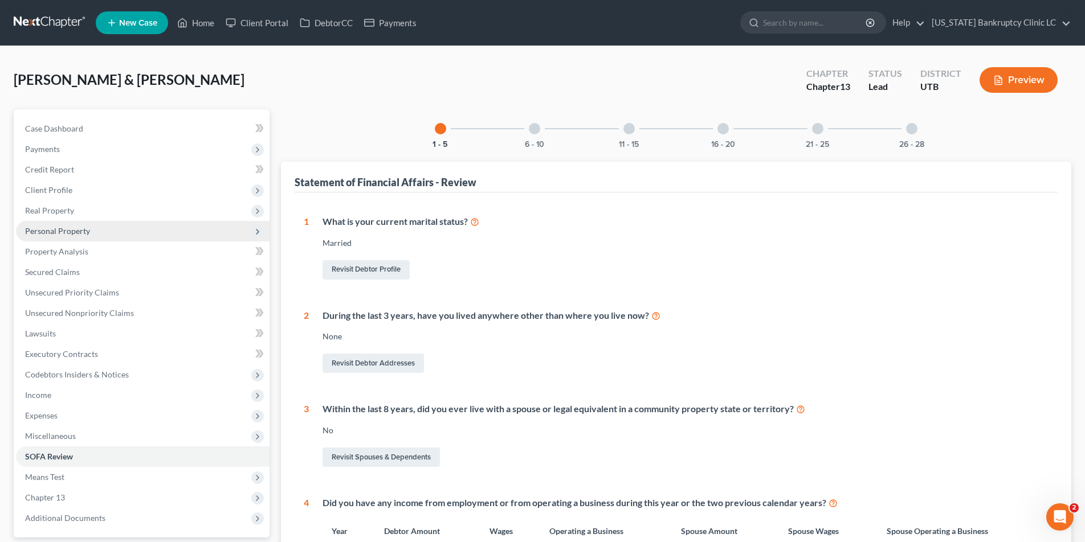
click at [42, 231] on span "Personal Property" at bounding box center [57, 231] width 65 height 10
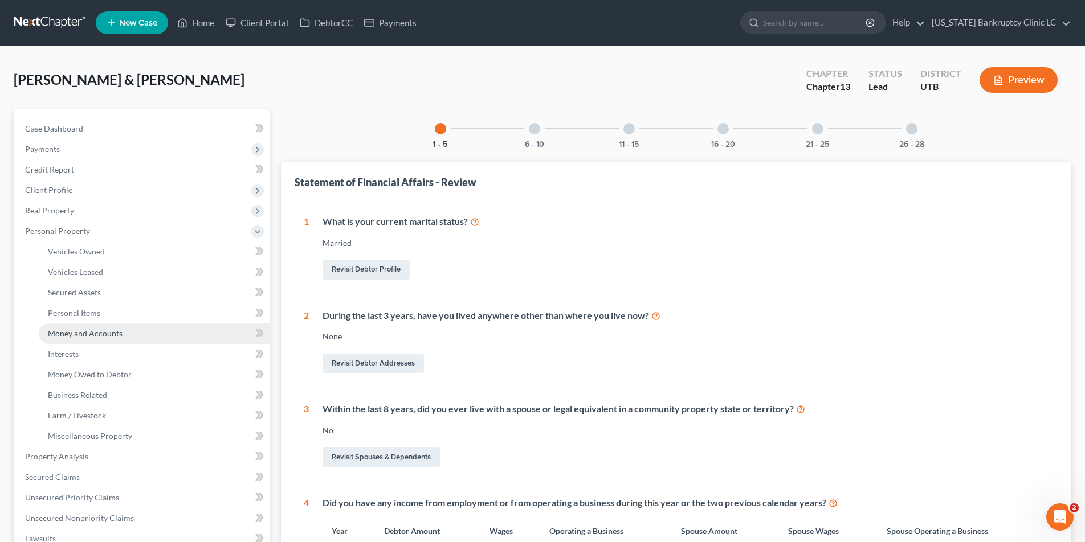
click at [87, 337] on span "Money and Accounts" at bounding box center [85, 334] width 75 height 10
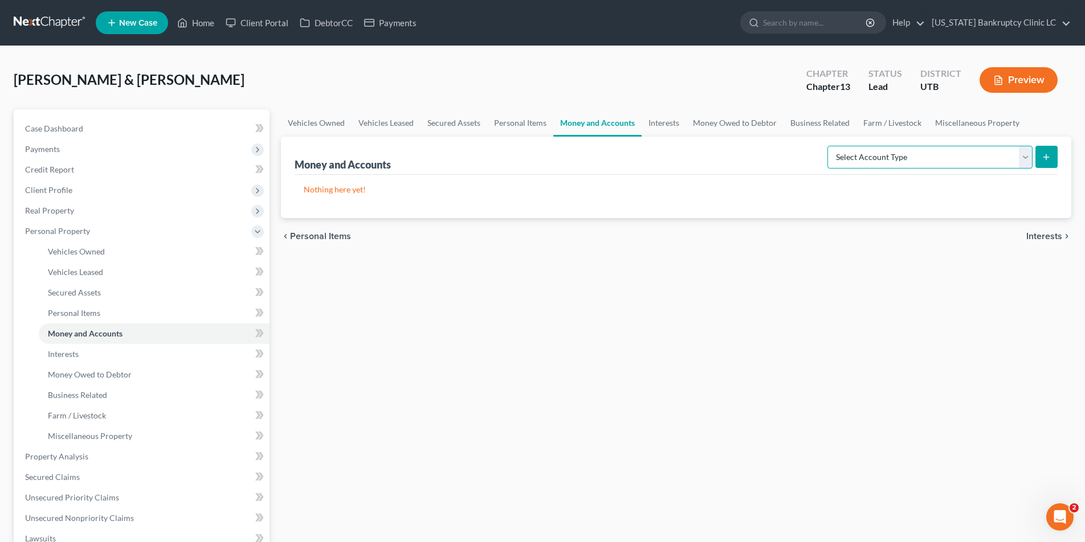
click at [1028, 157] on select "Select Account Type Brokerage Cash on Hand Certificates of Deposit Checking Acc…" at bounding box center [929, 157] width 205 height 23
click at [829, 146] on select "Select Account Type Brokerage Cash on Hand Certificates of Deposit Checking Acc…" at bounding box center [929, 157] width 205 height 23
click at [1052, 156] on button "submit" at bounding box center [1046, 157] width 22 height 22
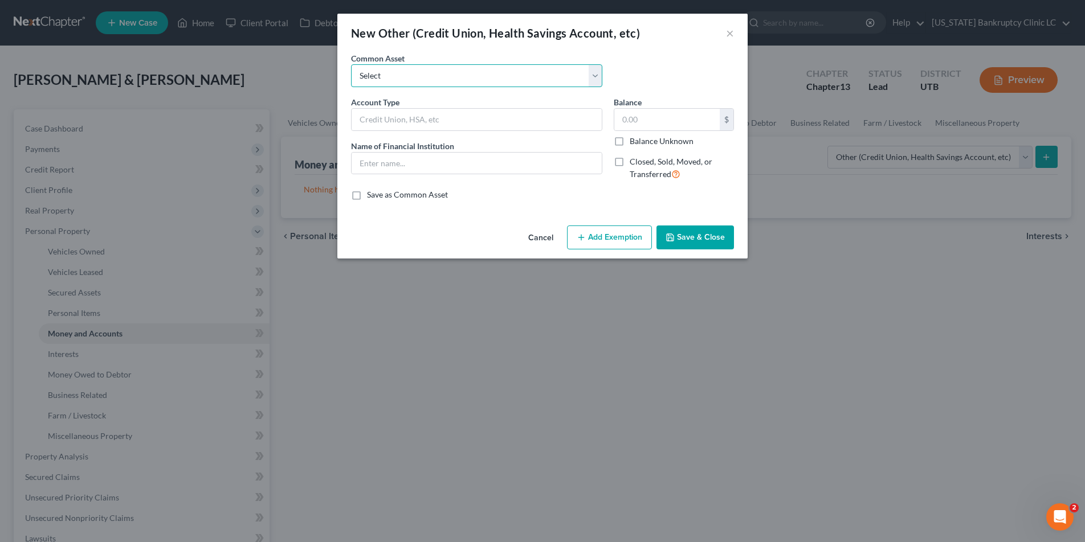
click at [598, 73] on select "Select Credit Union PayPal Prepaid Credit Union Digital currency HSA Health Sav…" at bounding box center [476, 75] width 251 height 23
click at [351, 64] on select "Select Credit Union PayPal Prepaid Credit Union Digital currency HSA Health Sav…" at bounding box center [476, 75] width 251 height 23
click at [450, 120] on input "text" at bounding box center [476, 120] width 250 height 22
click at [426, 168] on input "text" at bounding box center [476, 164] width 250 height 22
click at [641, 122] on input "text" at bounding box center [666, 120] width 105 height 22
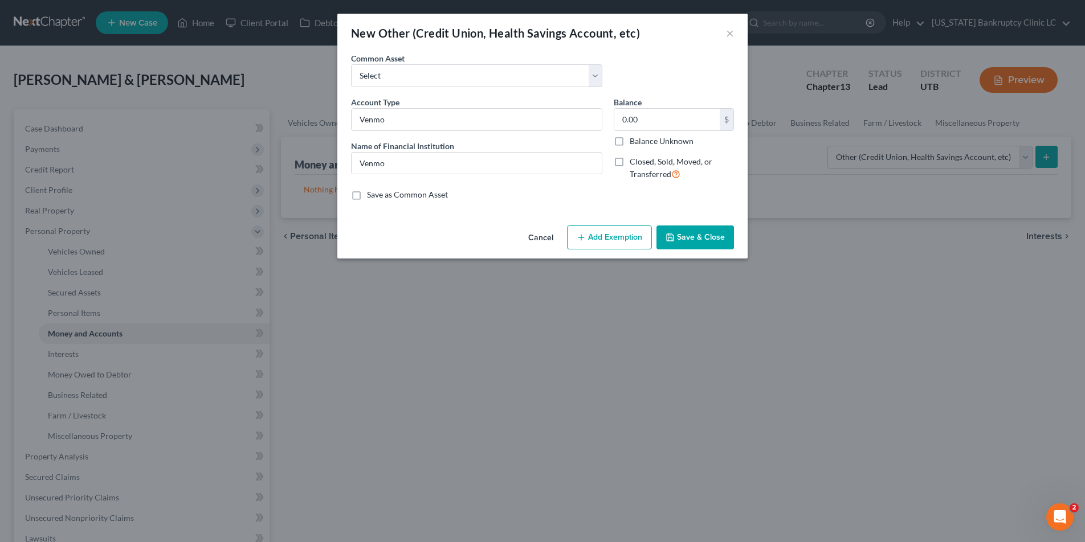
click at [629, 162] on label "Closed, Sold, Moved, or Transferred" at bounding box center [681, 168] width 104 height 24
click at [634, 162] on input "Closed, Sold, Moved, or Transferred" at bounding box center [637, 159] width 7 height 7
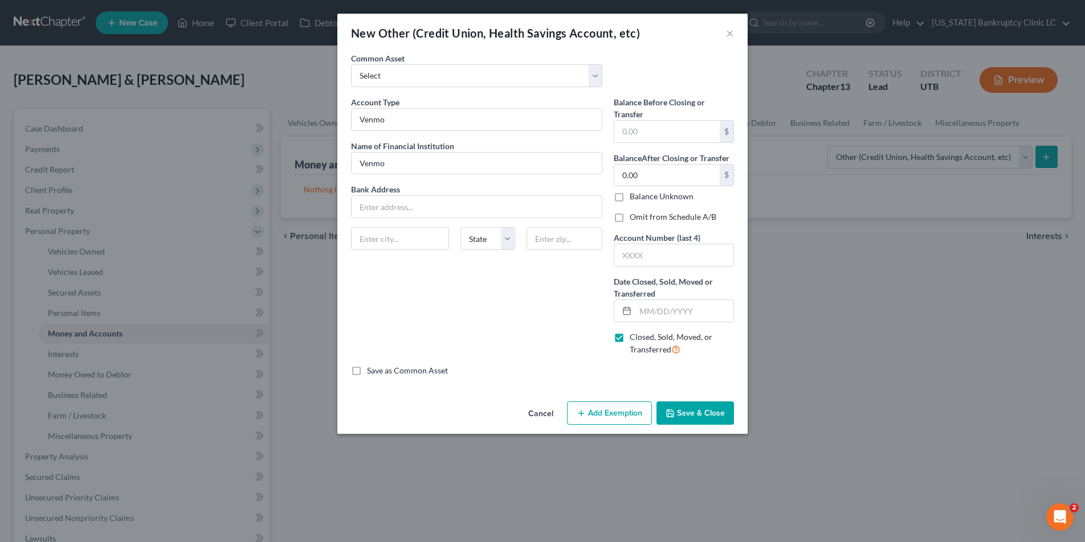
click at [629, 218] on label "Omit from Schedule A/B" at bounding box center [672, 216] width 87 height 11
click at [634, 218] on input "Omit from Schedule A/B" at bounding box center [637, 214] width 7 height 7
click at [644, 306] on input "text" at bounding box center [684, 311] width 98 height 22
click at [698, 415] on button "Save & Close" at bounding box center [694, 414] width 77 height 24
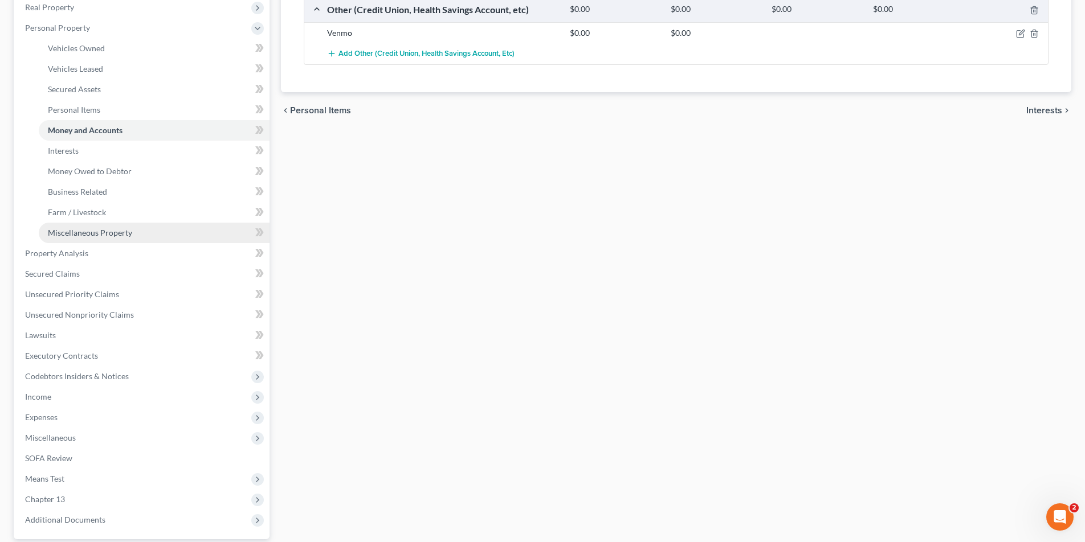
scroll to position [206, 0]
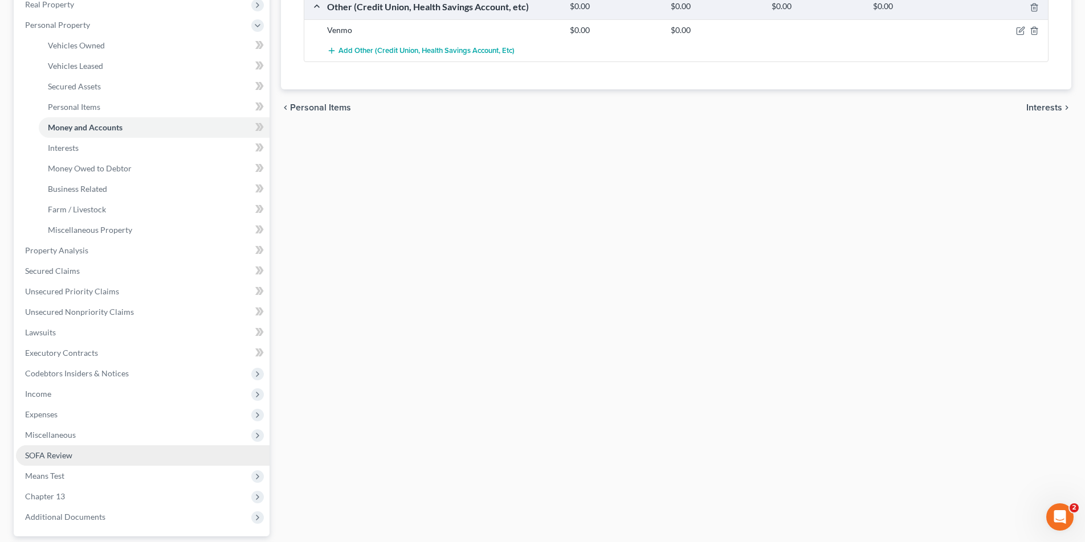
click at [42, 457] on span "SOFA Review" at bounding box center [48, 456] width 47 height 10
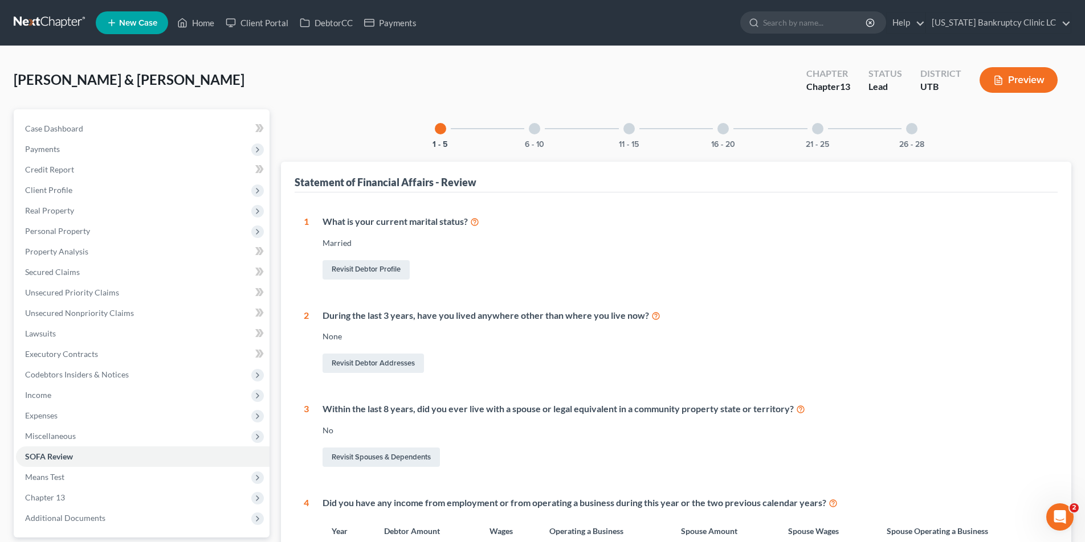
click at [725, 132] on div at bounding box center [722, 128] width 11 height 11
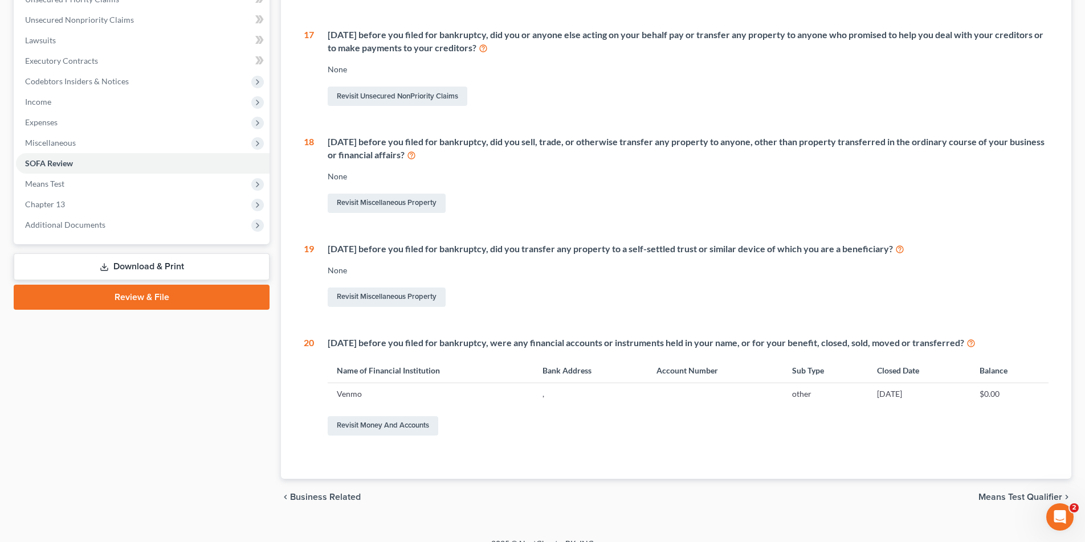
scroll to position [302, 0]
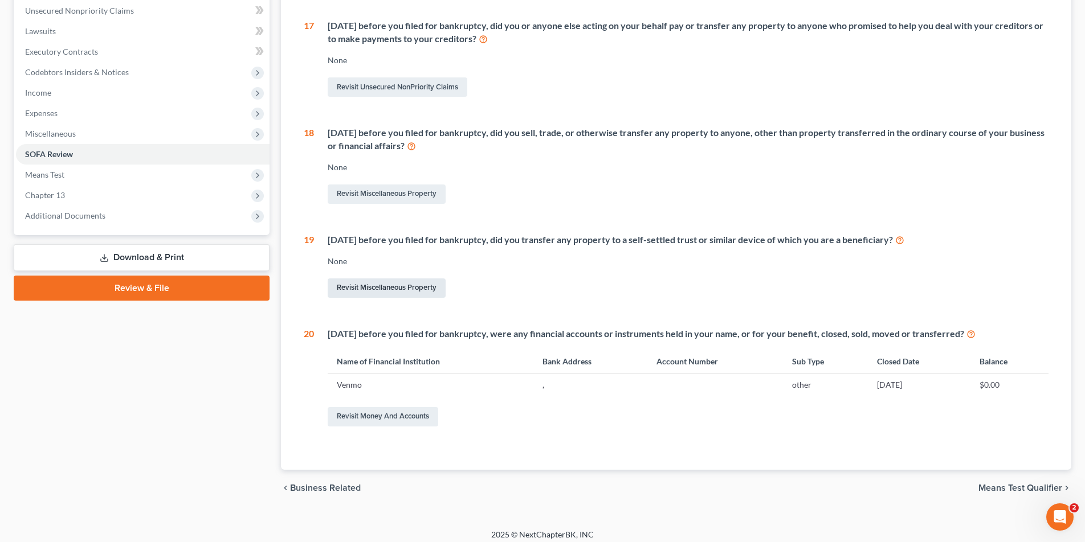
click at [388, 288] on link "Revisit Miscellaneous Property" at bounding box center [387, 288] width 118 height 19
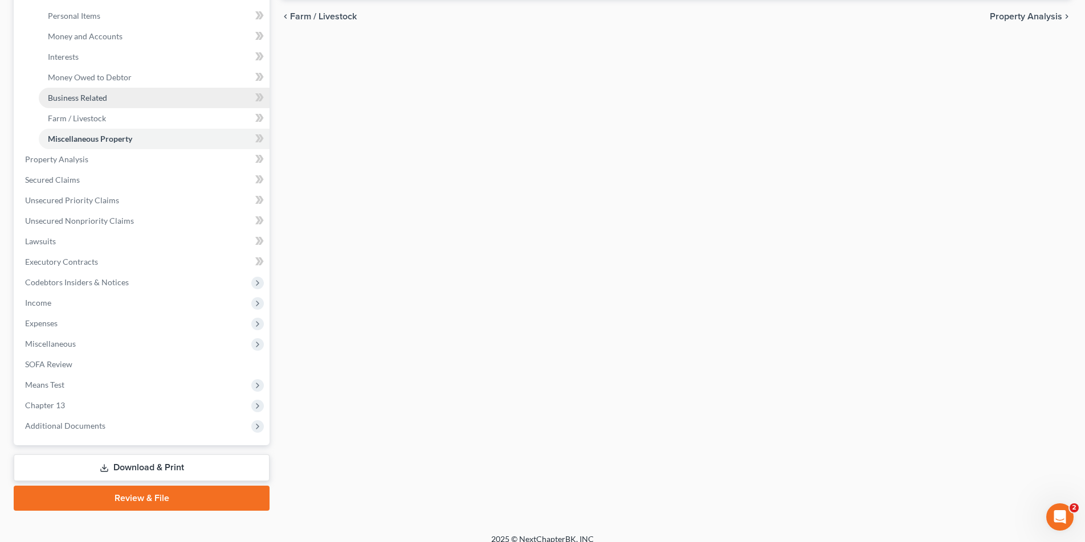
scroll to position [309, 0]
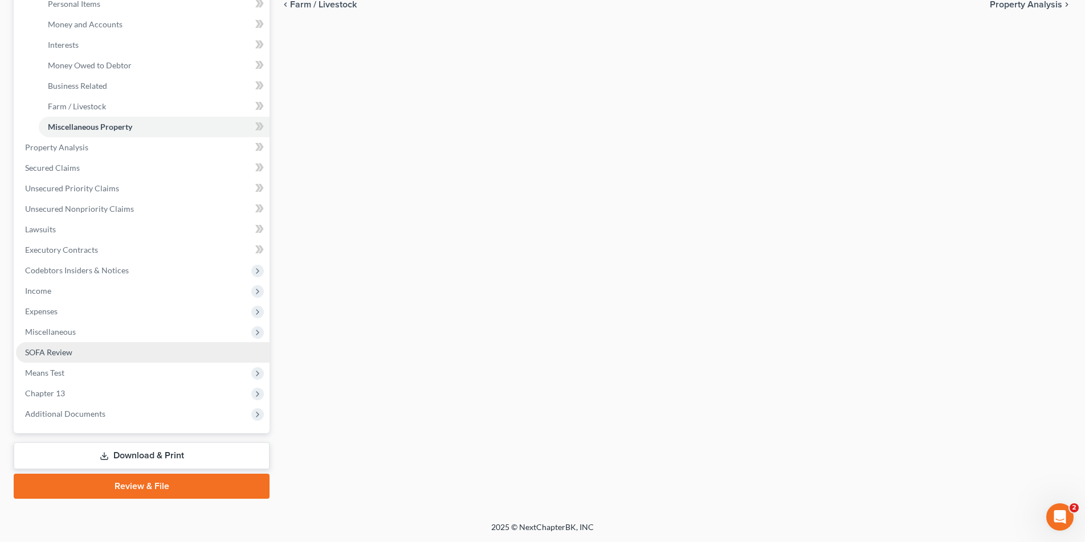
click at [54, 350] on span "SOFA Review" at bounding box center [48, 352] width 47 height 10
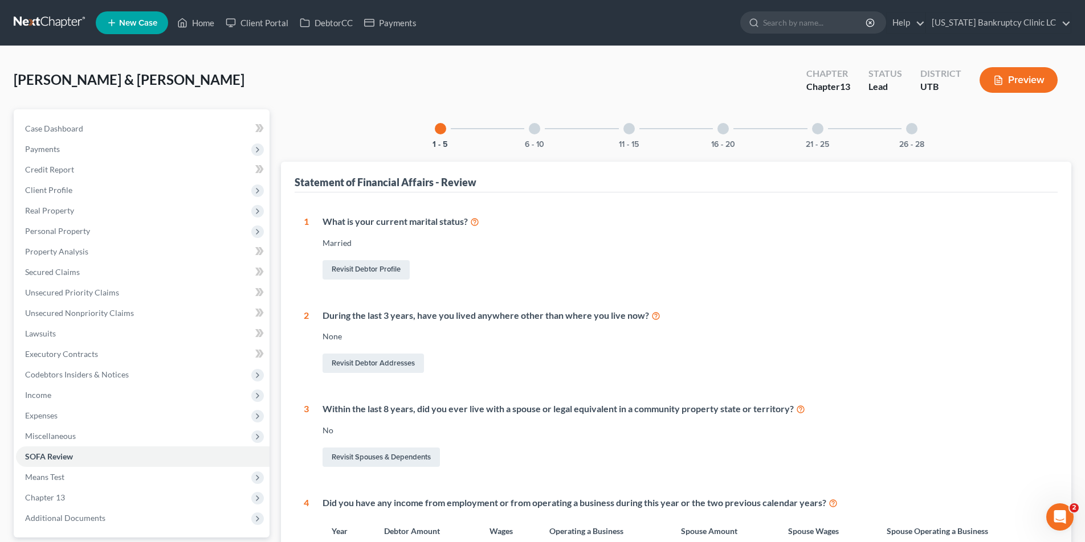
click at [722, 131] on div at bounding box center [722, 128] width 11 height 11
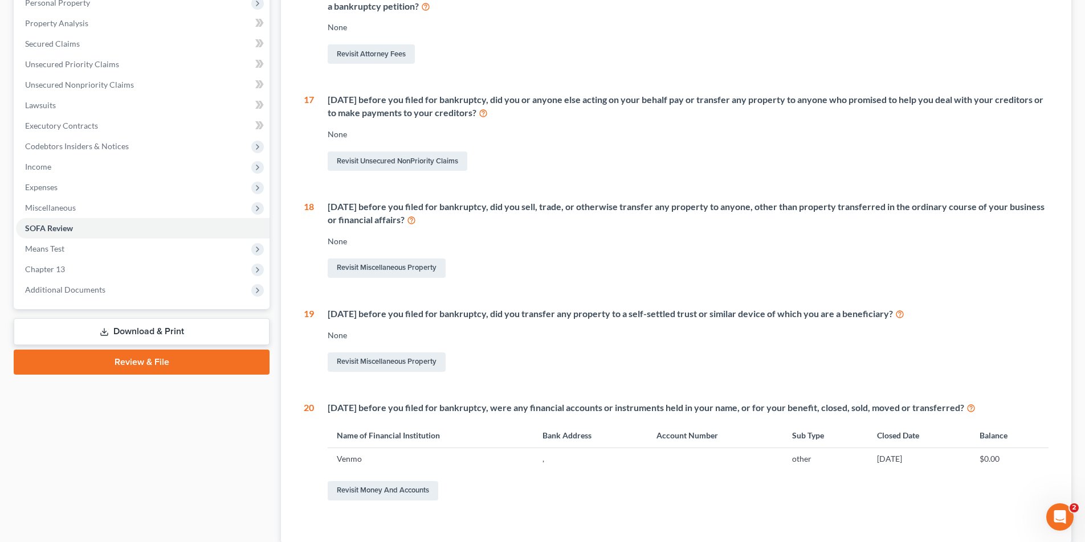
scroll to position [310, 0]
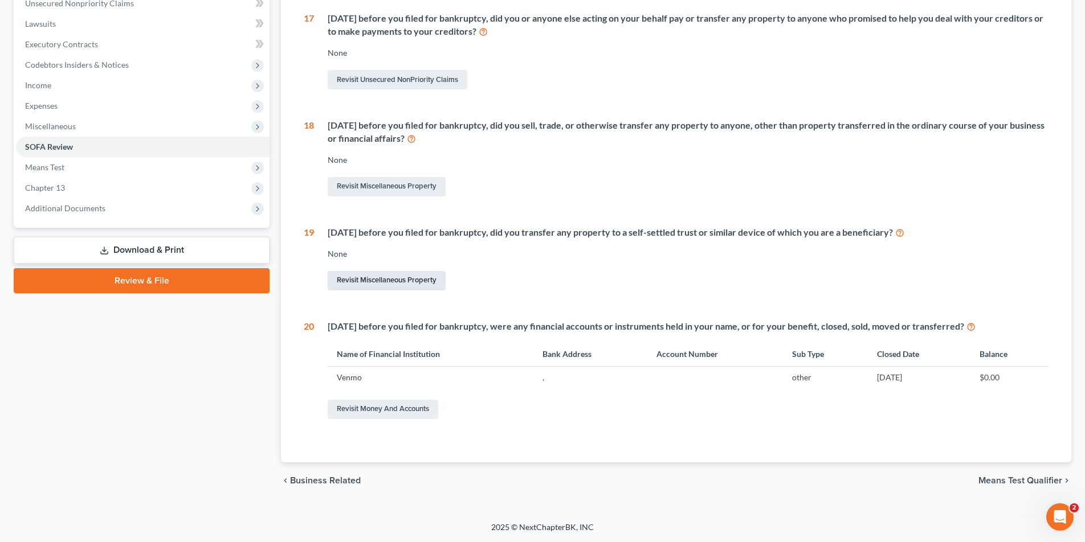
click at [379, 276] on link "Revisit Miscellaneous Property" at bounding box center [387, 280] width 118 height 19
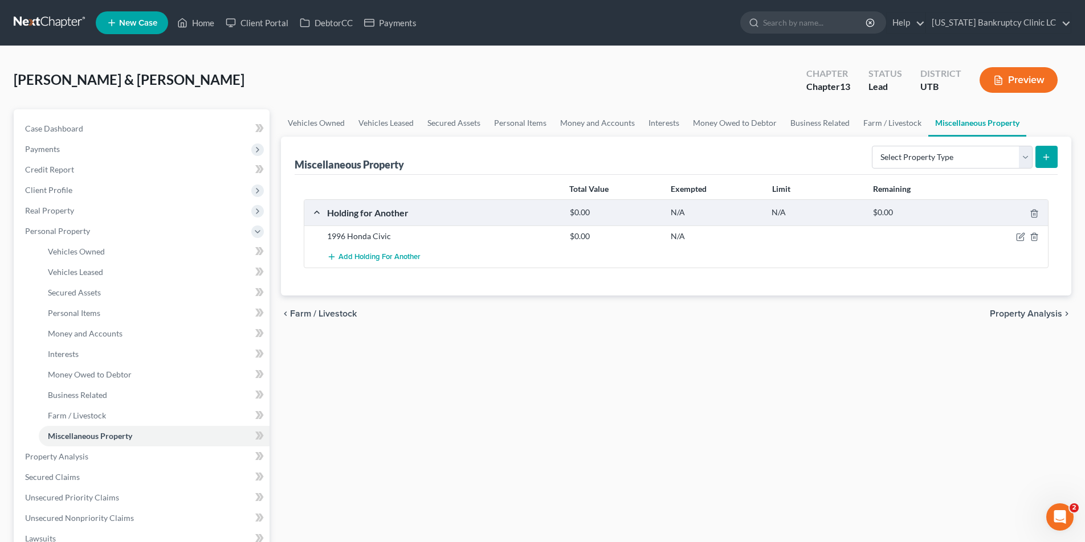
click at [1044, 154] on icon "submit" at bounding box center [1045, 157] width 9 height 9
click at [1023, 153] on select "Select Property Type Assigned for Creditor Benefit [DATE] Holding for Another N…" at bounding box center [952, 157] width 161 height 23
click at [872, 146] on select "Select Property Type Assigned for Creditor Benefit [DATE] Holding for Another N…" at bounding box center [952, 157] width 161 height 23
click at [1050, 154] on icon "submit" at bounding box center [1045, 157] width 9 height 9
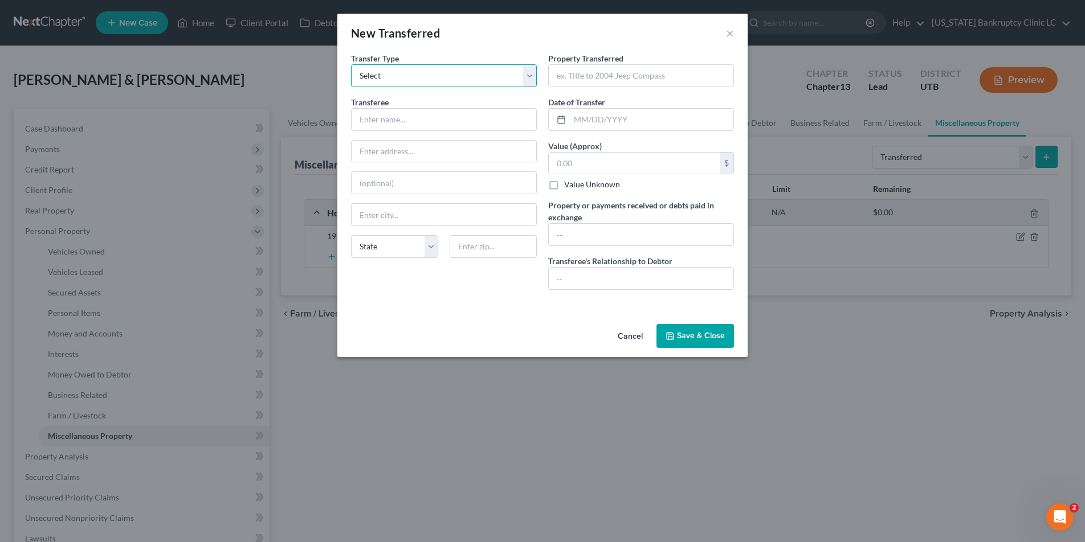
click at [534, 69] on select "Select Ordinary ([DATE]) [DATE]" at bounding box center [444, 75] width 186 height 23
click at [351, 64] on select "Select Ordinary ([DATE]) [DATE]" at bounding box center [444, 75] width 186 height 23
click at [416, 121] on input "text" at bounding box center [443, 120] width 185 height 22
click at [454, 154] on input "text" at bounding box center [443, 152] width 185 height 22
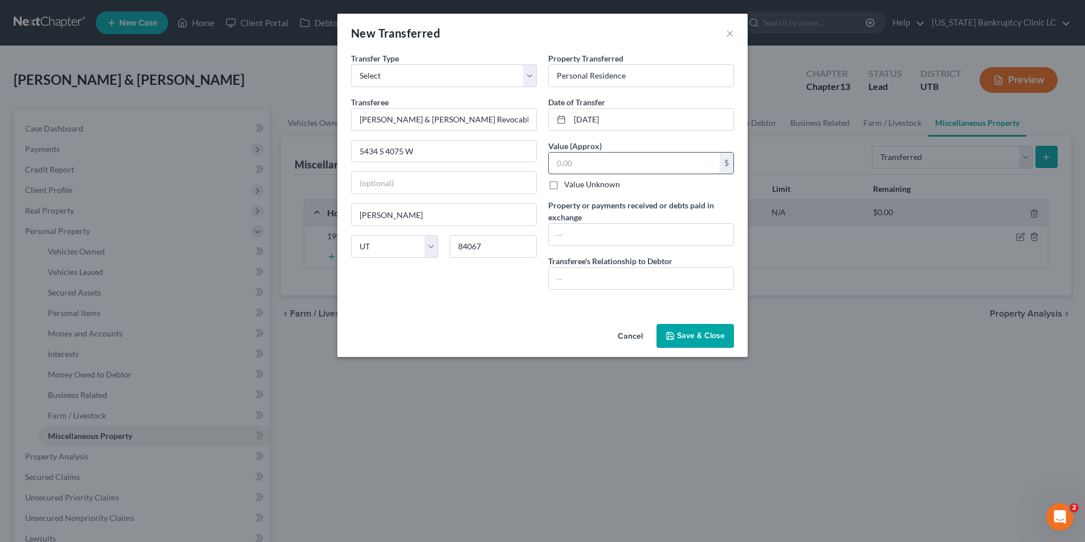
click at [573, 161] on input "text" at bounding box center [634, 164] width 171 height 22
click at [579, 236] on input "text" at bounding box center [641, 235] width 185 height 22
drag, startPoint x: 447, startPoint y: 120, endPoint x: 547, endPoint y: 130, distance: 101.4
click at [547, 130] on div "Transfer Type * Select Ordinary ([DATE]) [DATE] Transferee * [PERSON_NAME] & [P…" at bounding box center [542, 175] width 394 height 247
drag, startPoint x: 605, startPoint y: 234, endPoint x: 535, endPoint y: 235, distance: 69.5
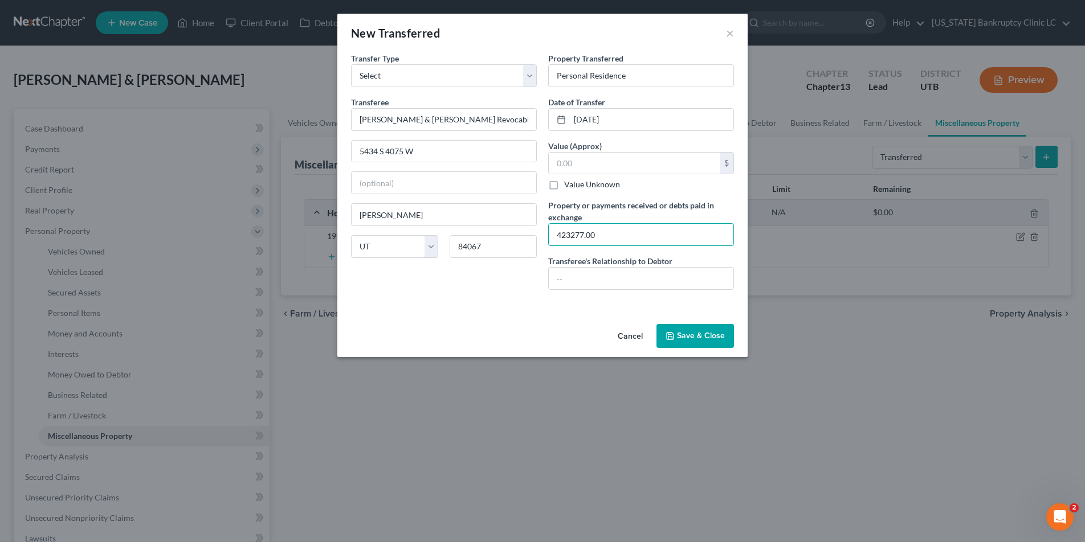
click at [535, 235] on div "Transfer Type * Select Ordinary ([DATE]) [DATE] Transferee * [PERSON_NAME] & [P…" at bounding box center [542, 175] width 394 height 247
click at [603, 166] on input "text" at bounding box center [634, 164] width 171 height 22
click at [585, 235] on input "text" at bounding box center [641, 235] width 185 height 22
drag, startPoint x: 447, startPoint y: 120, endPoint x: 539, endPoint y: 126, distance: 93.1
click at [539, 126] on div "Transfer Type * Select Ordinary ([DATE]) [DATE] Transferee * [PERSON_NAME] & [P…" at bounding box center [443, 175] width 197 height 247
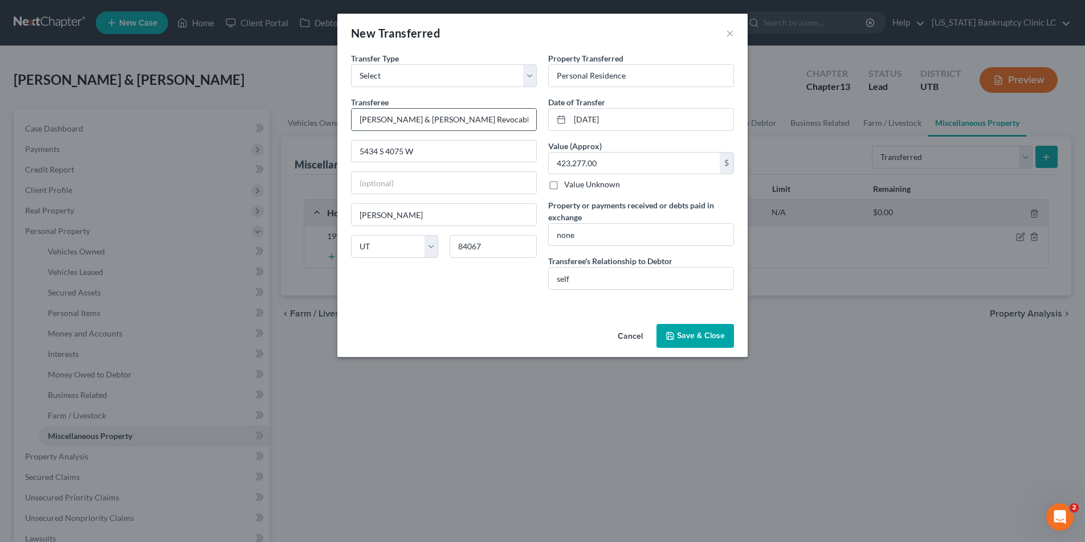
click at [500, 116] on input "[PERSON_NAME] & [PERSON_NAME] Revocable Living Trust" at bounding box center [443, 120] width 185 height 22
click at [701, 337] on button "Save & Close" at bounding box center [694, 336] width 77 height 24
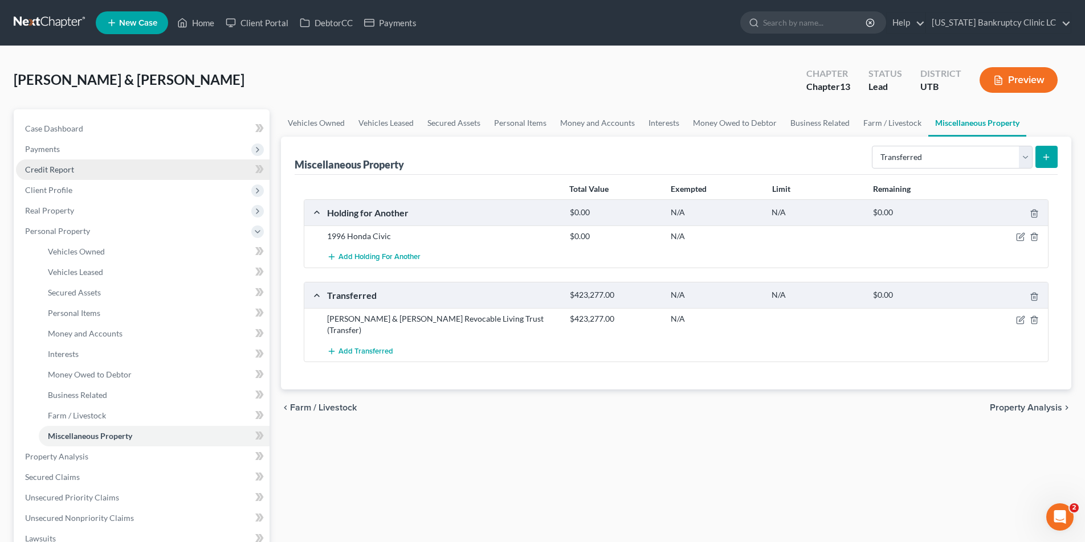
click at [61, 167] on span "Credit Report" at bounding box center [49, 170] width 49 height 10
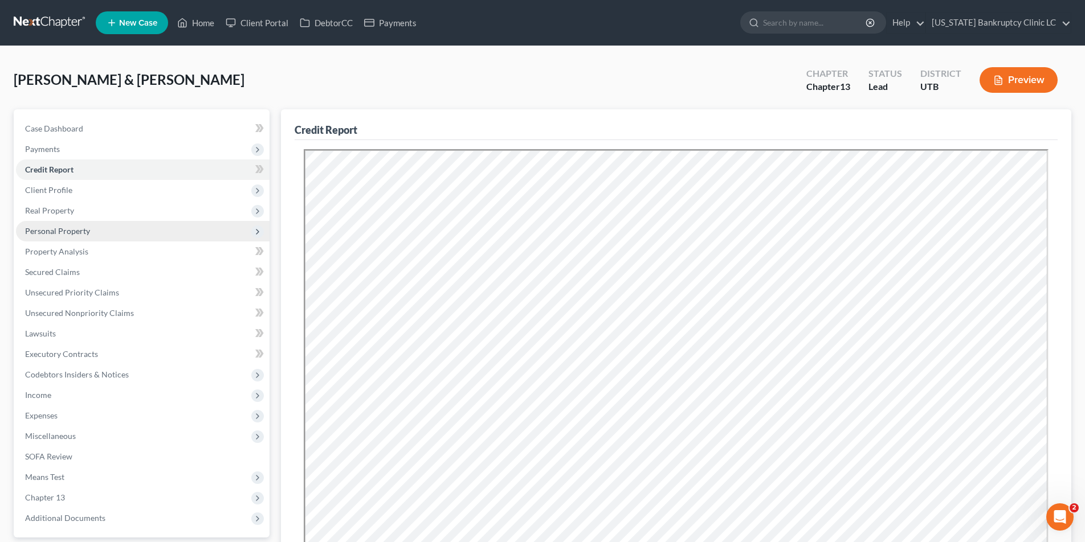
click at [47, 234] on span "Personal Property" at bounding box center [57, 231] width 65 height 10
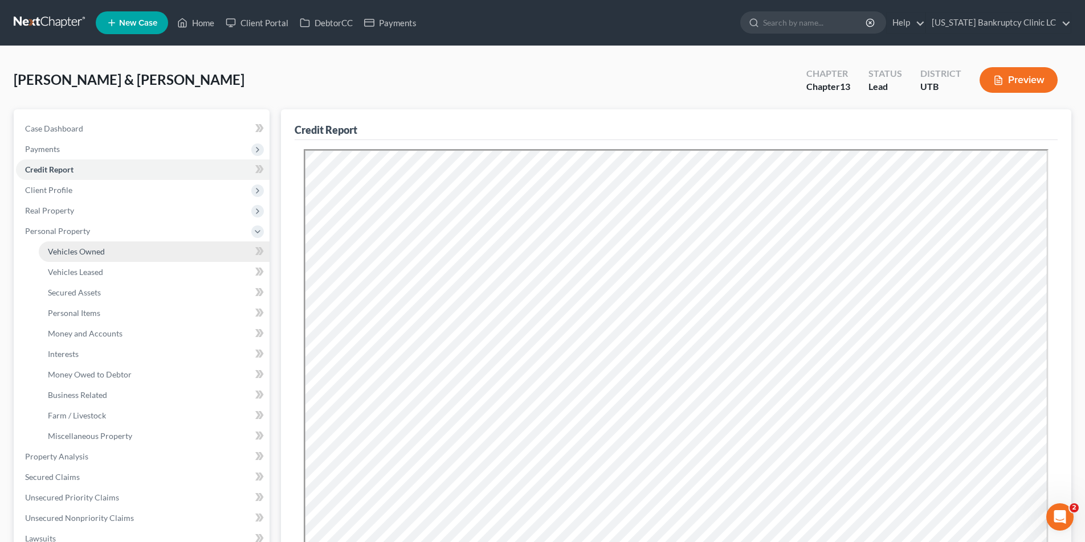
click at [69, 253] on span "Vehicles Owned" at bounding box center [76, 252] width 57 height 10
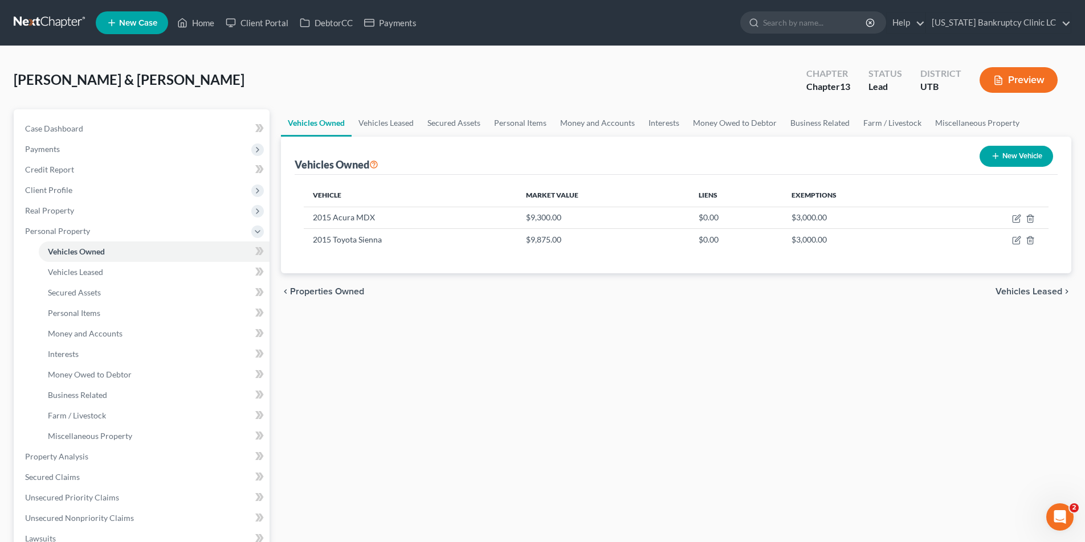
click at [1024, 154] on button "New Vehicle" at bounding box center [1015, 156] width 73 height 21
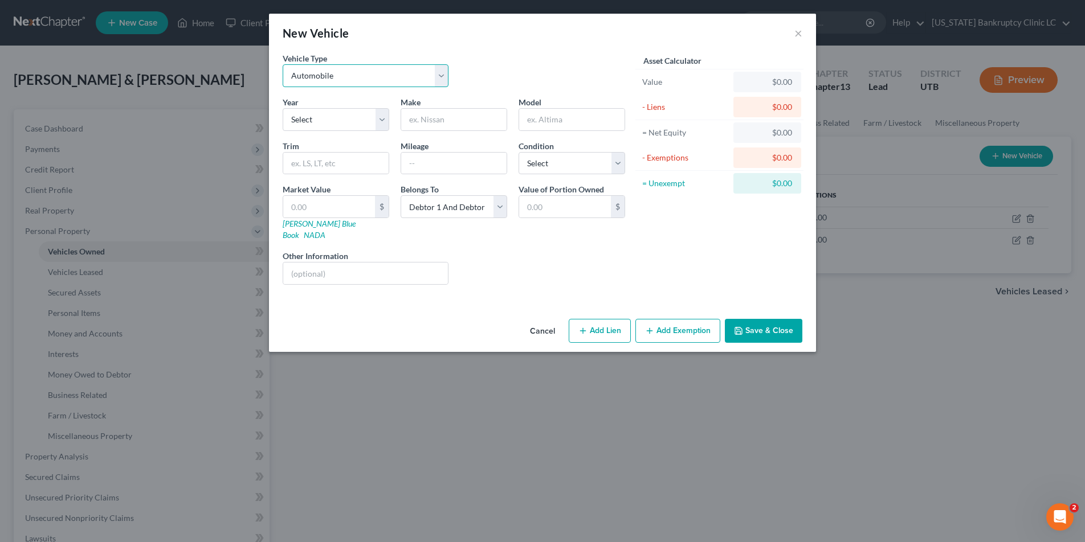
click at [444, 72] on select "Select Automobile Truck Trailer Watercraft Aircraft Motor Home Atv Other Vehicle" at bounding box center [366, 75] width 166 height 23
click at [384, 120] on select "Select 2026 2025 2024 2023 2022 2021 2020 2019 2018 2017 2016 2015 2014 2013 20…" at bounding box center [336, 119] width 107 height 23
click at [283, 108] on select "Select 2026 2025 2024 2023 2022 2021 2020 2019 2018 2017 2016 2015 2014 2013 20…" at bounding box center [336, 119] width 107 height 23
click at [428, 124] on input "text" at bounding box center [453, 120] width 105 height 22
click at [340, 204] on input "text" at bounding box center [329, 207] width 92 height 22
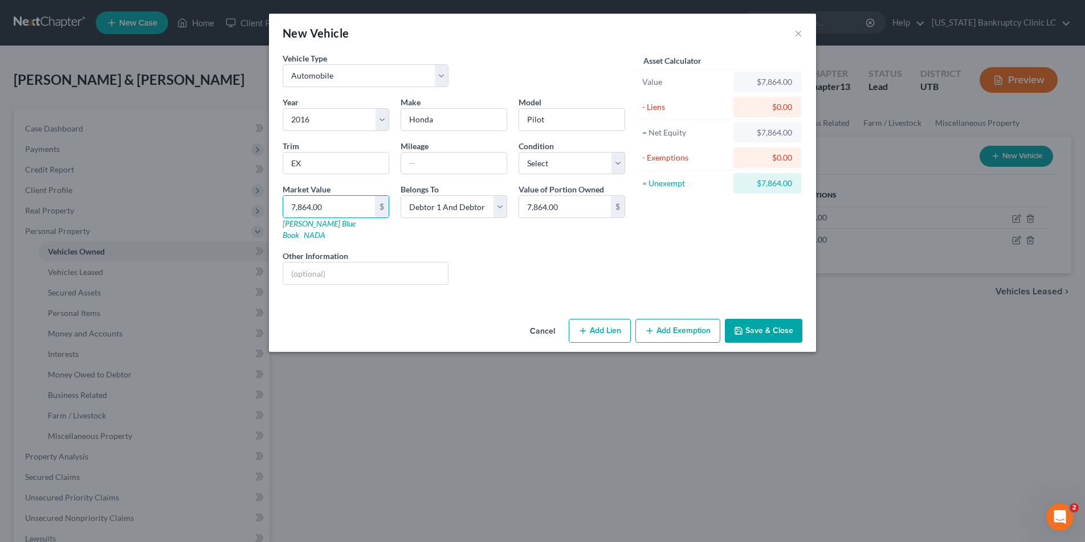
click at [768, 319] on button "Save & Close" at bounding box center [763, 331] width 77 height 24
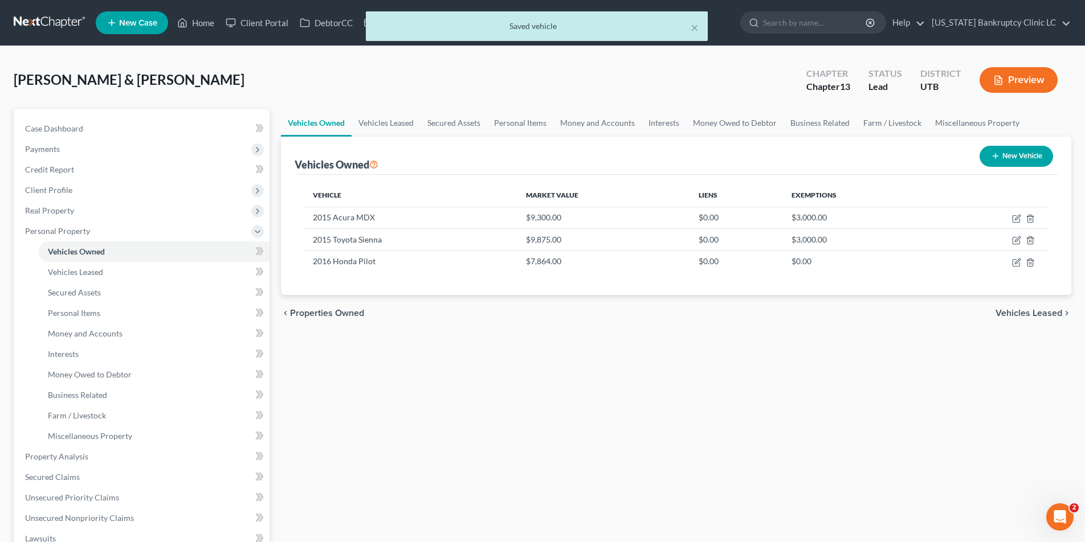
click at [1009, 156] on button "New Vehicle" at bounding box center [1015, 156] width 73 height 21
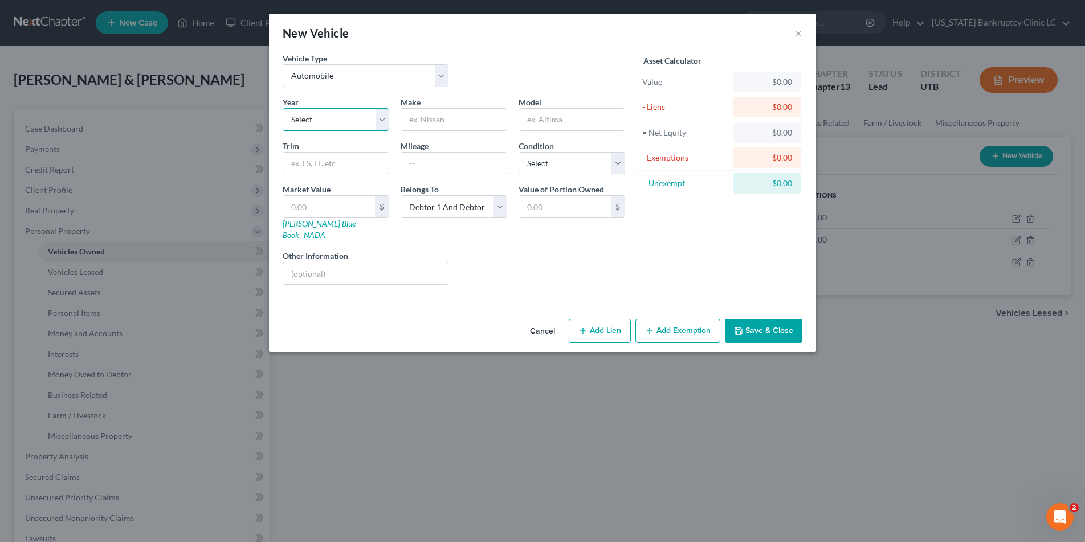
click at [381, 117] on select "Select 2026 2025 2024 2023 2022 2021 2020 2019 2018 2017 2016 2015 2014 2013 20…" at bounding box center [336, 119] width 107 height 23
click at [283, 108] on select "Select 2026 2025 2024 2023 2022 2021 2020 2019 2018 2017 2016 2015 2014 2013 20…" at bounding box center [336, 119] width 107 height 23
click at [433, 122] on input "text" at bounding box center [453, 120] width 105 height 22
click at [618, 161] on select "Select Excellent Very Good Good Fair Poor" at bounding box center [571, 163] width 107 height 23
click at [518, 152] on select "Select Excellent Very Good Good Fair Poor" at bounding box center [571, 163] width 107 height 23
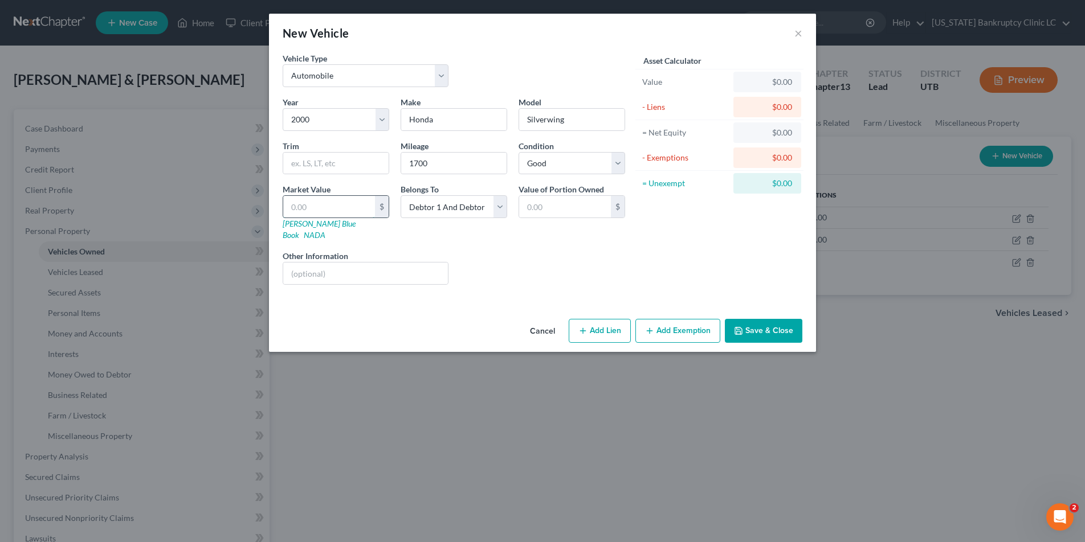
click at [316, 208] on input "text" at bounding box center [329, 207] width 92 height 22
click at [780, 319] on button "Save & Close" at bounding box center [763, 331] width 77 height 24
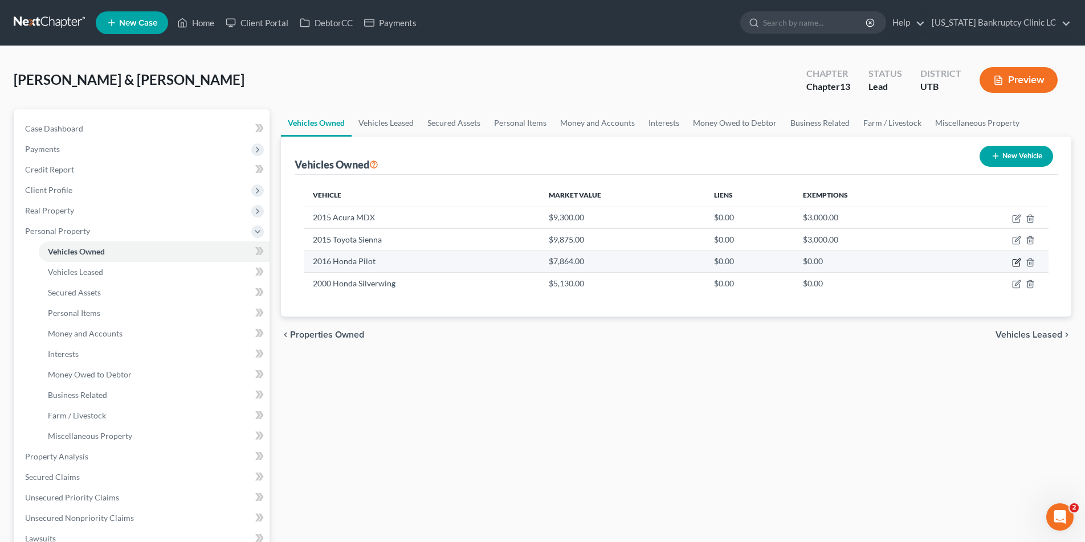
click at [1016, 263] on icon "button" at bounding box center [1016, 261] width 5 height 5
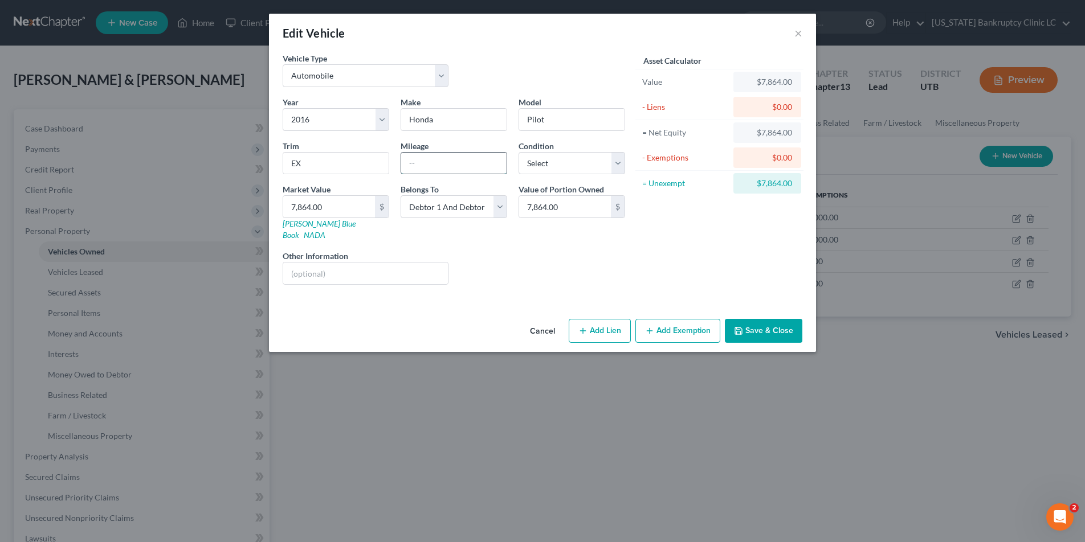
click at [445, 157] on input "text" at bounding box center [453, 164] width 105 height 22
click at [617, 162] on select "Select Excellent Very Good Good Fair Poor" at bounding box center [571, 163] width 107 height 23
click at [518, 152] on select "Select Excellent Very Good Good Fair Poor" at bounding box center [571, 163] width 107 height 23
click at [759, 320] on button "Save & Close" at bounding box center [763, 331] width 77 height 24
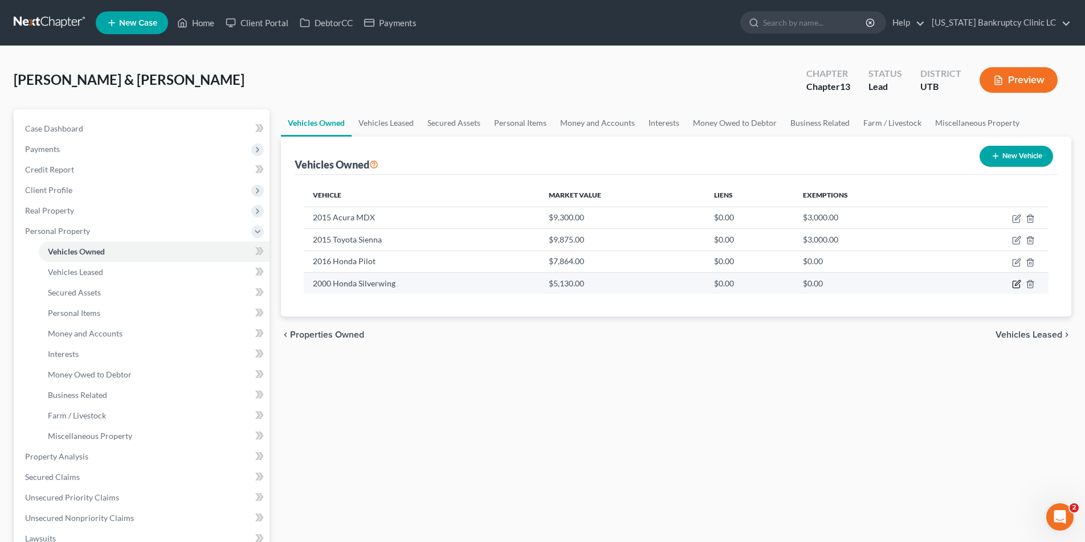
click at [1014, 284] on icon "button" at bounding box center [1016, 284] width 9 height 9
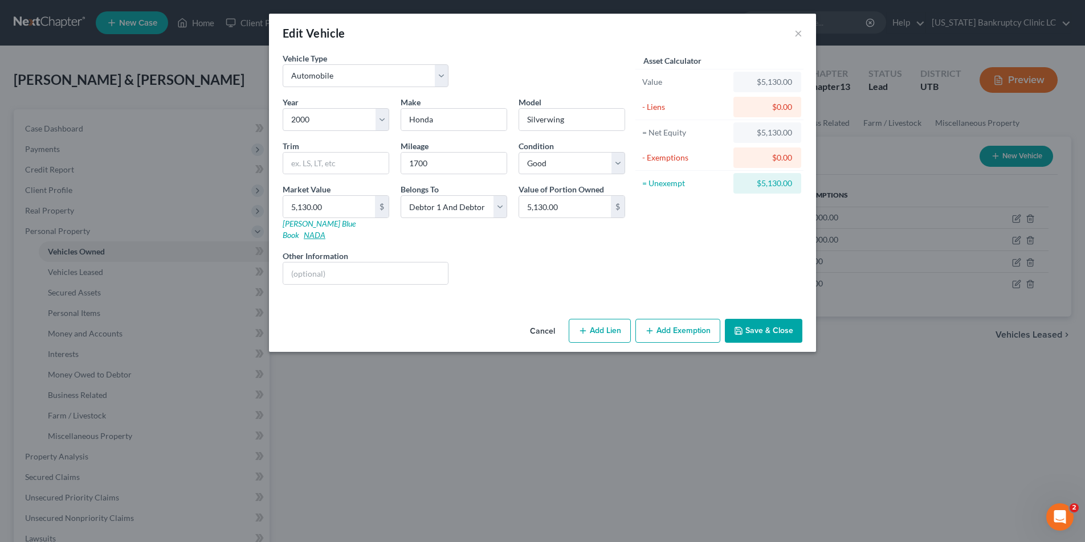
click at [325, 230] on link "NADA" at bounding box center [315, 235] width 22 height 10
click at [766, 319] on button "Save & Close" at bounding box center [763, 331] width 77 height 24
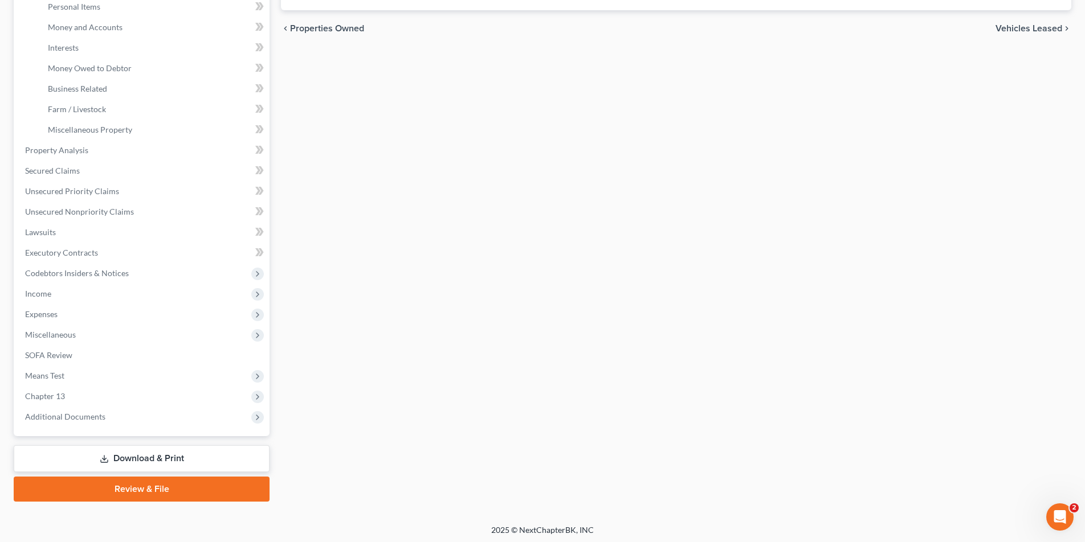
scroll to position [309, 0]
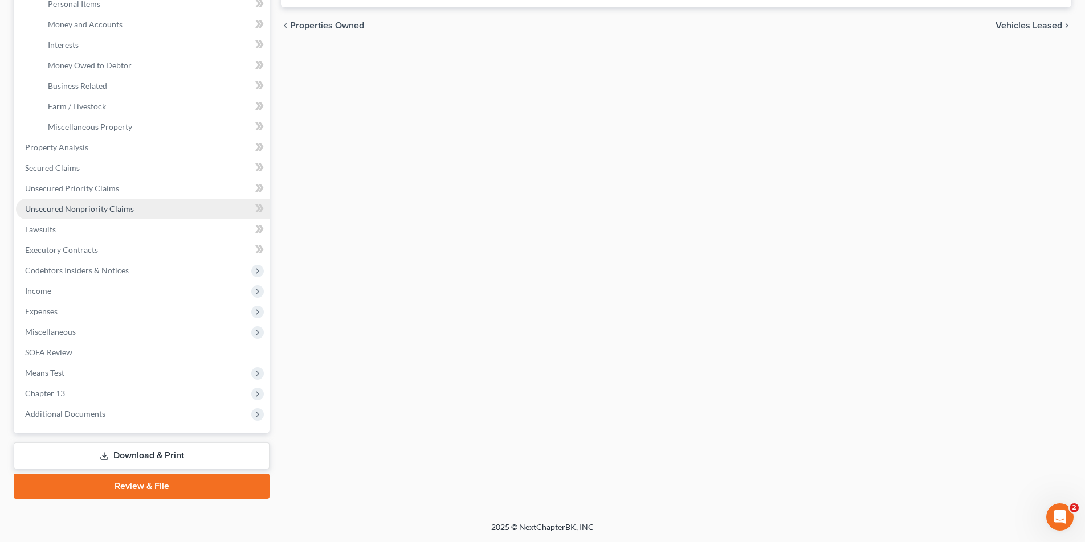
click at [87, 210] on span "Unsecured Nonpriority Claims" at bounding box center [79, 209] width 109 height 10
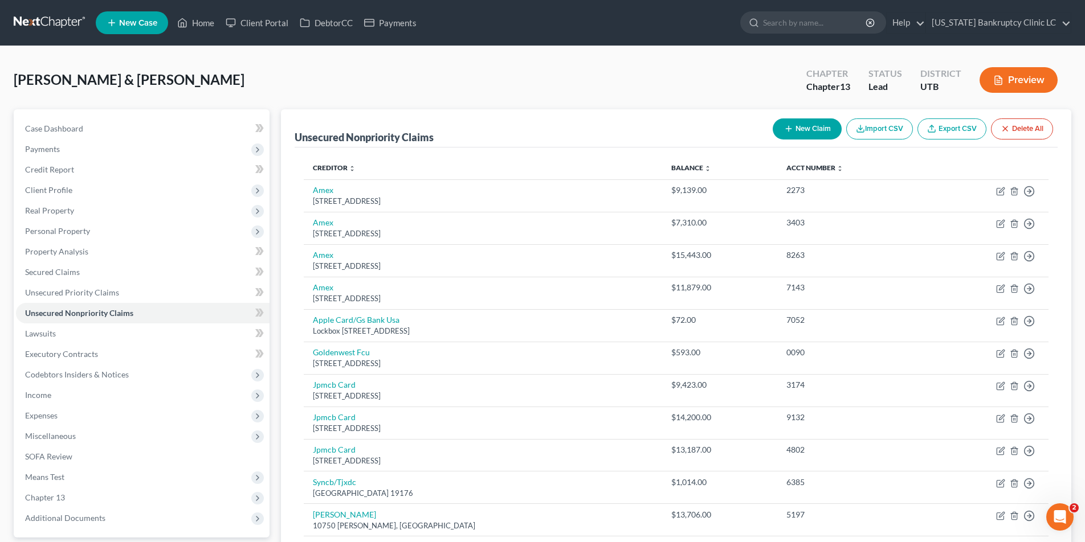
click at [808, 130] on button "New Claim" at bounding box center [806, 128] width 69 height 21
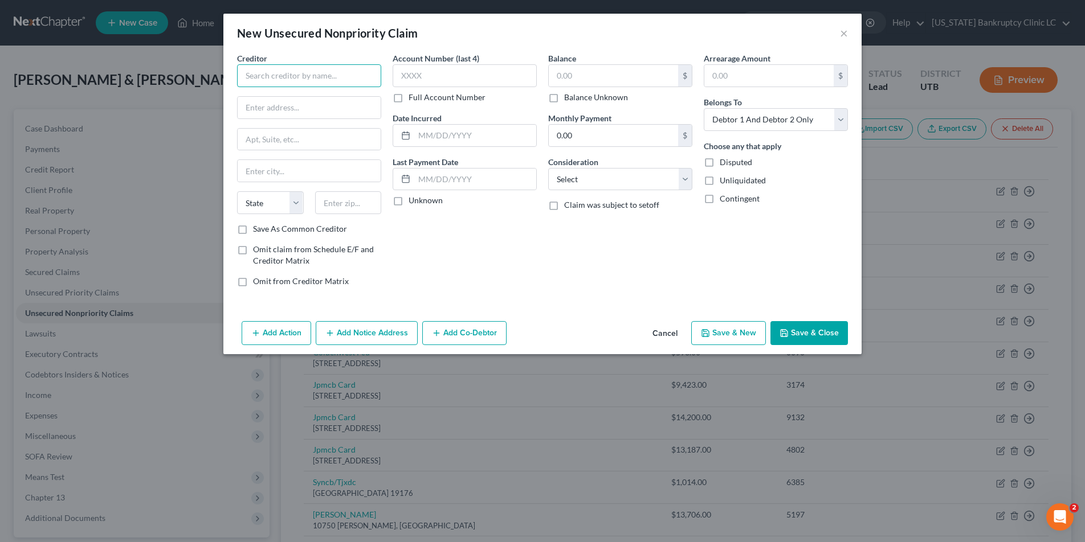
click at [344, 80] on input "text" at bounding box center [309, 75] width 144 height 23
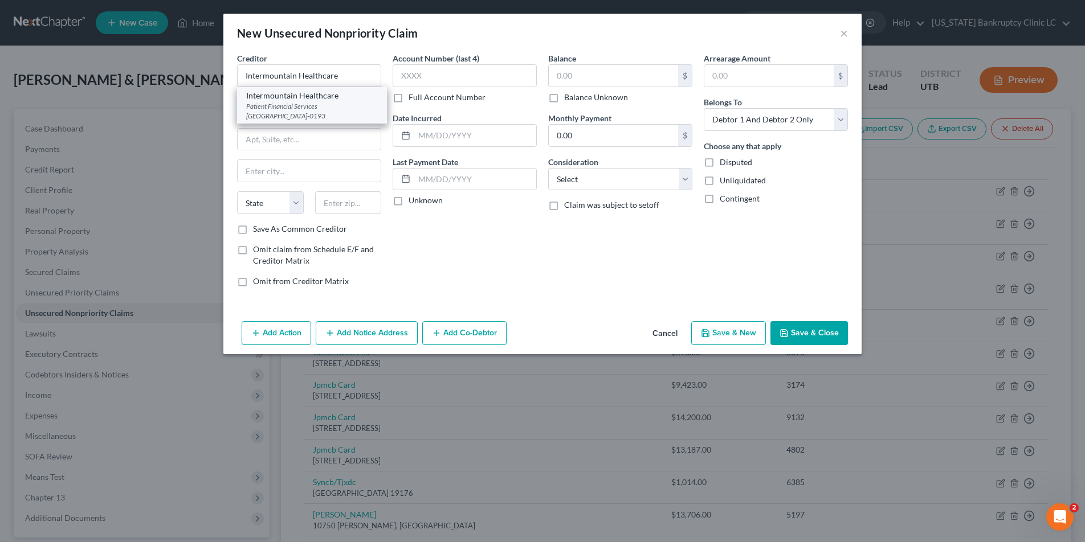
click at [316, 108] on div "Patient Financial Services [GEOGRAPHIC_DATA]-0193" at bounding box center [312, 110] width 132 height 19
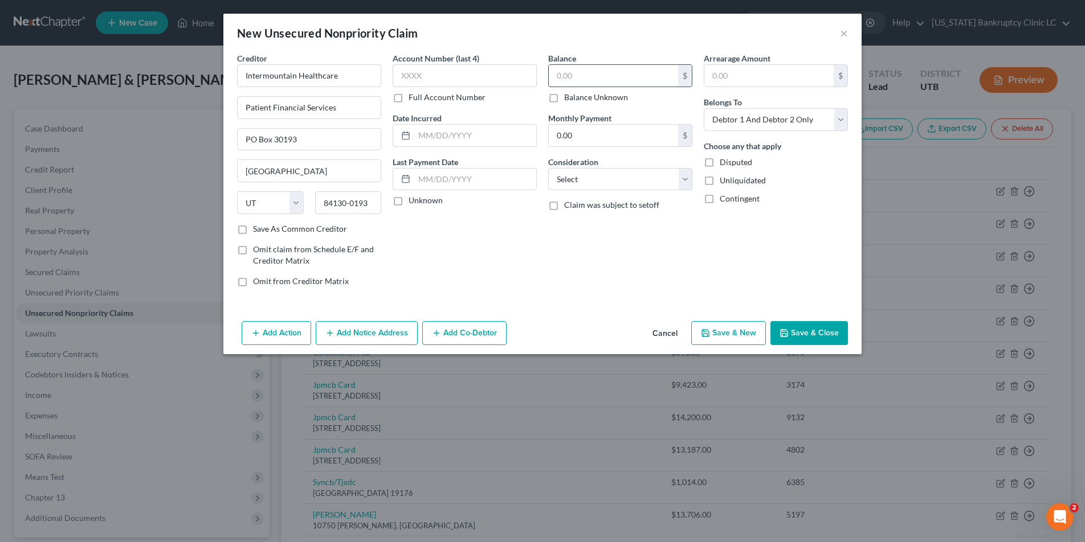
click at [609, 80] on input "text" at bounding box center [613, 76] width 129 height 22
click at [804, 335] on button "Save & Close" at bounding box center [808, 333] width 77 height 24
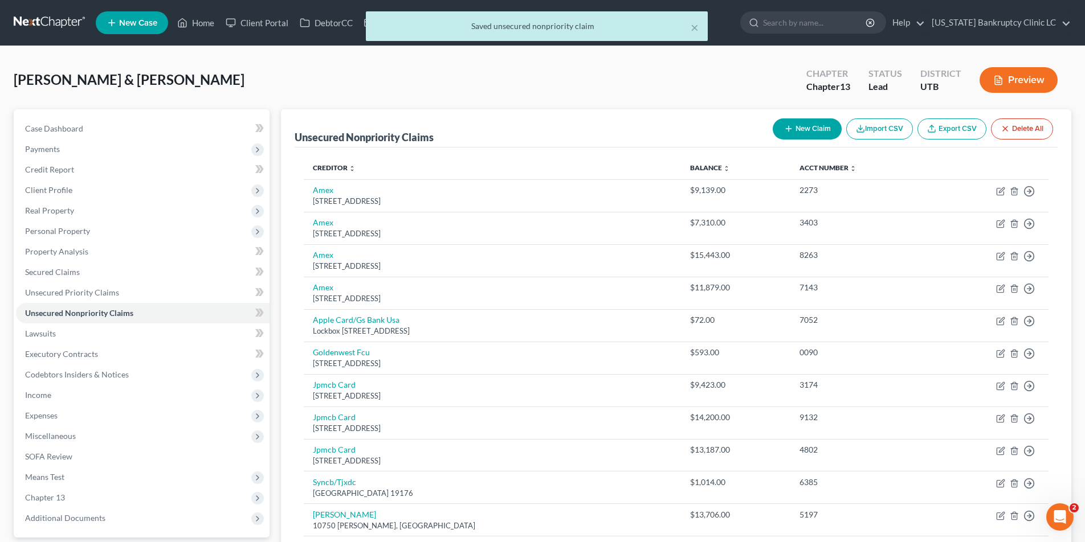
click at [799, 129] on button "New Claim" at bounding box center [806, 128] width 69 height 21
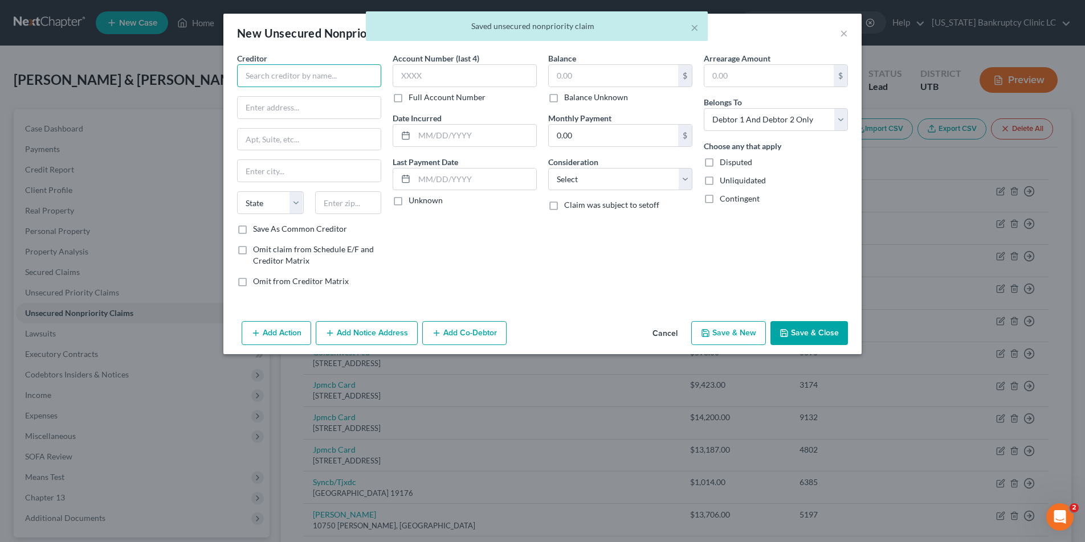
click at [287, 77] on input "text" at bounding box center [309, 75] width 144 height 23
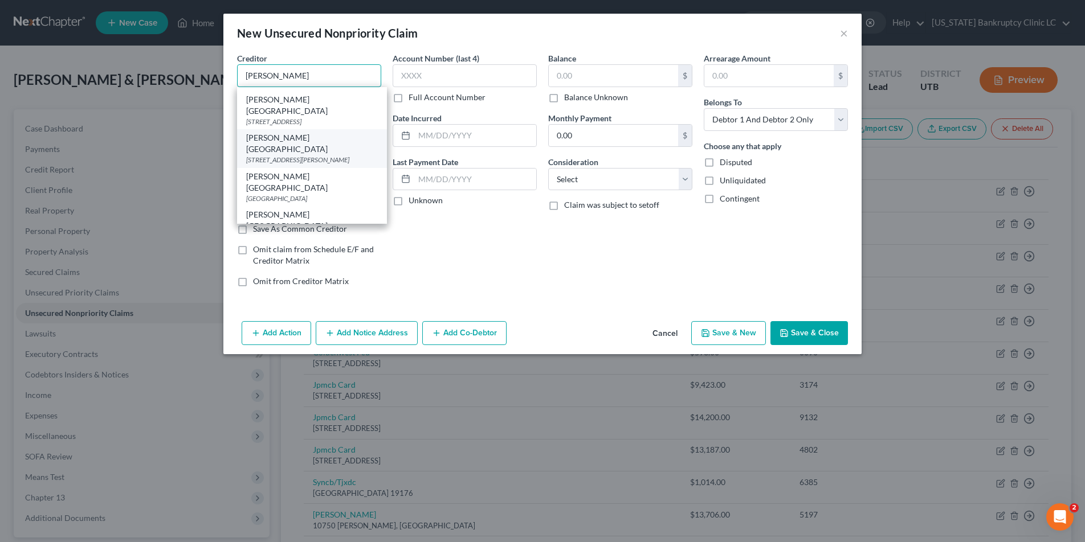
scroll to position [138, 0]
click at [305, 154] on div "[STREET_ADDRESS][PERSON_NAME]" at bounding box center [312, 159] width 132 height 10
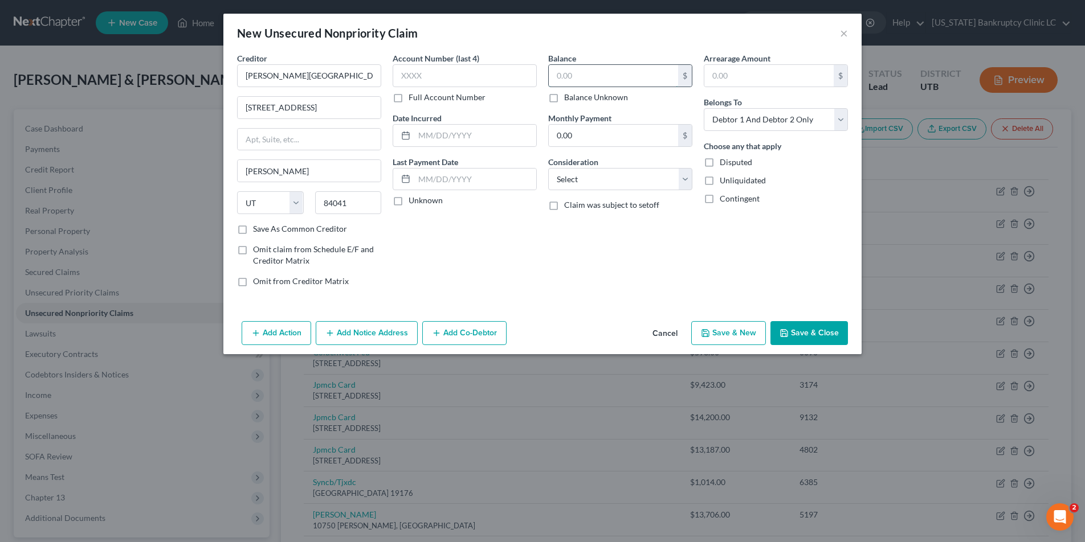
click at [574, 77] on input "text" at bounding box center [613, 76] width 129 height 22
click at [801, 340] on button "Save & Close" at bounding box center [808, 333] width 77 height 24
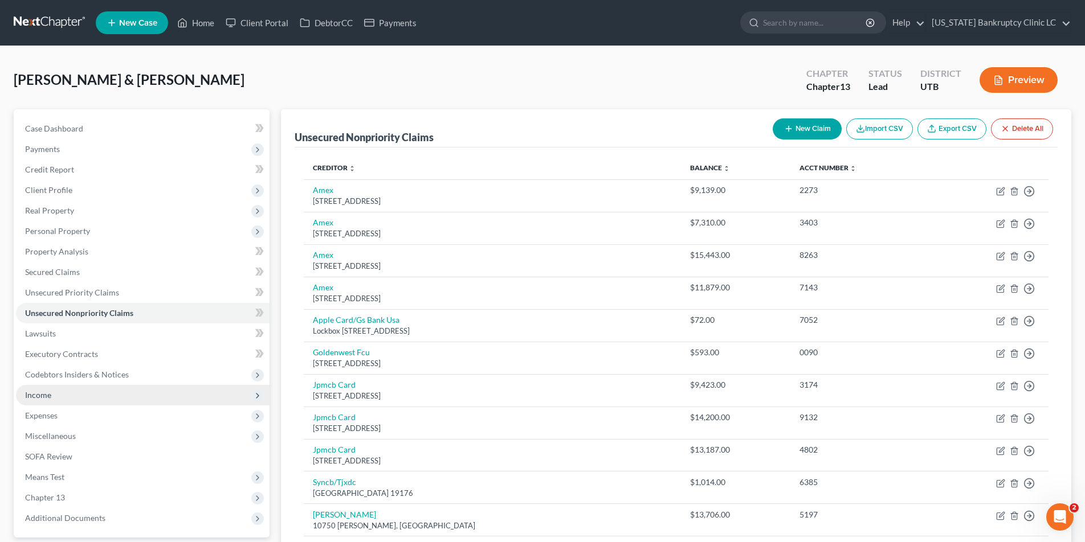
click at [45, 396] on span "Income" at bounding box center [38, 395] width 26 height 10
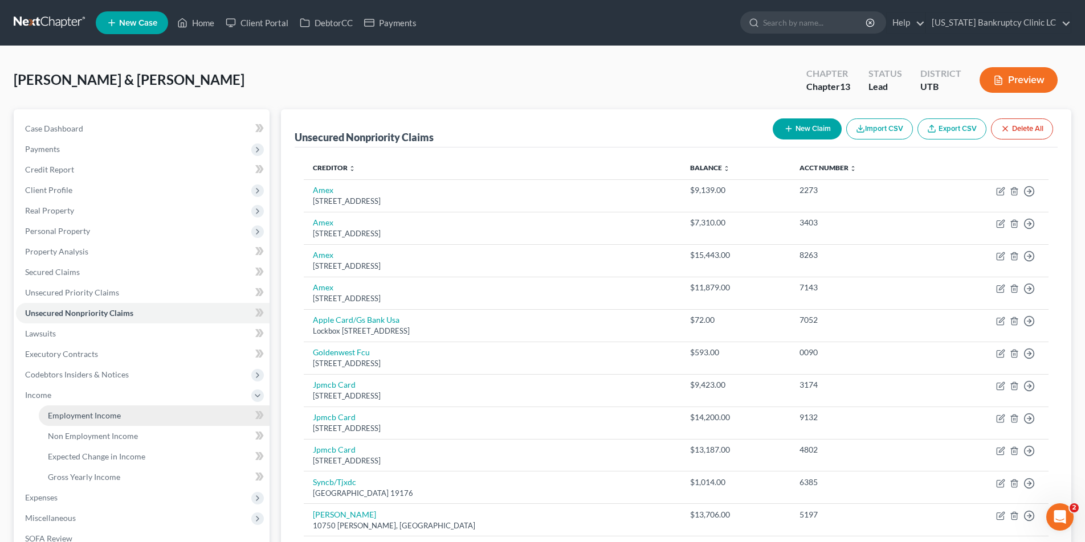
click at [88, 416] on span "Employment Income" at bounding box center [84, 416] width 73 height 10
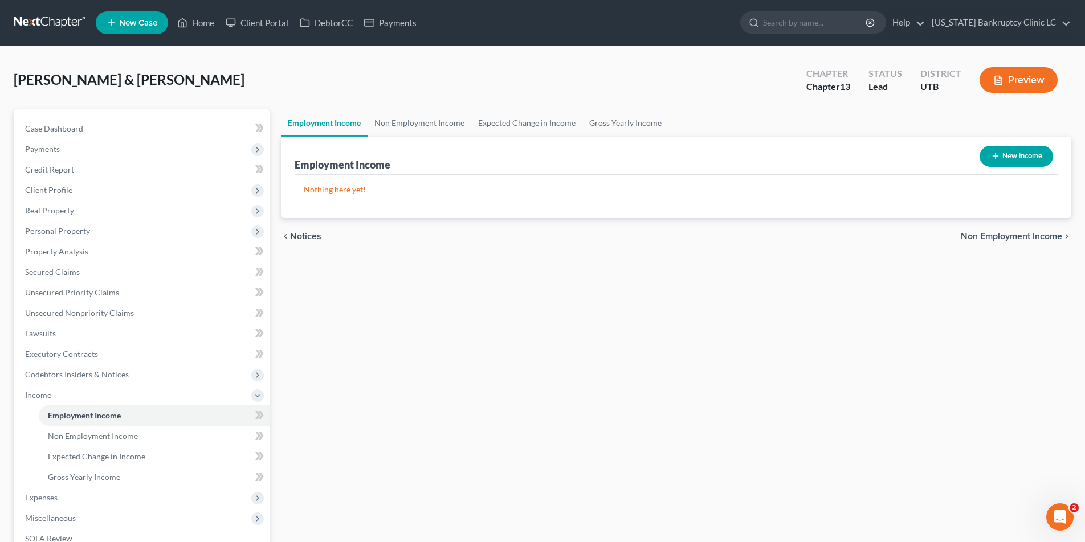
click at [1014, 154] on button "New Income" at bounding box center [1015, 156] width 73 height 21
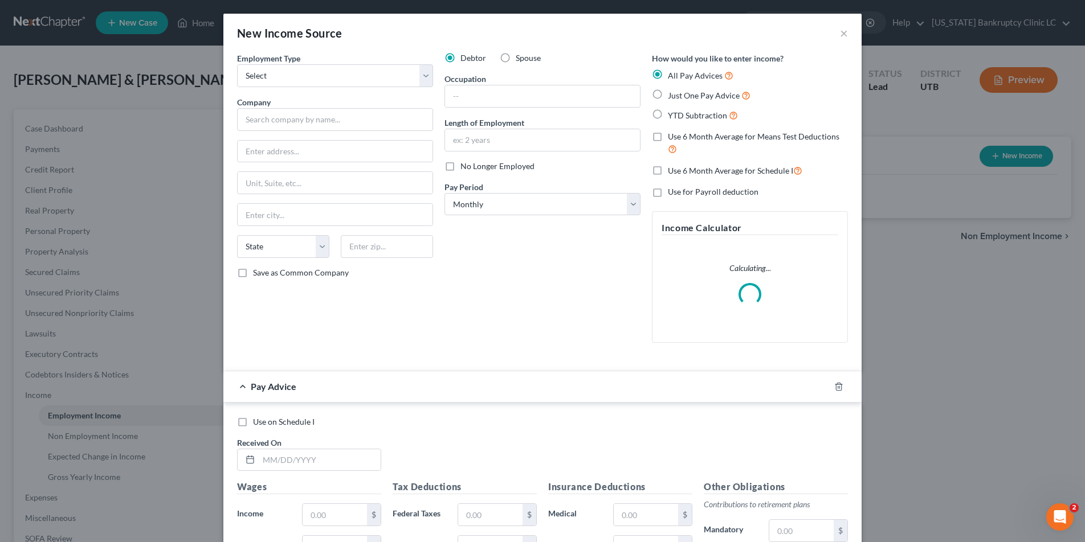
click at [516, 57] on label "Spouse" at bounding box center [528, 57] width 25 height 11
click at [520, 57] on input "Spouse" at bounding box center [523, 55] width 7 height 7
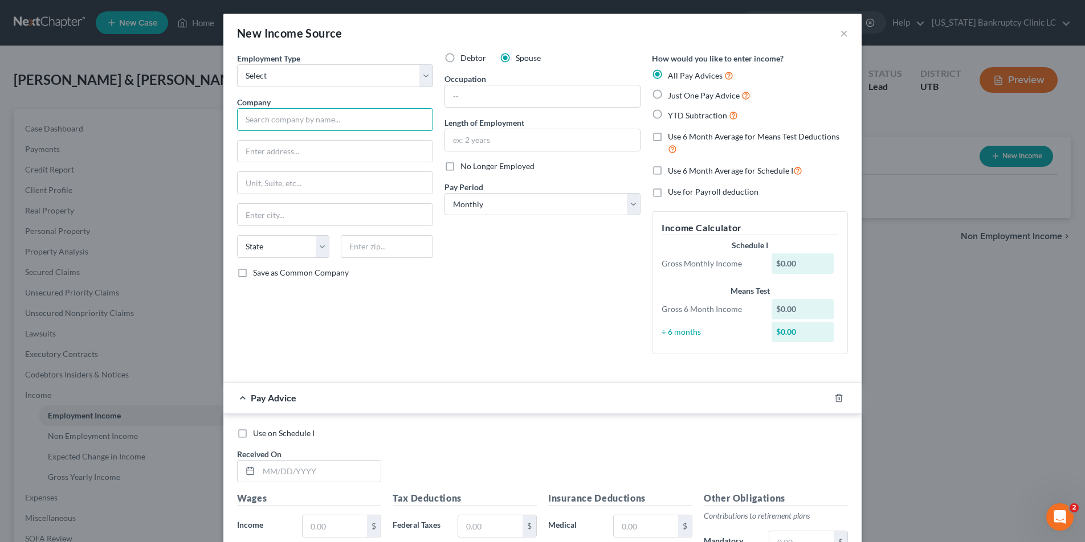
click at [279, 120] on input "text" at bounding box center [335, 119] width 196 height 23
click at [469, 97] on input "text" at bounding box center [542, 96] width 195 height 22
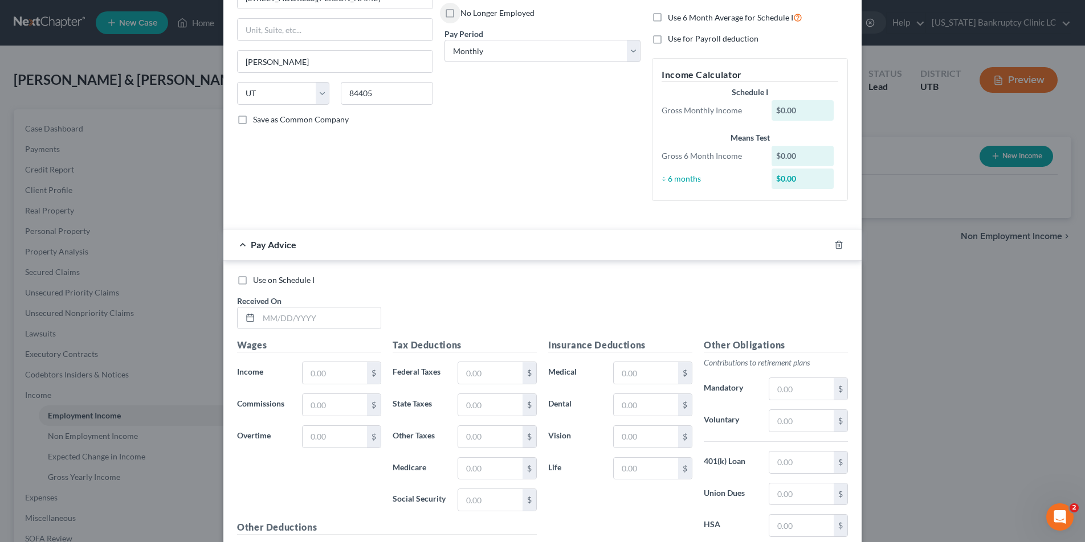
scroll to position [156, 0]
click at [291, 316] on input "text" at bounding box center [320, 316] width 122 height 22
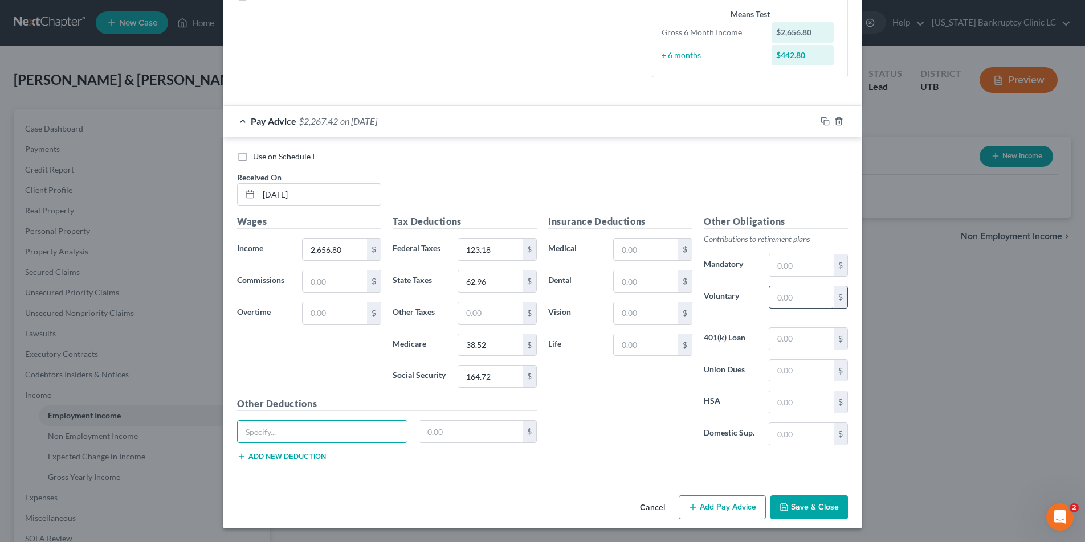
click at [792, 299] on input "text" at bounding box center [801, 298] width 64 height 22
click at [795, 336] on input "text" at bounding box center [801, 339] width 64 height 22
click at [825, 122] on icon "button" at bounding box center [824, 121] width 9 height 9
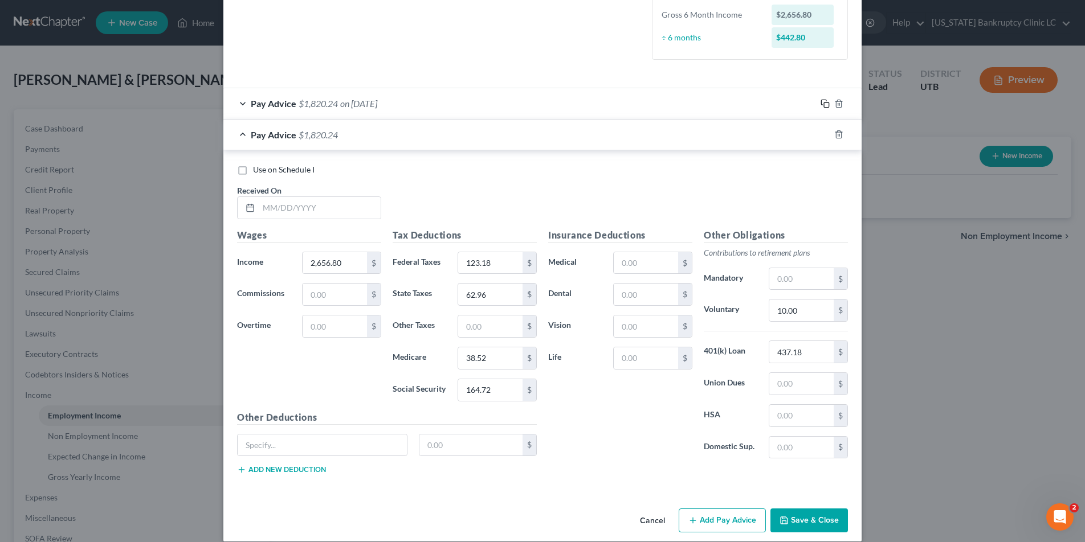
scroll to position [308, 0]
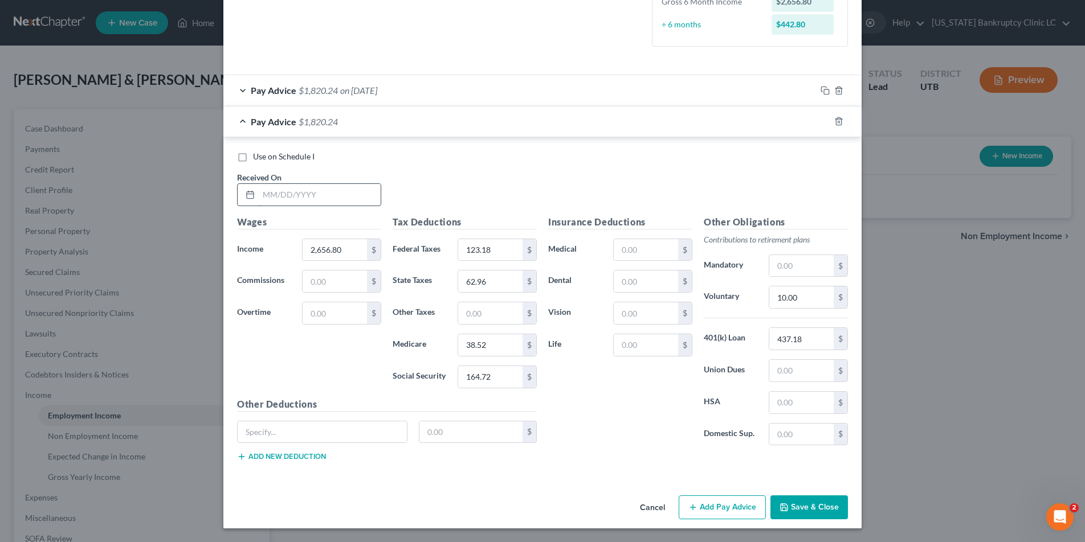
click at [367, 188] on input "text" at bounding box center [320, 195] width 122 height 22
click at [825, 121] on icon "button" at bounding box center [824, 121] width 9 height 9
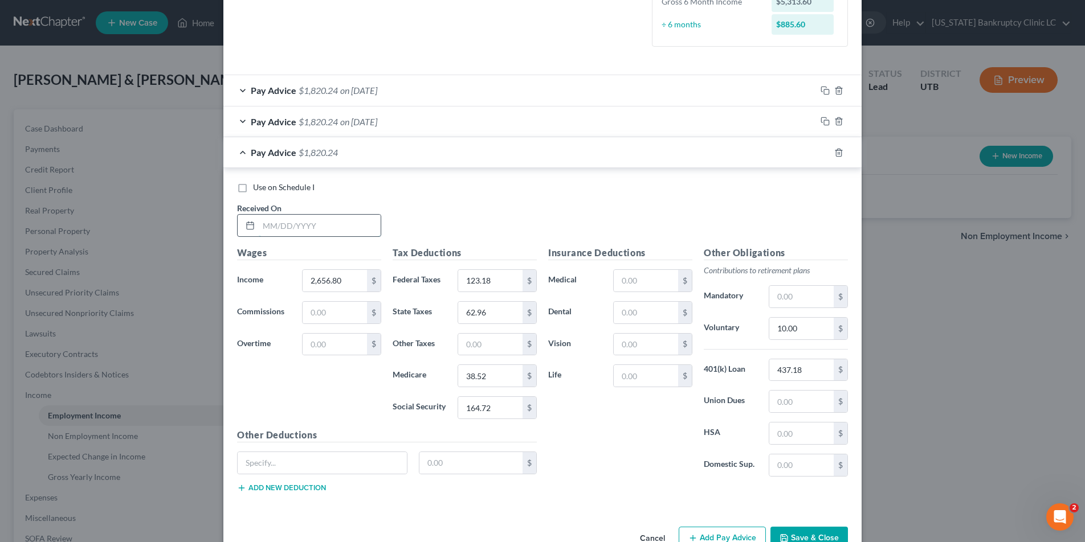
click at [280, 227] on input "text" at bounding box center [320, 226] width 122 height 22
click at [823, 152] on icon "button" at bounding box center [824, 153] width 9 height 9
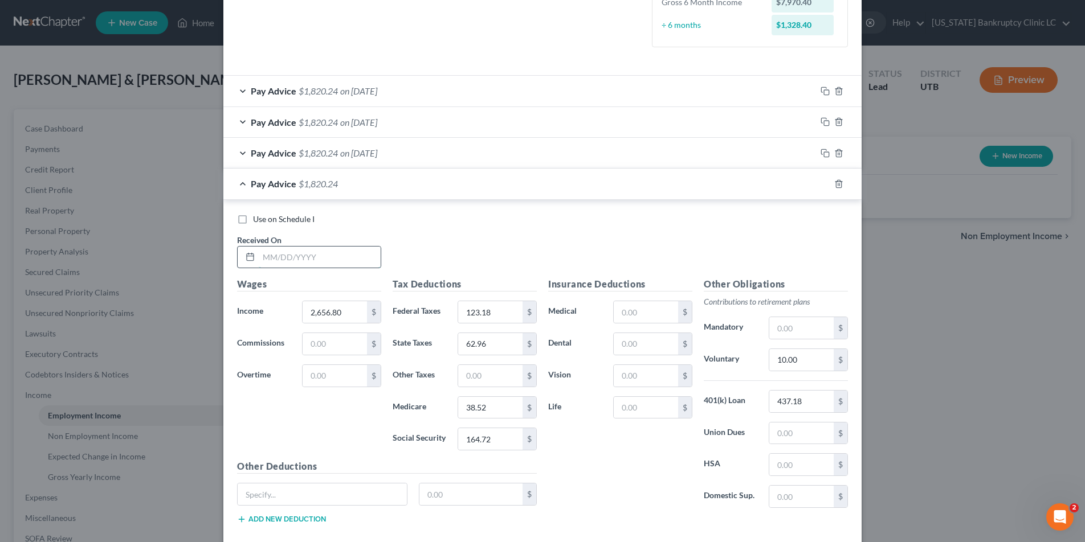
click at [377, 261] on input "text" at bounding box center [320, 258] width 122 height 22
click at [825, 188] on icon "button" at bounding box center [824, 183] width 9 height 9
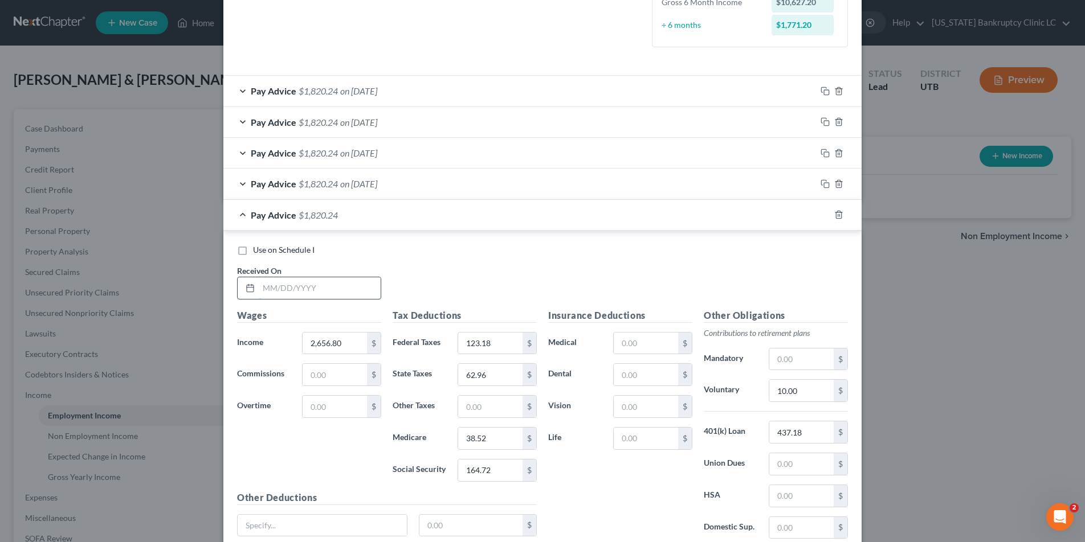
click at [296, 287] on input "text" at bounding box center [320, 288] width 122 height 22
click at [828, 215] on rect "button" at bounding box center [826, 216] width 5 height 5
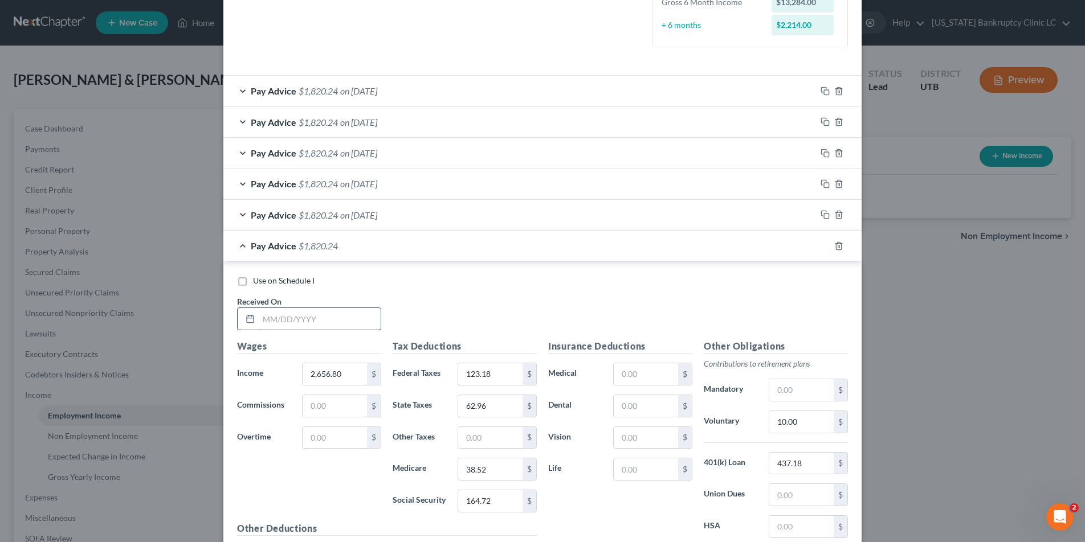
click at [325, 326] on input "text" at bounding box center [320, 319] width 122 height 22
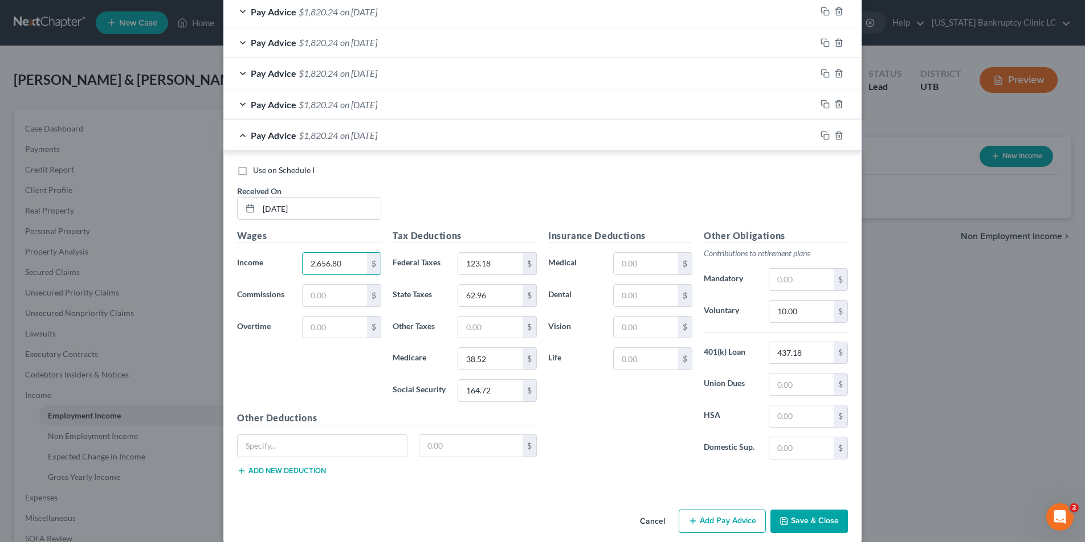
scroll to position [431, 0]
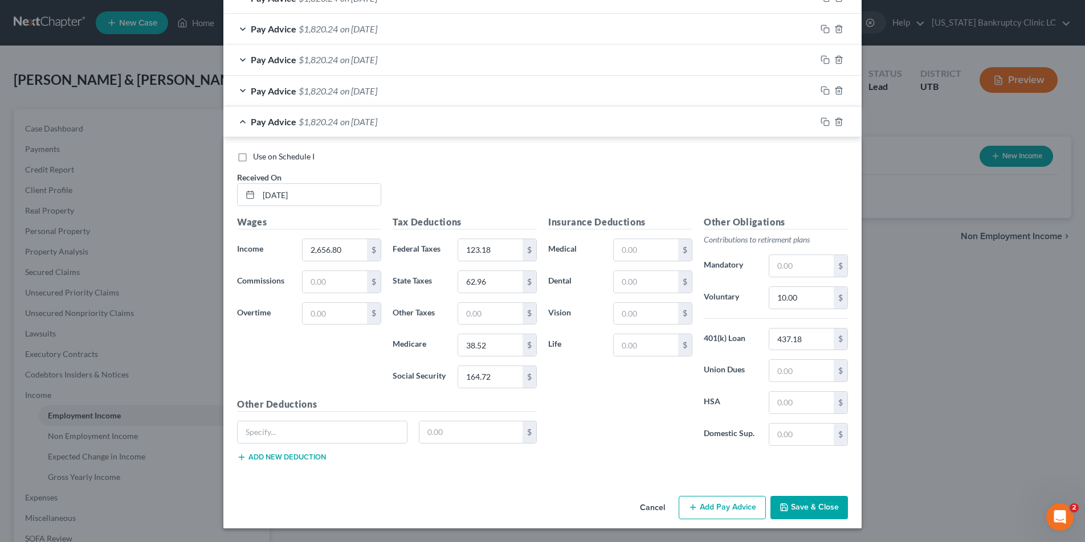
click at [798, 505] on button "Save & Close" at bounding box center [808, 508] width 77 height 24
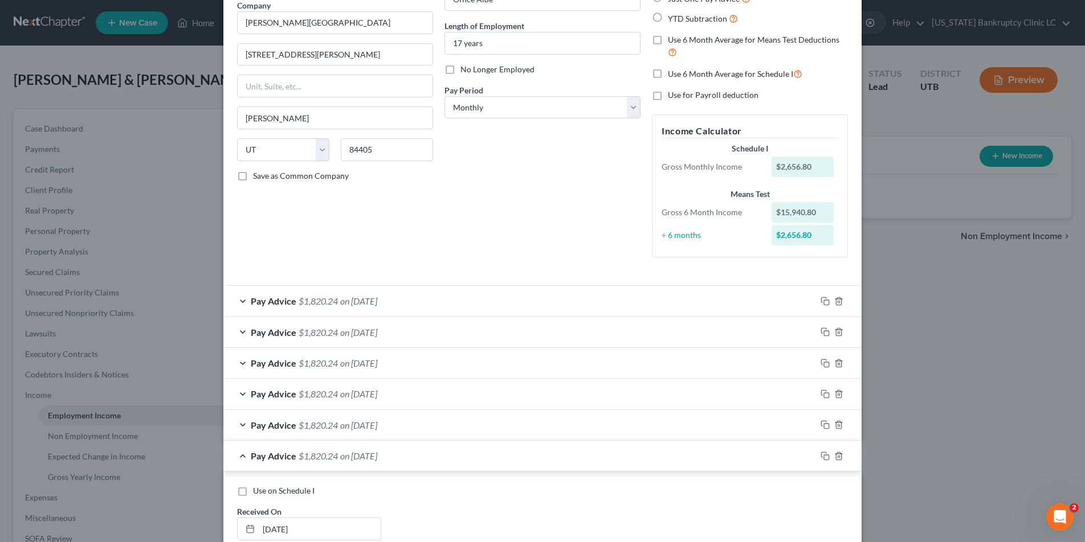
scroll to position [0, 0]
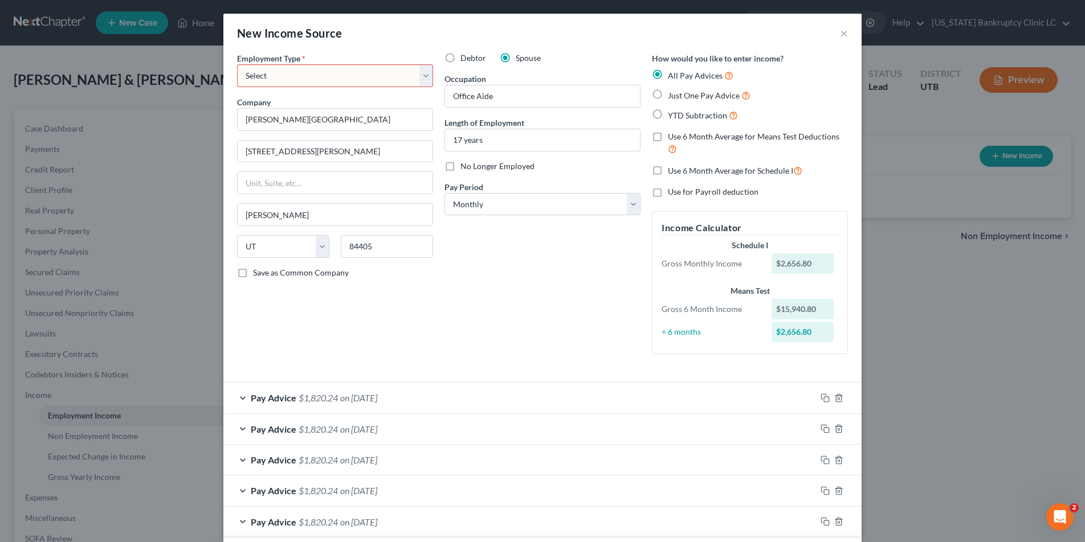
click at [423, 72] on select "Select Full or [DEMOGRAPHIC_DATA] Employment Self Employment" at bounding box center [335, 75] width 196 height 23
click at [237, 64] on select "Select Full or [DEMOGRAPHIC_DATA] Employment Self Employment" at bounding box center [335, 75] width 196 height 23
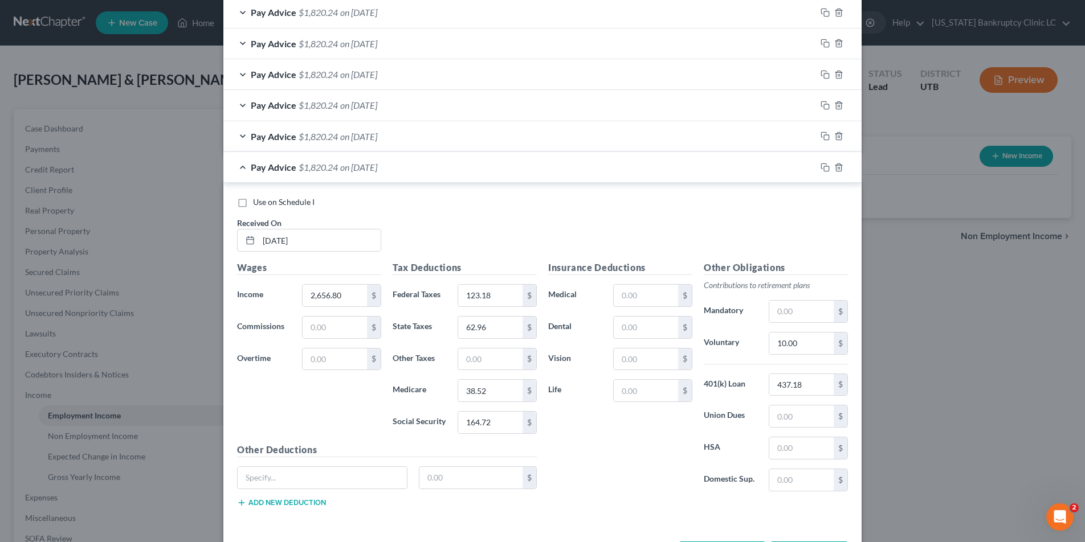
scroll to position [431, 0]
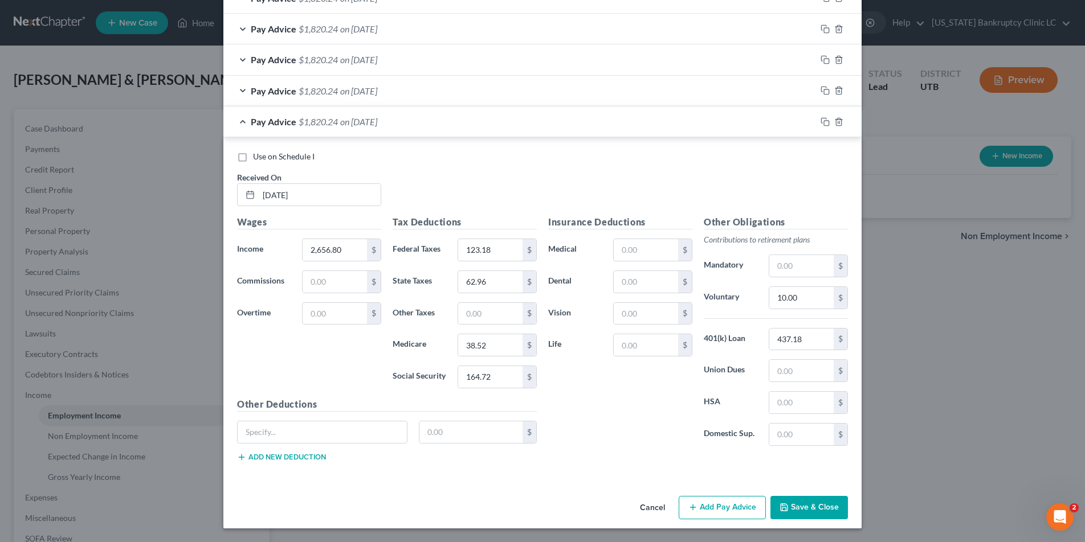
click at [808, 501] on button "Save & Close" at bounding box center [808, 508] width 77 height 24
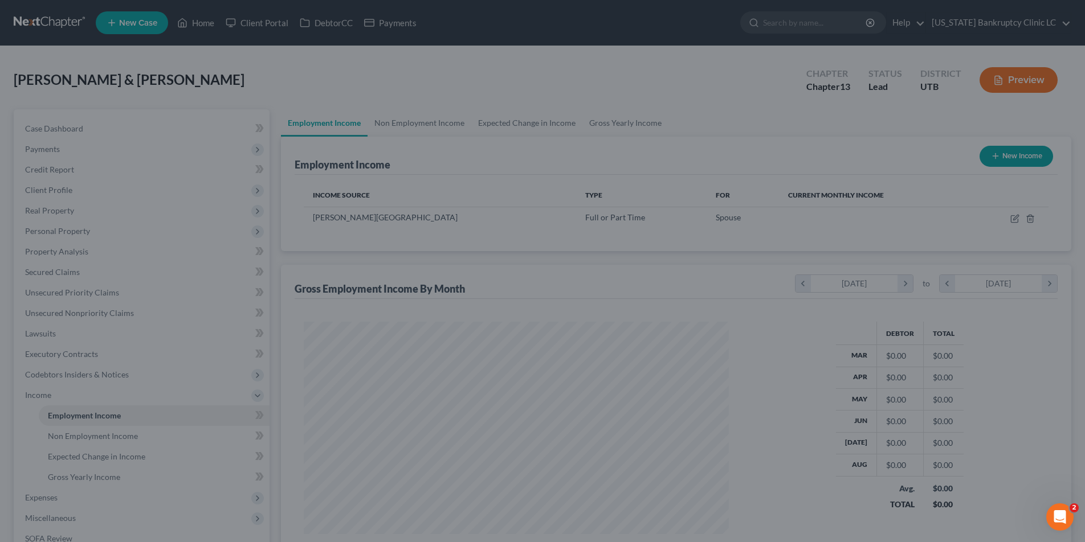
scroll to position [212, 448]
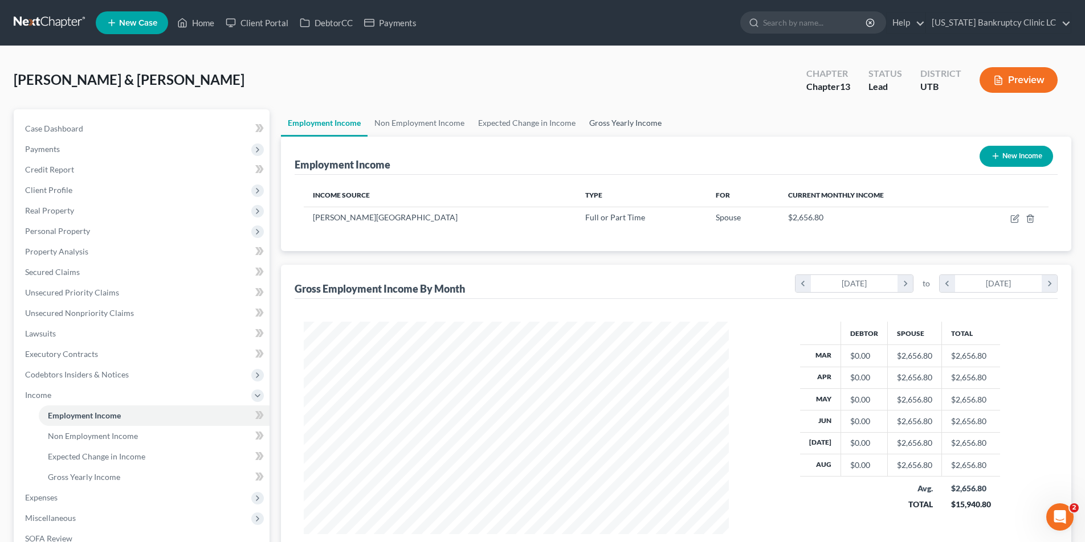
click at [637, 120] on link "Gross Yearly Income" at bounding box center [625, 122] width 86 height 27
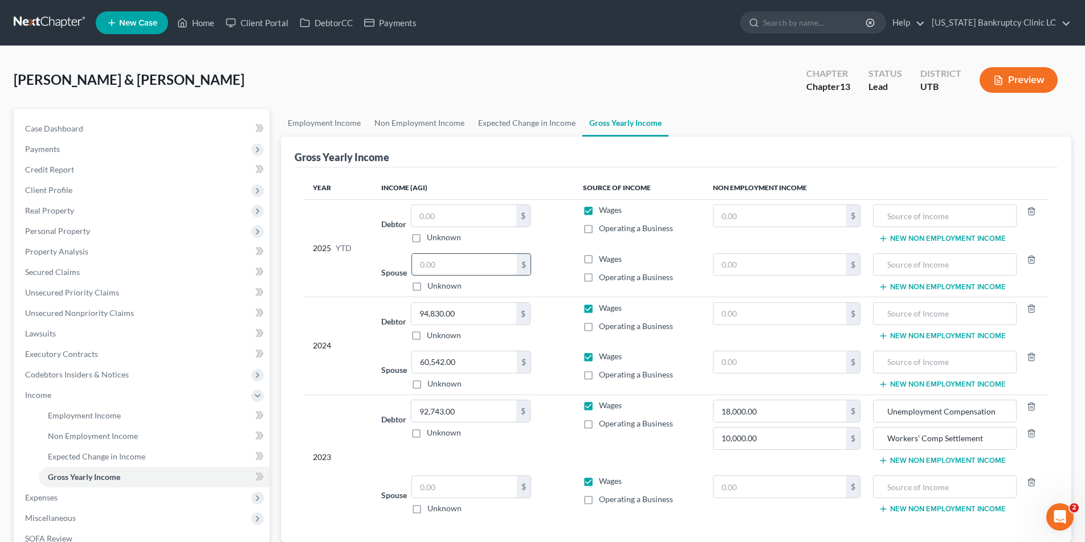
click at [455, 263] on input "text" at bounding box center [464, 265] width 105 height 22
click at [599, 259] on label "Wages" at bounding box center [610, 258] width 23 height 11
click at [603, 259] on input "Wages" at bounding box center [606, 256] width 7 height 7
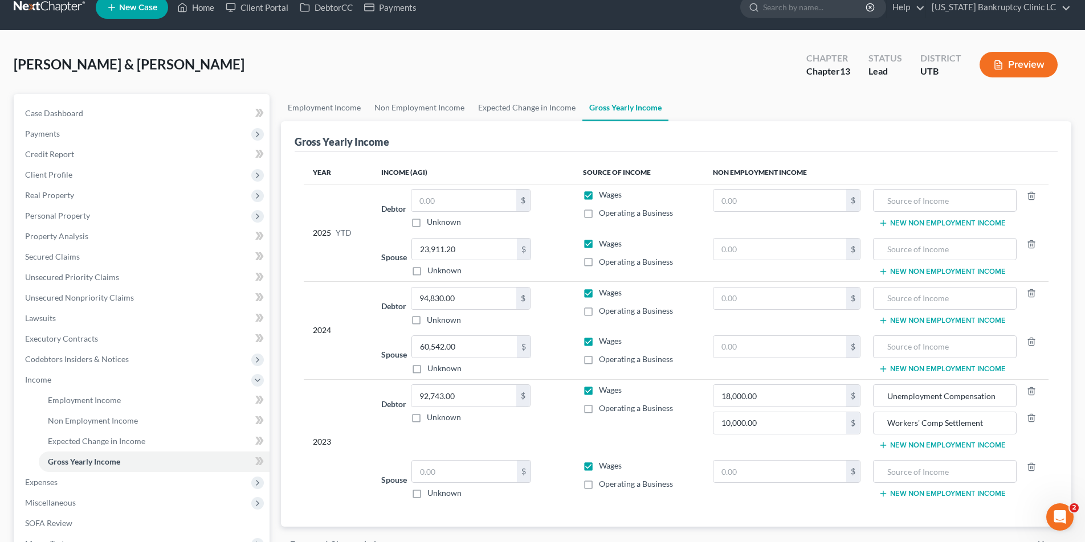
scroll to position [14, 0]
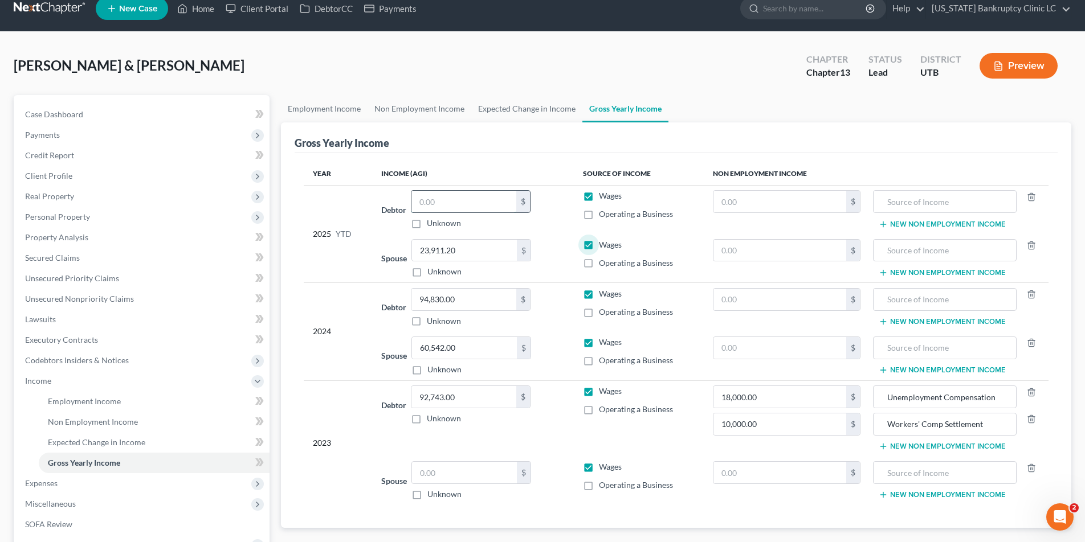
click at [457, 201] on input "text" at bounding box center [463, 202] width 105 height 22
click at [313, 109] on link "Employment Income" at bounding box center [324, 108] width 87 height 27
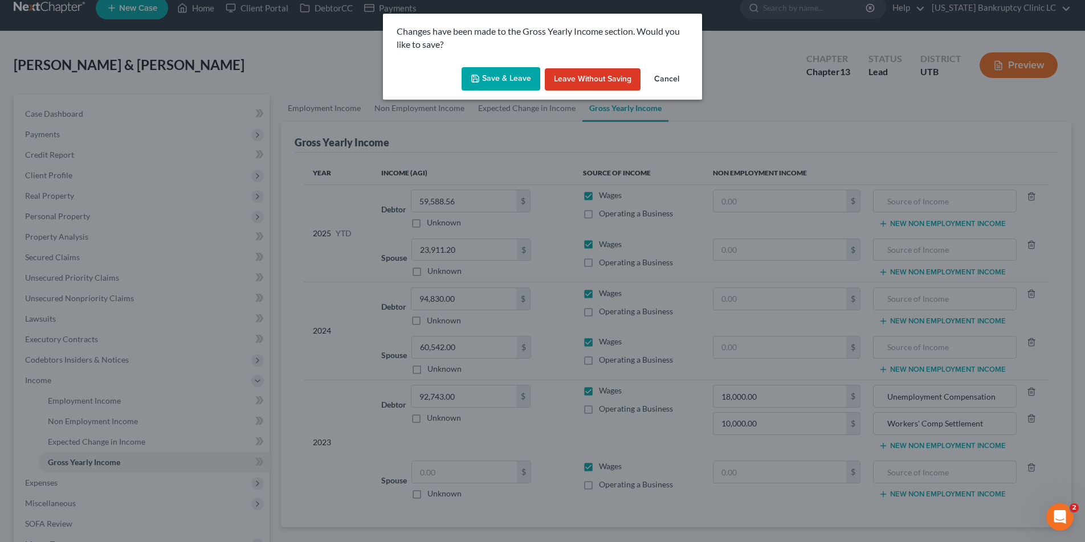
click at [510, 82] on button "Save & Leave" at bounding box center [500, 79] width 79 height 24
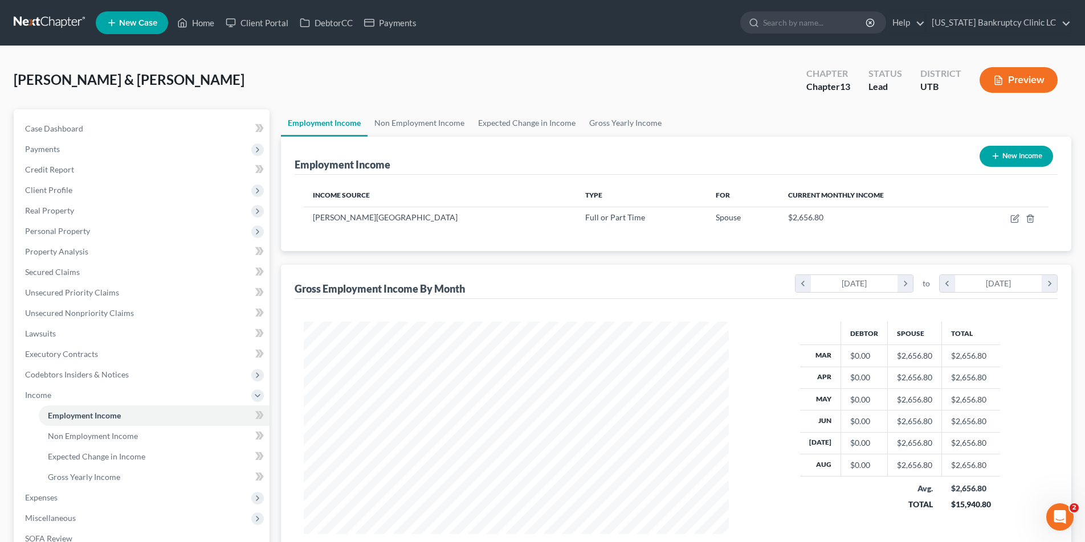
scroll to position [212, 448]
click at [1014, 157] on button "New Income" at bounding box center [1015, 156] width 73 height 21
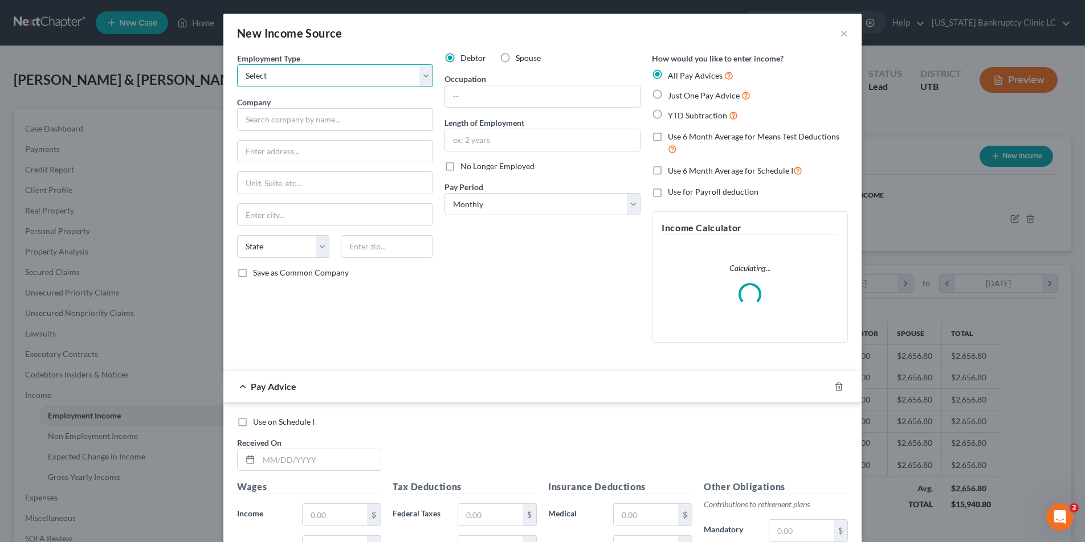
click at [426, 71] on select "Select Full or [DEMOGRAPHIC_DATA] Employment Self Employment" at bounding box center [335, 75] width 196 height 23
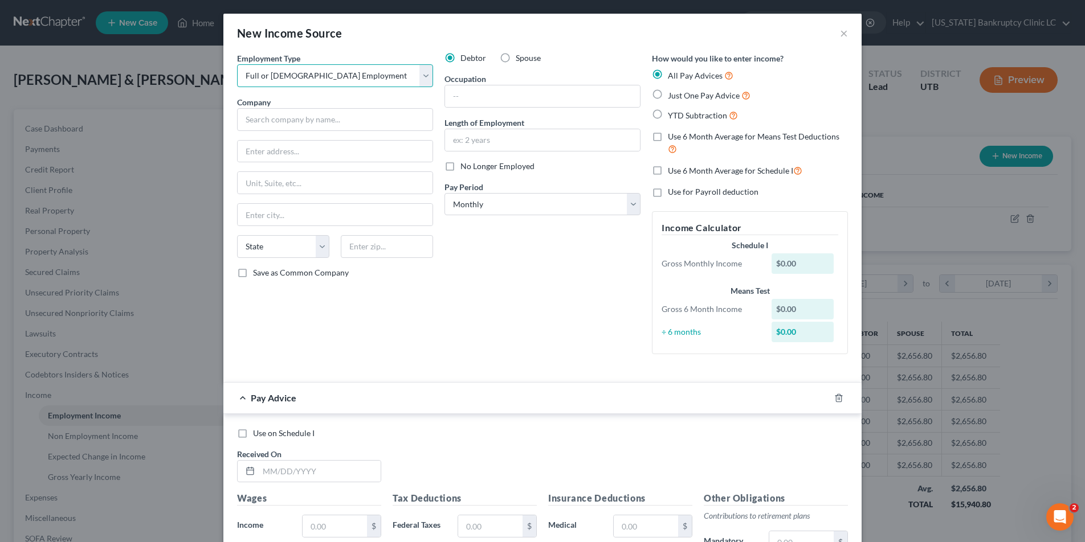
click at [237, 64] on select "Select Full or [DEMOGRAPHIC_DATA] Employment Self Employment" at bounding box center [335, 75] width 196 height 23
click at [280, 118] on input "text" at bounding box center [335, 119] width 196 height 23
click at [471, 99] on input "text" at bounding box center [542, 96] width 195 height 22
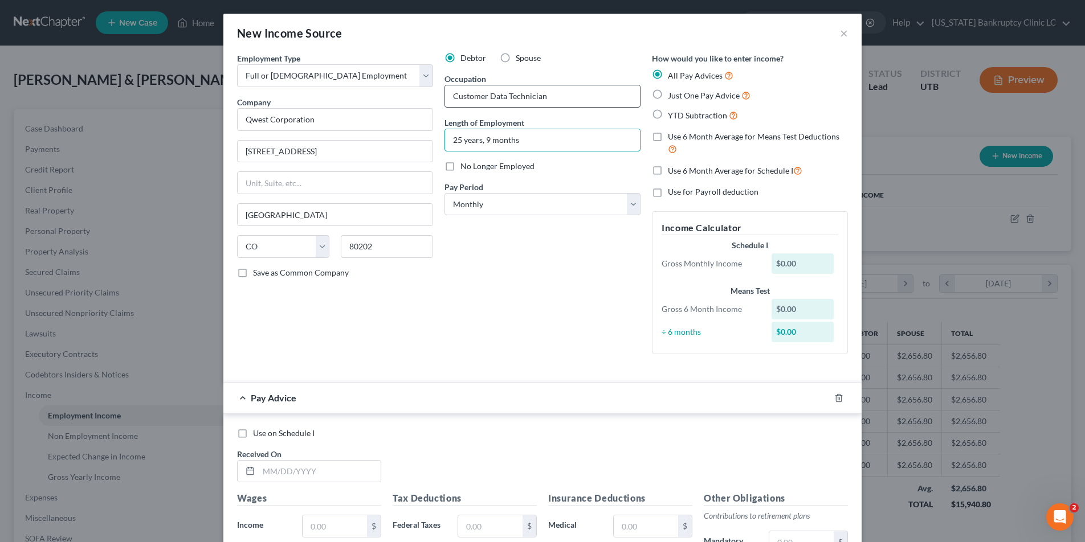
scroll to position [1, 0]
click at [306, 472] on input "text" at bounding box center [320, 471] width 122 height 22
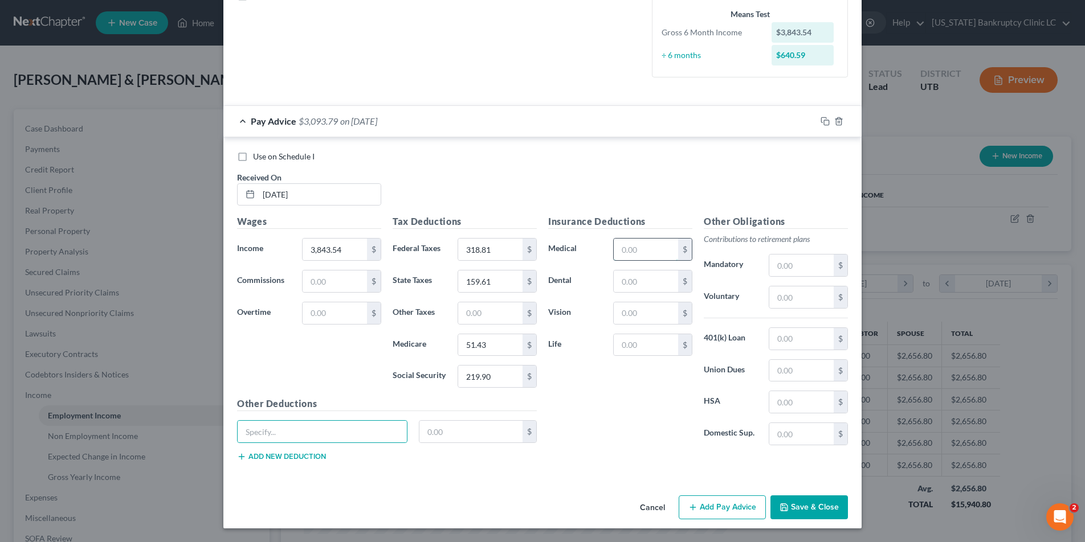
click at [643, 256] on input "text" at bounding box center [645, 250] width 64 height 22
click at [789, 337] on input "text" at bounding box center [801, 339] width 64 height 22
click at [794, 374] on input "text" at bounding box center [801, 371] width 64 height 22
click at [640, 341] on input "text" at bounding box center [645, 345] width 64 height 22
click at [634, 281] on input "text" at bounding box center [645, 282] width 64 height 22
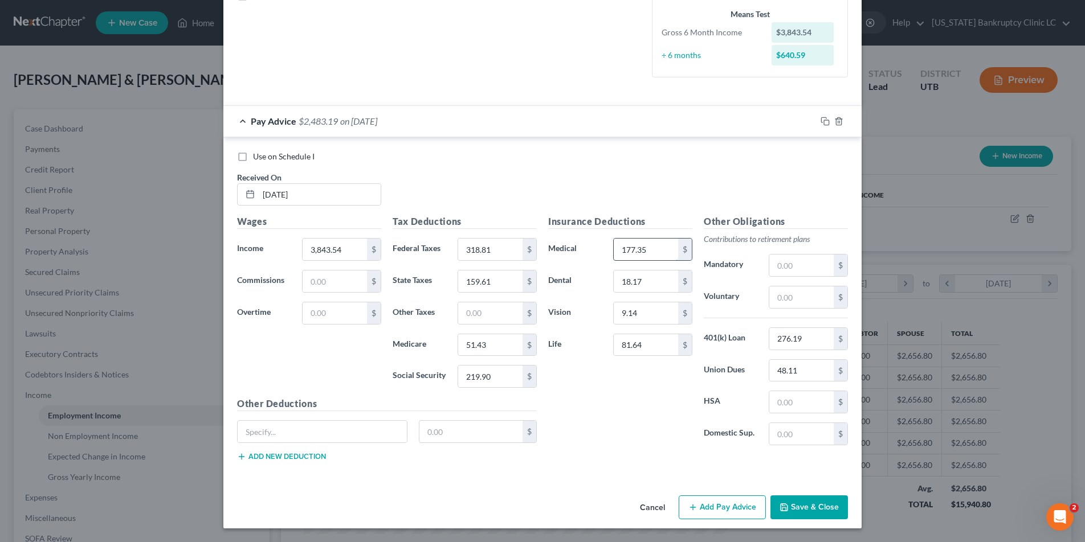
click at [665, 254] on input "177.35" at bounding box center [645, 250] width 64 height 22
click at [333, 428] on input "text" at bounding box center [322, 432] width 169 height 22
click at [646, 348] on input "81.64" at bounding box center [645, 345] width 64 height 22
click at [825, 119] on icon "button" at bounding box center [824, 121] width 9 height 9
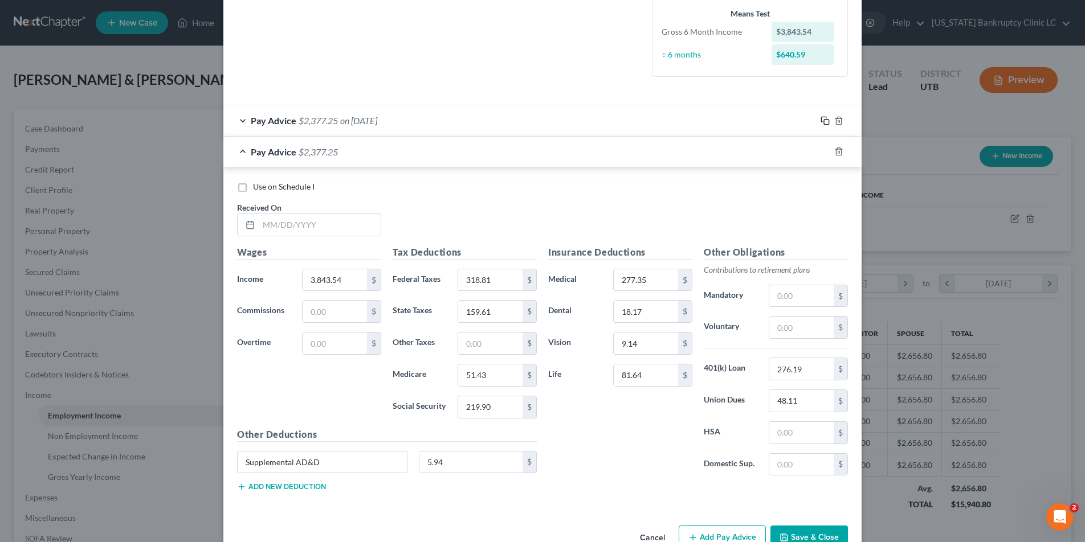
scroll to position [308, 0]
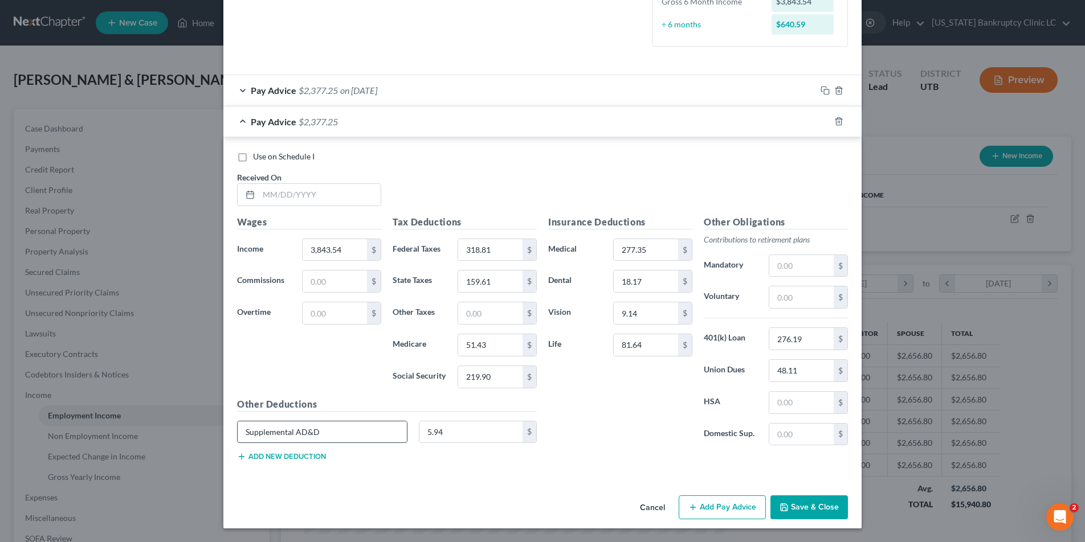
click at [332, 432] on input "Supplemental AD&D" at bounding box center [322, 433] width 169 height 22
click at [824, 91] on icon "button" at bounding box center [824, 90] width 9 height 9
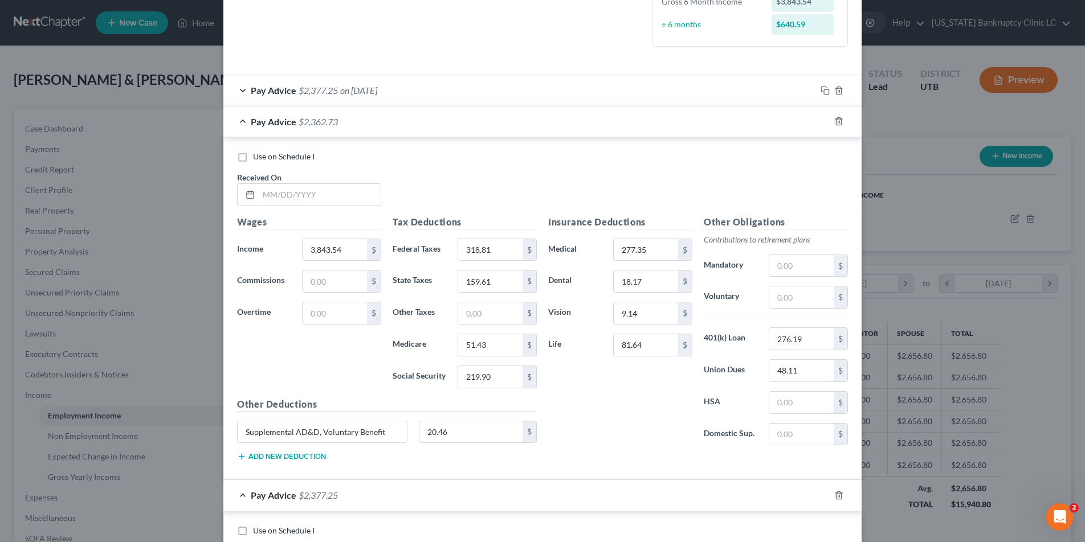
click at [244, 89] on div "Pay Advice $2,377.25 on [DATE]" at bounding box center [519, 90] width 592 height 30
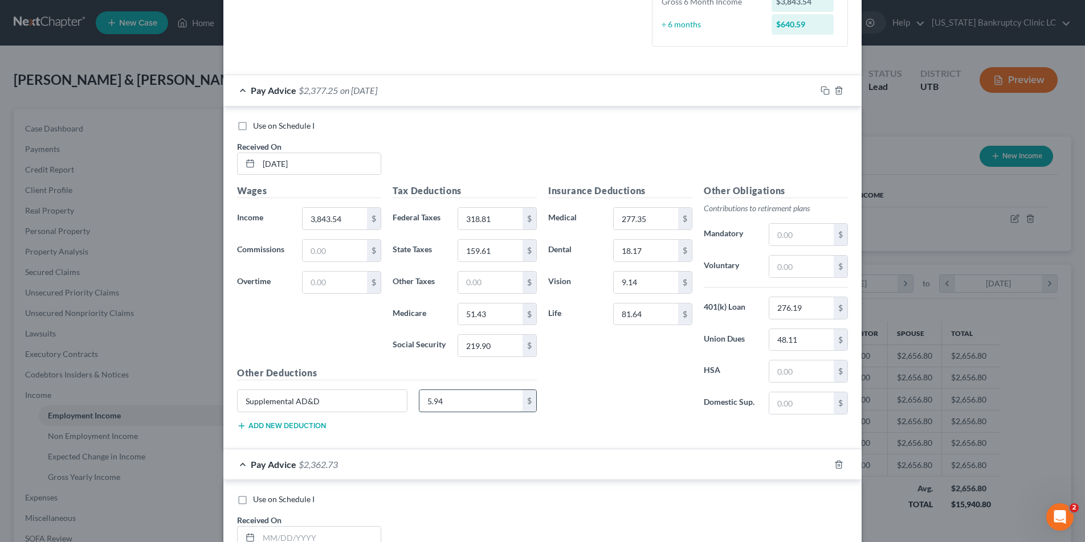
click at [453, 400] on input "5.94" at bounding box center [471, 401] width 104 height 22
click at [246, 89] on div "Pay Advice $2,362.73 on [DATE]" at bounding box center [519, 90] width 592 height 30
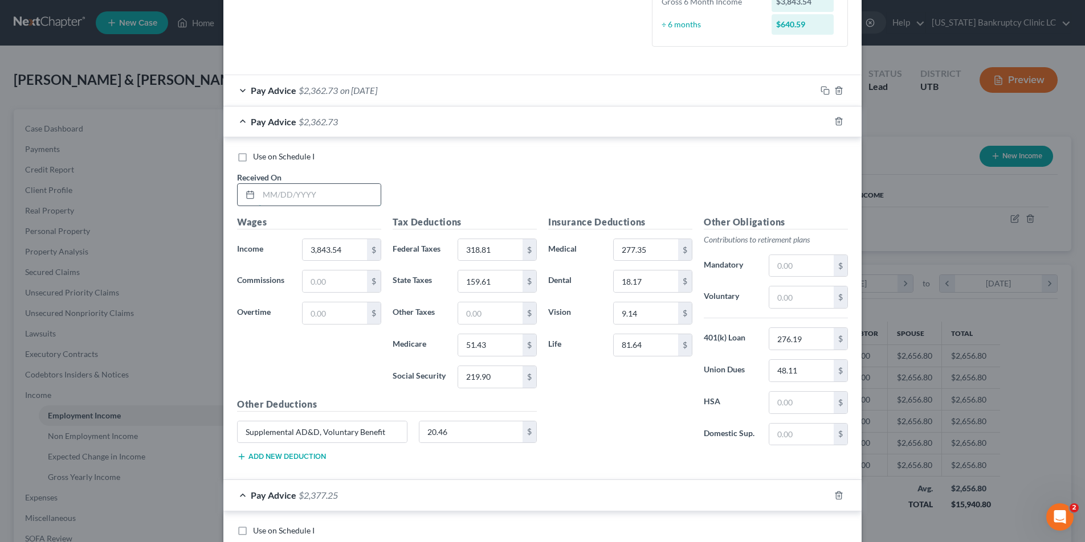
click at [292, 201] on input "text" at bounding box center [320, 195] width 122 height 22
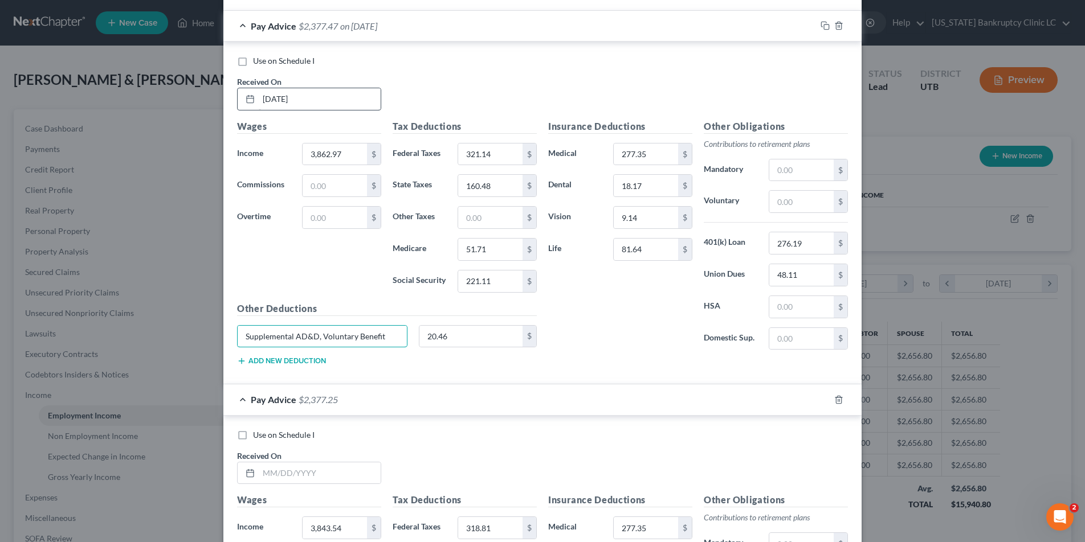
scroll to position [395, 0]
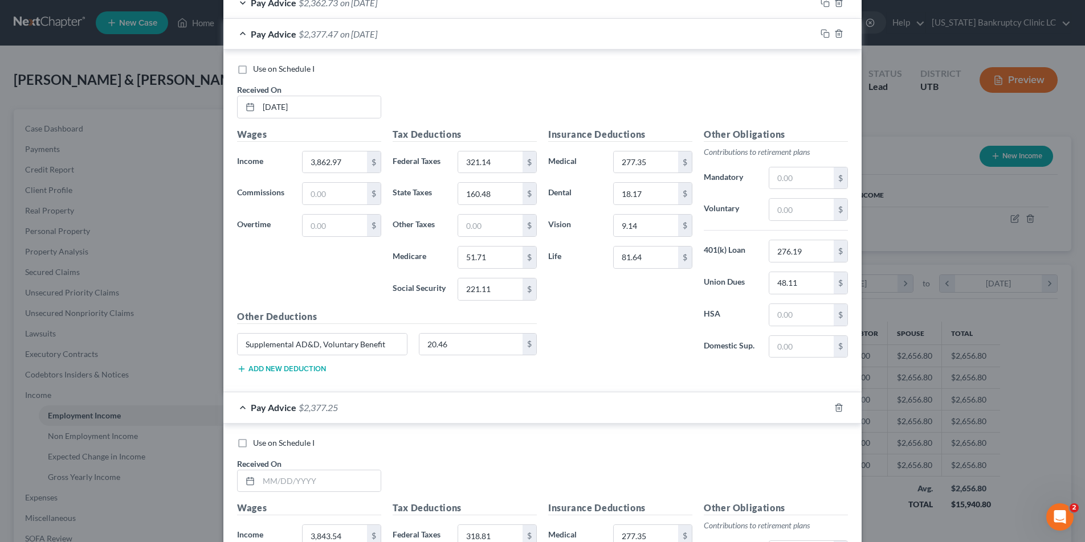
click at [245, 34] on div "Pay Advice $2,377.47 on [DATE]" at bounding box center [519, 34] width 592 height 30
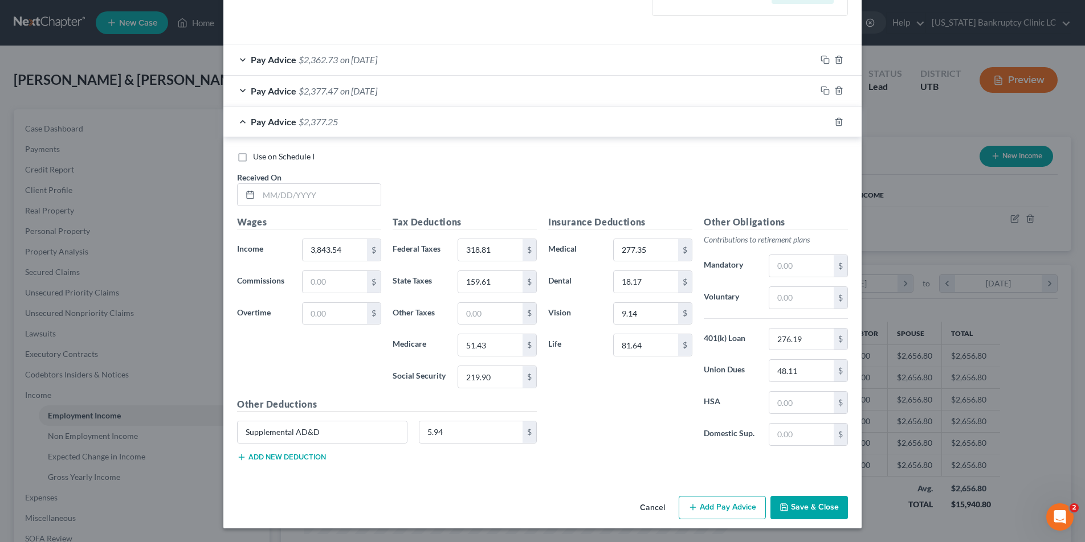
scroll to position [338, 0]
click at [304, 199] on input "text" at bounding box center [320, 195] width 122 height 22
click at [448, 434] on input "5.94" at bounding box center [471, 433] width 104 height 22
click at [827, 124] on icon "button" at bounding box center [824, 121] width 9 height 9
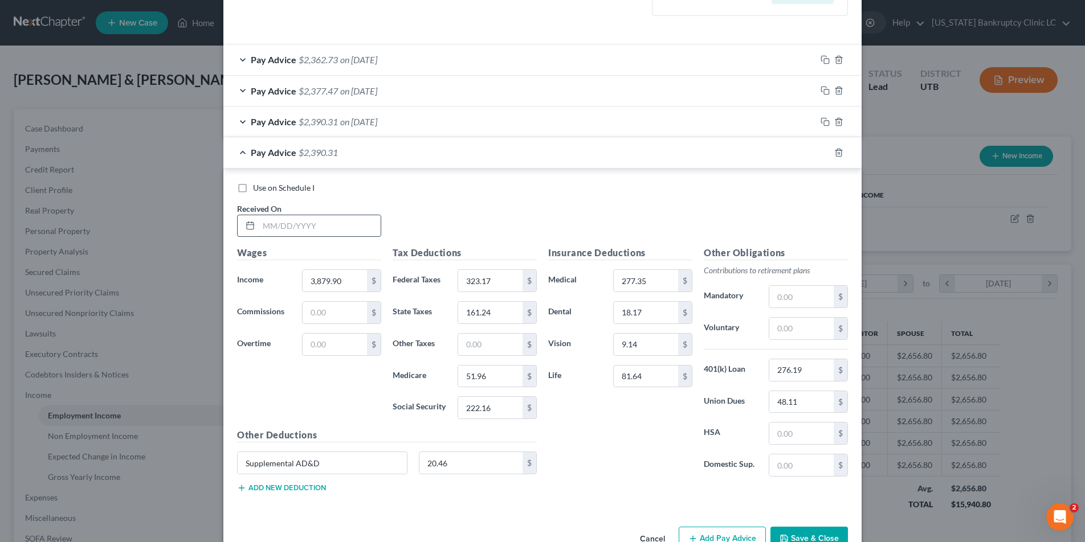
click at [336, 226] on input "text" at bounding box center [320, 226] width 122 height 22
click at [825, 153] on icon "button" at bounding box center [824, 152] width 9 height 9
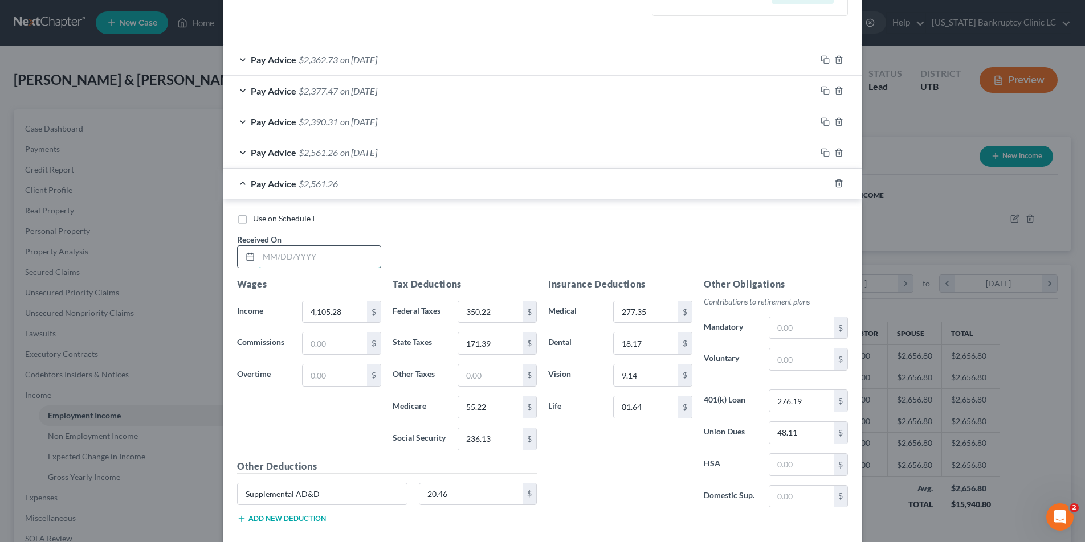
click at [331, 252] on input "text" at bounding box center [320, 257] width 122 height 22
click at [456, 500] on input "20.46" at bounding box center [471, 495] width 104 height 22
click at [833, 437] on div "$" at bounding box center [840, 433] width 14 height 22
click at [800, 432] on input "48.11" at bounding box center [801, 433] width 64 height 22
click at [652, 410] on input "81.64" at bounding box center [645, 407] width 64 height 22
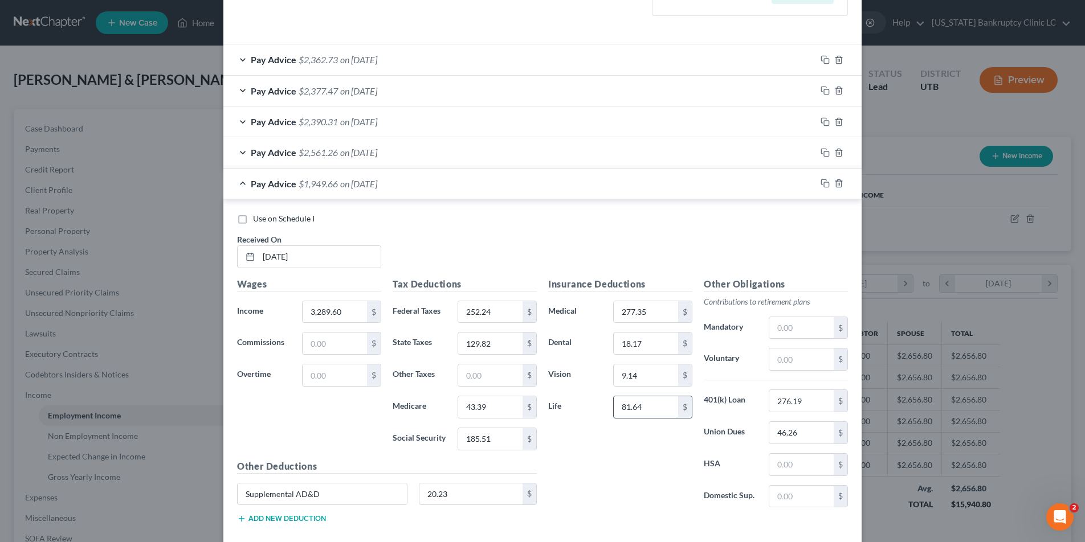
click at [652, 410] on input "81.64" at bounding box center [645, 407] width 64 height 22
click at [825, 183] on icon "button" at bounding box center [824, 183] width 9 height 9
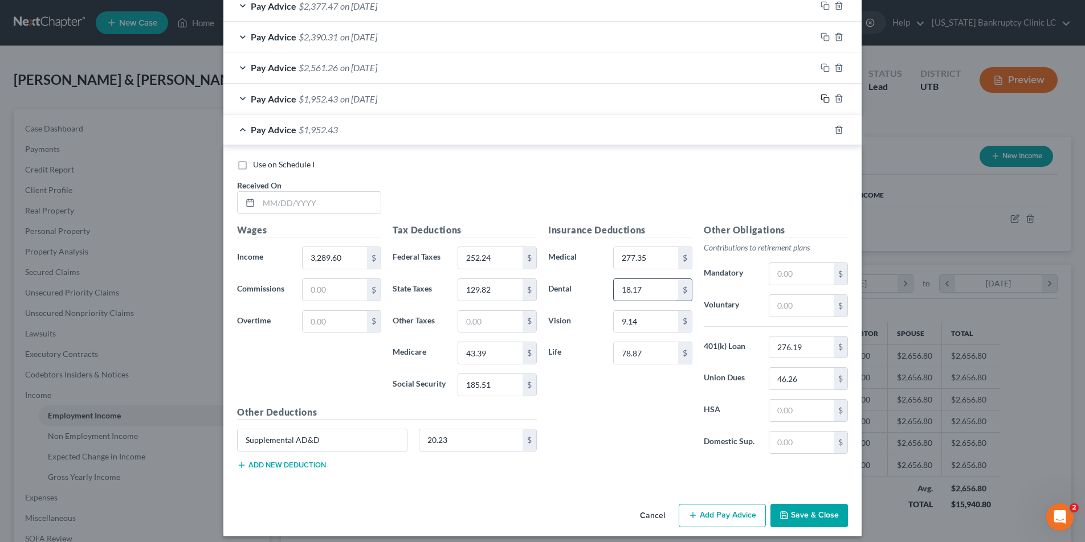
scroll to position [431, 0]
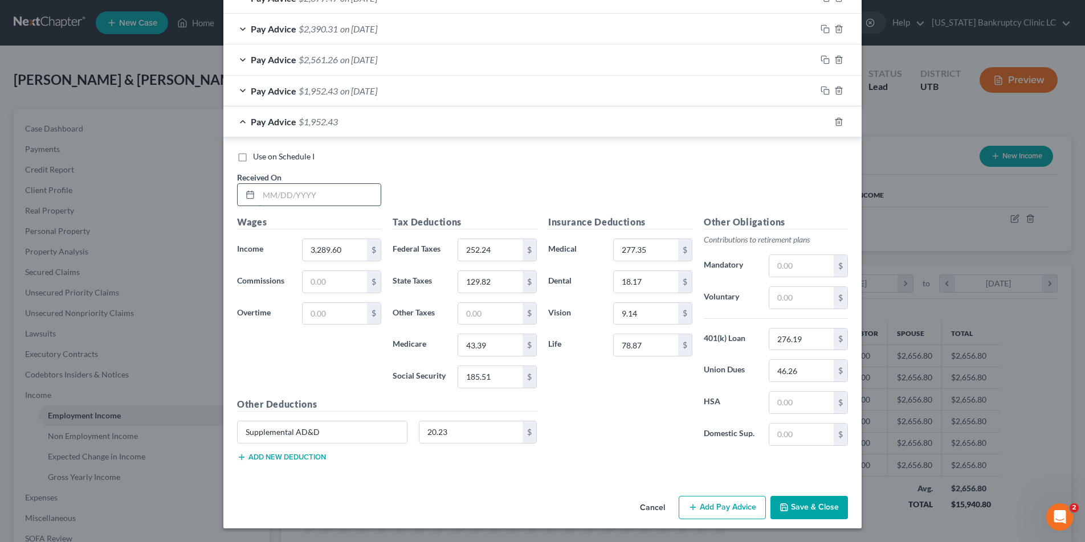
click at [280, 192] on input "text" at bounding box center [320, 195] width 122 height 22
drag, startPoint x: 806, startPoint y: 369, endPoint x: 824, endPoint y: 374, distance: 18.2
click at [824, 374] on input "46.26" at bounding box center [801, 371] width 64 height 22
click at [824, 121] on icon "button" at bounding box center [824, 121] width 9 height 9
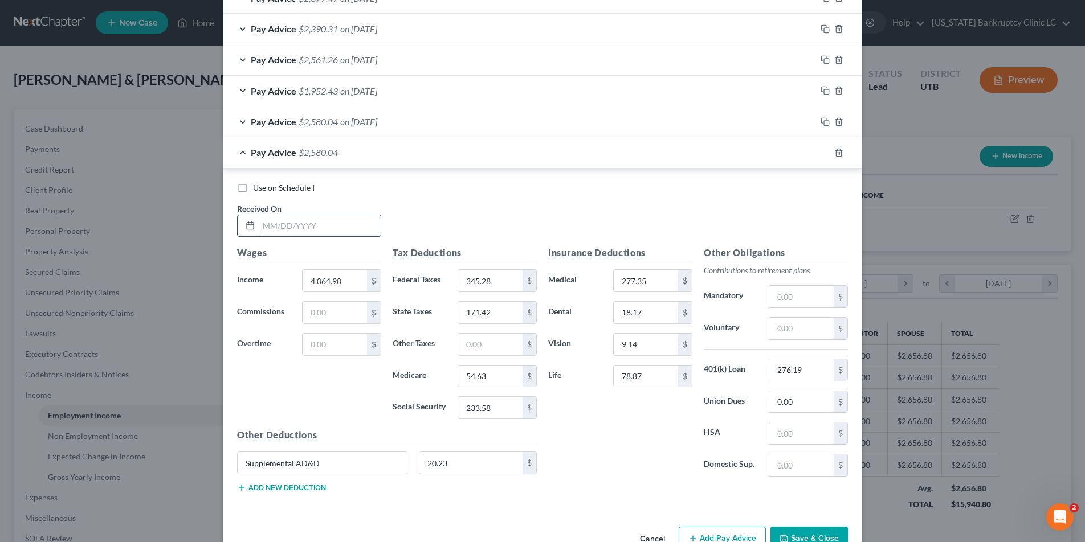
click at [278, 224] on input "text" at bounding box center [320, 226] width 122 height 22
click at [796, 406] on input "0.00" at bounding box center [801, 402] width 64 height 22
click at [825, 152] on icon "button" at bounding box center [824, 152] width 9 height 9
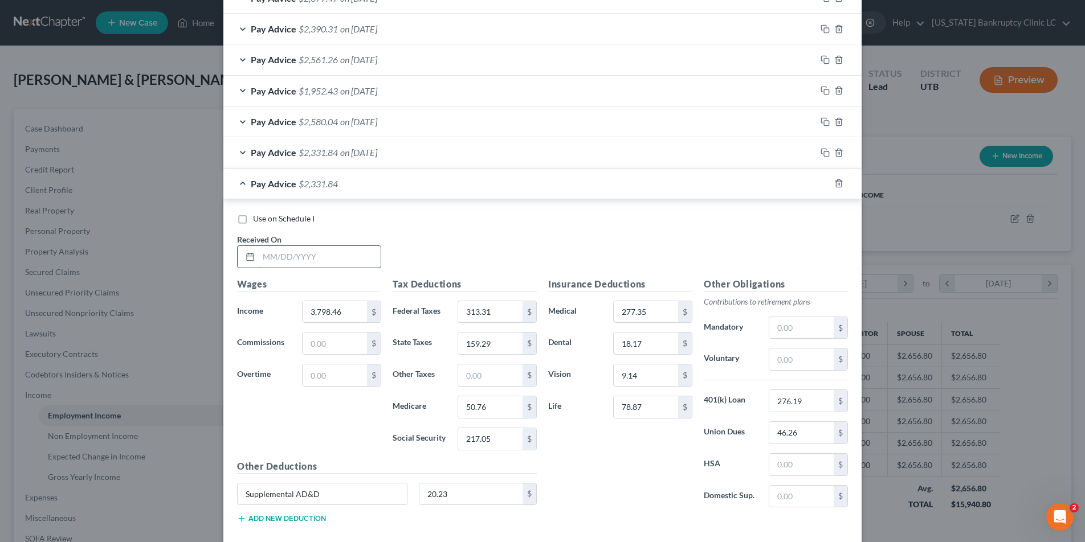
click at [293, 255] on input "text" at bounding box center [320, 257] width 122 height 22
click at [342, 313] on input "3,798.46" at bounding box center [334, 312] width 64 height 22
click at [817, 402] on input "276.19" at bounding box center [801, 401] width 64 height 22
click at [824, 181] on icon "button" at bounding box center [824, 183] width 9 height 9
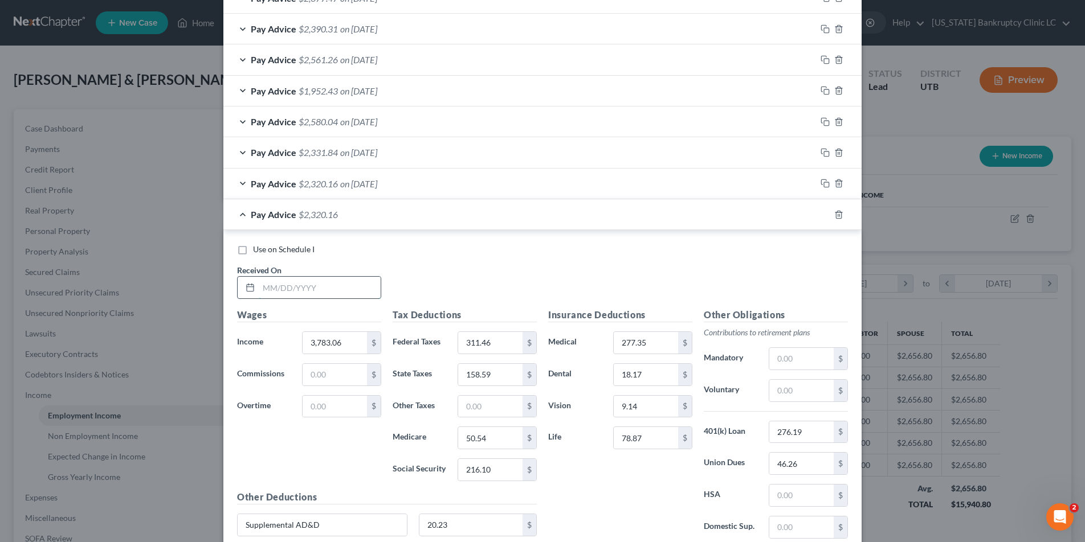
click at [297, 287] on input "text" at bounding box center [320, 288] width 122 height 22
click at [824, 215] on icon "button" at bounding box center [824, 214] width 9 height 9
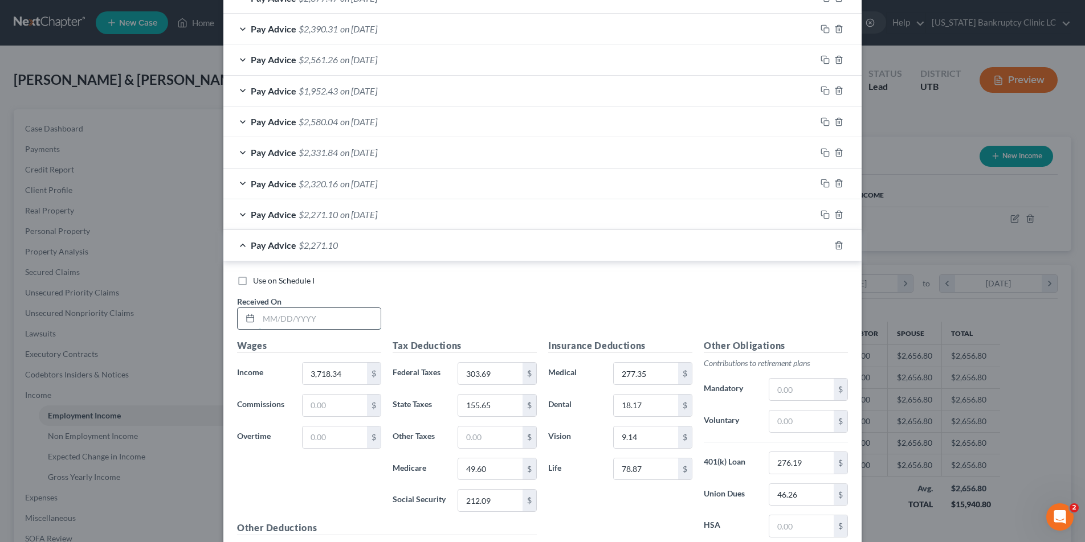
click at [291, 319] on input "text" at bounding box center [320, 319] width 122 height 22
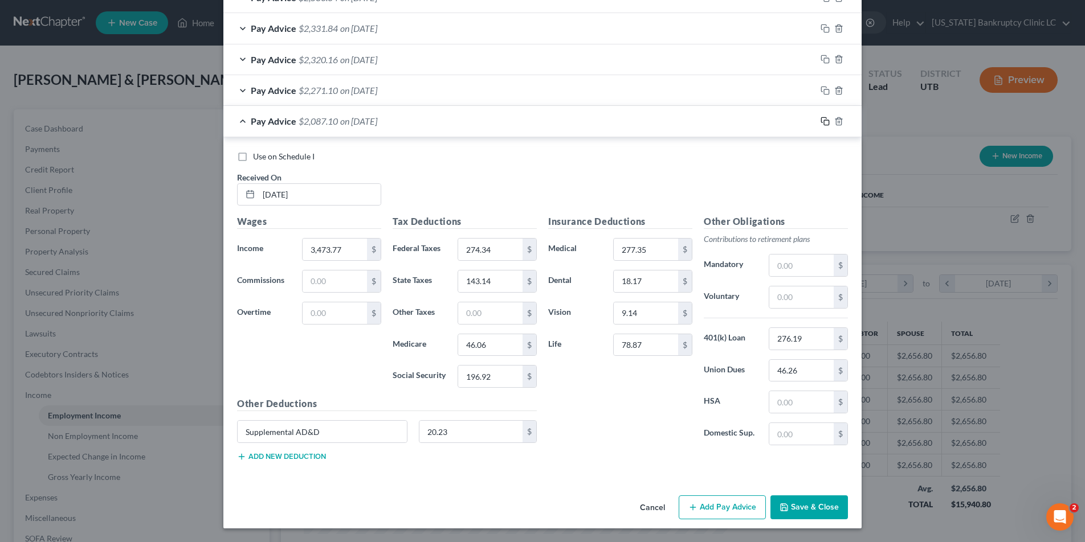
click at [825, 121] on icon "button" at bounding box center [824, 121] width 9 height 9
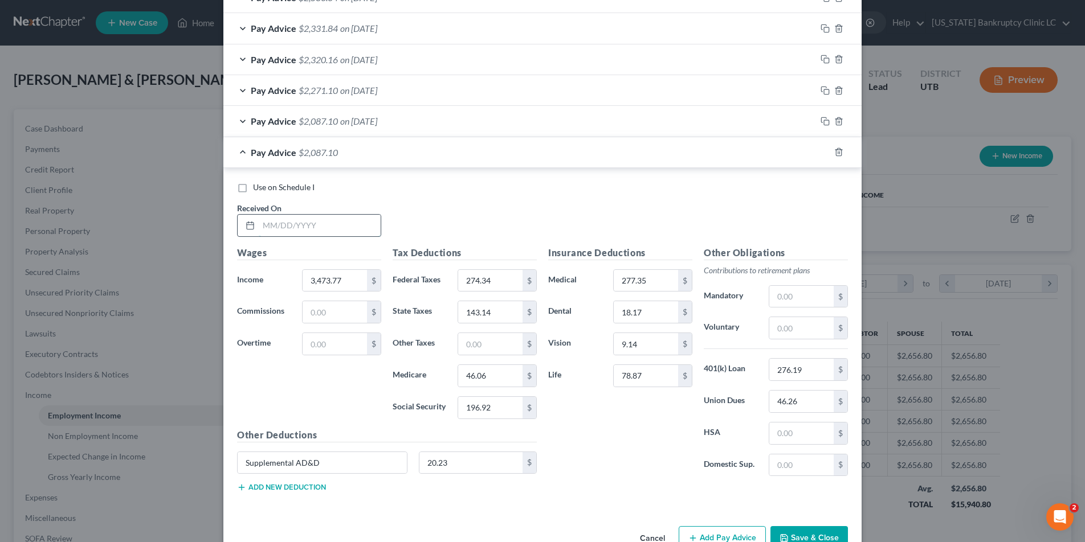
click at [348, 215] on input "text" at bounding box center [320, 226] width 122 height 22
click at [827, 154] on icon "button" at bounding box center [824, 152] width 9 height 9
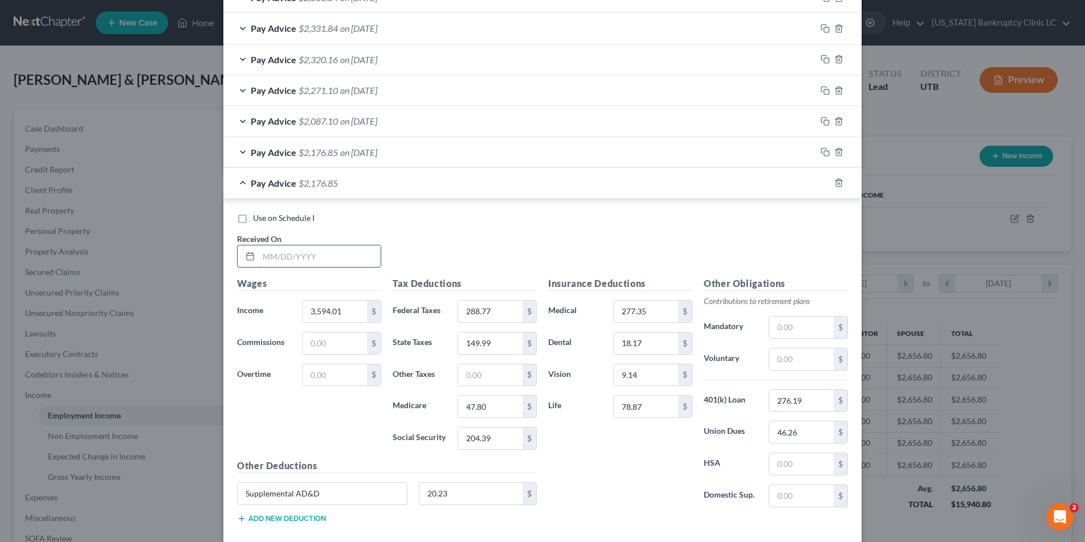
click at [277, 255] on input "text" at bounding box center [320, 257] width 122 height 22
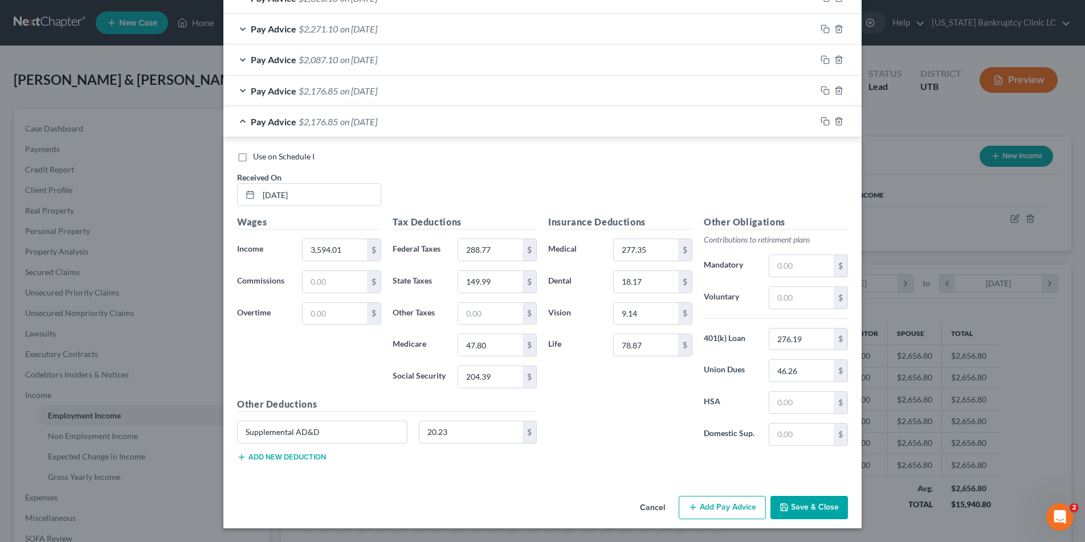
click at [799, 512] on button "Save & Close" at bounding box center [808, 508] width 77 height 24
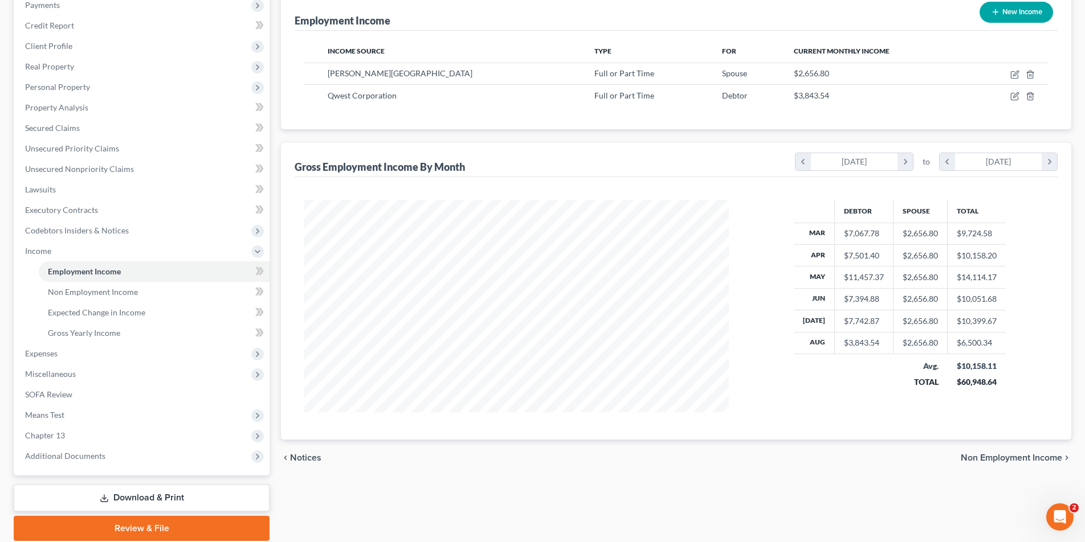
scroll to position [186, 0]
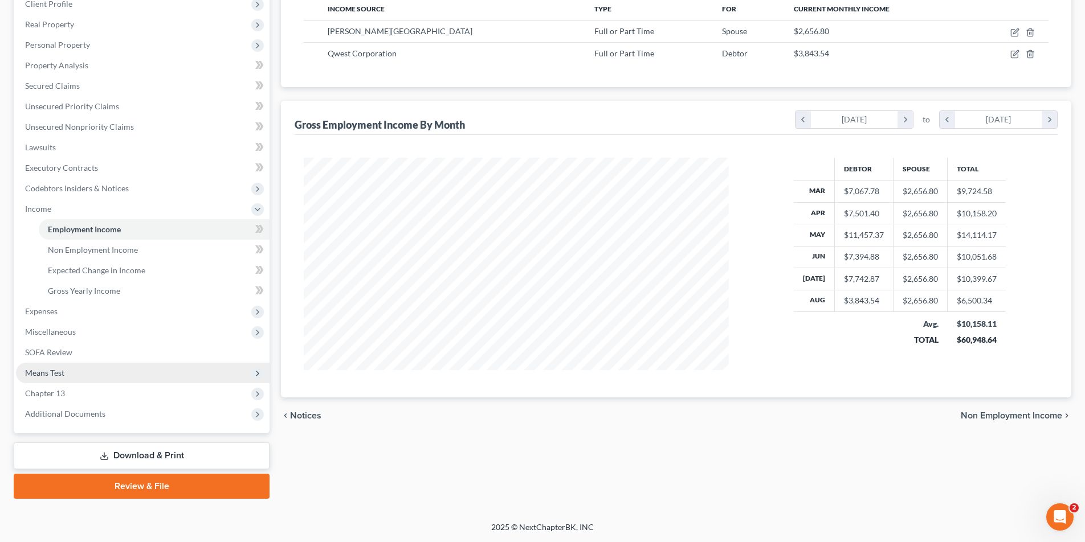
click at [58, 371] on span "Means Test" at bounding box center [44, 373] width 39 height 10
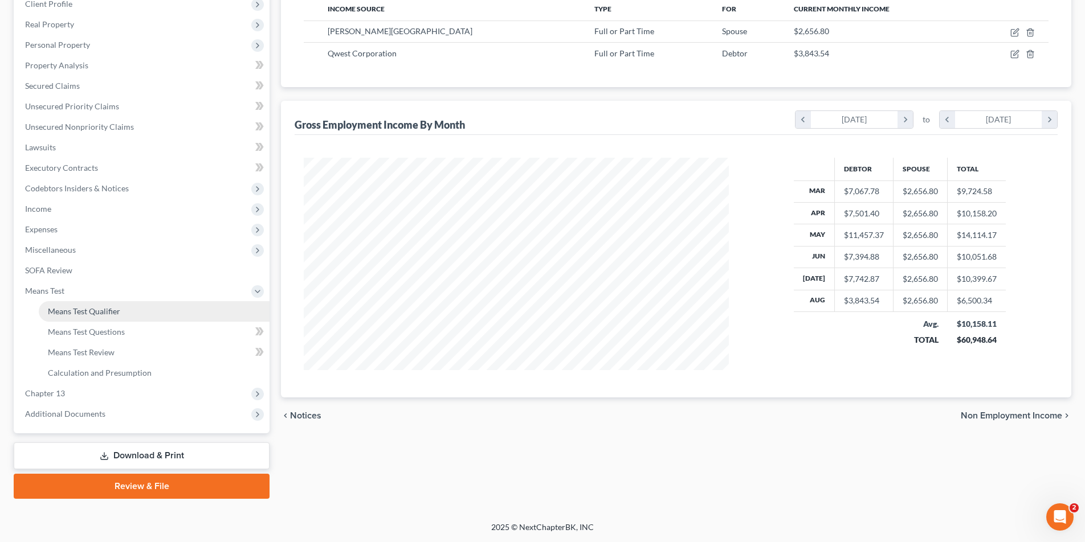
click at [89, 312] on span "Means Test Qualifier" at bounding box center [84, 311] width 72 height 10
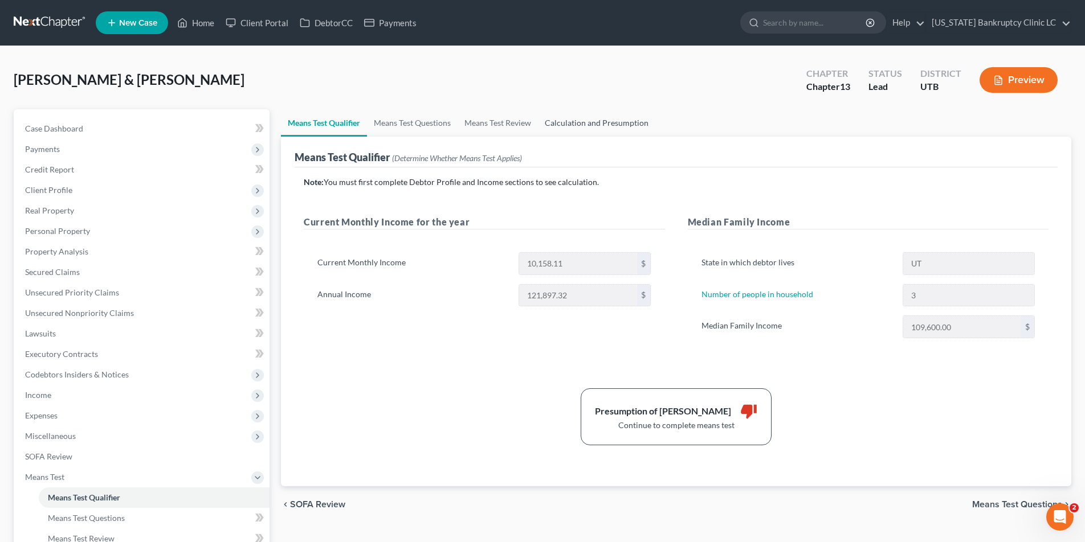
click at [571, 121] on link "Calculation and Presumption" at bounding box center [596, 122] width 117 height 27
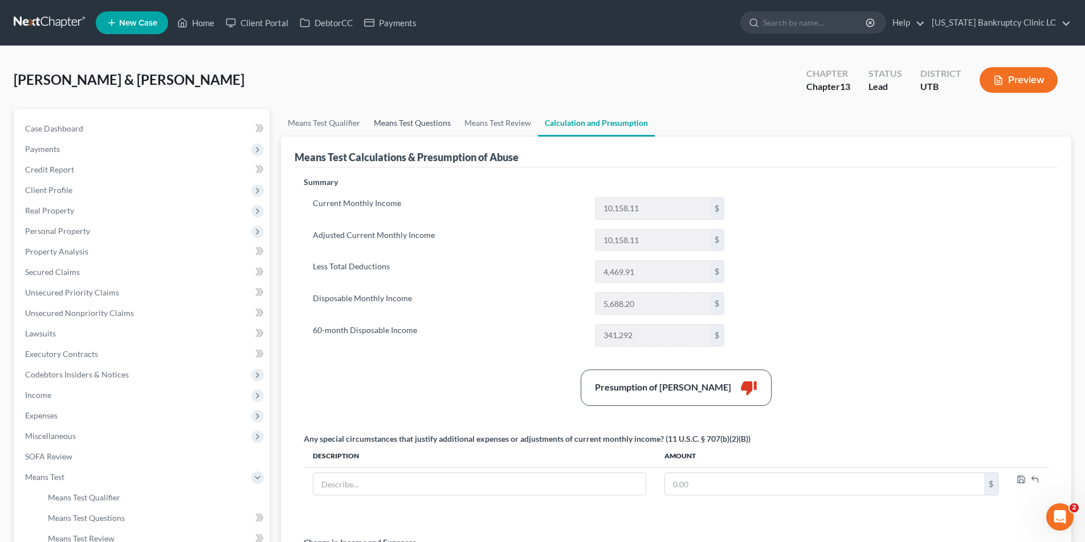
click at [414, 121] on link "Means Test Questions" at bounding box center [412, 122] width 91 height 27
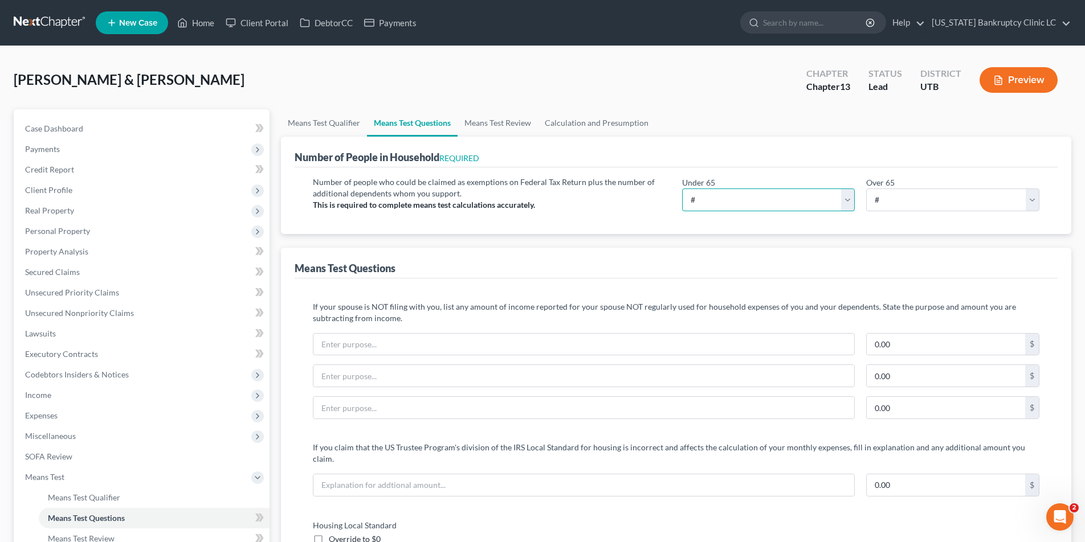
click at [852, 199] on select "# 0 1 2 3 4 5 6 7 8 9 10" at bounding box center [768, 200] width 173 height 23
click at [682, 189] on select "# 0 1 2 3 4 5 6 7 8 9 10" at bounding box center [768, 200] width 173 height 23
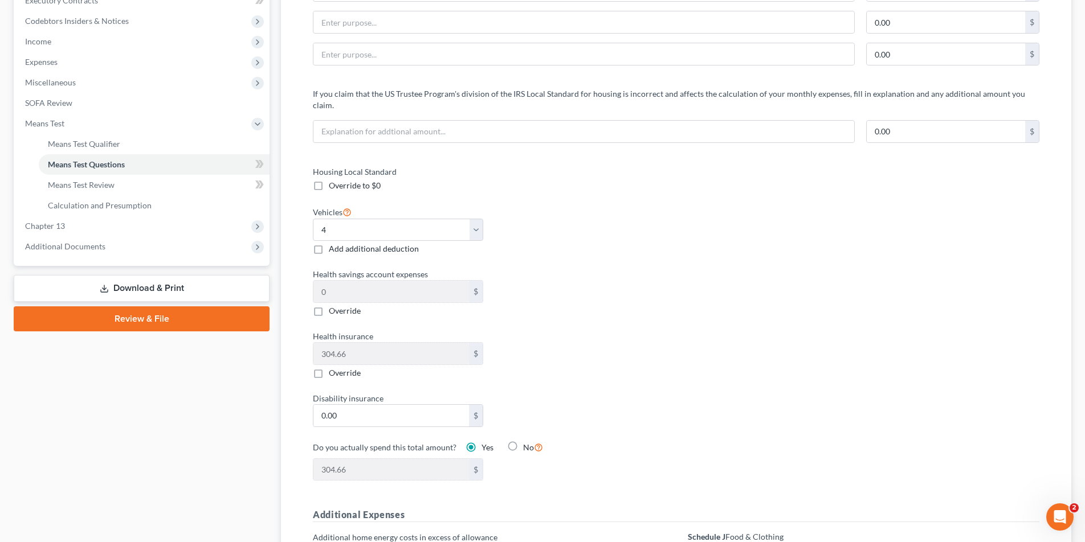
scroll to position [356, 0]
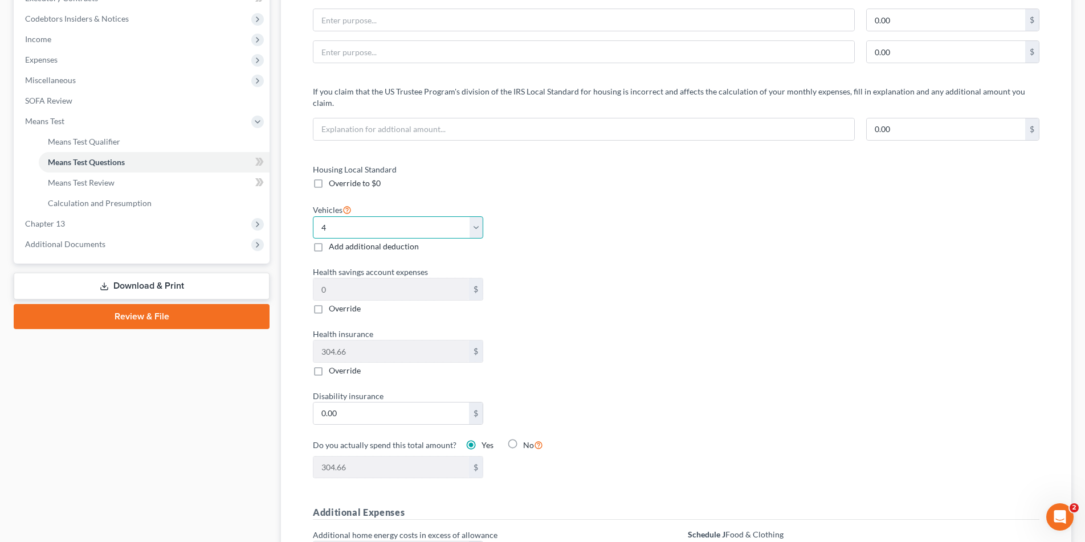
click at [477, 216] on select "Select 0 1 2 3 4 5" at bounding box center [398, 227] width 170 height 23
click at [313, 216] on select "Select 0 1 2 3 4 5" at bounding box center [398, 227] width 170 height 23
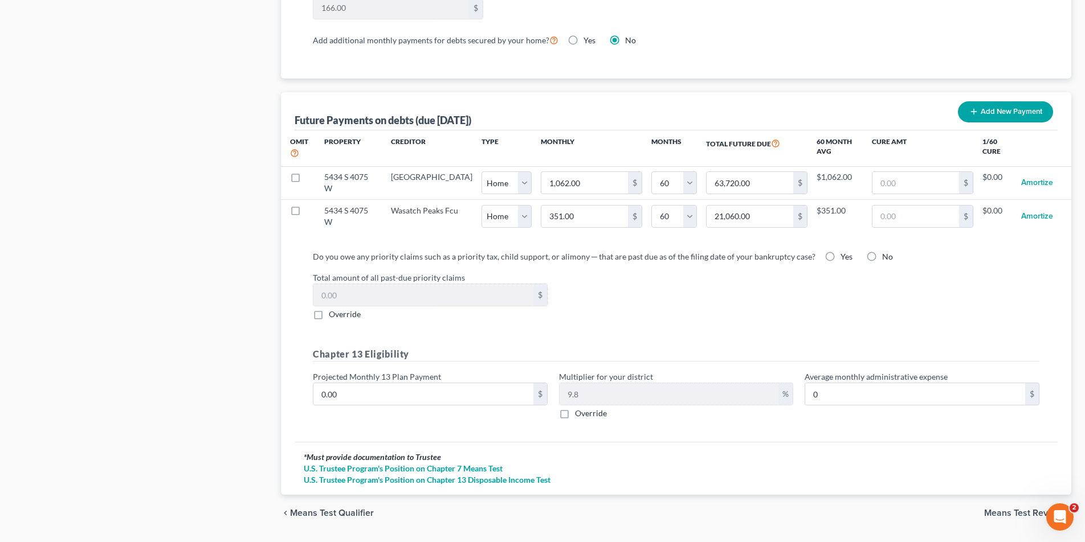
scroll to position [1074, 0]
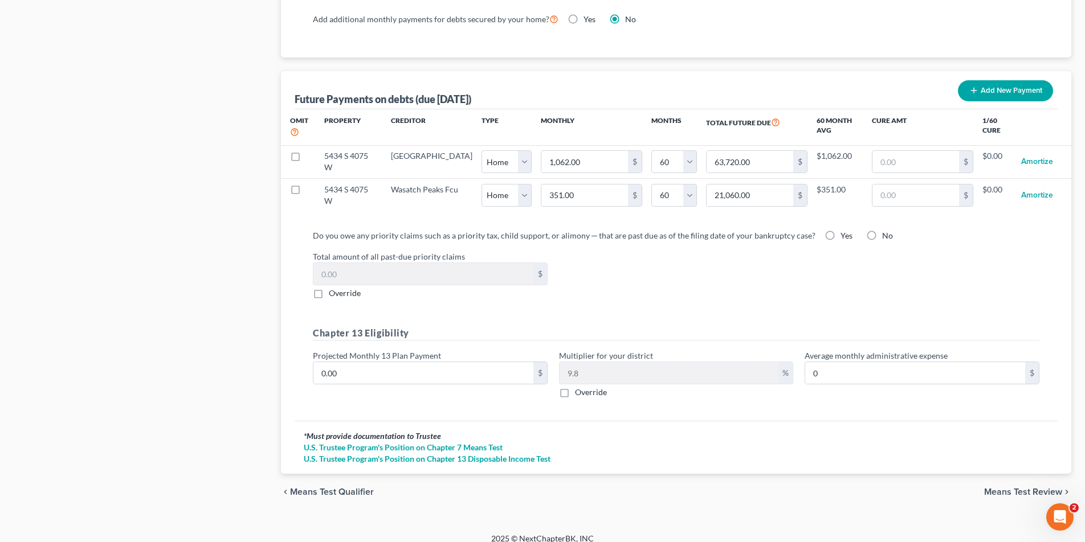
click at [575, 387] on label "Override" at bounding box center [591, 392] width 32 height 11
click at [579, 387] on input "Override" at bounding box center [582, 390] width 7 height 7
click at [582, 363] on input "text" at bounding box center [668, 373] width 219 height 22
click at [1020, 488] on span "Means Test Review" at bounding box center [1023, 492] width 78 height 9
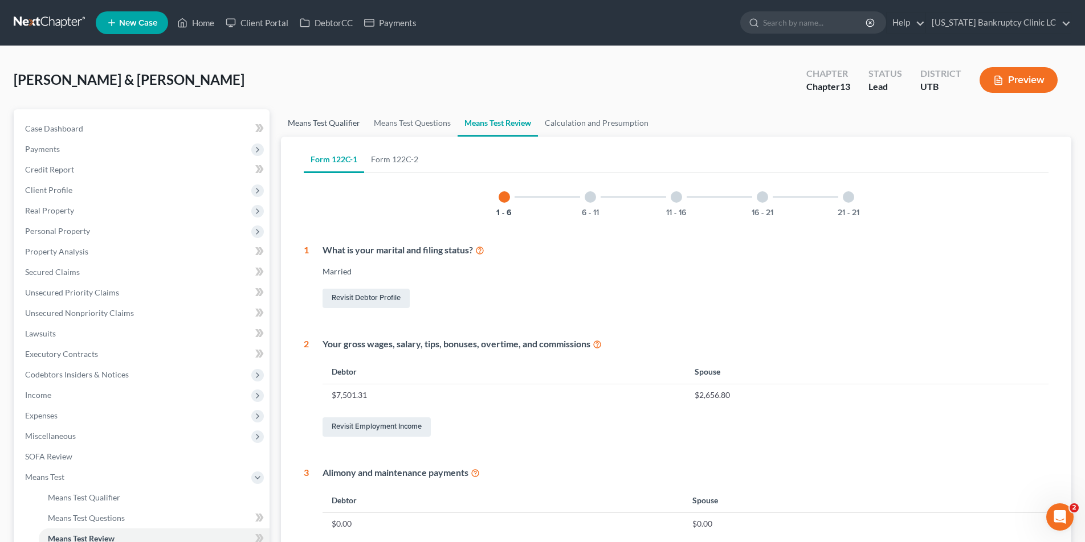
click at [306, 123] on link "Means Test Qualifier" at bounding box center [324, 122] width 86 height 27
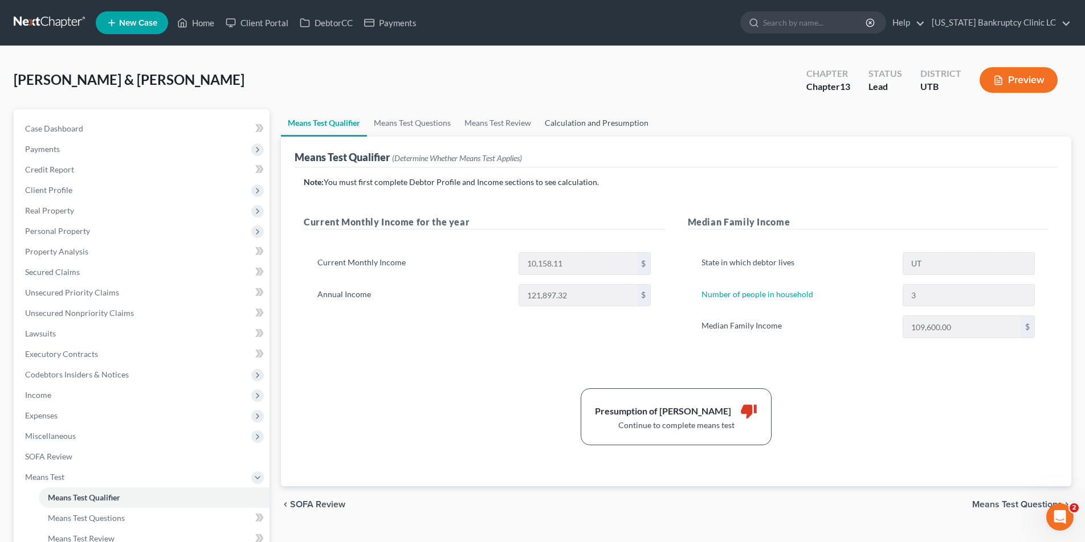
click at [579, 119] on link "Calculation and Presumption" at bounding box center [596, 122] width 117 height 27
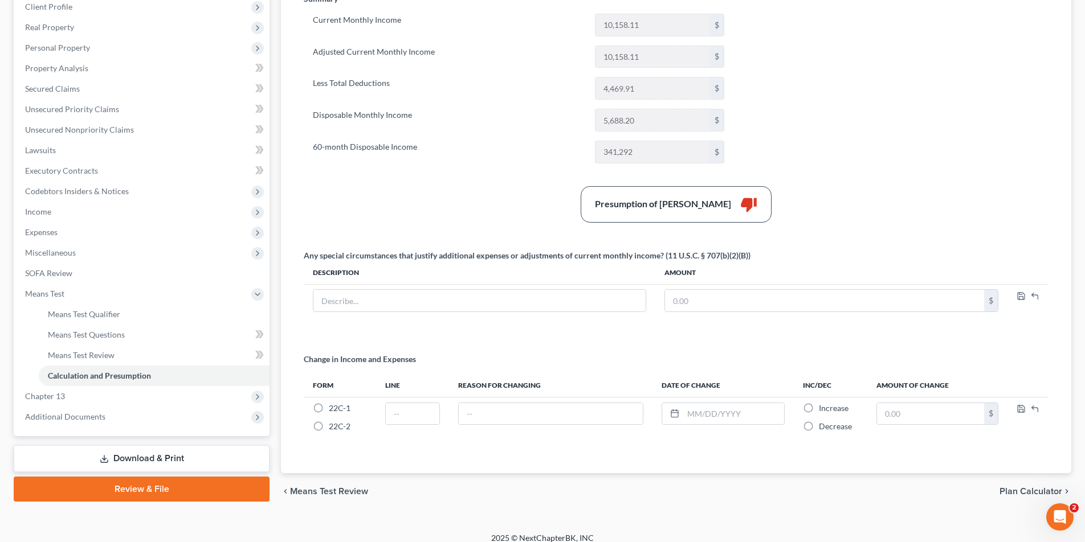
scroll to position [194, 0]
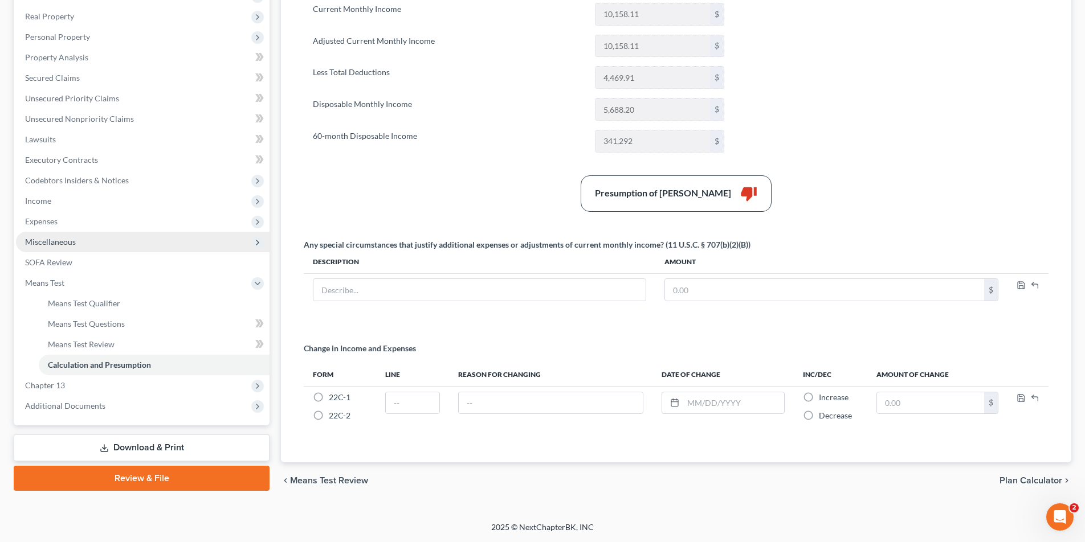
click at [67, 240] on span "Miscellaneous" at bounding box center [50, 242] width 51 height 10
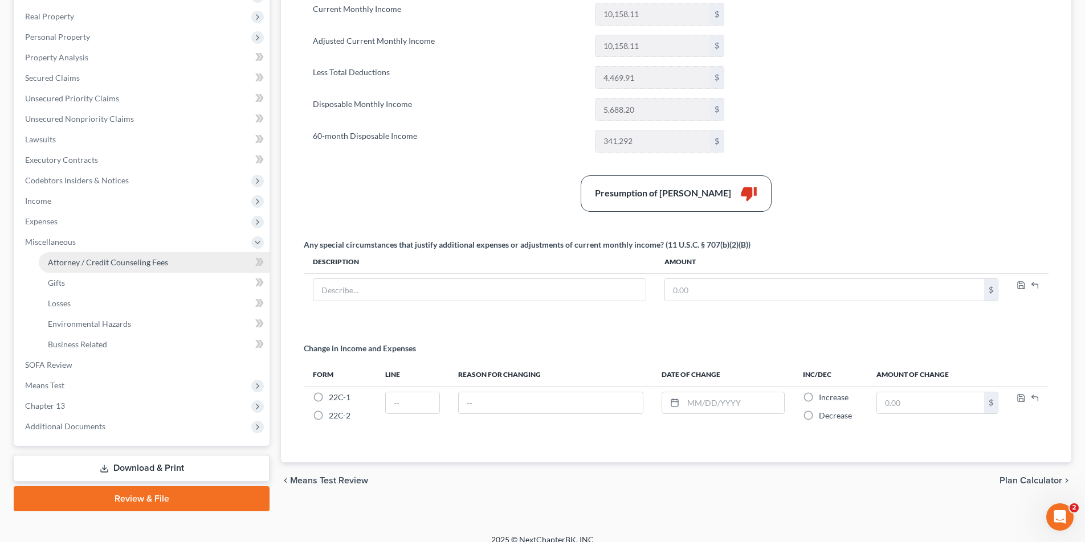
click at [74, 260] on span "Attorney / Credit Counseling Fees" at bounding box center [108, 262] width 120 height 10
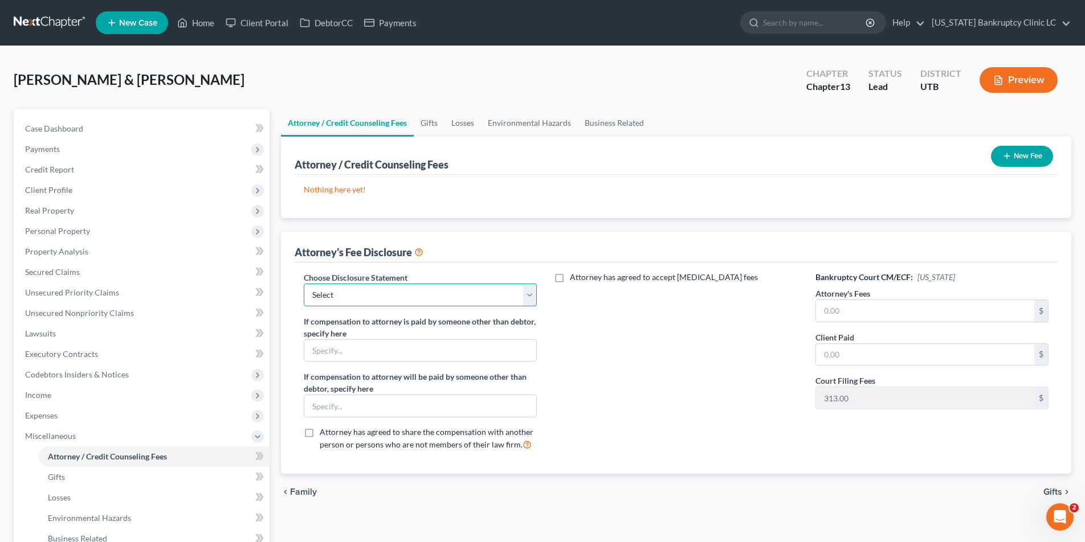
click at [530, 292] on select "Select Installment Chapter 7 Cases Salt Lake Custom Disclosure Fresh Start Fund…" at bounding box center [420, 295] width 233 height 23
click at [304, 284] on select "Select Installment Chapter 7 Cases Salt Lake Custom Disclosure Fresh Start Fund…" at bounding box center [420, 295] width 233 height 23
click at [860, 311] on input "text" at bounding box center [925, 311] width 218 height 22
click at [846, 353] on input "text" at bounding box center [925, 355] width 218 height 22
click at [1021, 156] on button "New Fee" at bounding box center [1022, 156] width 62 height 21
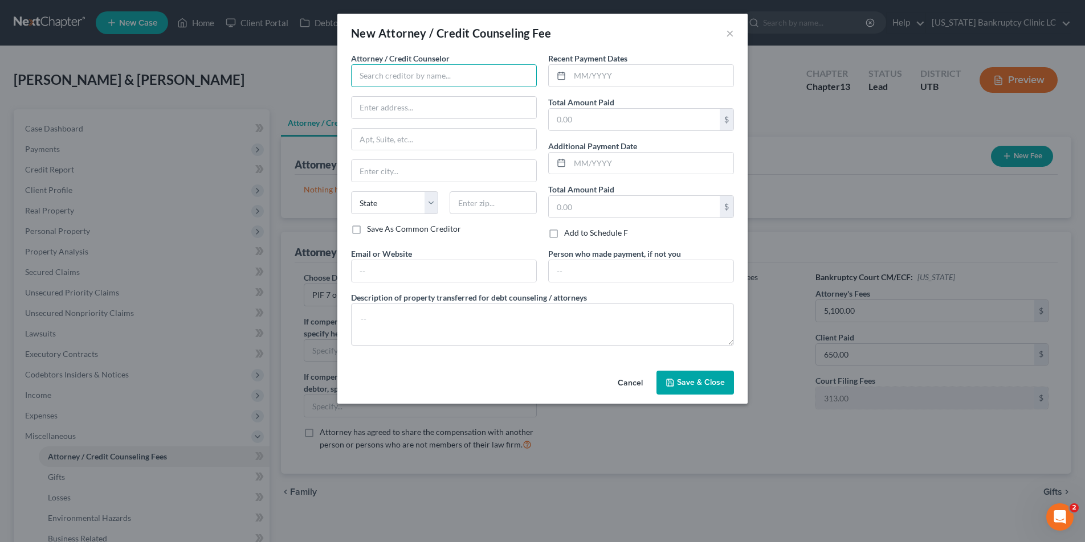
click at [447, 77] on input "text" at bounding box center [444, 75] width 186 height 23
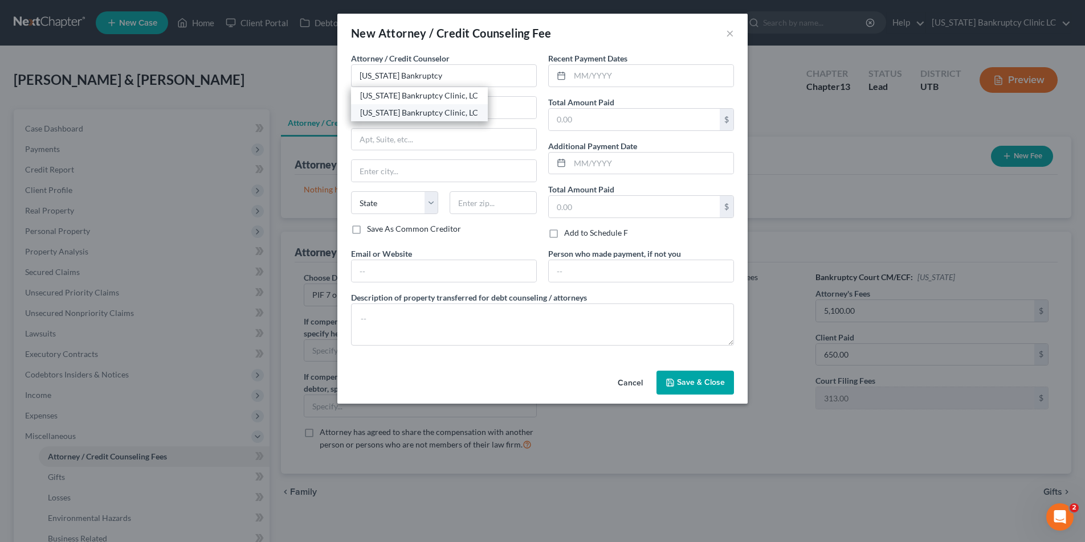
click at [437, 116] on div "[US_STATE] Bankruptcy Clinic, LC" at bounding box center [419, 112] width 118 height 11
click at [591, 78] on input "text" at bounding box center [651, 76] width 163 height 22
click at [697, 384] on span "Save & Close" at bounding box center [701, 383] width 48 height 10
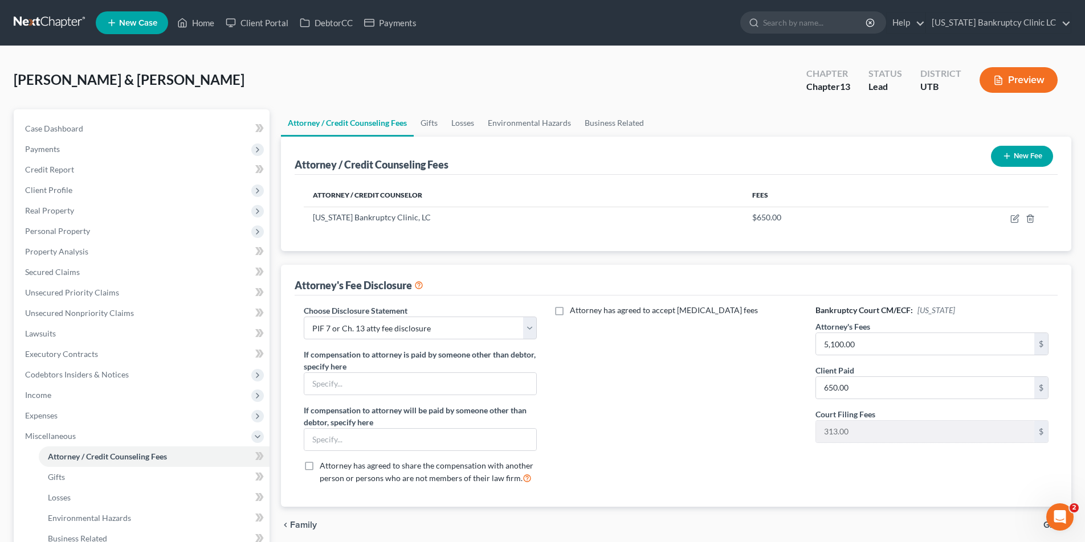
click at [1020, 154] on button "New Fee" at bounding box center [1022, 156] width 62 height 21
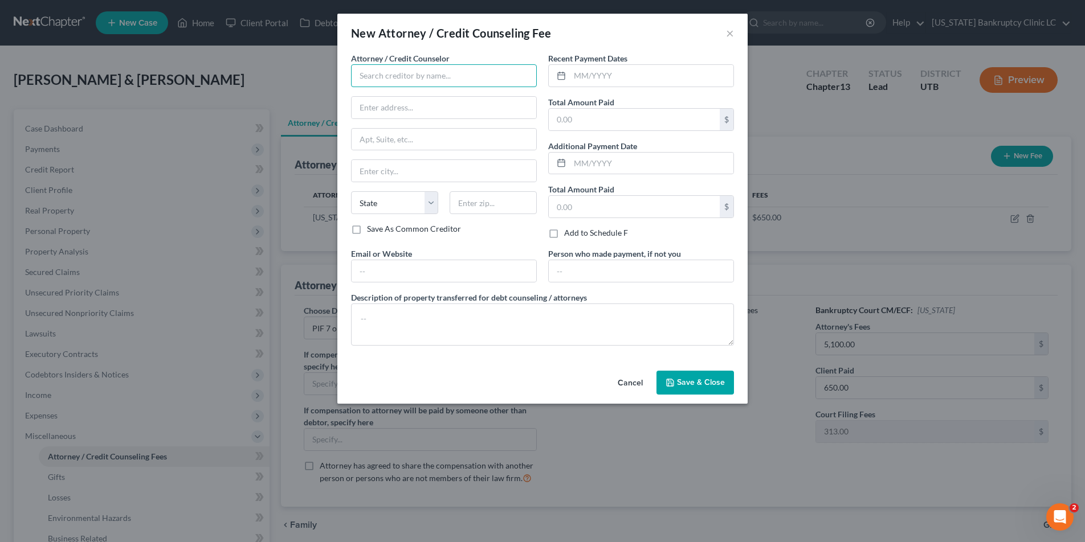
click at [503, 75] on input "text" at bounding box center [444, 75] width 186 height 23
click at [463, 99] on div "Xactus" at bounding box center [419, 95] width 118 height 11
click at [599, 71] on input "text" at bounding box center [651, 76] width 163 height 22
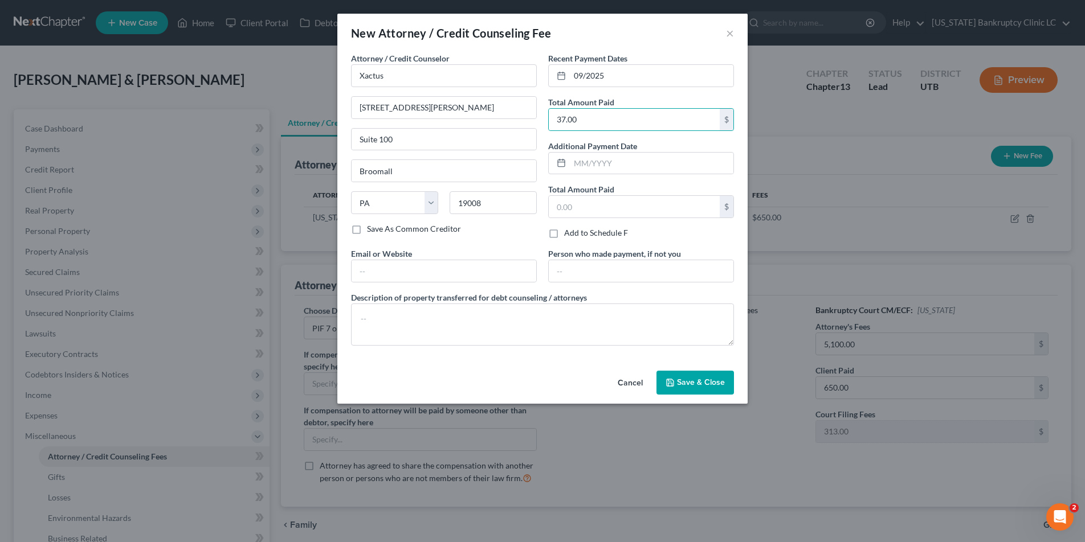
click at [689, 385] on span "Save & Close" at bounding box center [701, 383] width 48 height 10
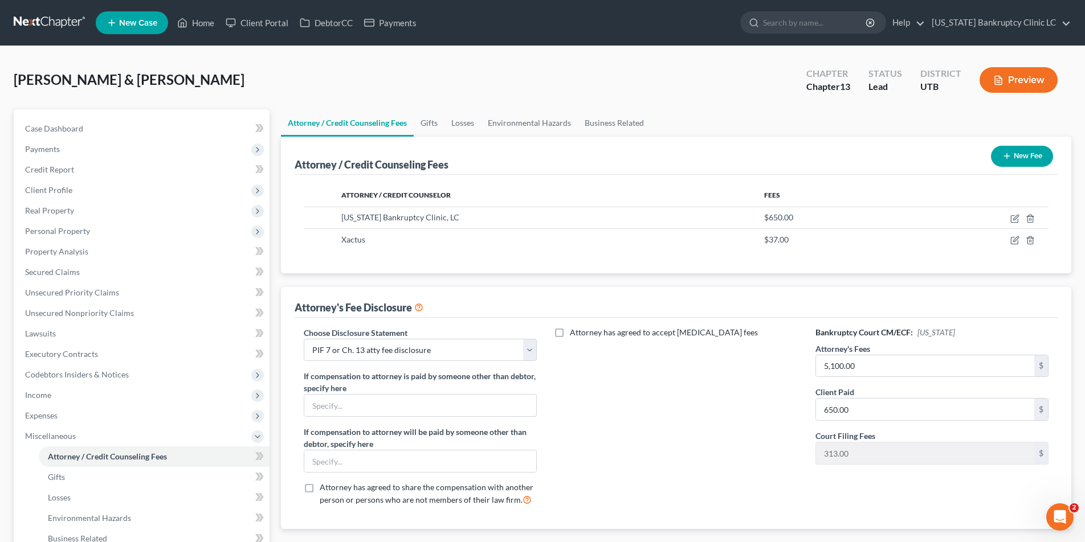
click at [1036, 156] on button "New Fee" at bounding box center [1022, 156] width 62 height 21
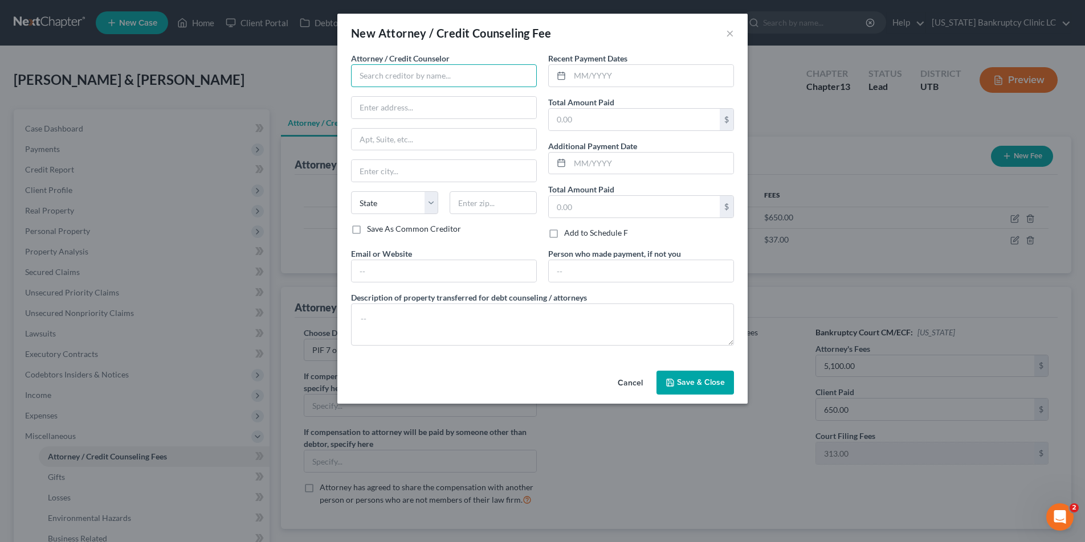
click at [468, 71] on input "text" at bounding box center [444, 75] width 186 height 23
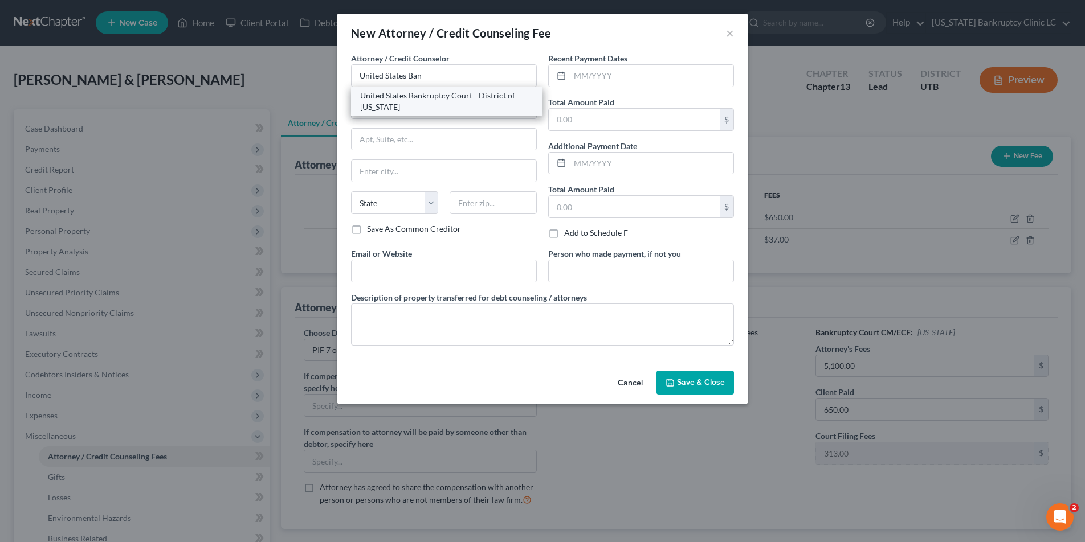
click at [477, 100] on div "United States Bankruptcy Court - District of [US_STATE]" at bounding box center [446, 101] width 173 height 23
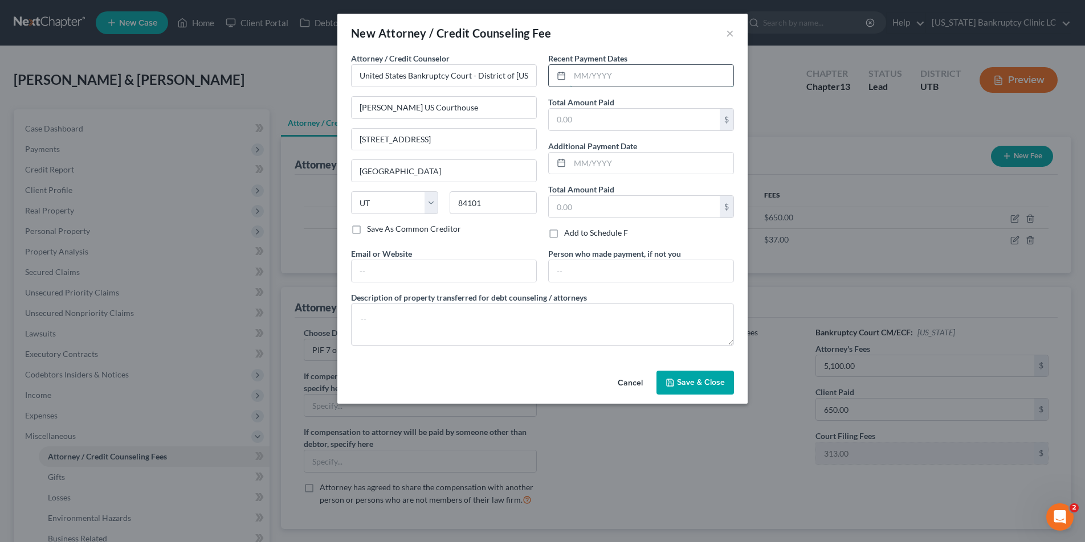
click at [608, 80] on input "text" at bounding box center [651, 76] width 163 height 22
click at [705, 381] on span "Save & Close" at bounding box center [701, 383] width 48 height 10
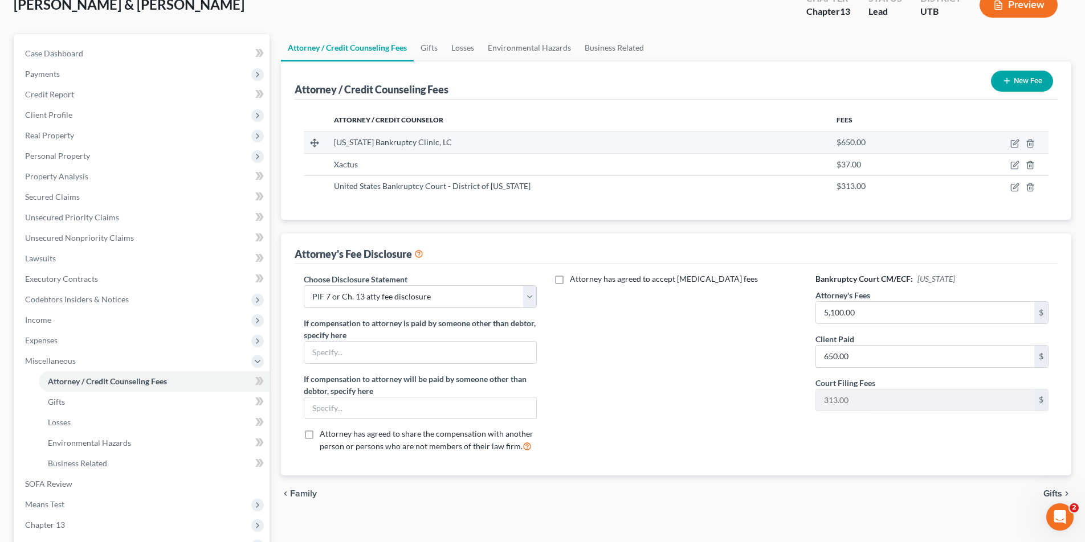
scroll to position [207, 0]
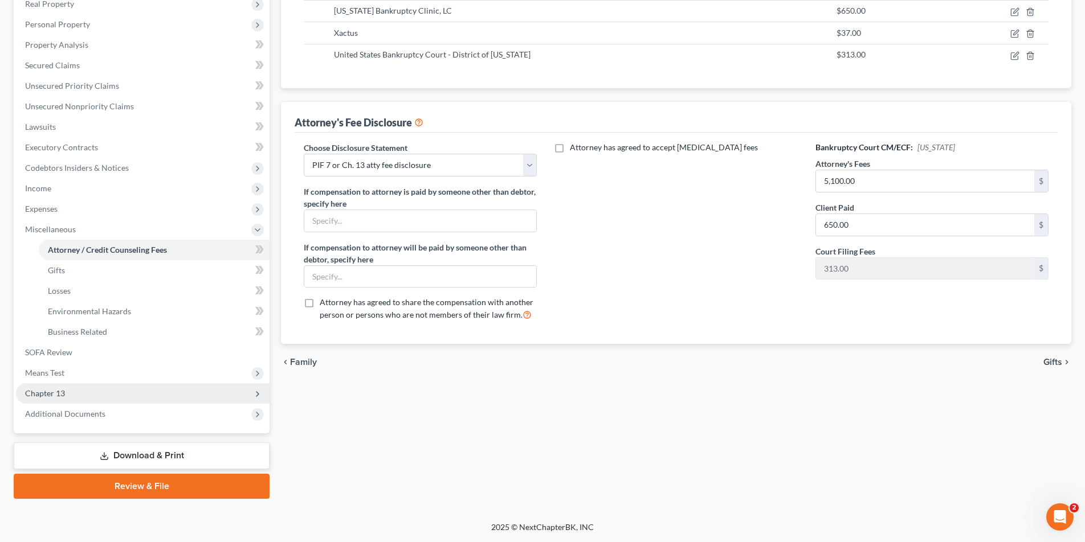
click at [32, 396] on span "Chapter 13" at bounding box center [45, 393] width 40 height 10
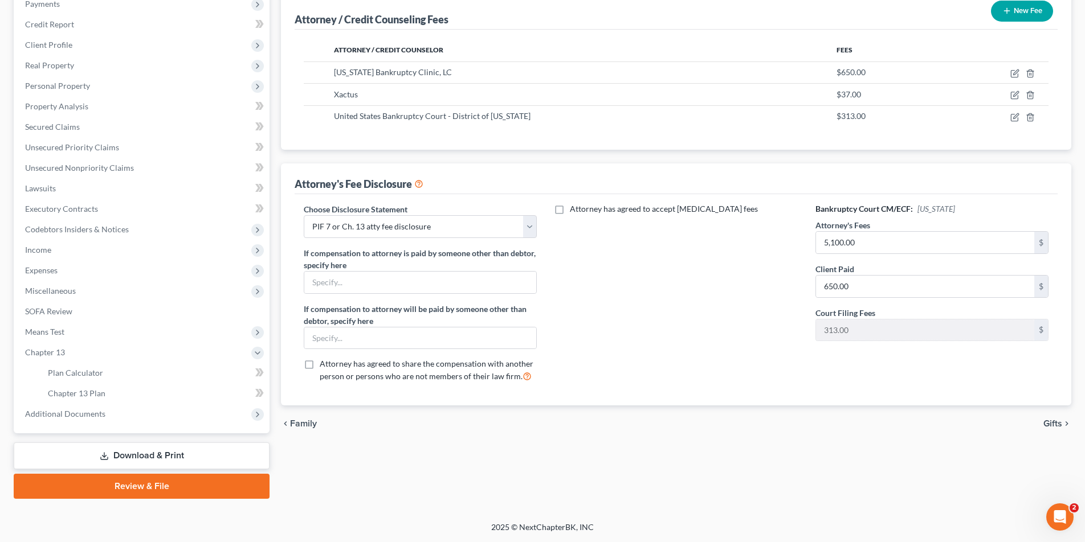
scroll to position [145, 0]
click at [69, 371] on span "Plan Calculator" at bounding box center [75, 373] width 55 height 10
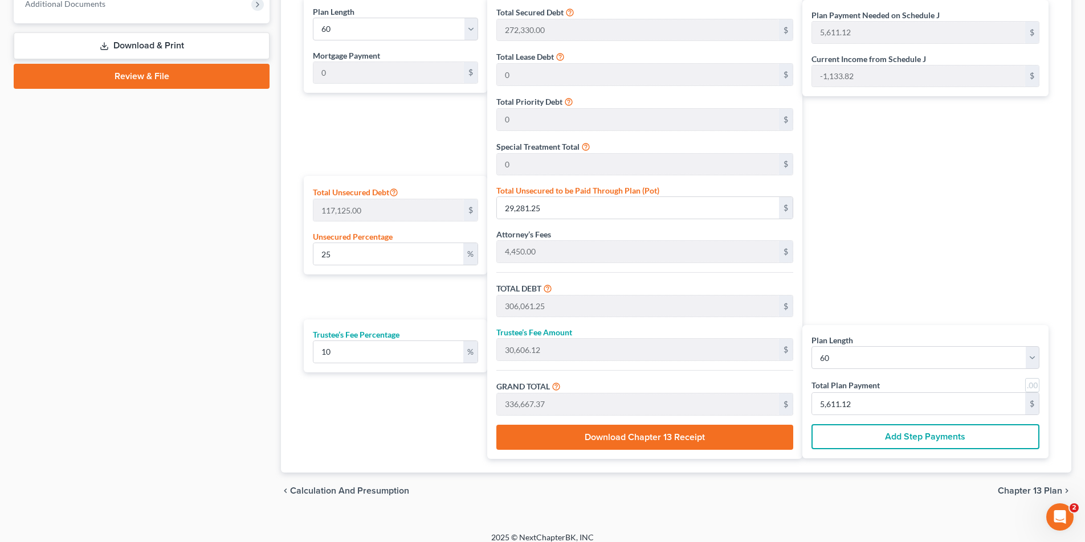
scroll to position [566, 0]
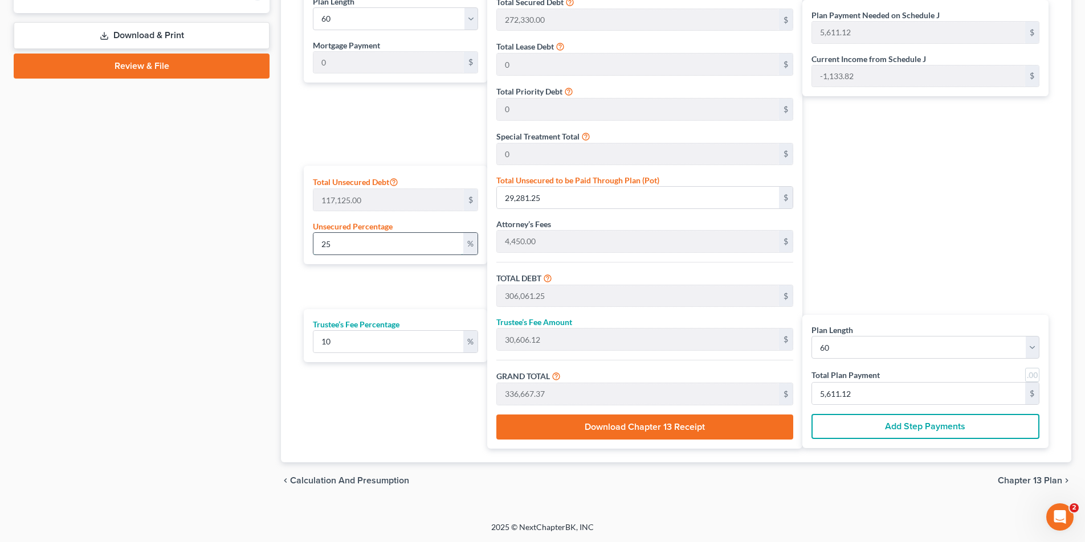
click at [362, 242] on input "25" at bounding box center [388, 244] width 150 height 22
drag, startPoint x: 362, startPoint y: 242, endPoint x: 310, endPoint y: 245, distance: 51.4
click at [310, 245] on div "Total Unsecured Debt 117,125.00 $ Unsecured Percentage 25 %" at bounding box center [395, 215] width 183 height 99
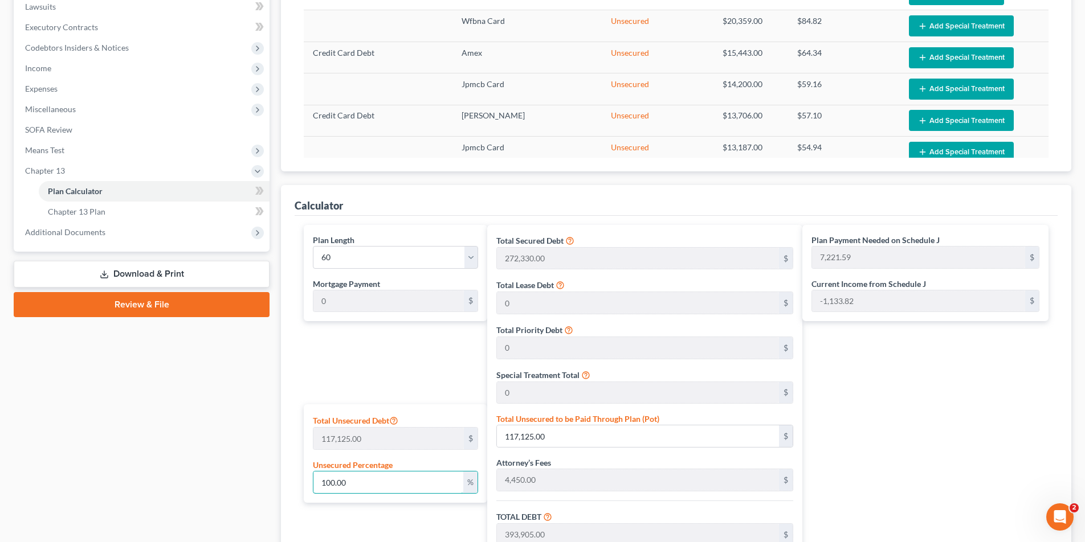
scroll to position [0, 0]
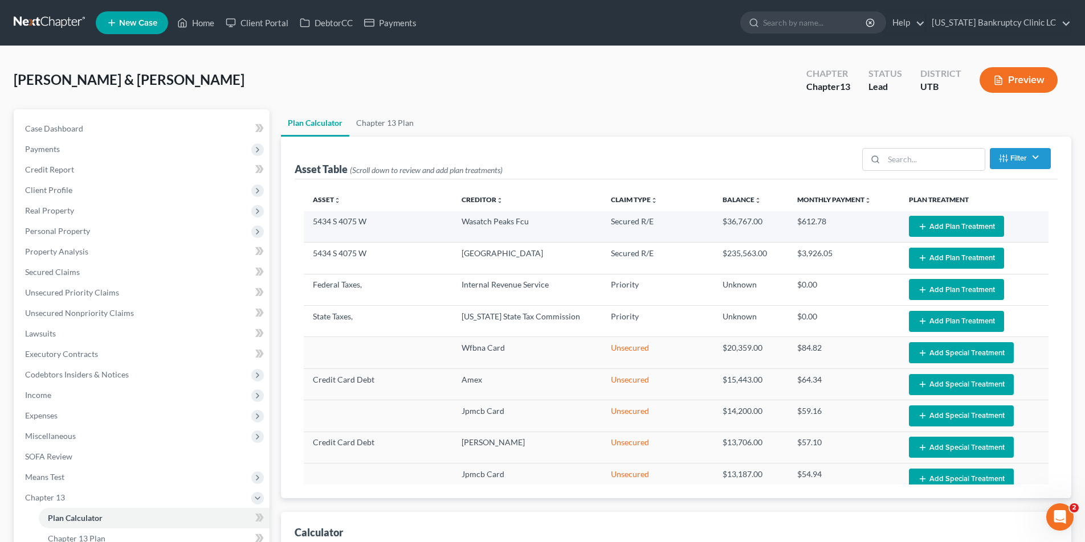
click at [958, 226] on button "Add Plan Treatment" at bounding box center [956, 226] width 95 height 21
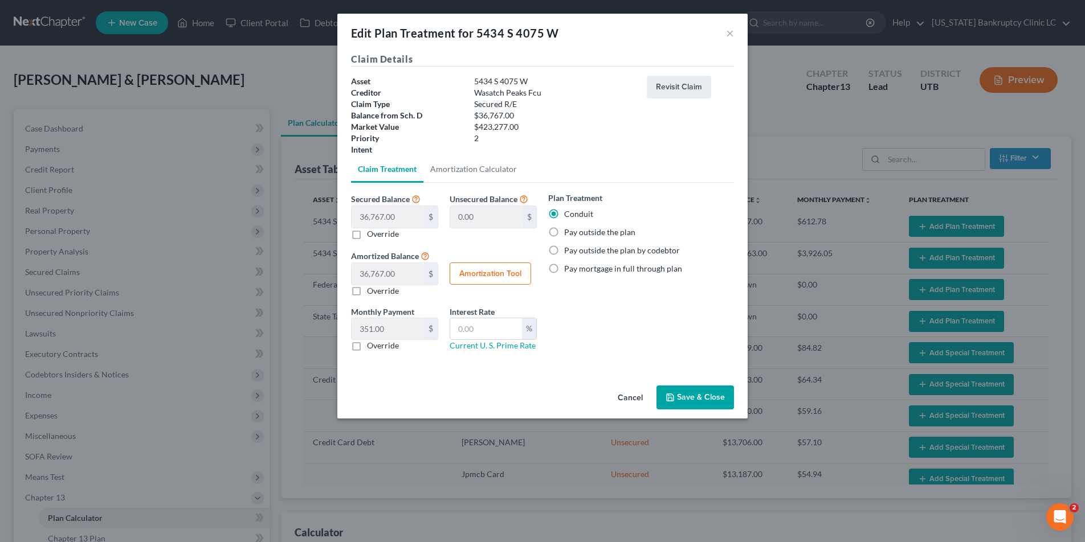
click at [564, 231] on label "Pay outside the plan" at bounding box center [599, 232] width 71 height 11
click at [568, 231] on input "Pay outside the plan" at bounding box center [571, 230] width 7 height 7
click at [699, 400] on button "Save & Close" at bounding box center [694, 398] width 77 height 24
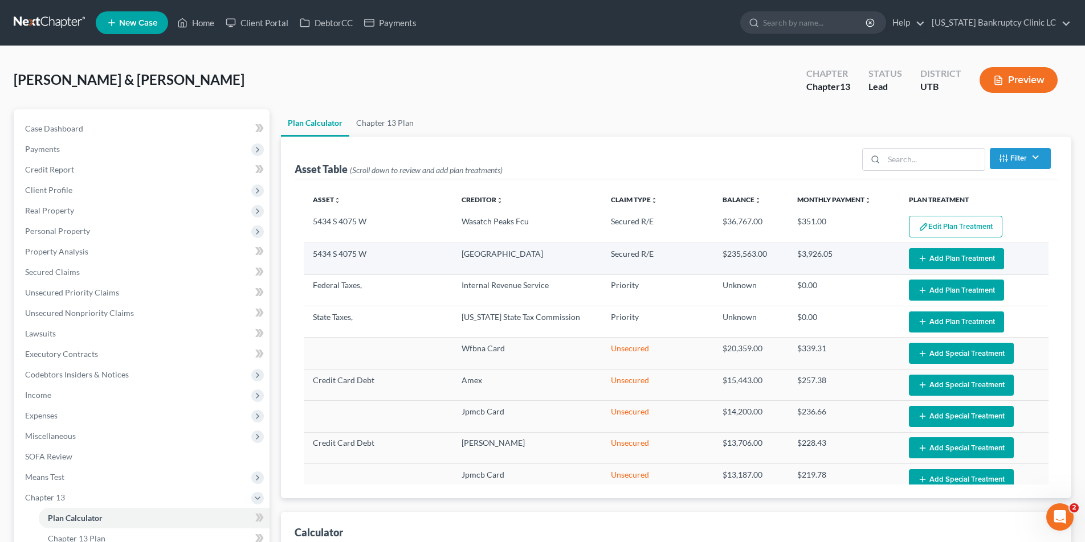
click at [943, 256] on button "Add Plan Treatment" at bounding box center [956, 258] width 95 height 21
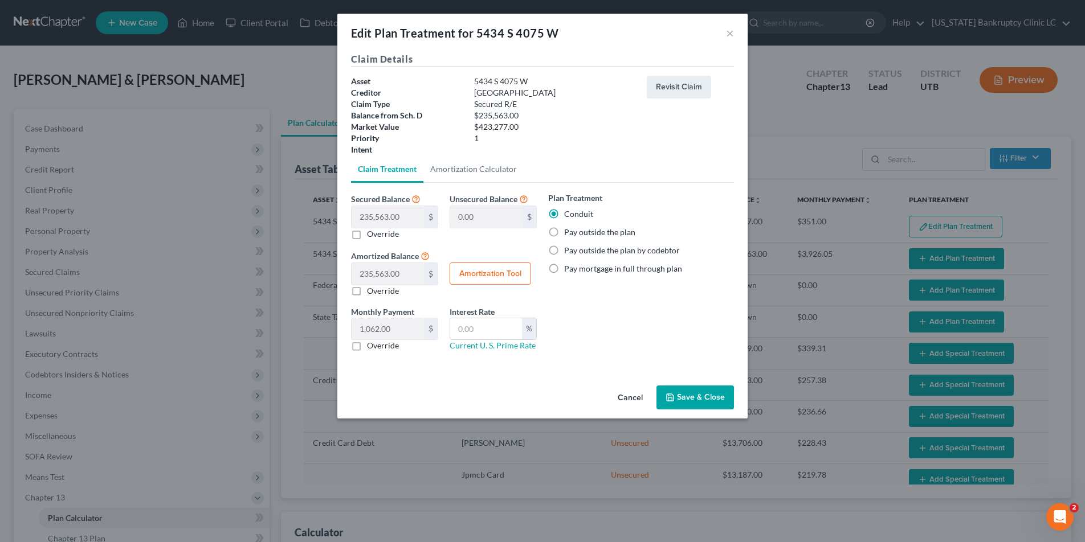
click at [564, 234] on label "Pay outside the plan" at bounding box center [599, 232] width 71 height 11
click at [568, 234] on input "Pay outside the plan" at bounding box center [571, 230] width 7 height 7
click at [698, 403] on button "Save & Close" at bounding box center [694, 398] width 77 height 24
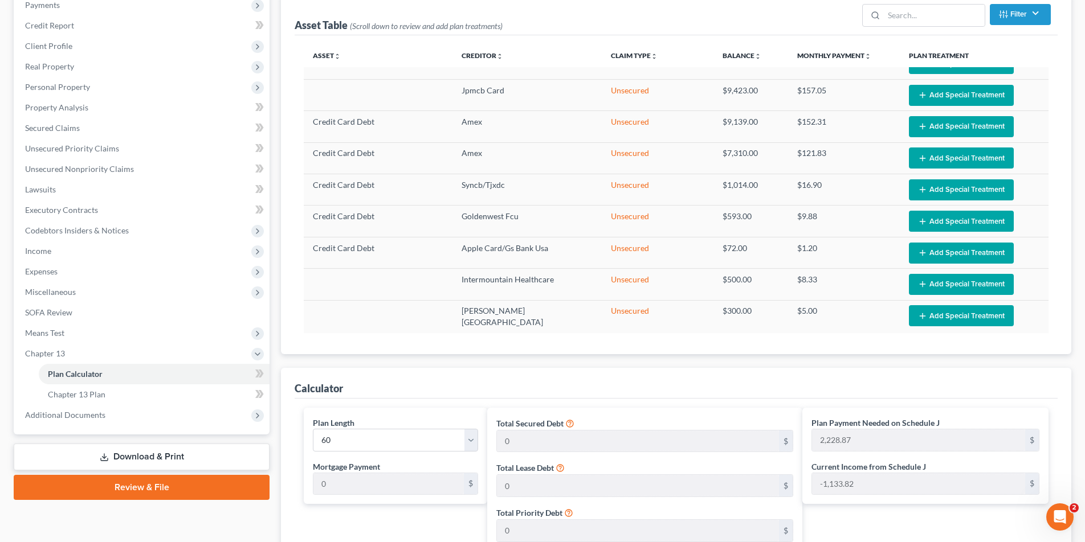
scroll to position [140, 0]
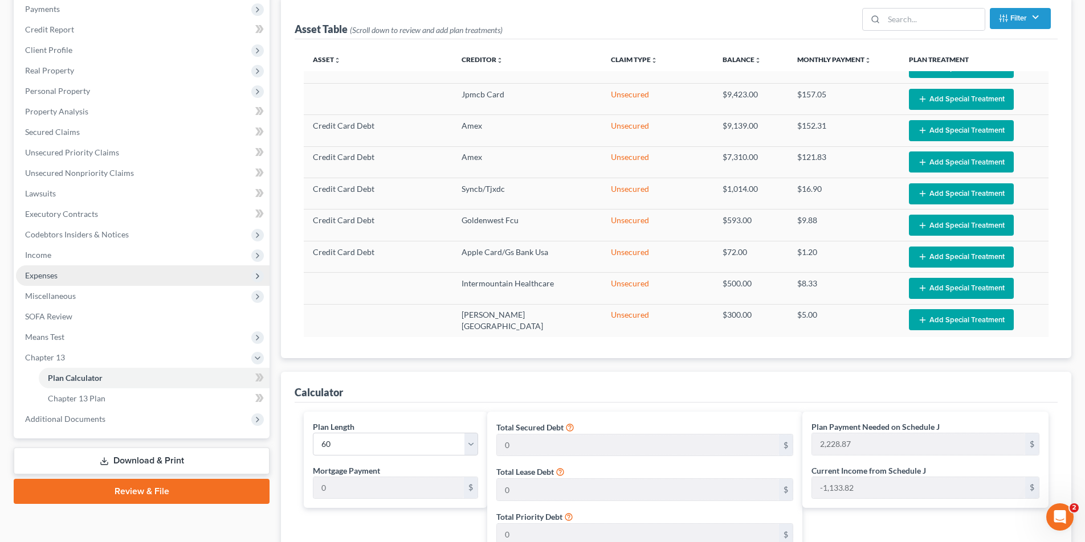
click at [44, 274] on span "Expenses" at bounding box center [41, 276] width 32 height 10
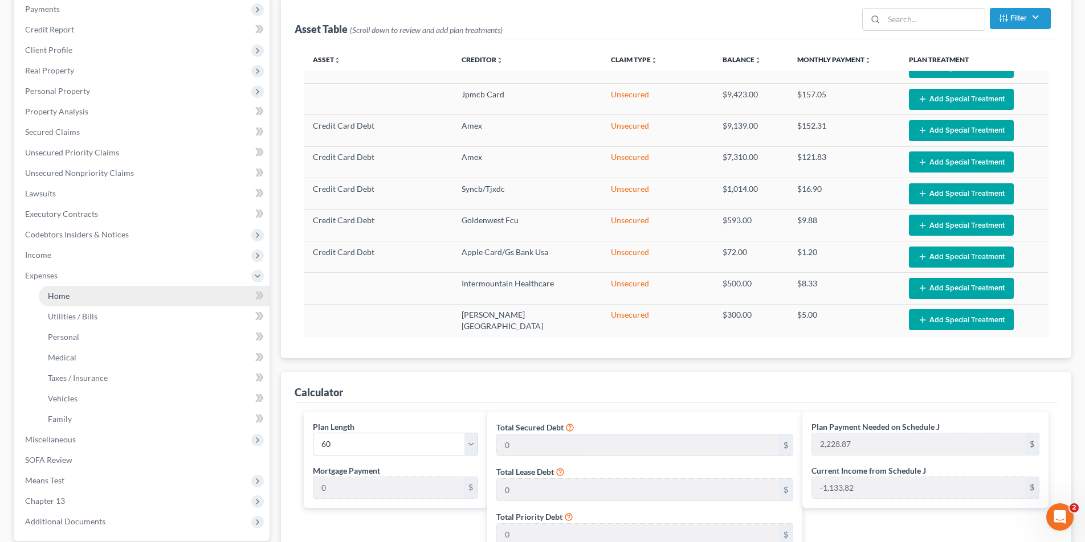
click at [72, 294] on link "Home" at bounding box center [154, 296] width 231 height 21
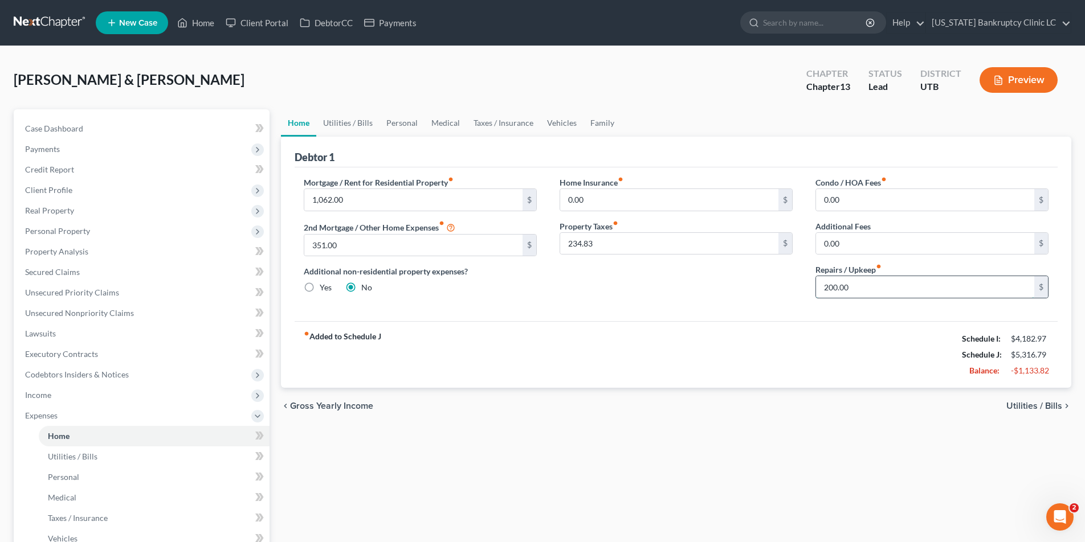
click at [866, 289] on input "200.00" at bounding box center [925, 287] width 218 height 22
click at [353, 127] on link "Utilities / Bills" at bounding box center [347, 122] width 63 height 27
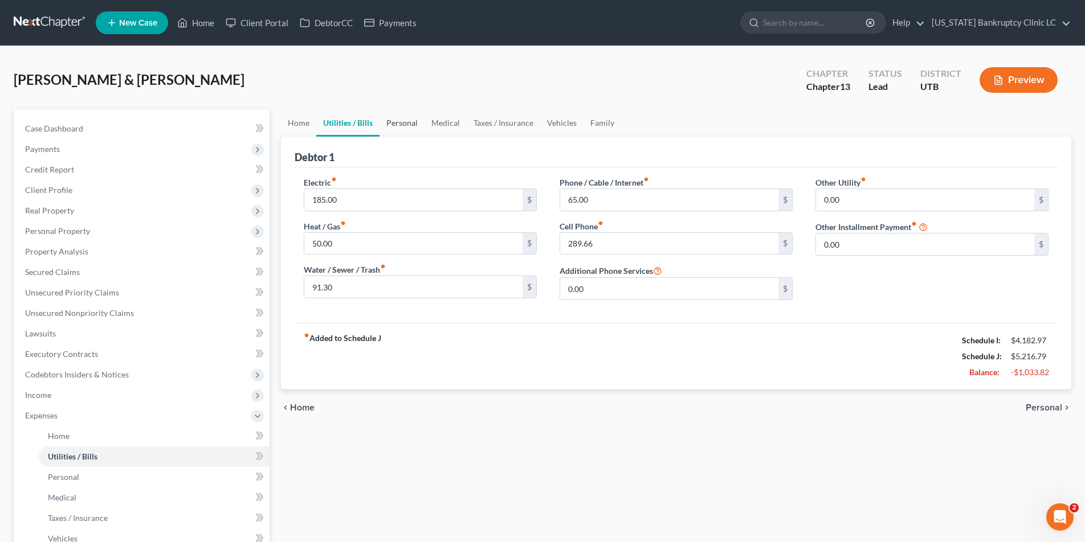
click at [395, 120] on link "Personal" at bounding box center [401, 122] width 45 height 27
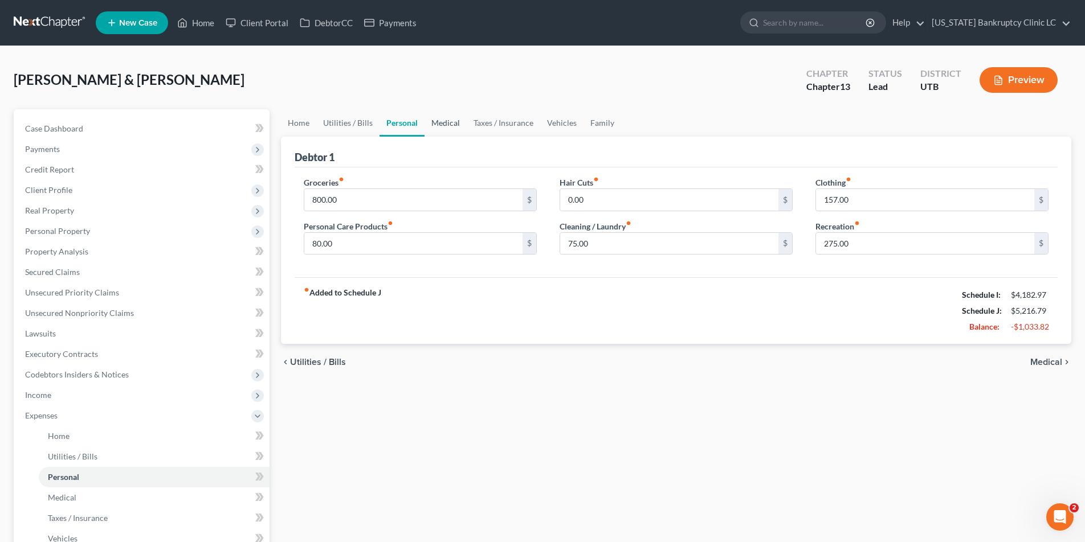
click at [440, 123] on link "Medical" at bounding box center [445, 122] width 42 height 27
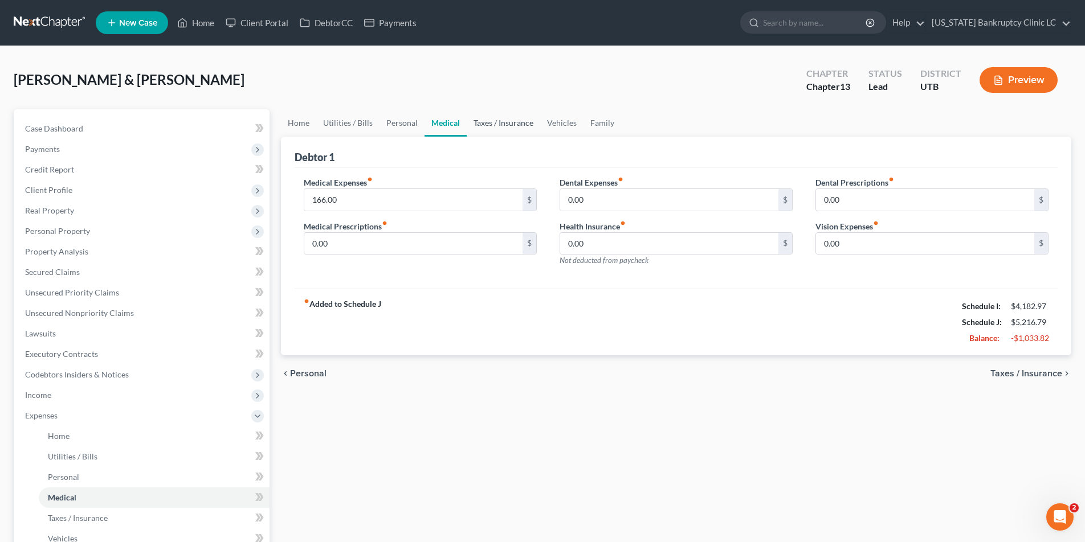
click at [497, 125] on link "Taxes / Insurance" at bounding box center [503, 122] width 73 height 27
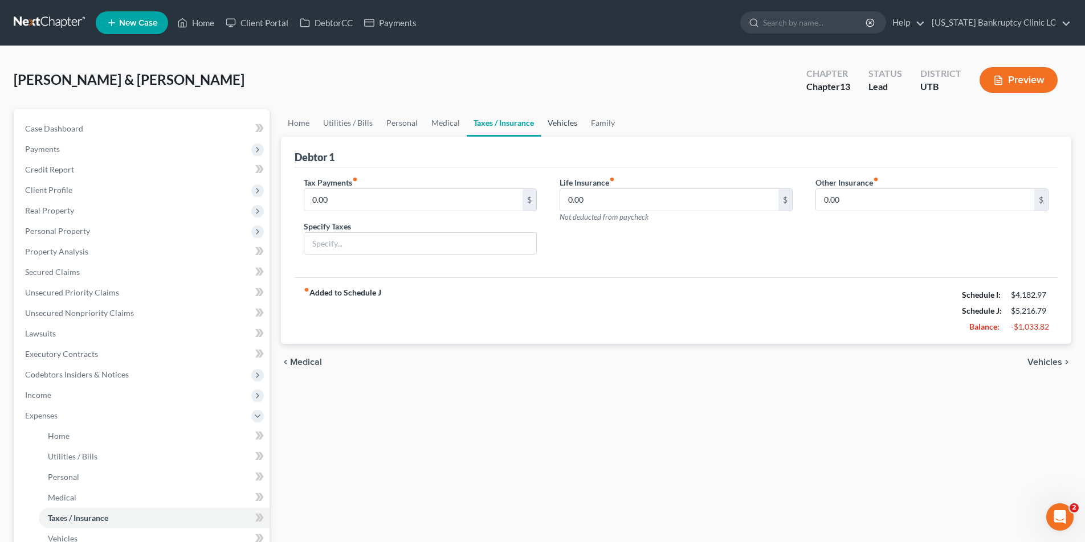
click at [553, 121] on link "Vehicles" at bounding box center [562, 122] width 43 height 27
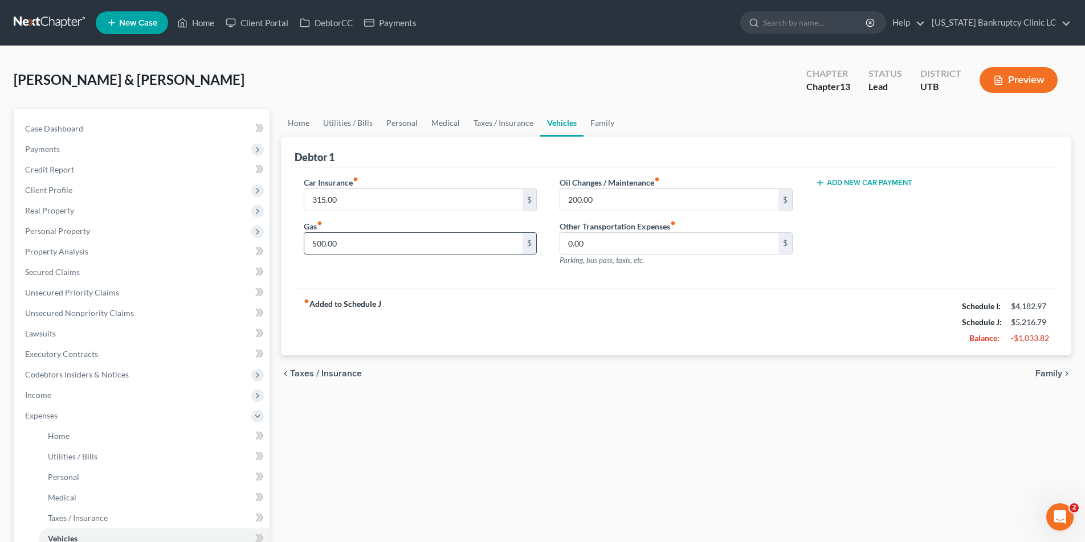
click at [344, 241] on input "500.00" at bounding box center [413, 244] width 218 height 22
click at [595, 122] on link "Family" at bounding box center [602, 122] width 38 height 27
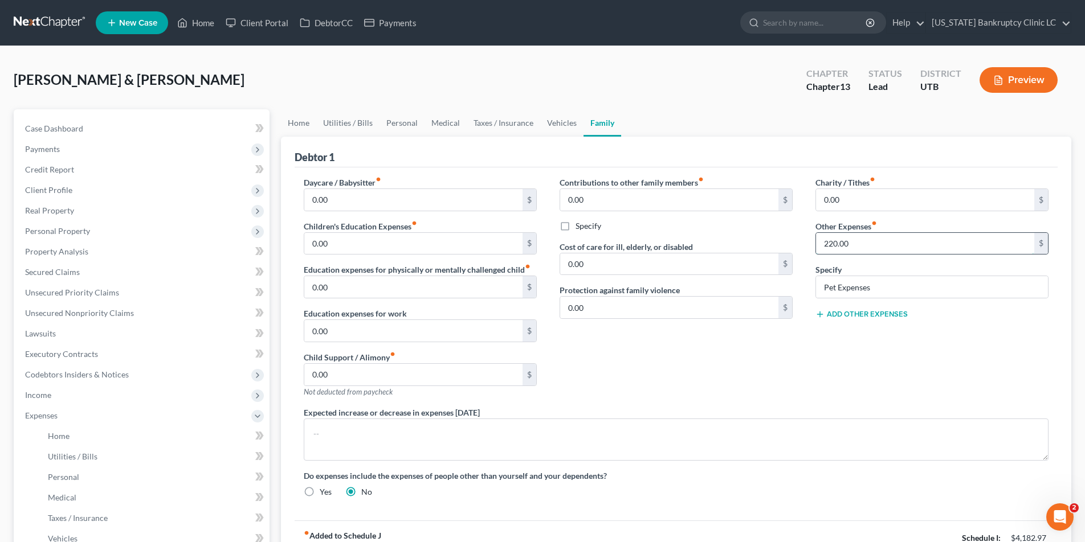
click at [874, 244] on input "220.00" at bounding box center [925, 244] width 218 height 22
click at [556, 121] on link "Vehicles" at bounding box center [561, 122] width 43 height 27
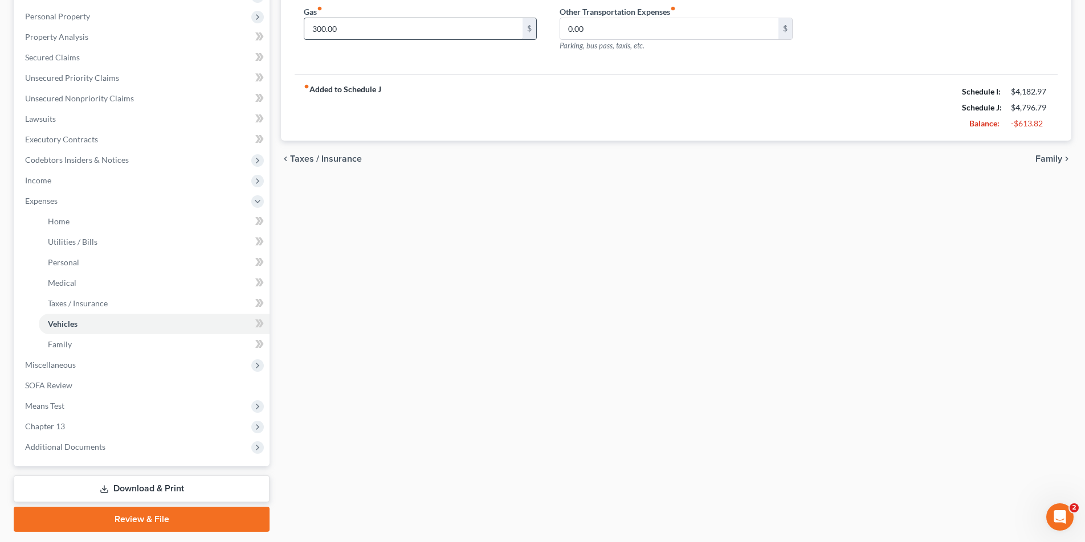
scroll to position [248, 0]
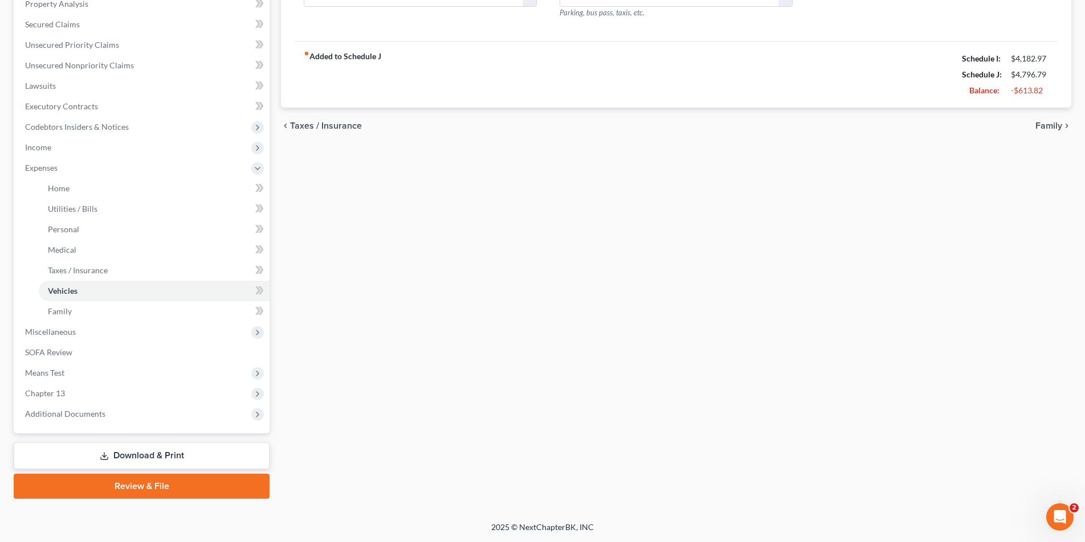
click at [123, 457] on link "Download & Print" at bounding box center [142, 456] width 256 height 27
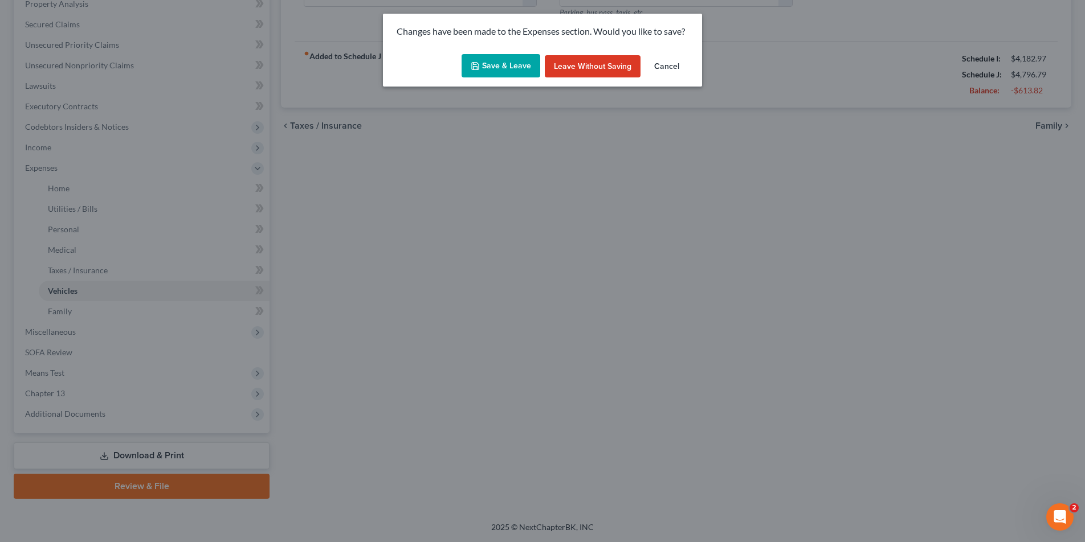
click at [494, 65] on button "Save & Leave" at bounding box center [500, 66] width 79 height 24
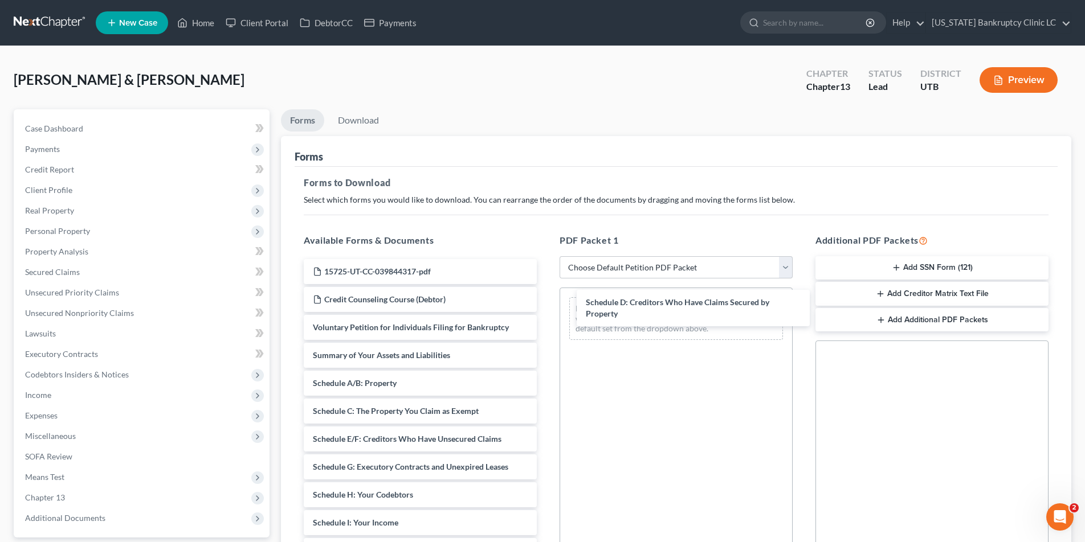
drag, startPoint x: 338, startPoint y: 445, endPoint x: 610, endPoint y: 309, distance: 304.2
click at [546, 308] on div "Schedule D: Creditors Who Have Claims Secured by Property 15725-UT-CC-039844317…" at bounding box center [419, 534] width 251 height 550
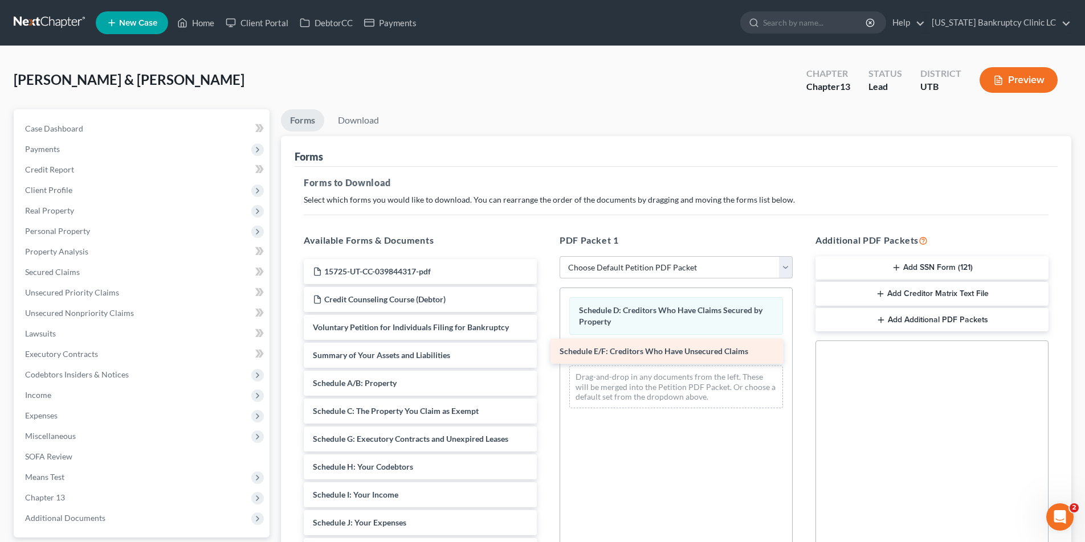
drag, startPoint x: 360, startPoint y: 434, endPoint x: 607, endPoint y: 346, distance: 261.8
click at [546, 346] on div "Schedule E/F: Creditors Who Have Unsecured Claims 15725-UT-CC-039844317-pdf Cre…" at bounding box center [419, 520] width 251 height 522
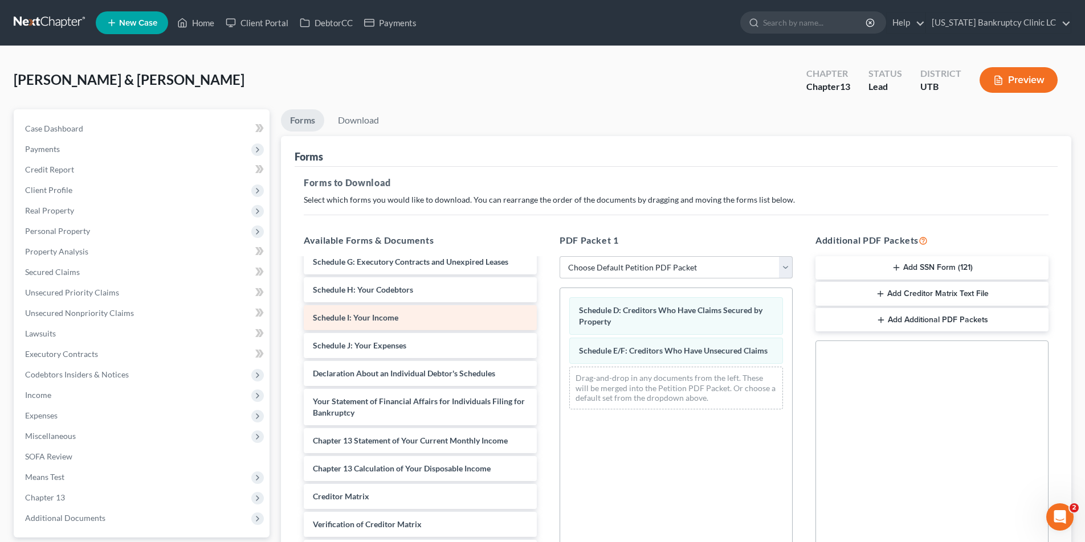
scroll to position [178, 0]
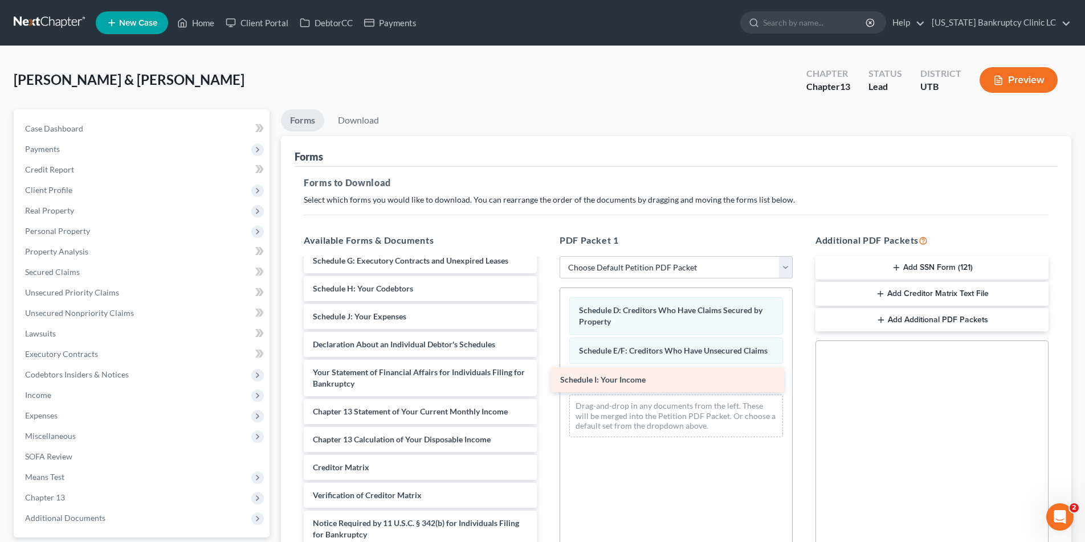
drag, startPoint x: 365, startPoint y: 317, endPoint x: 608, endPoint y: 381, distance: 252.2
click at [546, 380] on div "Schedule I: Your Income 15725-UT-CC-039844317-pdf Credit Counseling Course (Deb…" at bounding box center [419, 328] width 251 height 494
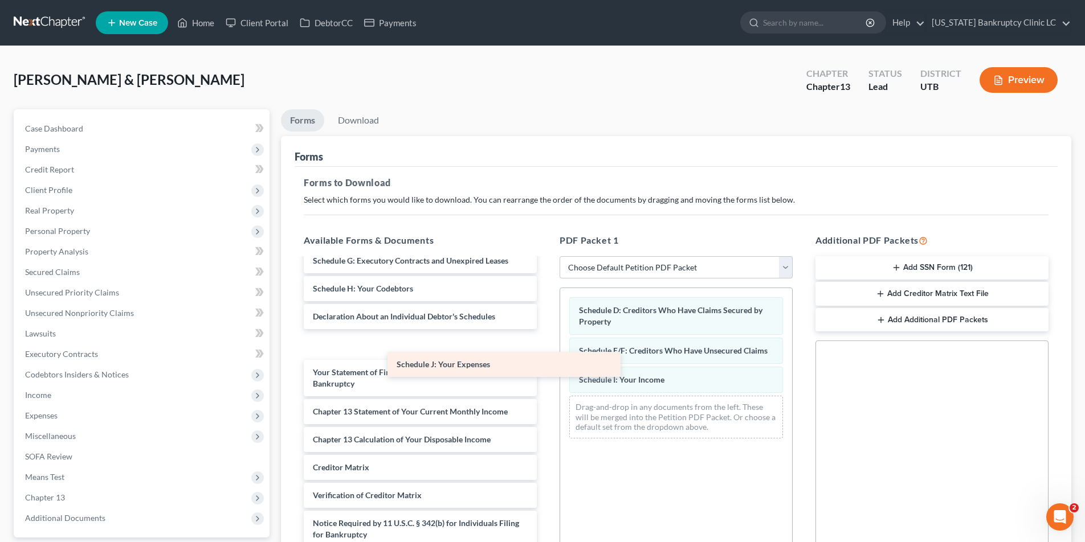
scroll to position [159, 0]
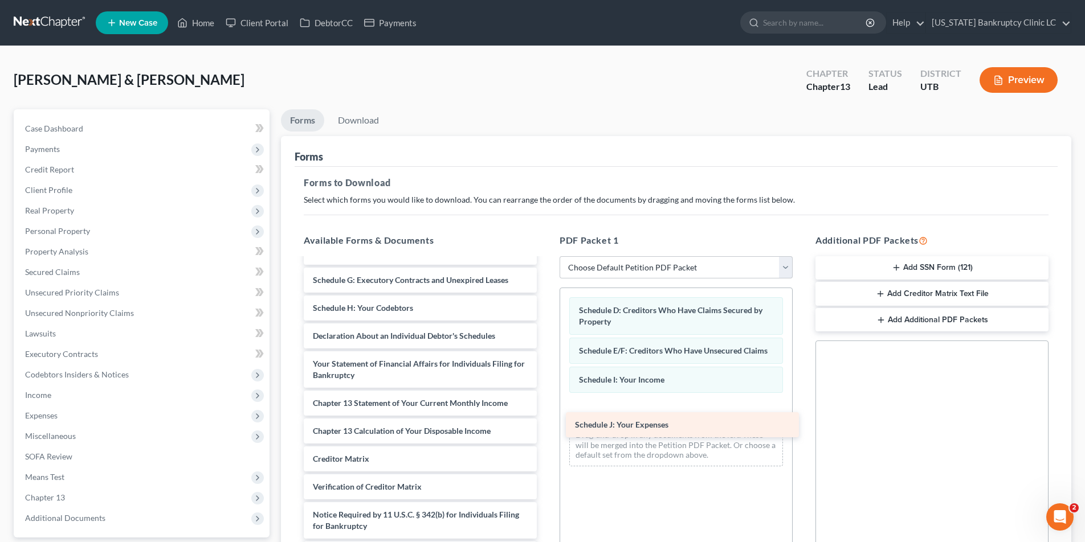
drag, startPoint x: 346, startPoint y: 317, endPoint x: 608, endPoint y: 423, distance: 283.4
click at [546, 423] on div "Schedule J: Your Expenses 15725-UT-CC-039844317-pdf Credit Counseling Course (D…" at bounding box center [419, 333] width 251 height 467
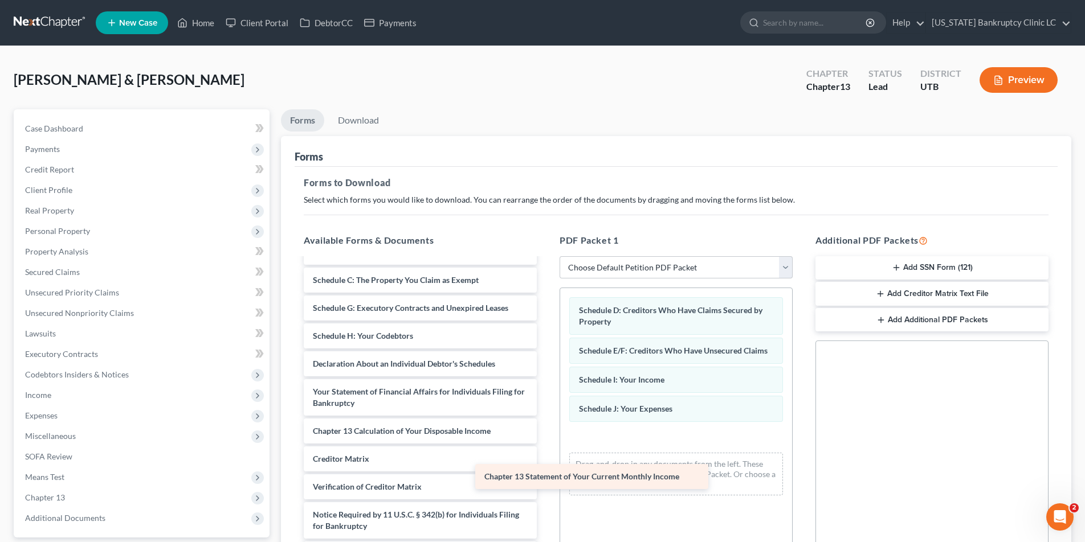
scroll to position [131, 0]
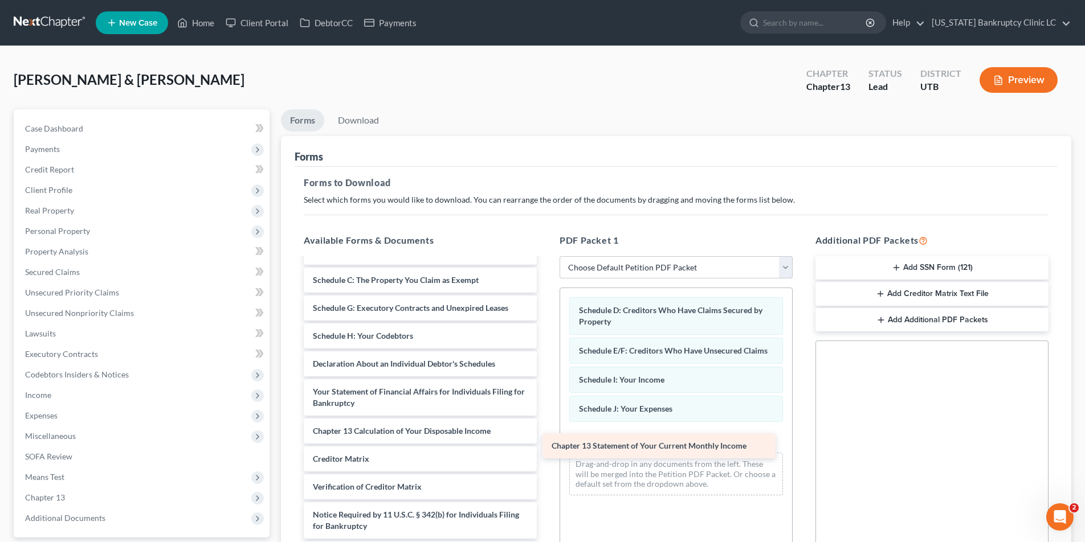
drag, startPoint x: 407, startPoint y: 403, endPoint x: 652, endPoint y: 443, distance: 248.2
click at [546, 443] on div "Chapter 13 Statement of Your Current Monthly Income 15725-UT-CC-039844317-pdf C…" at bounding box center [419, 347] width 251 height 439
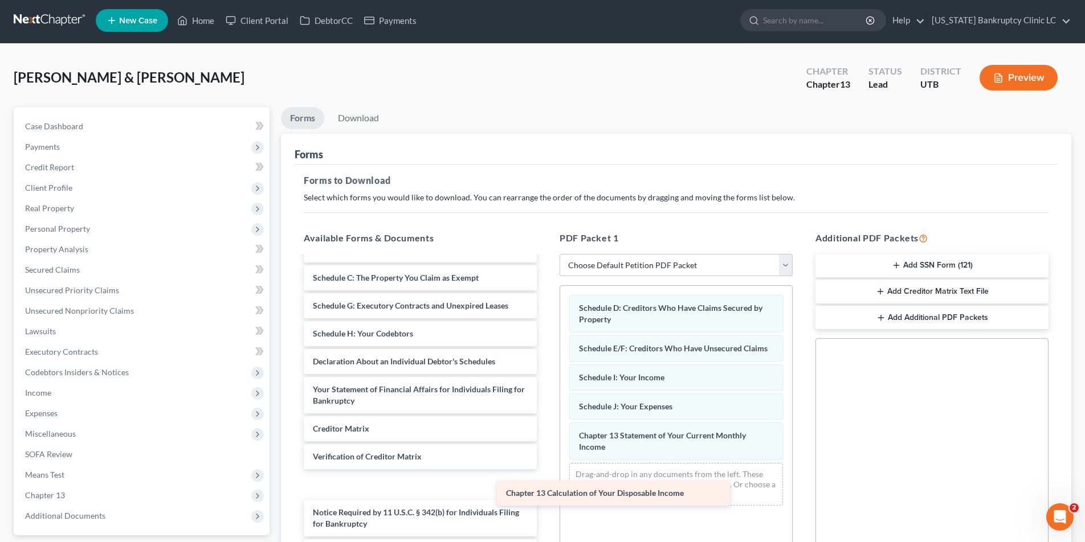
scroll to position [103, 0]
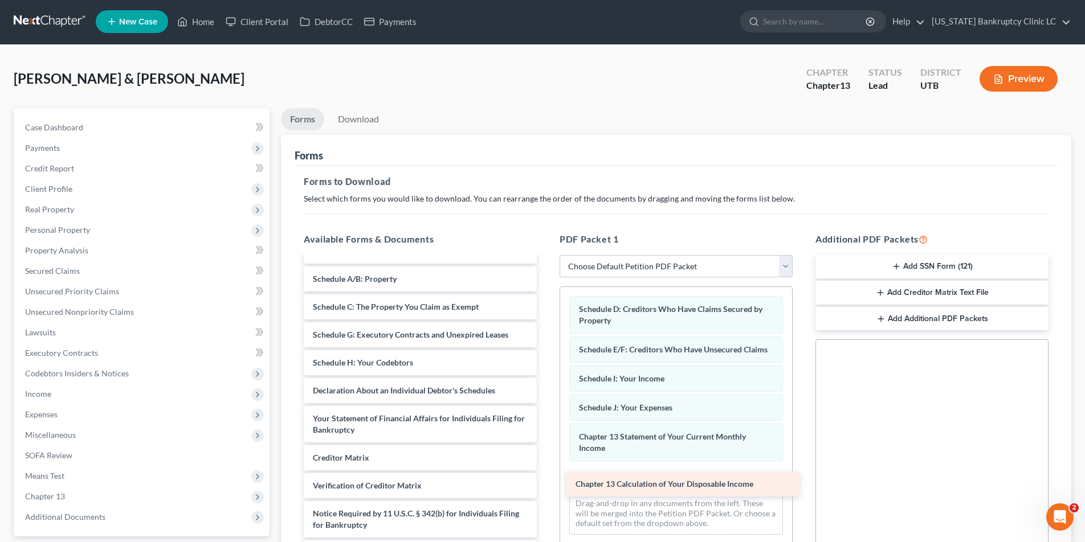
drag, startPoint x: 354, startPoint y: 435, endPoint x: 616, endPoint y: 488, distance: 267.3
click at [546, 488] on div "Chapter 13 Calculation of Your Disposable Income 15725-UT-CC-039844317-pdf Cred…" at bounding box center [419, 360] width 251 height 411
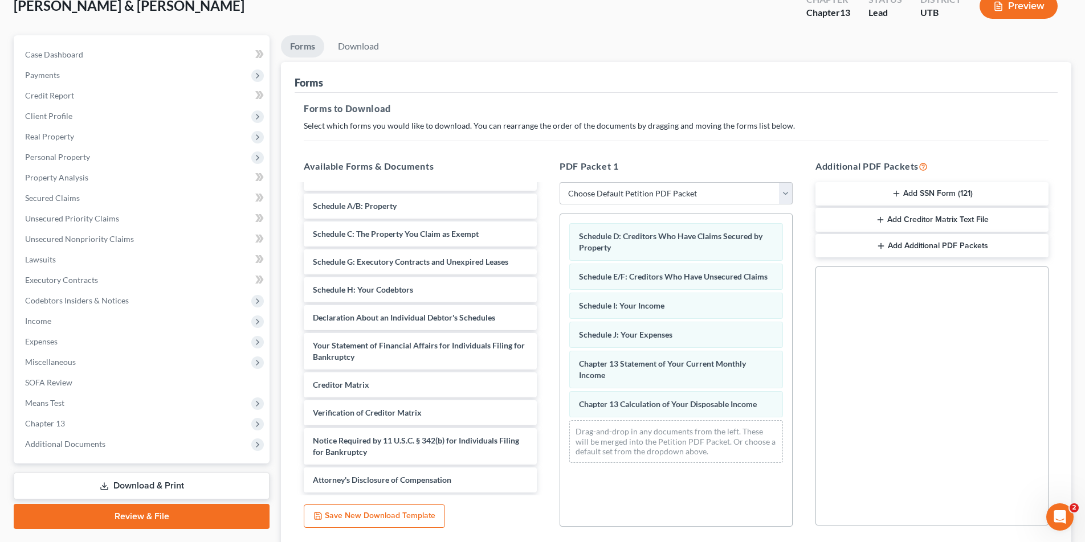
scroll to position [161, 0]
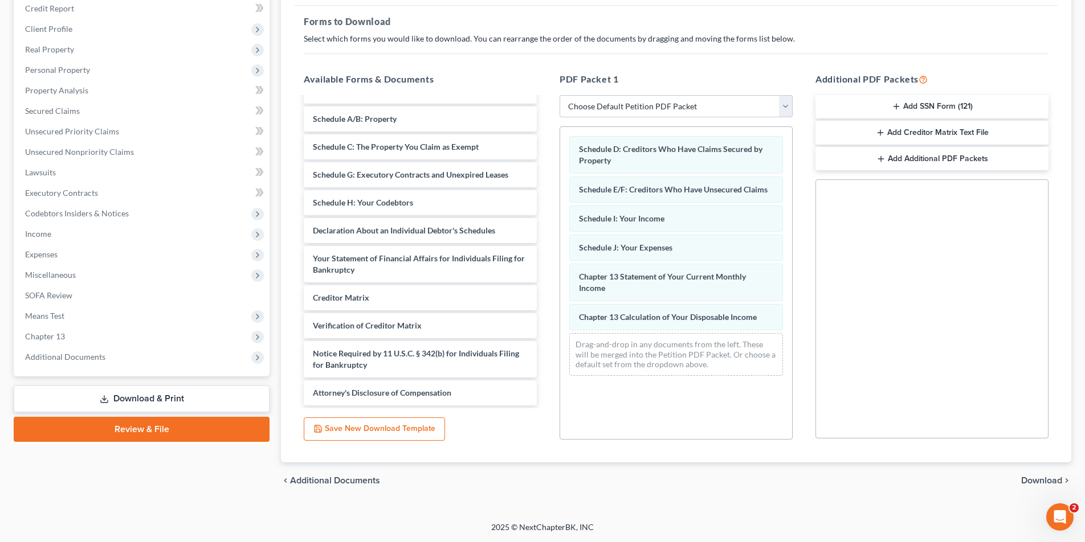
click at [1041, 478] on span "Download" at bounding box center [1041, 480] width 41 height 9
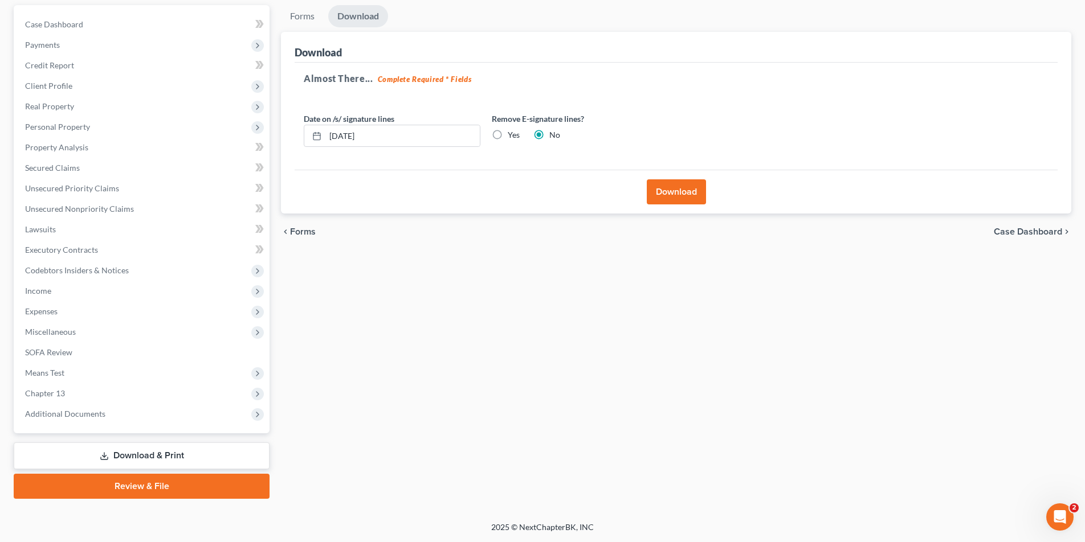
scroll to position [104, 0]
click at [675, 189] on button "Download" at bounding box center [676, 191] width 59 height 25
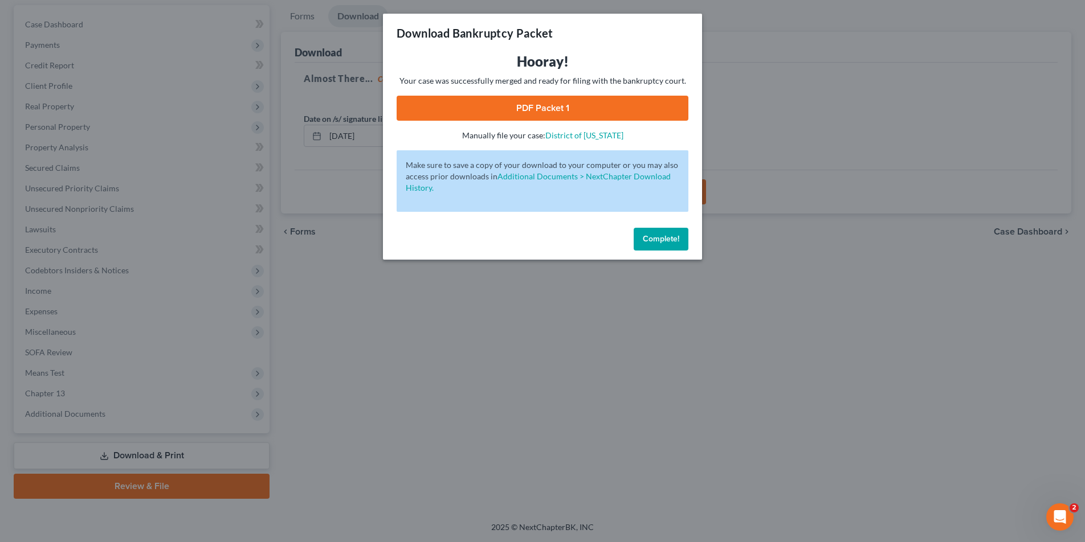
click at [515, 105] on link "PDF Packet 1" at bounding box center [542, 108] width 292 height 25
